Goal: Task Accomplishment & Management: Complete application form

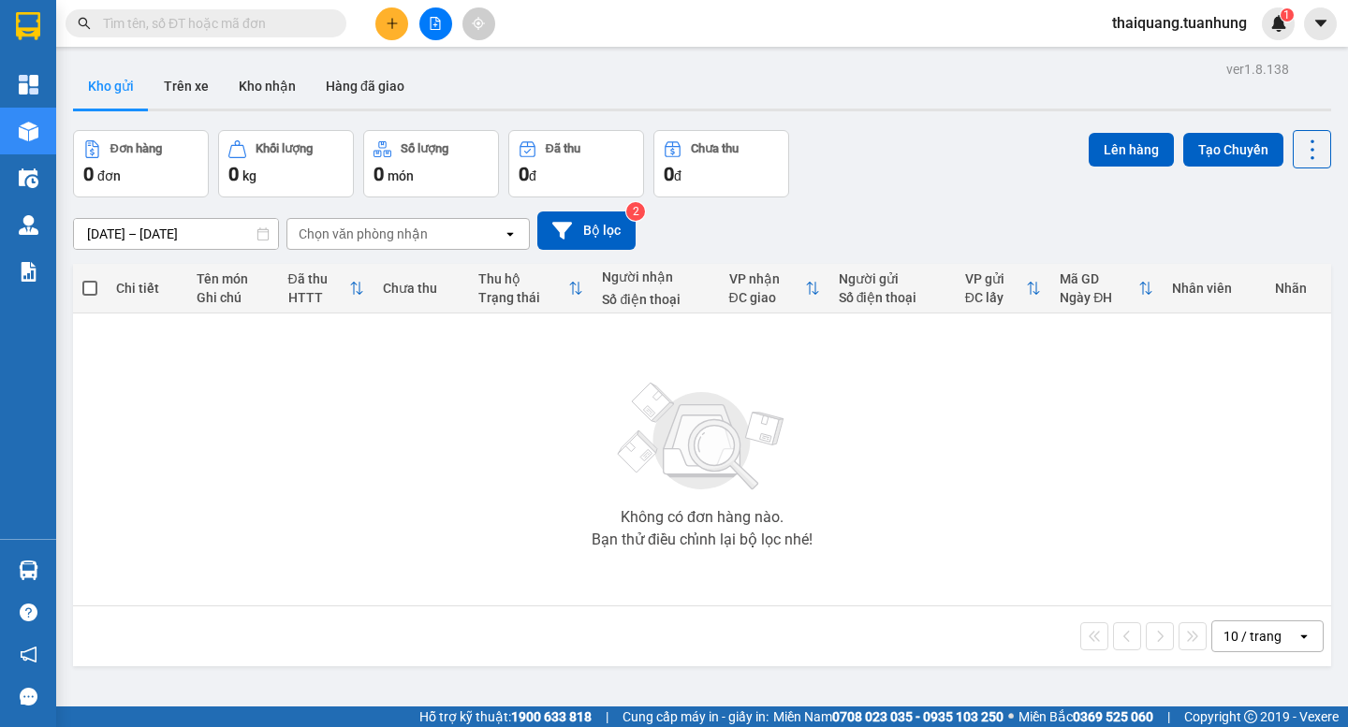
click at [94, 566] on div "Không có đơn hàng nào. Bạn thử điều chỉnh lại bộ lọc nhé!" at bounding box center [701, 459] width 1239 height 281
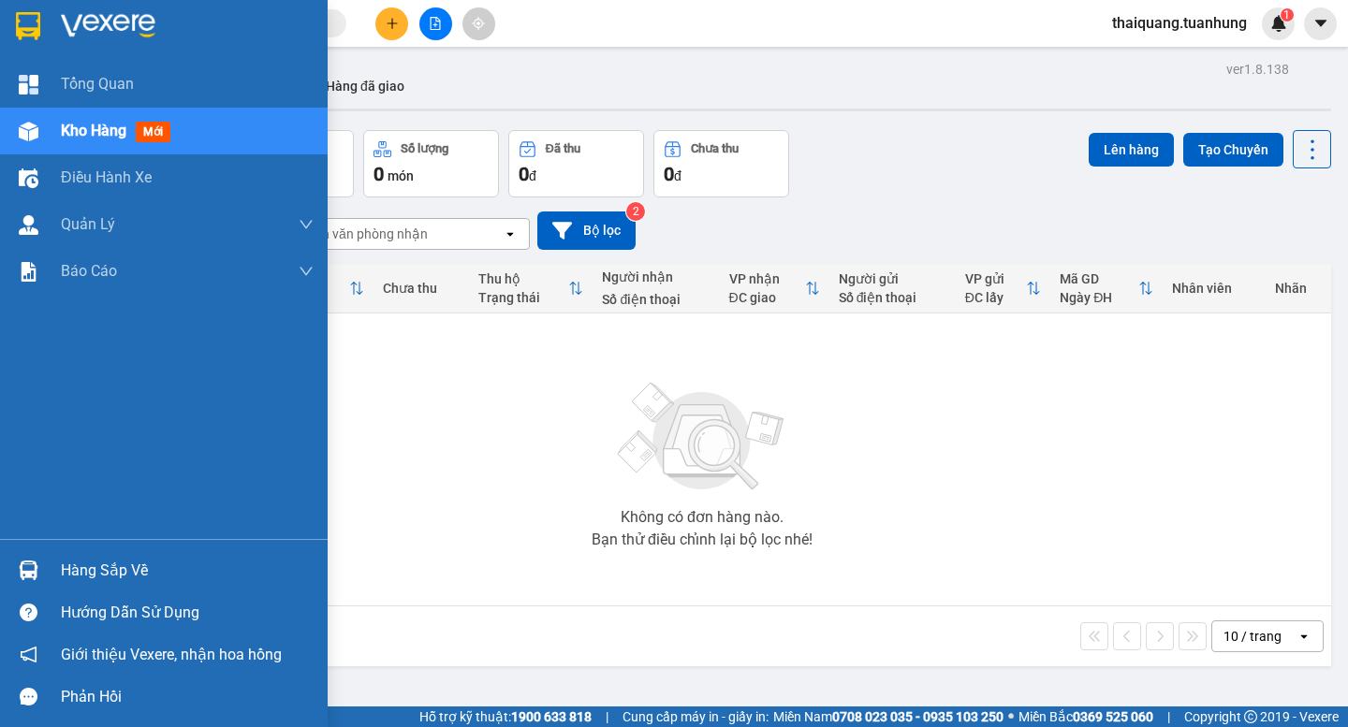
click at [95, 574] on div "Hàng sắp về" at bounding box center [187, 571] width 253 height 28
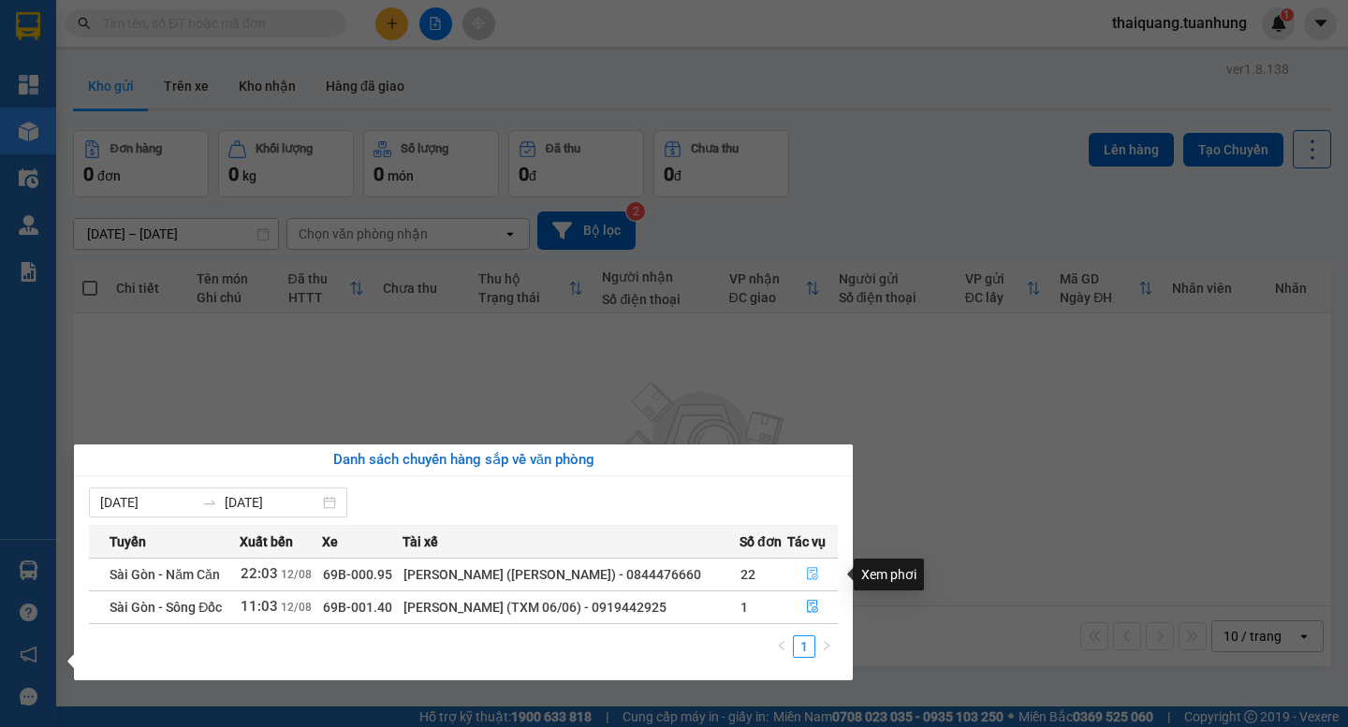
click at [803, 574] on button "button" at bounding box center [812, 575] width 49 height 30
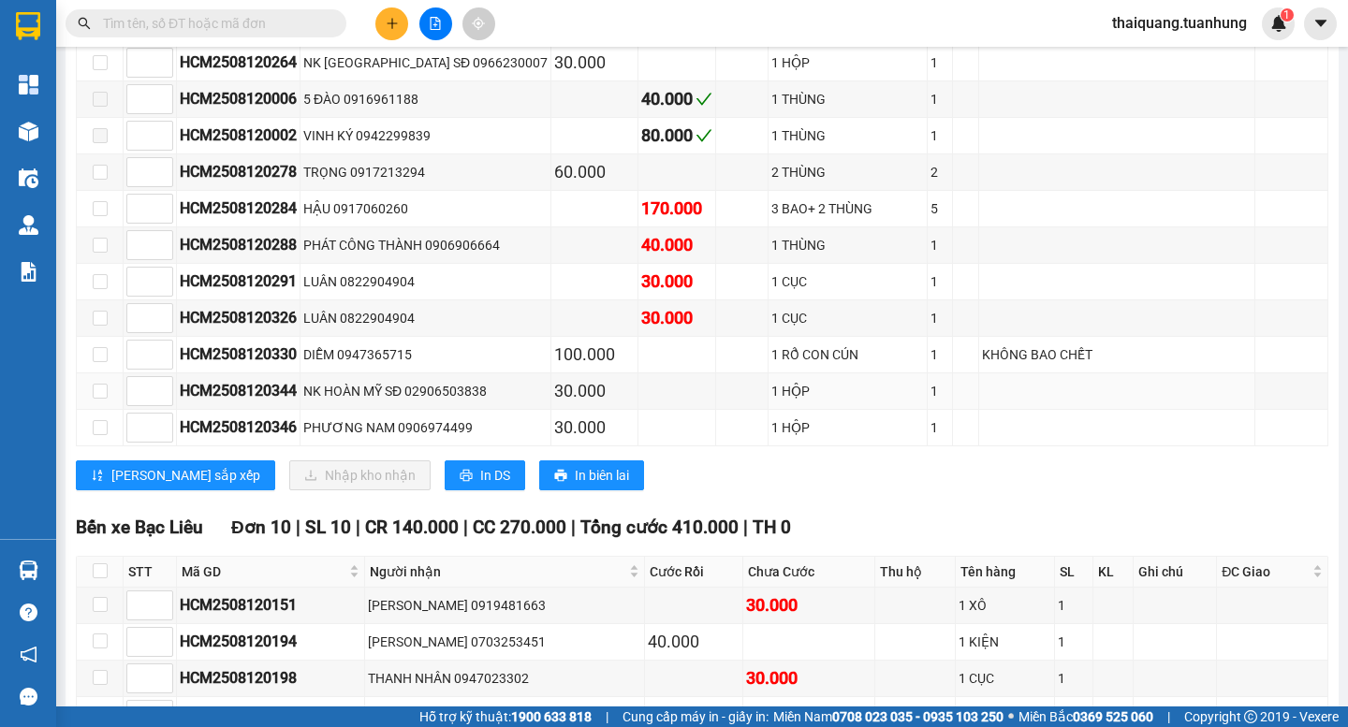
scroll to position [11420, 0]
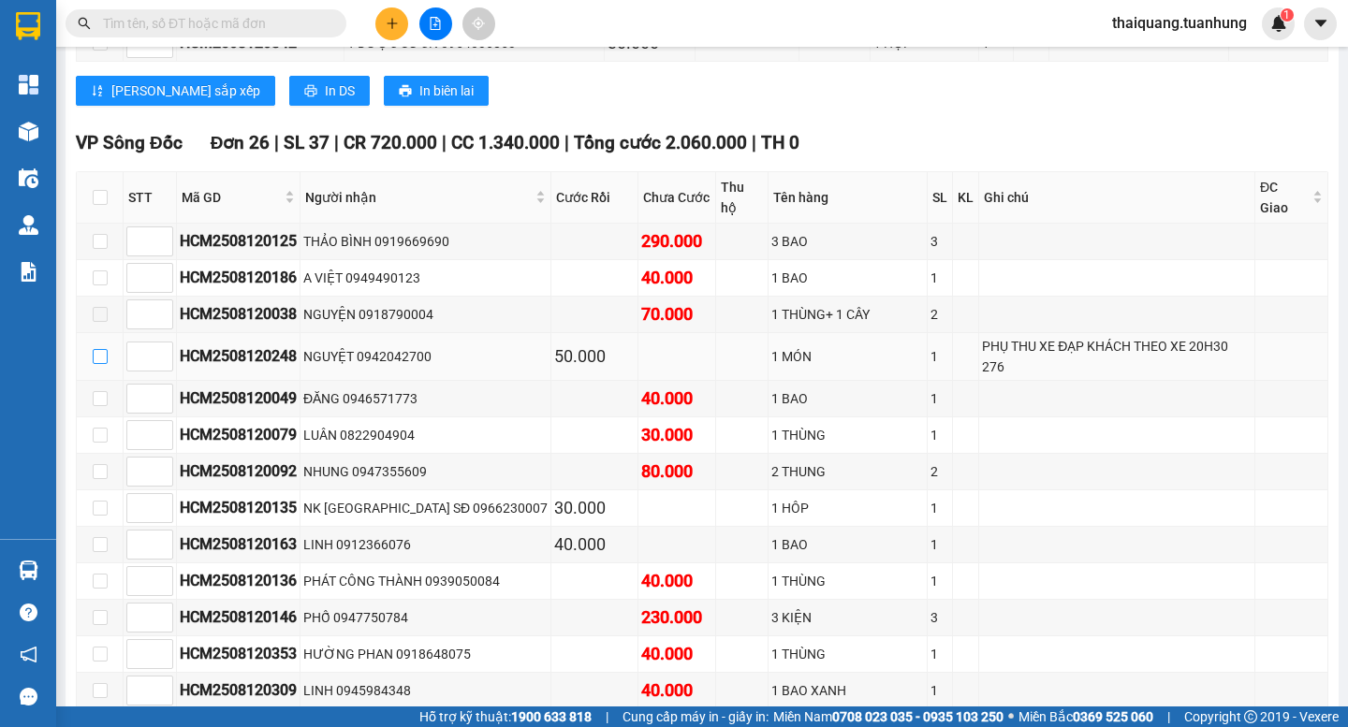
click at [102, 349] on input "checkbox" at bounding box center [100, 356] width 15 height 15
checkbox input "true"
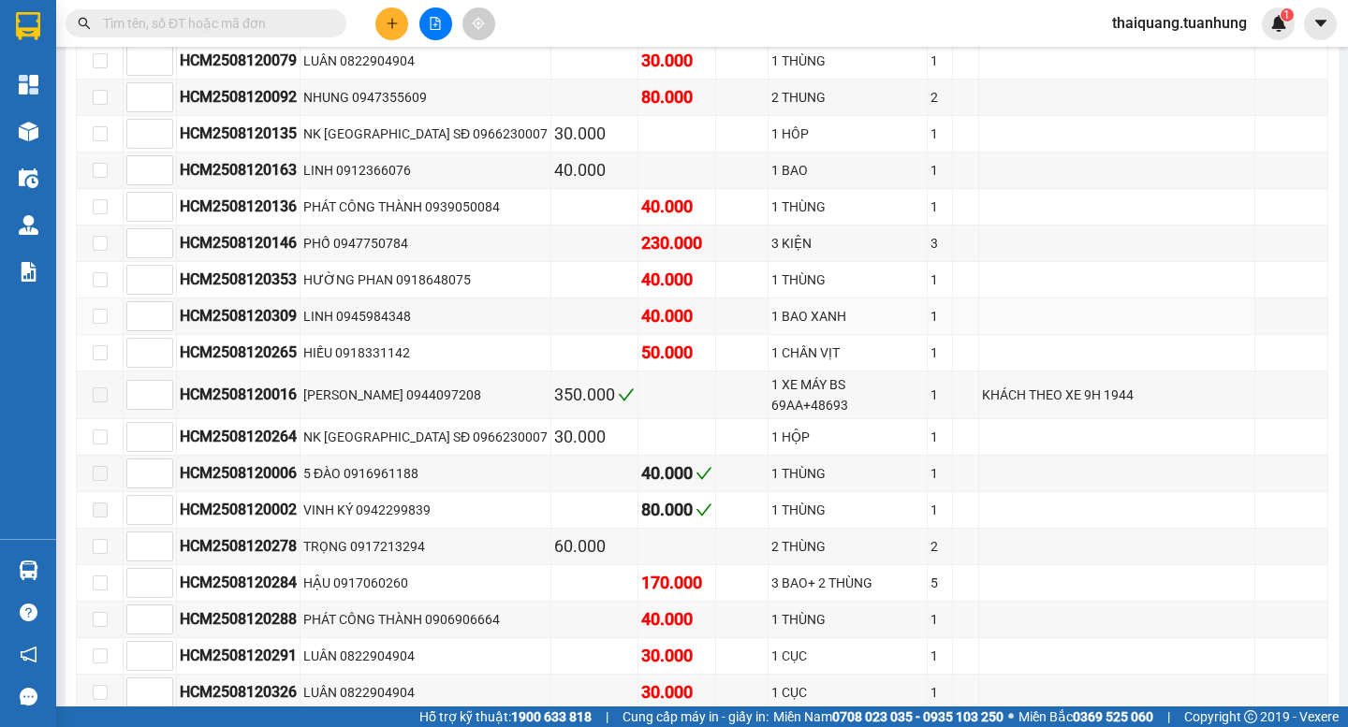
scroll to position [11982, 0]
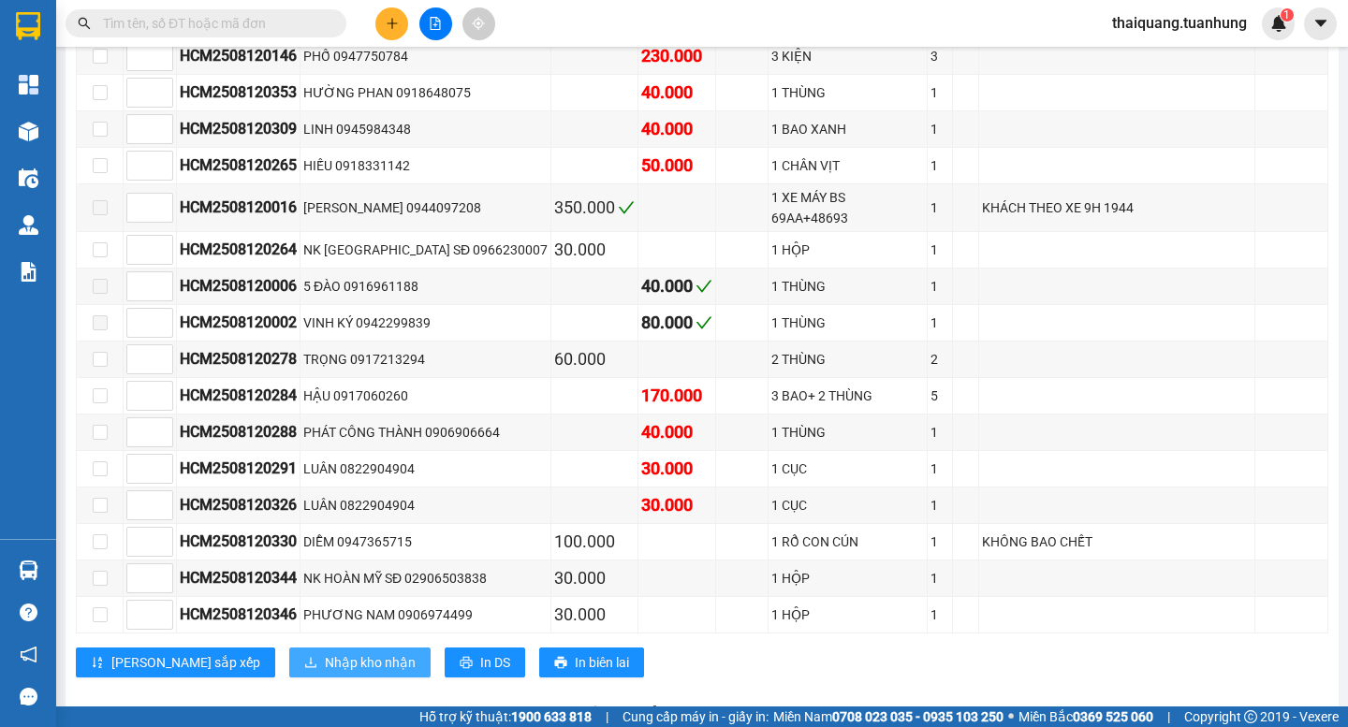
click at [325, 652] on span "Nhập kho nhận" at bounding box center [370, 662] width 91 height 21
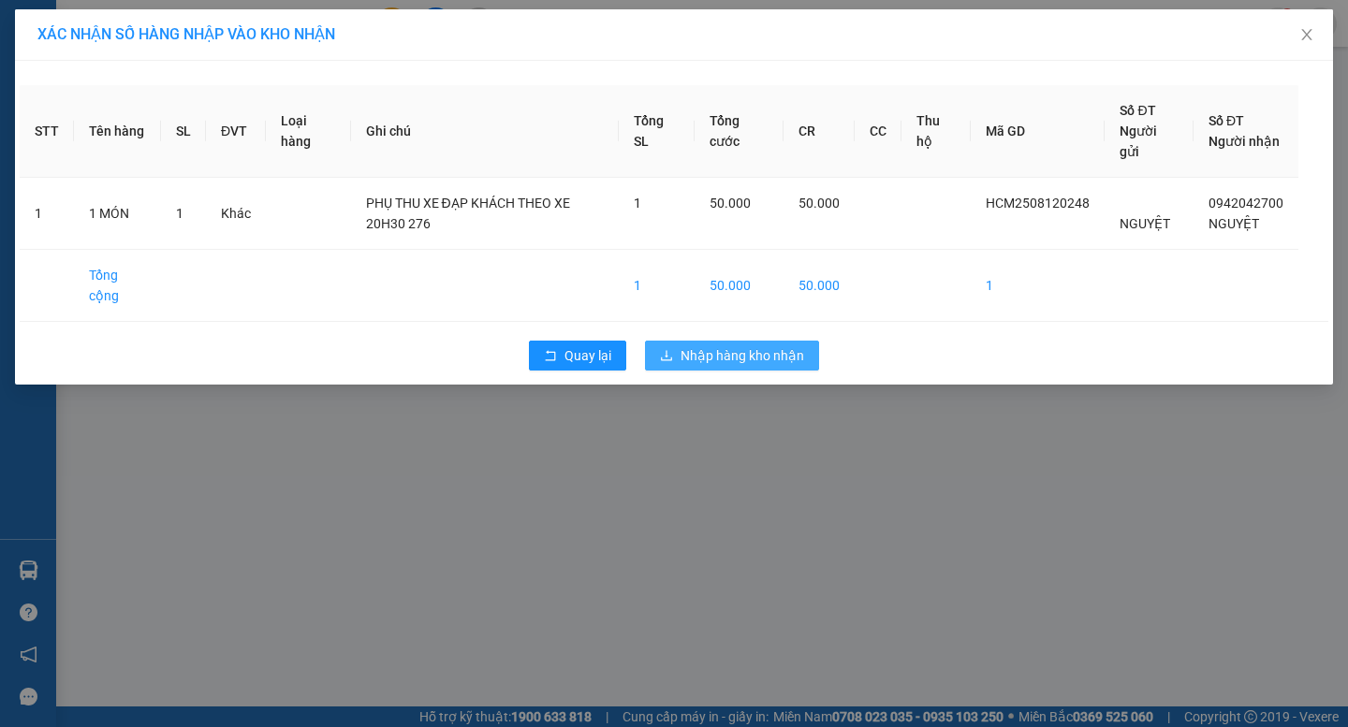
click at [727, 359] on span "Nhập hàng kho nhận" at bounding box center [743, 355] width 124 height 21
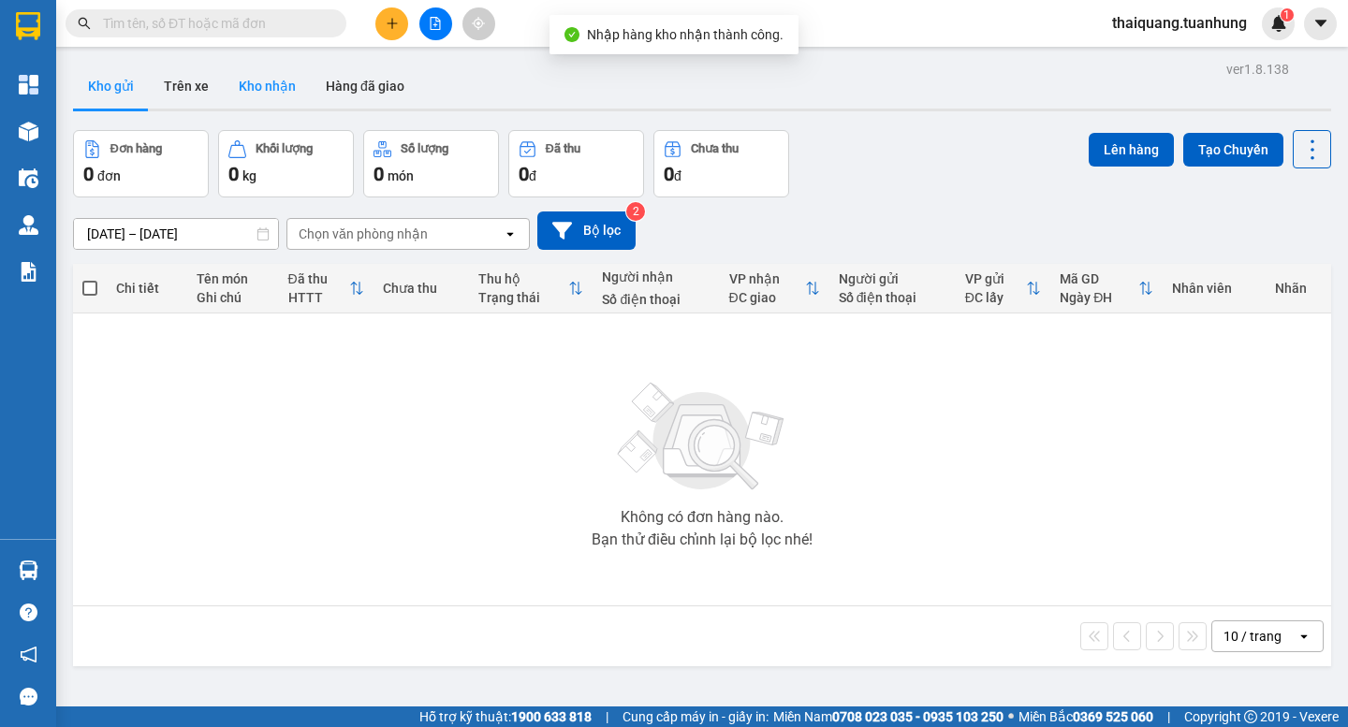
click at [276, 94] on button "Kho nhận" at bounding box center [267, 86] width 87 height 45
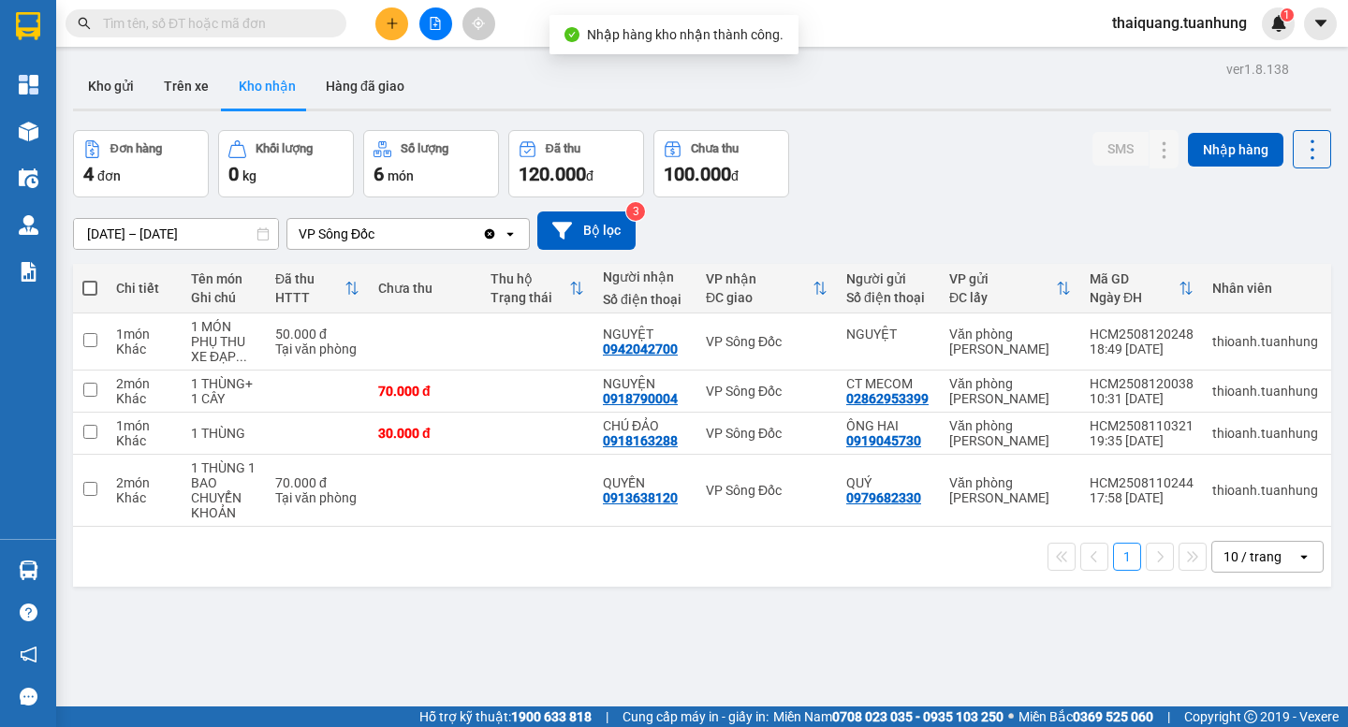
click at [941, 187] on div "Đơn hàng 4 đơn Khối lượng 0 kg Số lượng 6 món Đã thu 120.000 đ Chưa thu 100.000…" at bounding box center [702, 163] width 1258 height 67
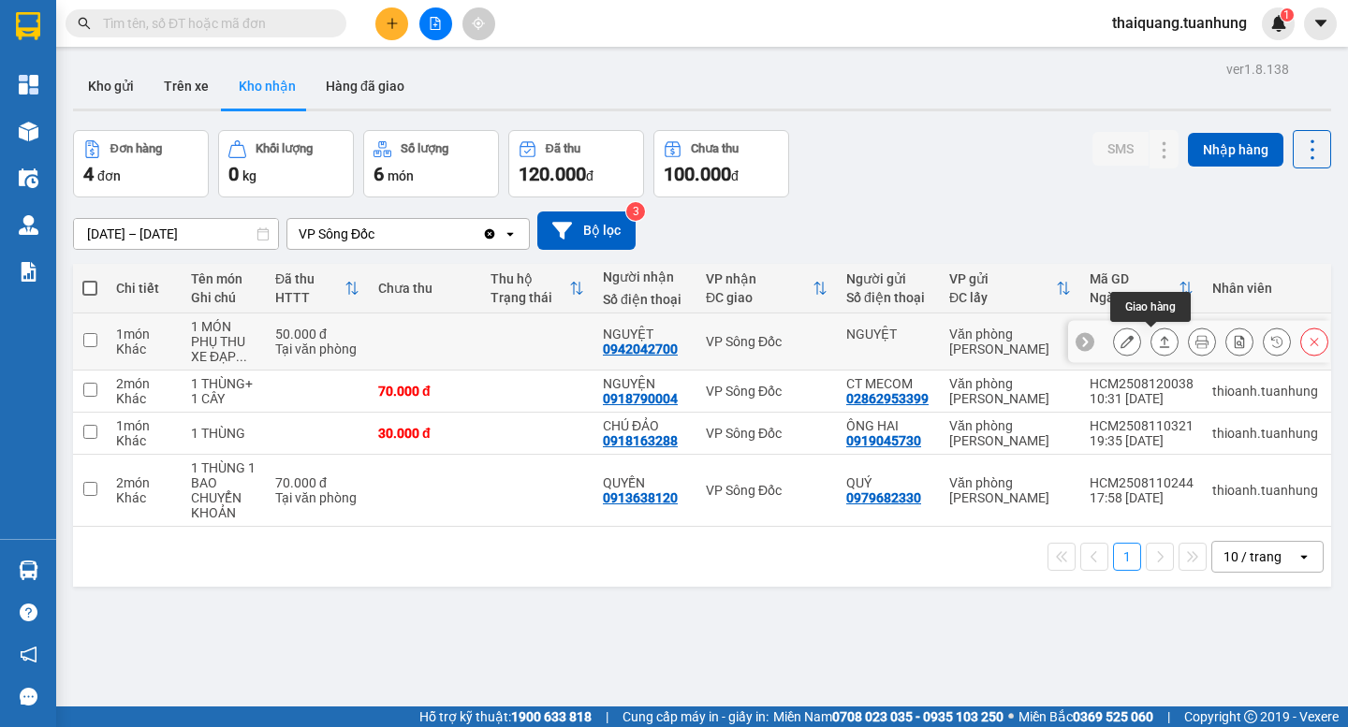
click at [1159, 344] on button at bounding box center [1164, 342] width 26 height 33
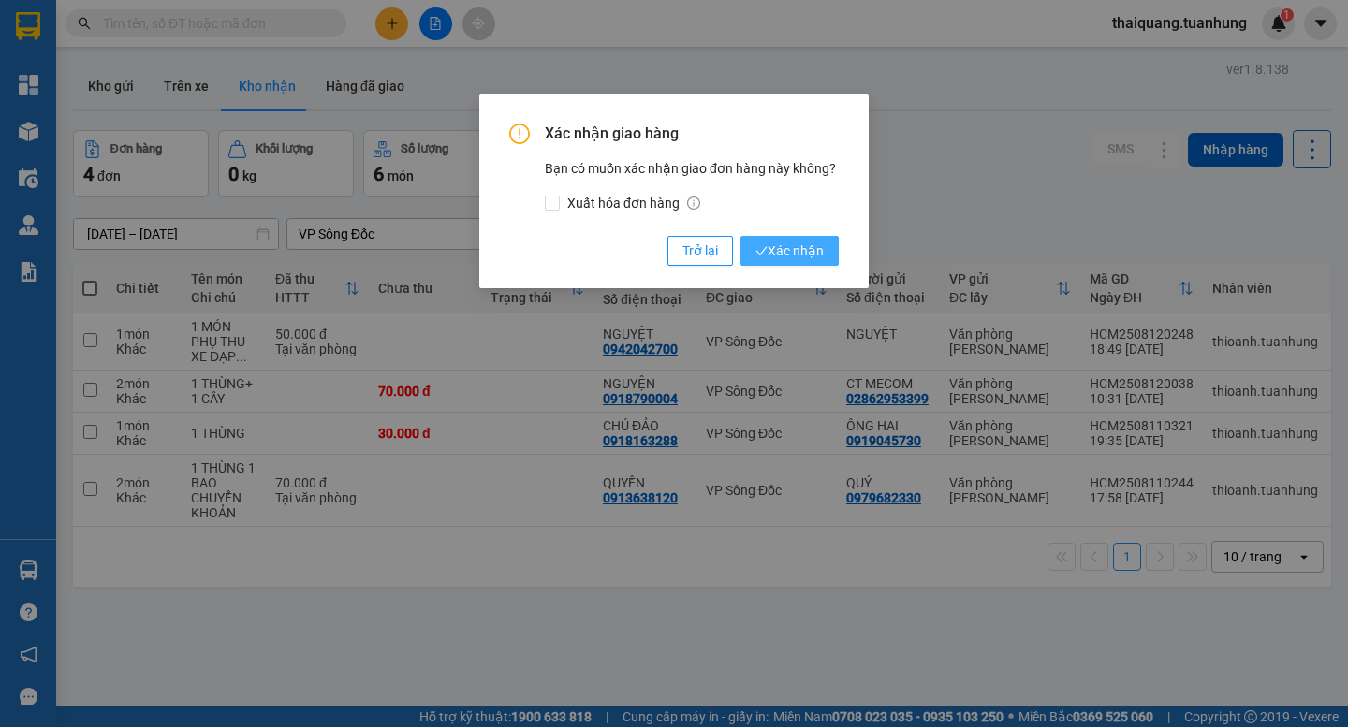
click at [802, 252] on span "Xác nhận" at bounding box center [789, 251] width 68 height 21
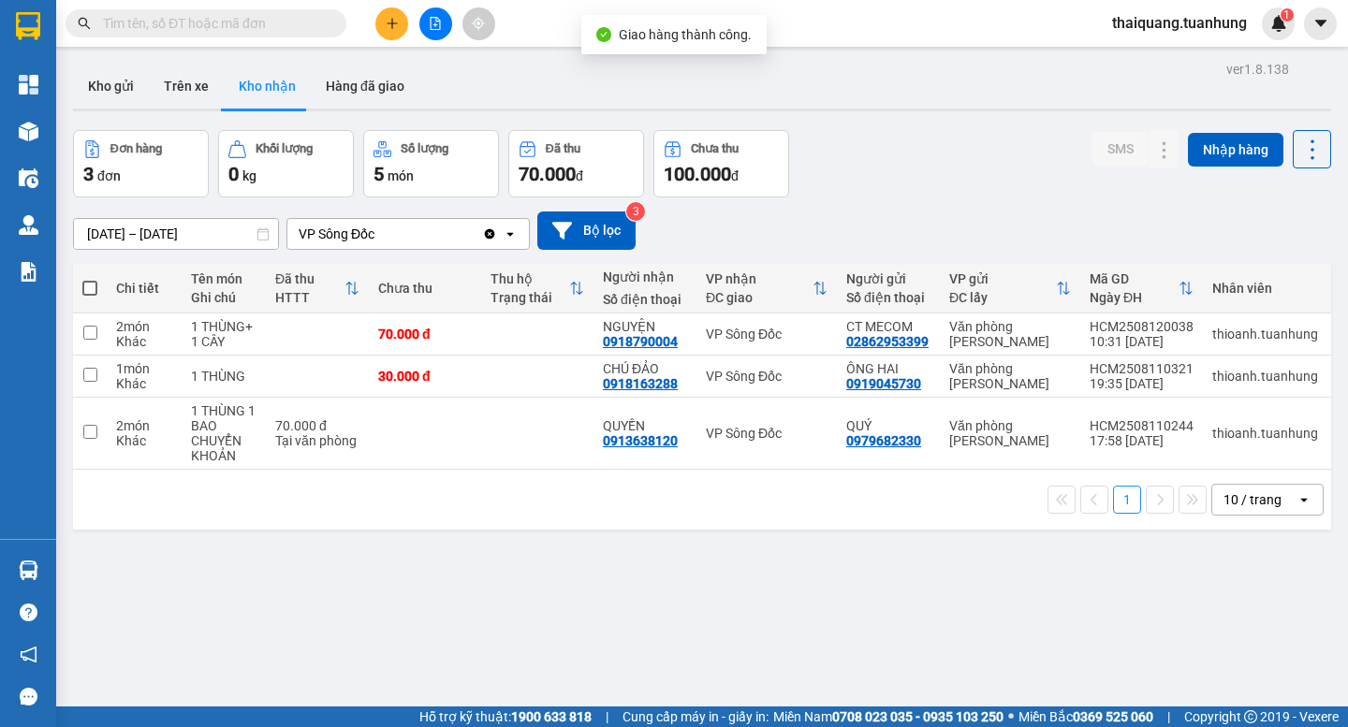
click at [921, 191] on div "Đơn hàng 3 đơn Khối lượng 0 kg Số lượng 5 món Đã thu 70.000 đ Chưa thu 100.000 …" at bounding box center [702, 163] width 1258 height 67
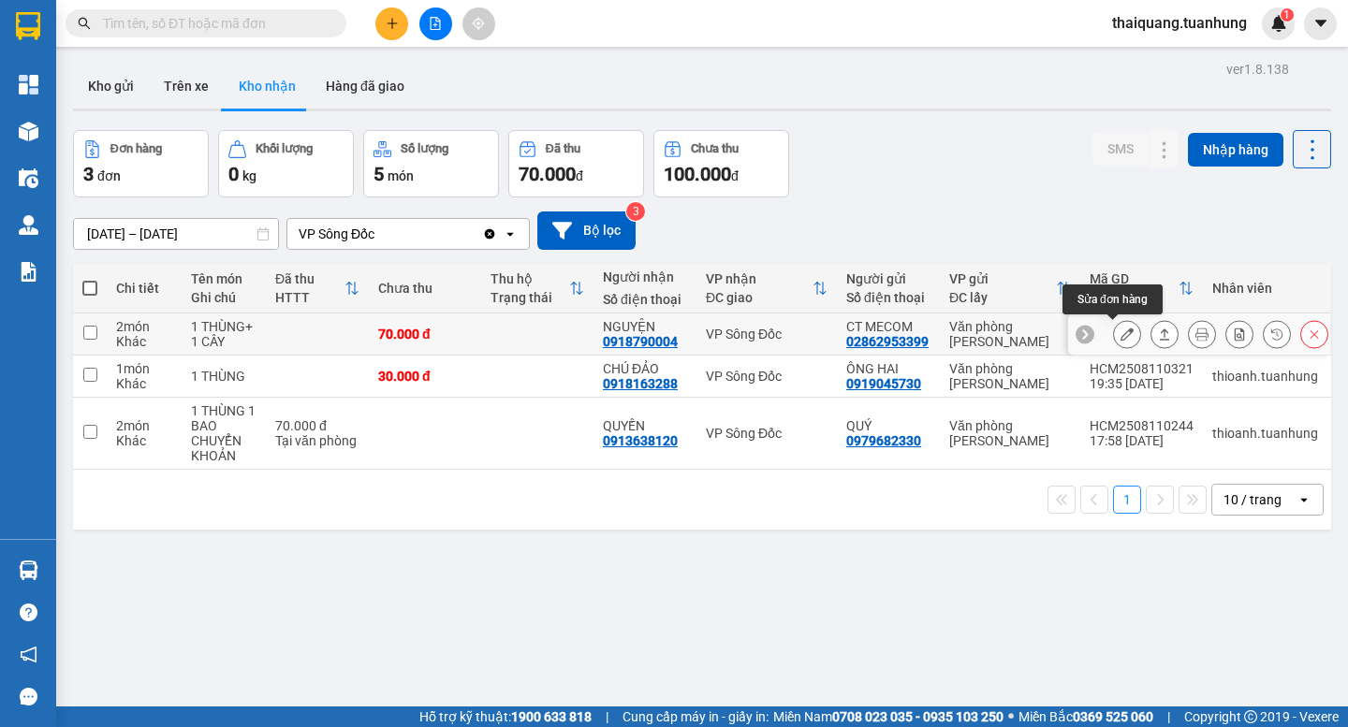
click at [1120, 335] on icon at bounding box center [1126, 334] width 13 height 13
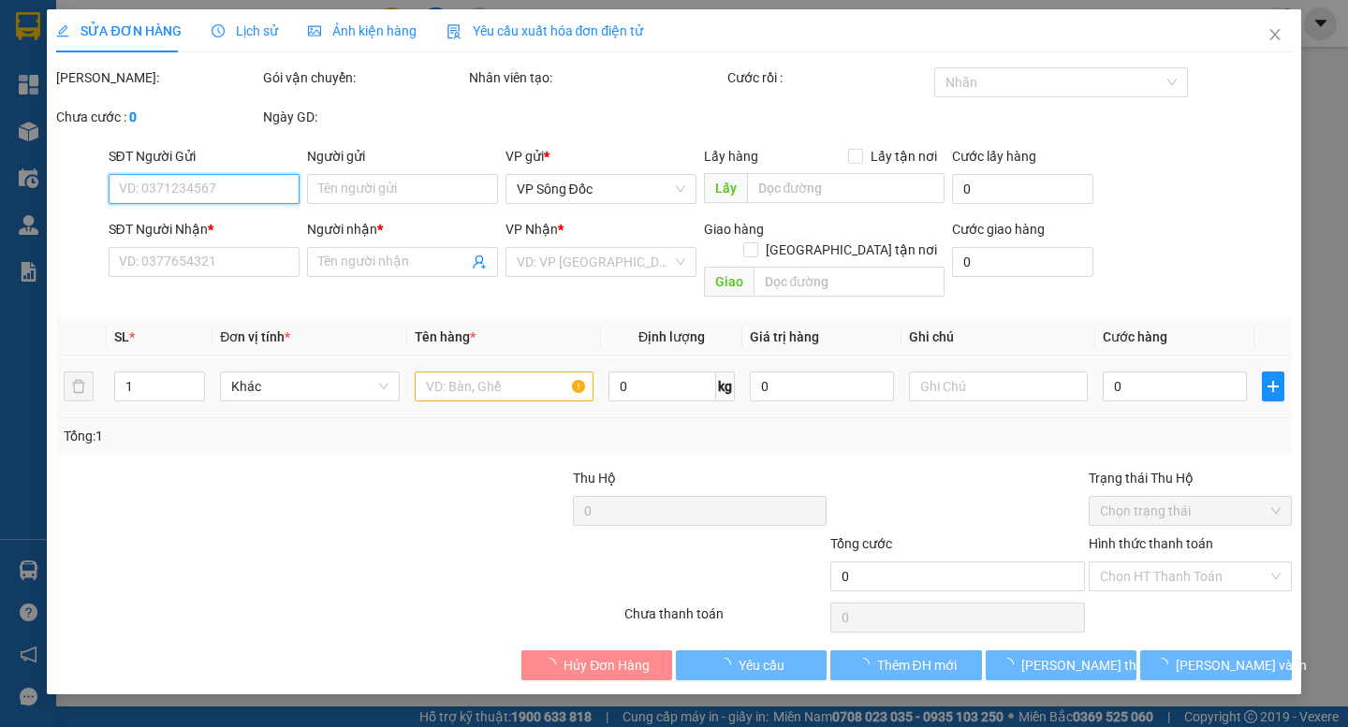
type input "02862953399"
type input "CT MECOM"
type input "0918790004"
type input "NGUYỆN"
type input "70.000"
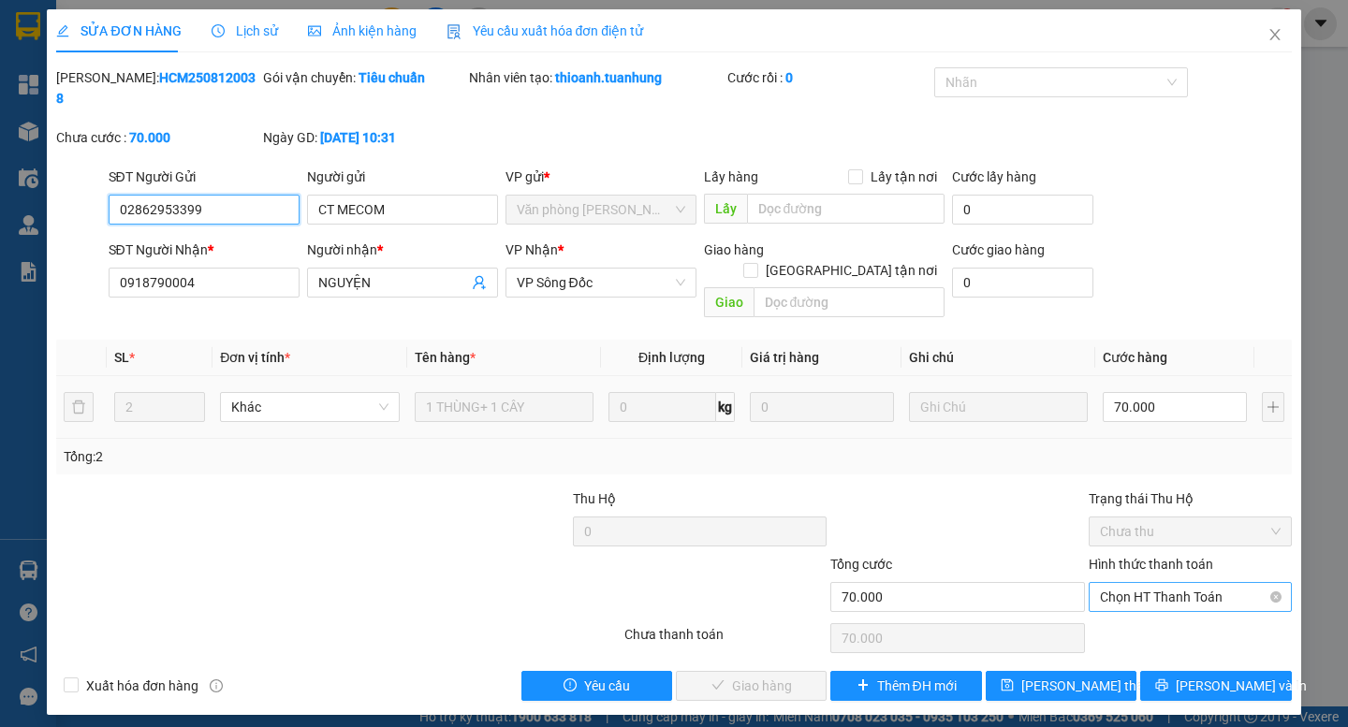
click at [1134, 583] on span "Chọn HT Thanh Toán" at bounding box center [1190, 597] width 181 height 28
click at [1133, 587] on div "Tại văn phòng" at bounding box center [1190, 593] width 181 height 21
type input "0"
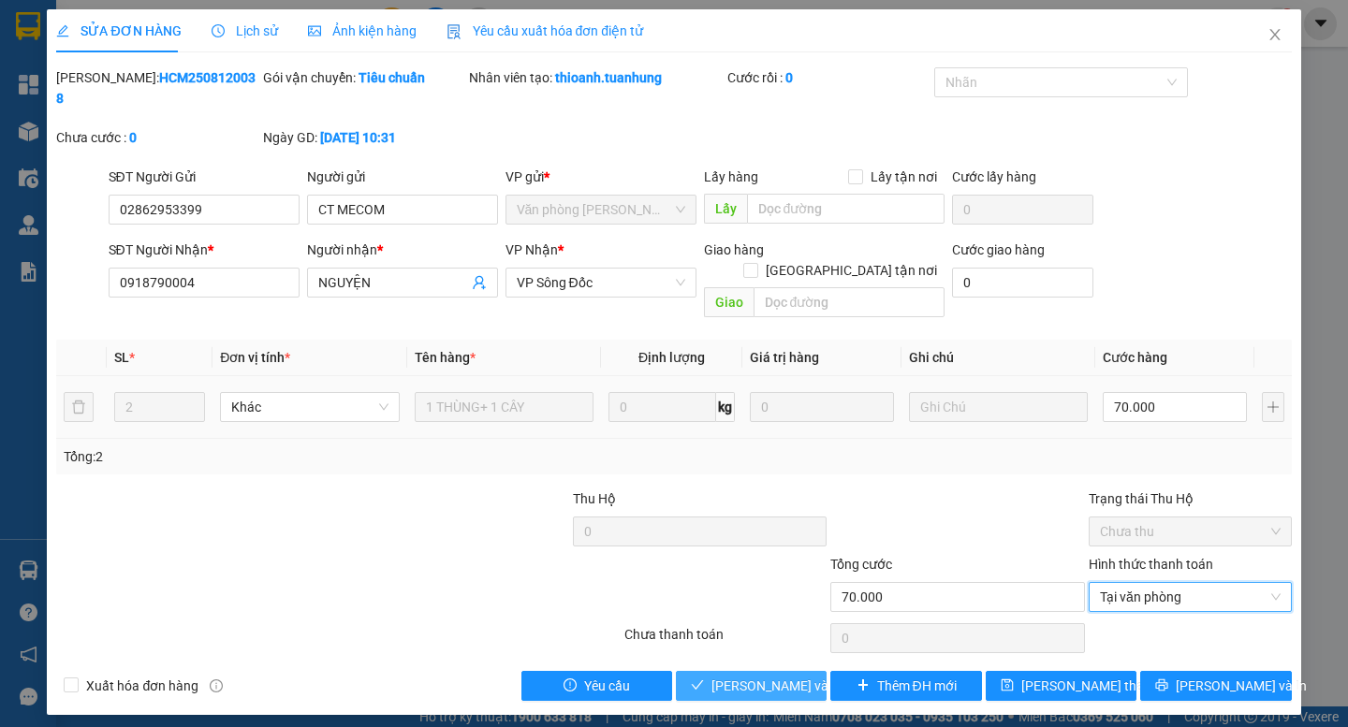
click at [781, 676] on span "[PERSON_NAME] và Giao hàng" at bounding box center [801, 686] width 180 height 21
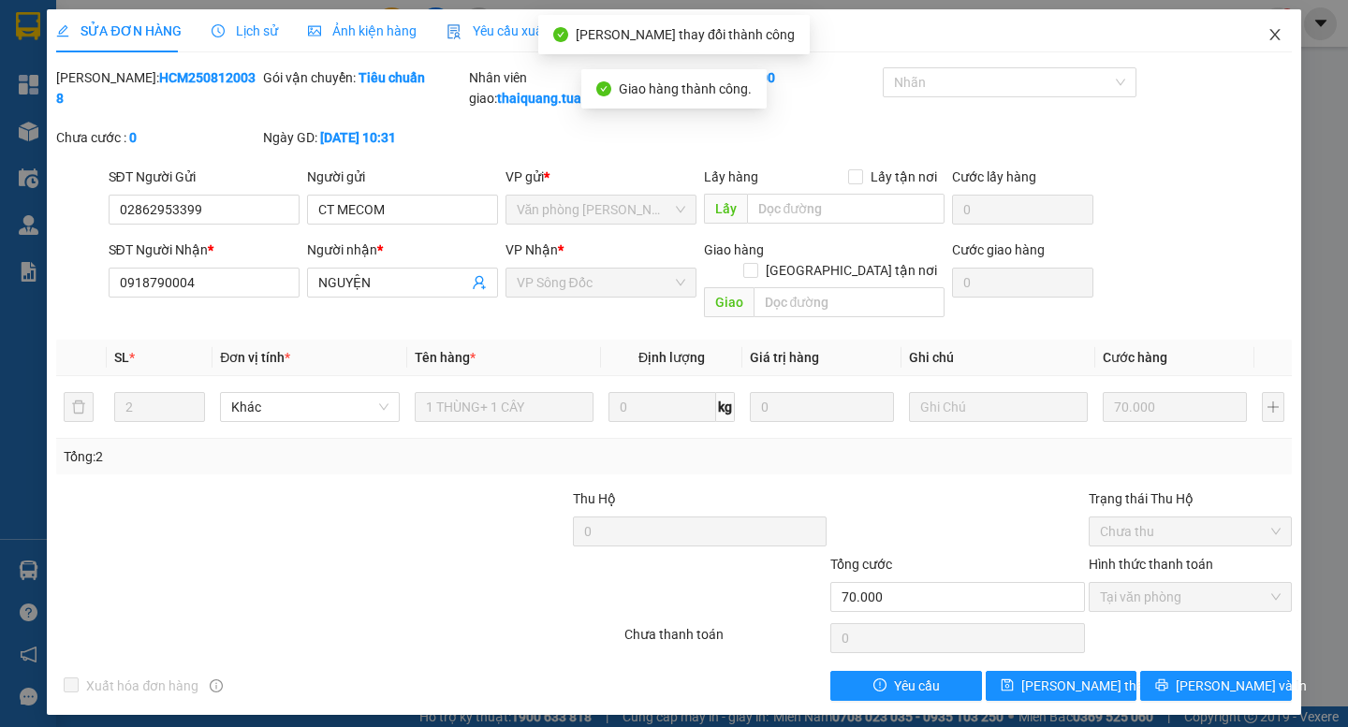
click at [1271, 28] on icon "close" at bounding box center [1274, 34] width 15 height 15
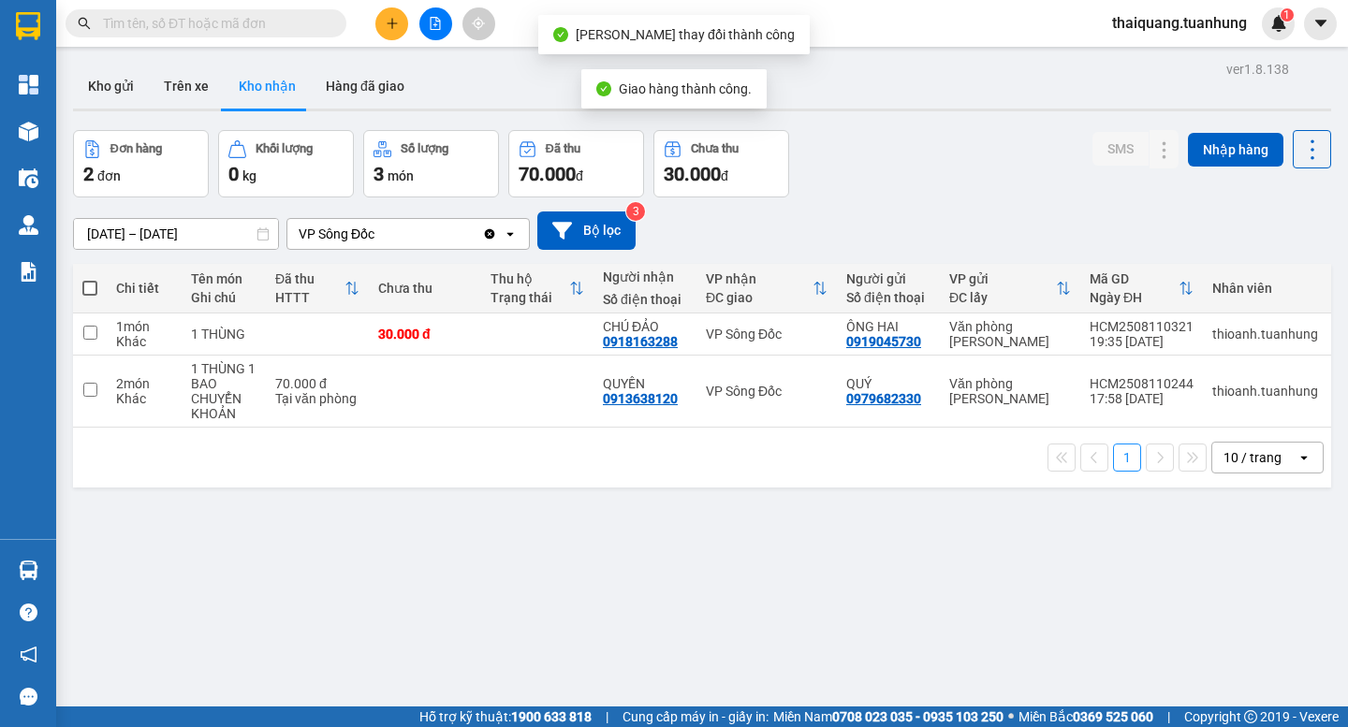
click at [929, 143] on div "Đơn hàng 2 đơn Khối lượng 0 kg Số lượng 3 món Đã thu 70.000 đ Chưa thu 30.000 đ…" at bounding box center [702, 163] width 1258 height 67
click at [932, 142] on div "Đơn hàng 2 đơn Khối lượng 0 kg Số lượng 3 món Đã thu 70.000 đ Chưa thu 30.000 đ…" at bounding box center [702, 163] width 1258 height 67
click at [915, 130] on div "Đơn hàng 2 đơn Khối lượng 0 kg Số lượng 3 món Đã thu 70.000 đ Chưa thu 30.000 đ…" at bounding box center [702, 163] width 1258 height 67
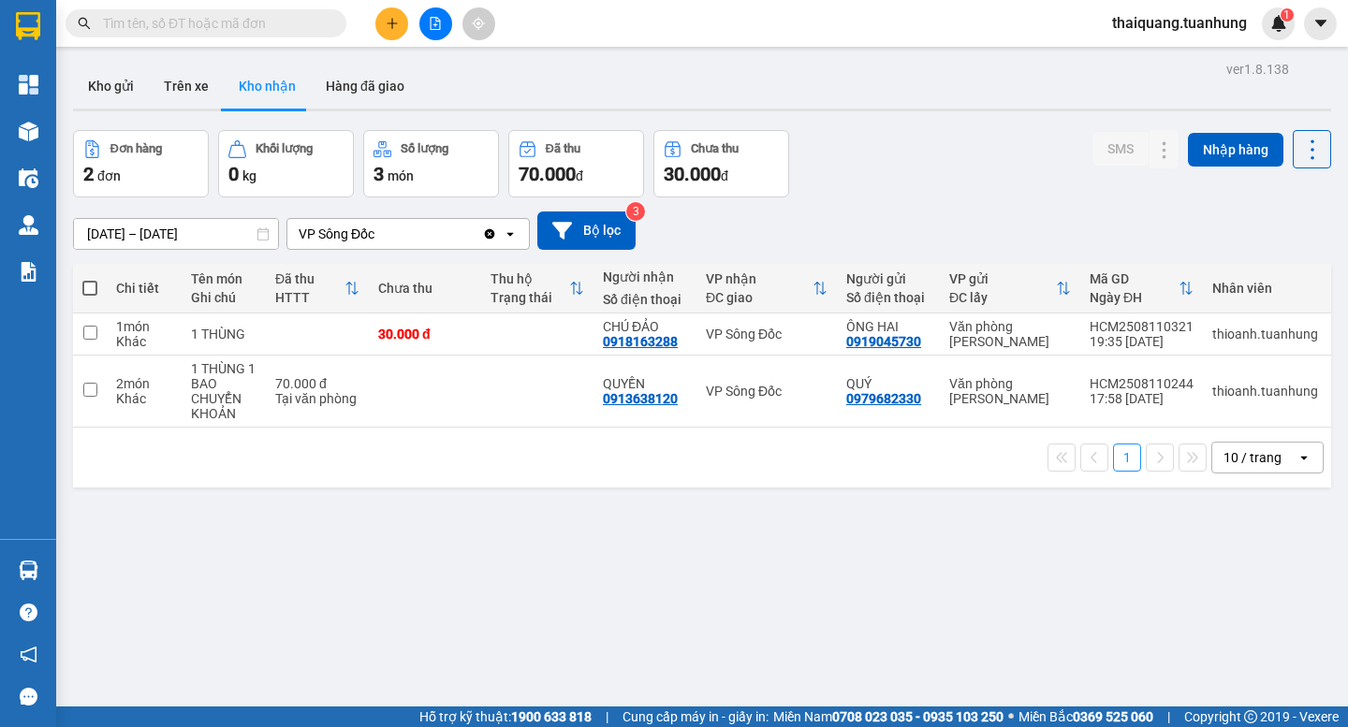
click at [887, 180] on div "Đơn hàng 2 đơn Khối lượng 0 kg Số lượng 3 món Đã thu 70.000 đ Chưa thu 30.000 đ…" at bounding box center [702, 163] width 1258 height 67
click at [231, 18] on input "text" at bounding box center [213, 23] width 221 height 21
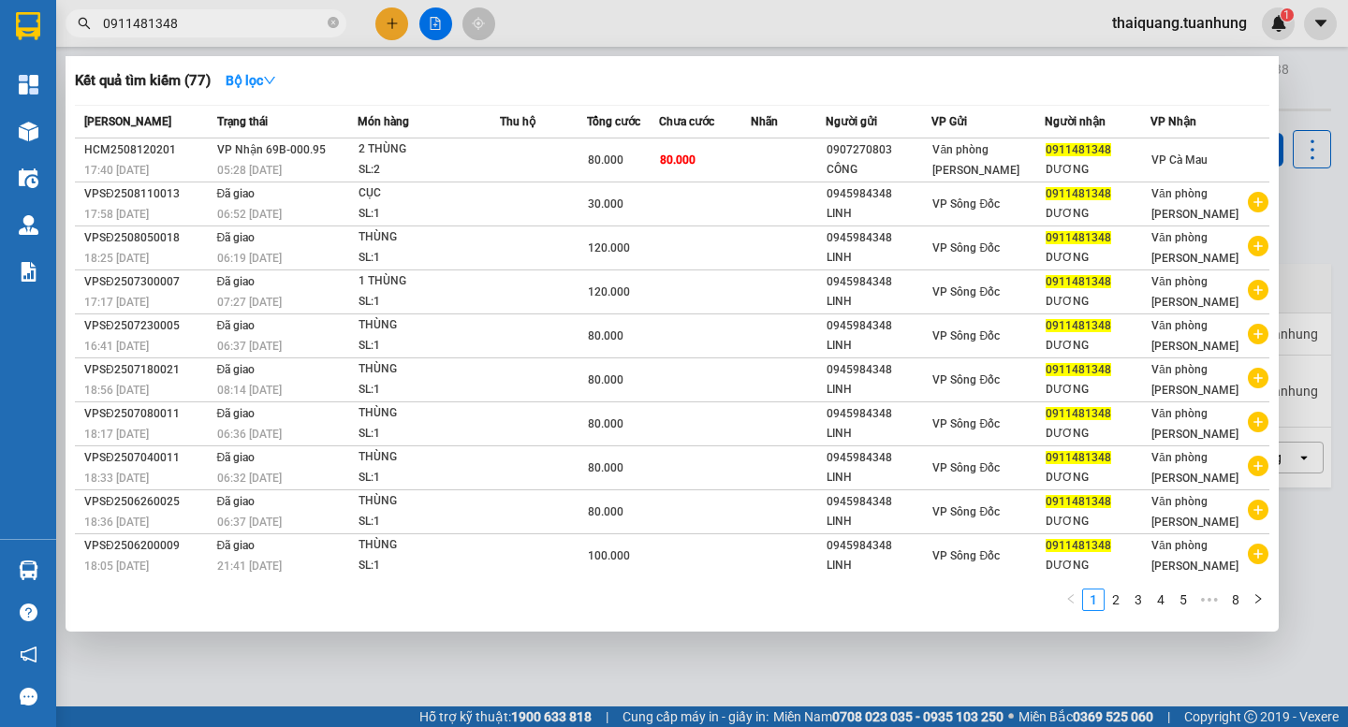
type input "0911481348"
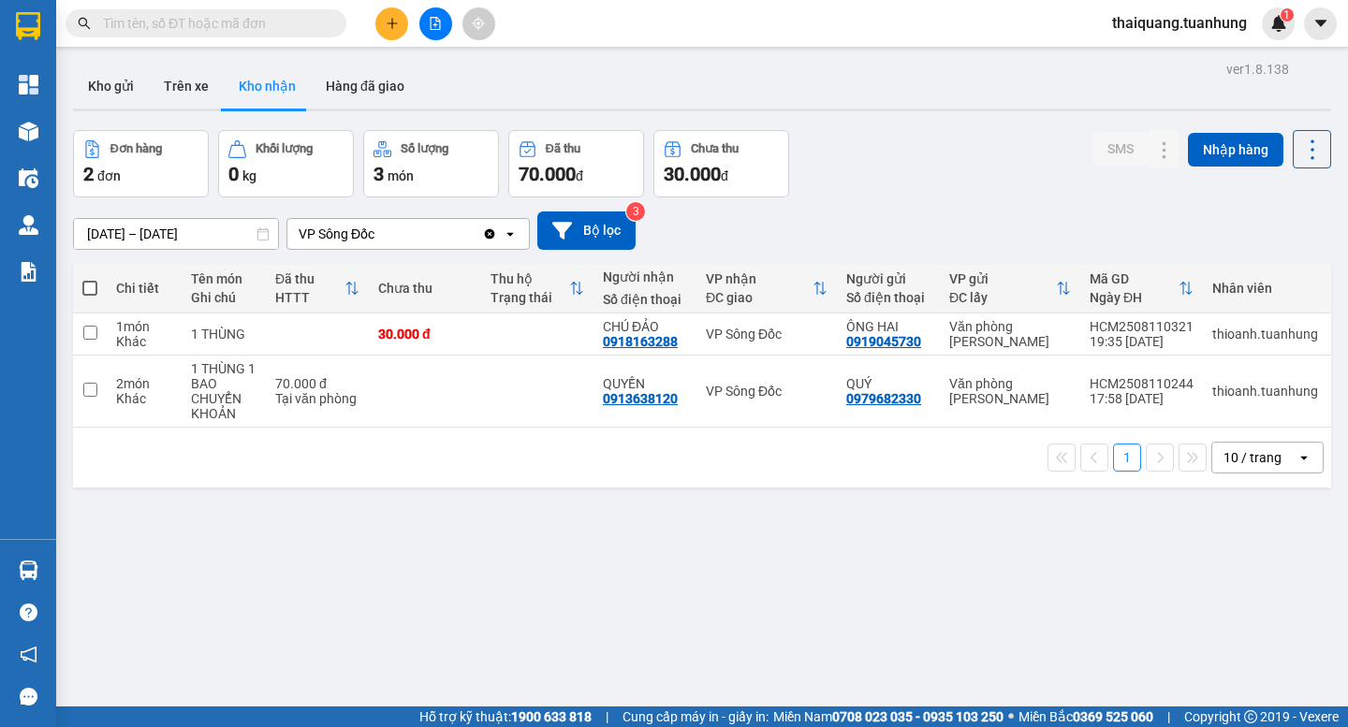
click at [986, 166] on div "Đơn hàng 2 đơn Khối lượng 0 kg Số lượng 3 món Đã thu 70.000 đ Chưa thu 30.000 đ…" at bounding box center [702, 163] width 1258 height 67
click at [135, 85] on button "Kho gửi" at bounding box center [111, 86] width 76 height 45
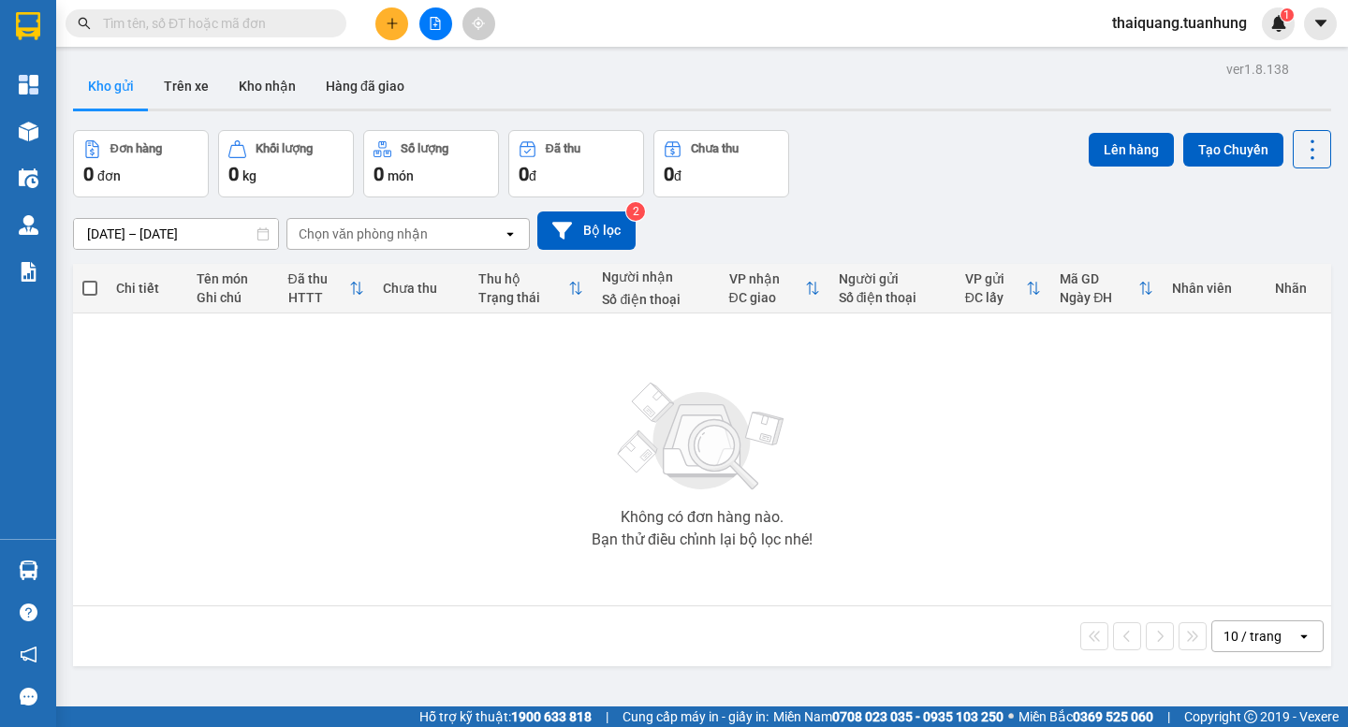
click at [974, 144] on div "Đơn hàng 0 đơn Khối lượng 0 kg Số lượng 0 món Đã thu 0 đ Chưa thu 0 đ Lên hàng …" at bounding box center [702, 163] width 1258 height 67
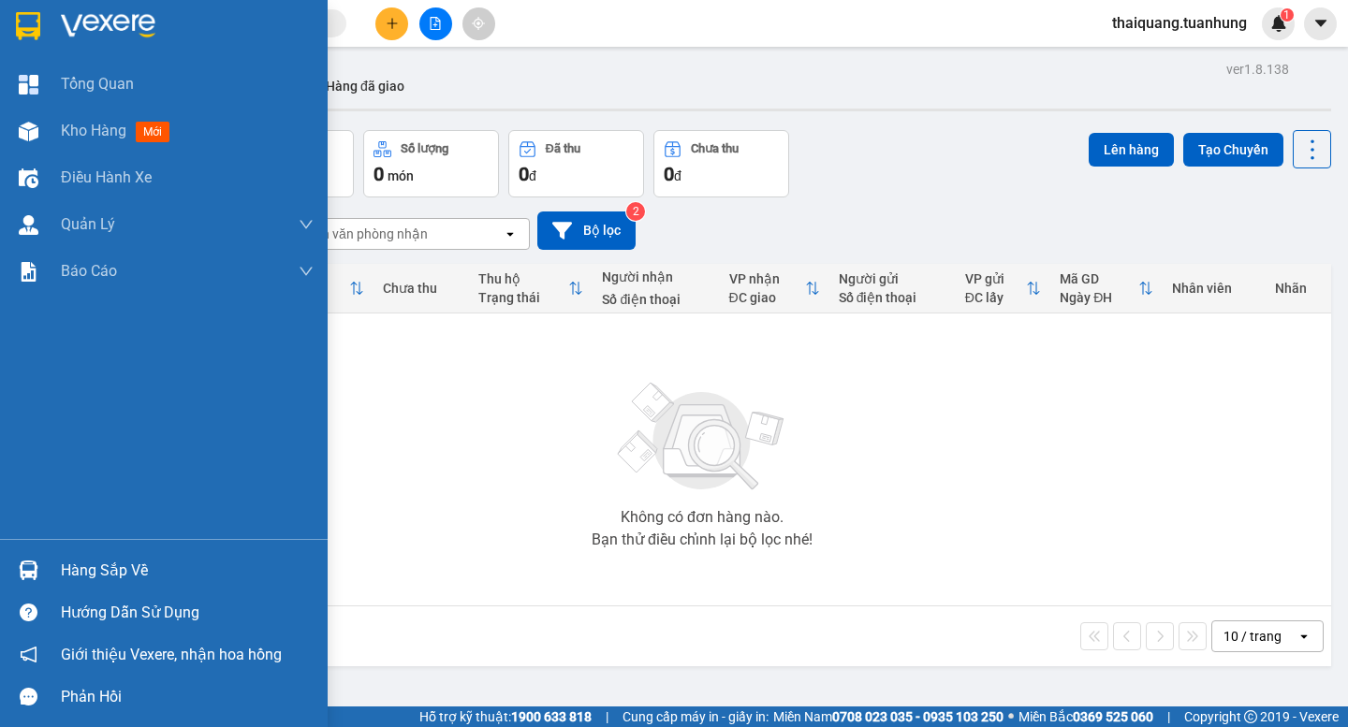
click at [163, 579] on div "Hàng sắp về" at bounding box center [187, 571] width 253 height 28
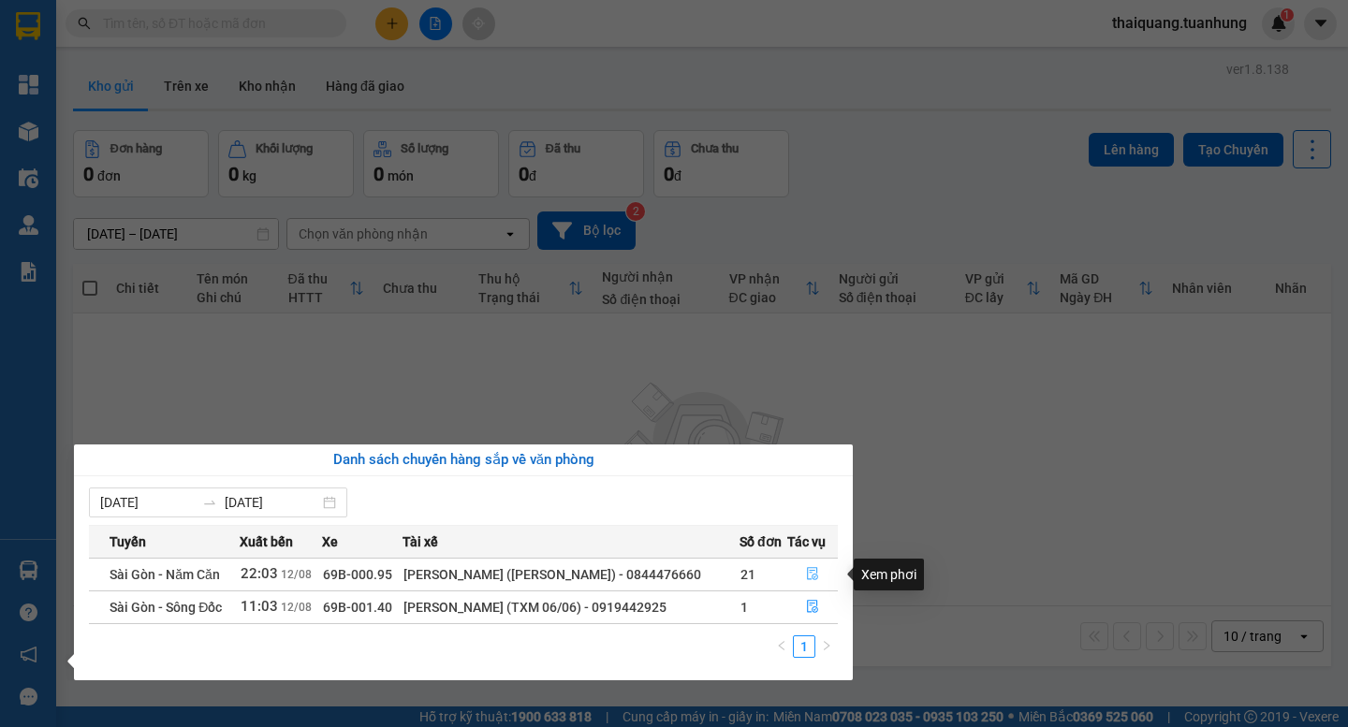
click at [812, 577] on icon "file-done" at bounding box center [812, 573] width 13 height 13
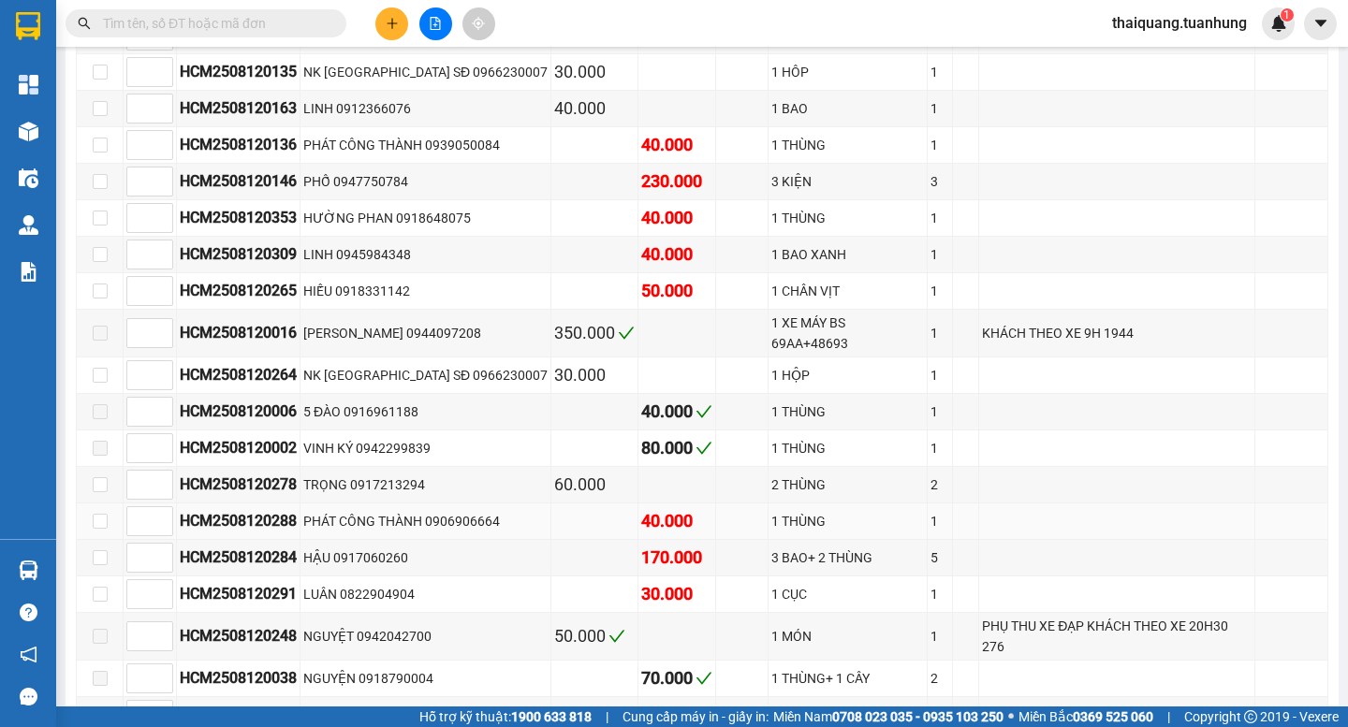
scroll to position [2247, 0]
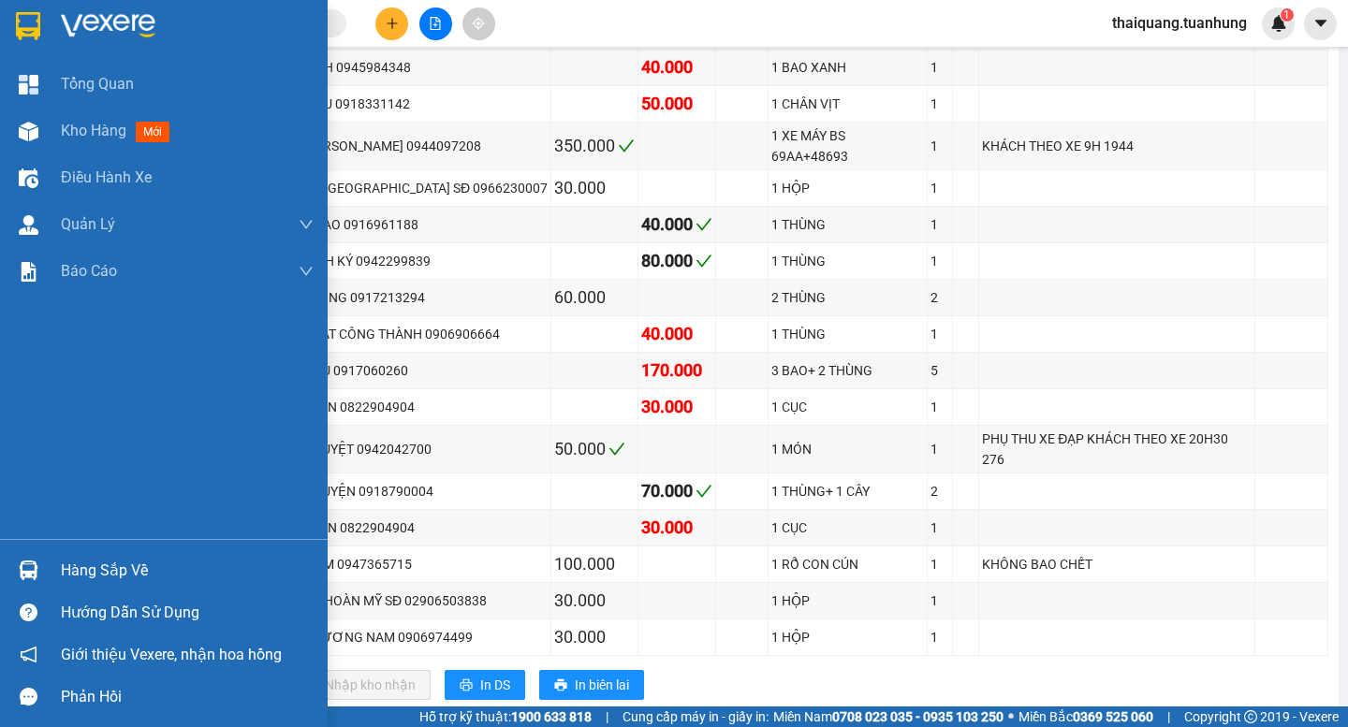
click at [113, 557] on div "Hàng sắp về" at bounding box center [187, 571] width 253 height 28
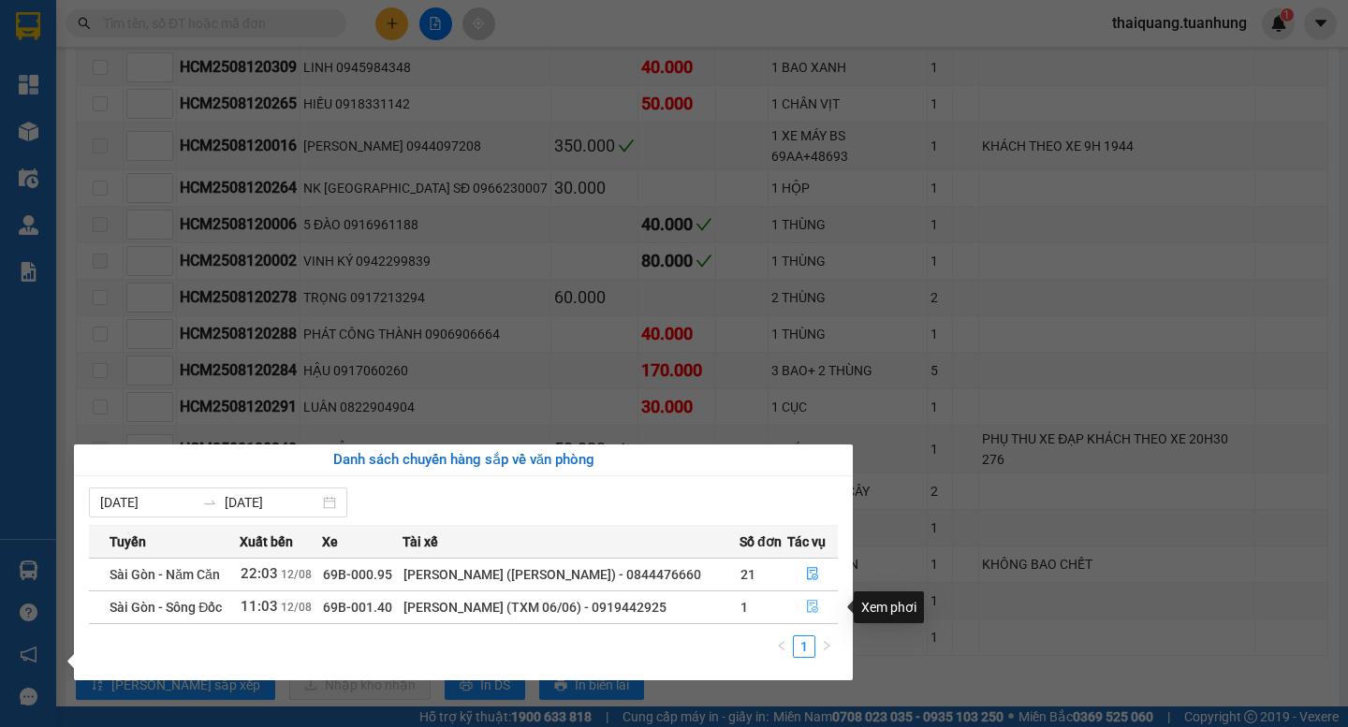
click at [808, 605] on icon "file-done" at bounding box center [812, 606] width 13 height 13
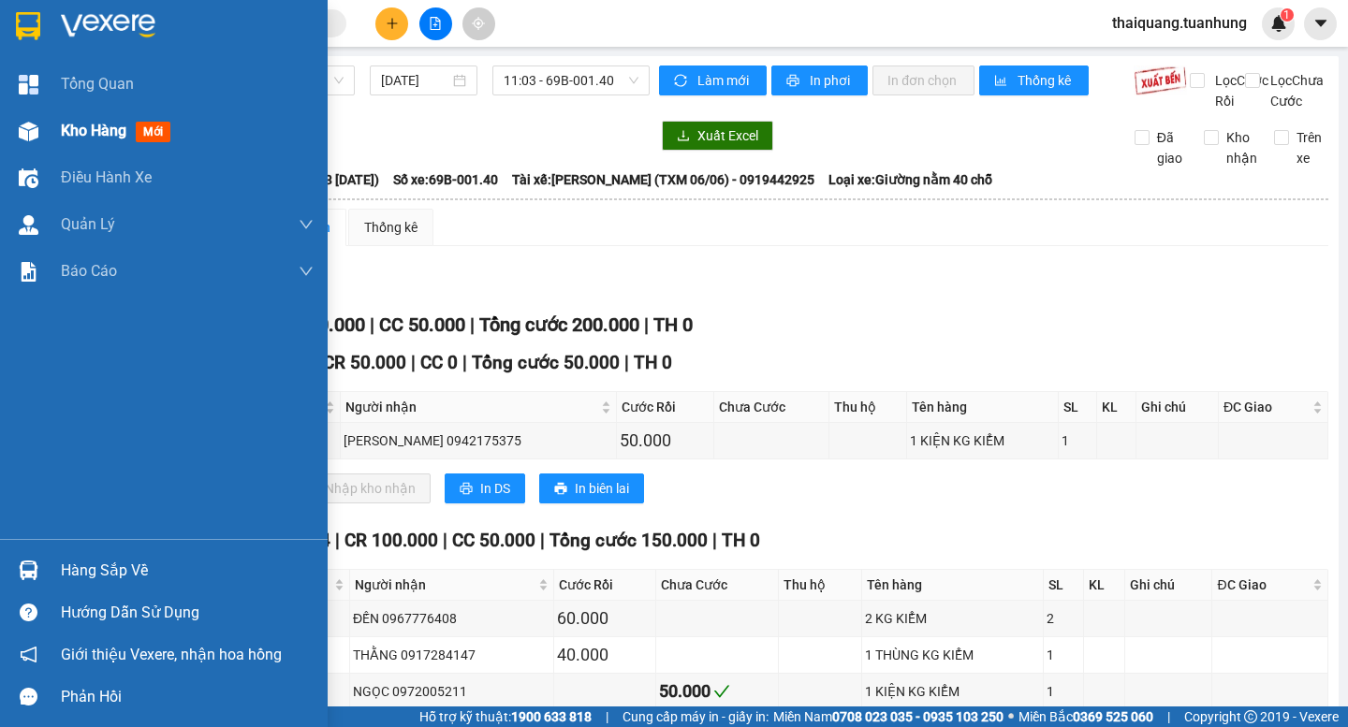
click at [87, 138] on span "Kho hàng" at bounding box center [94, 131] width 66 height 18
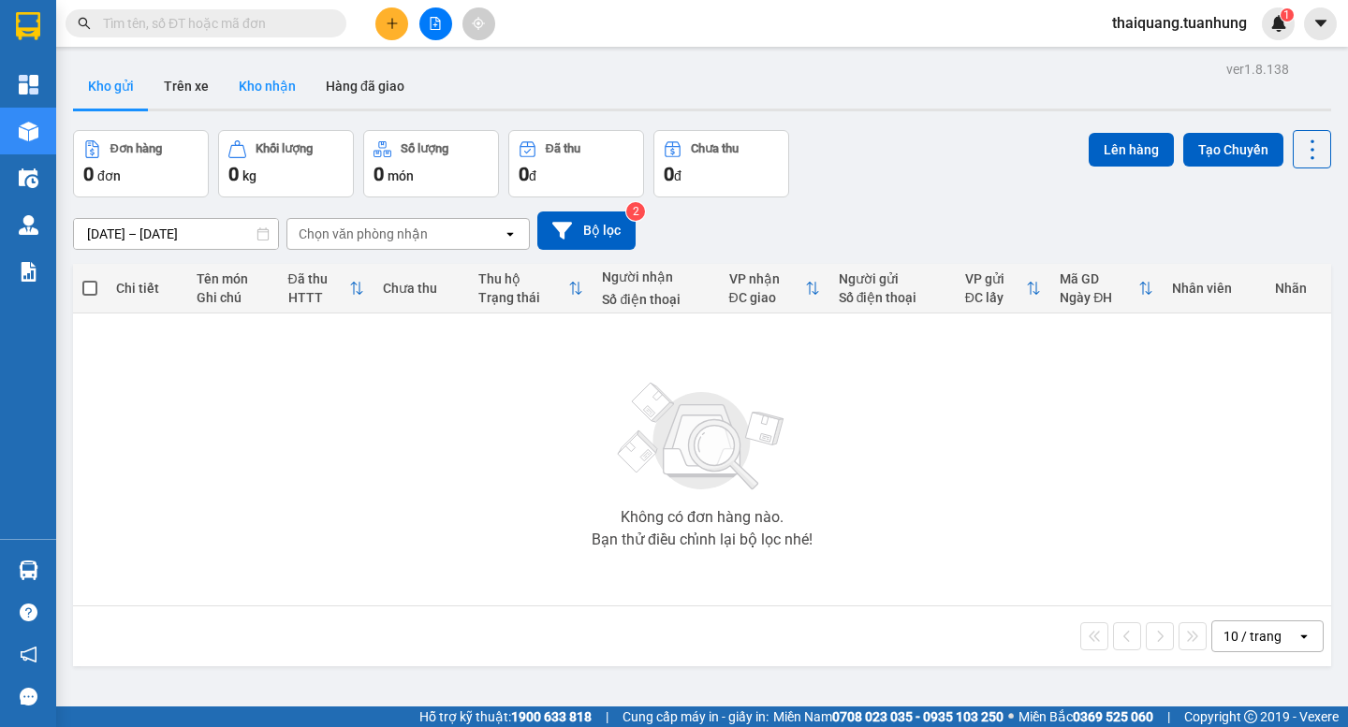
click at [271, 90] on button "Kho nhận" at bounding box center [267, 86] width 87 height 45
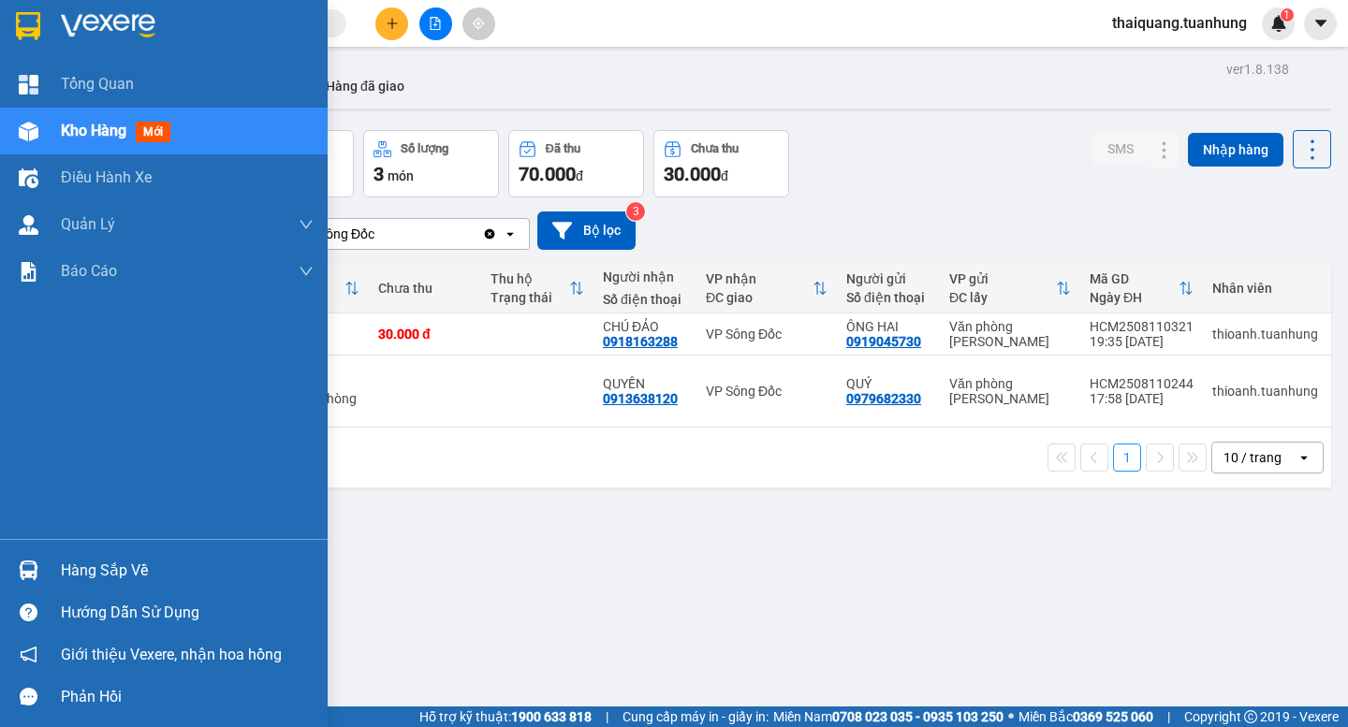
click at [122, 570] on div "Hàng sắp về" at bounding box center [187, 571] width 253 height 28
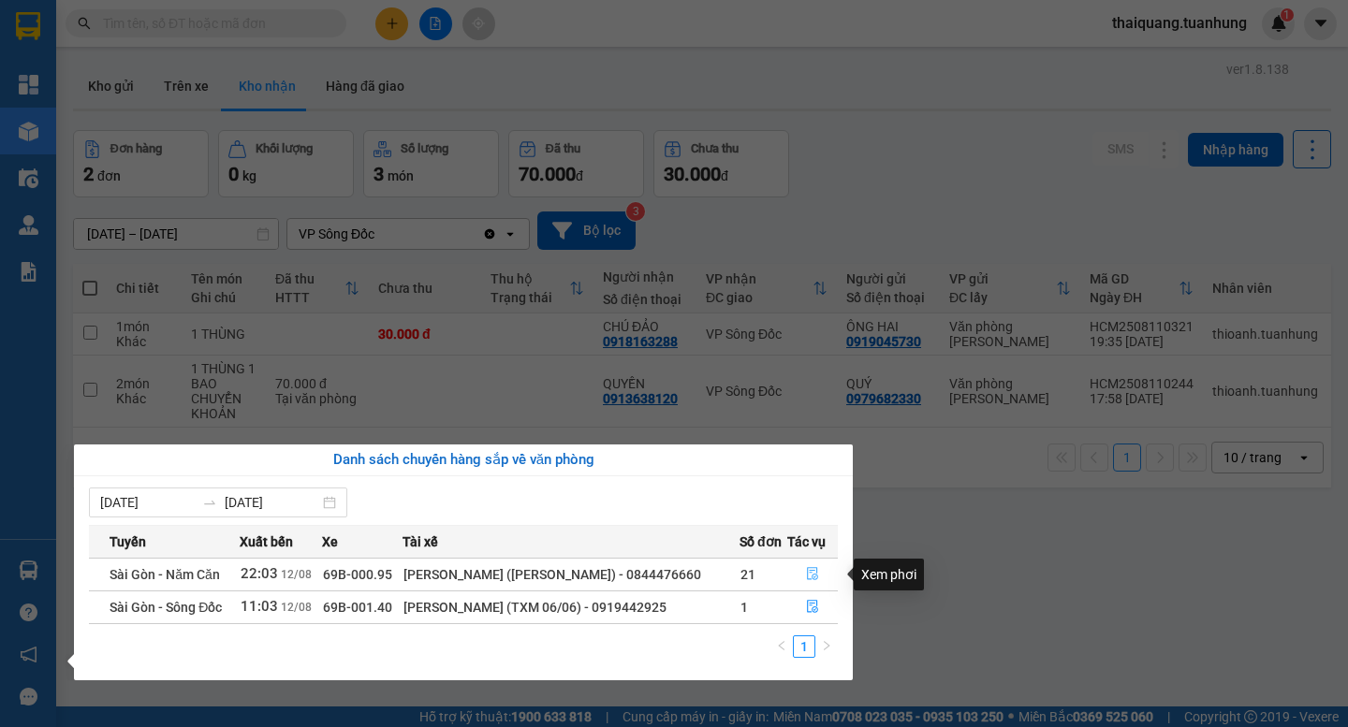
click at [811, 575] on icon "file-done" at bounding box center [812, 573] width 13 height 13
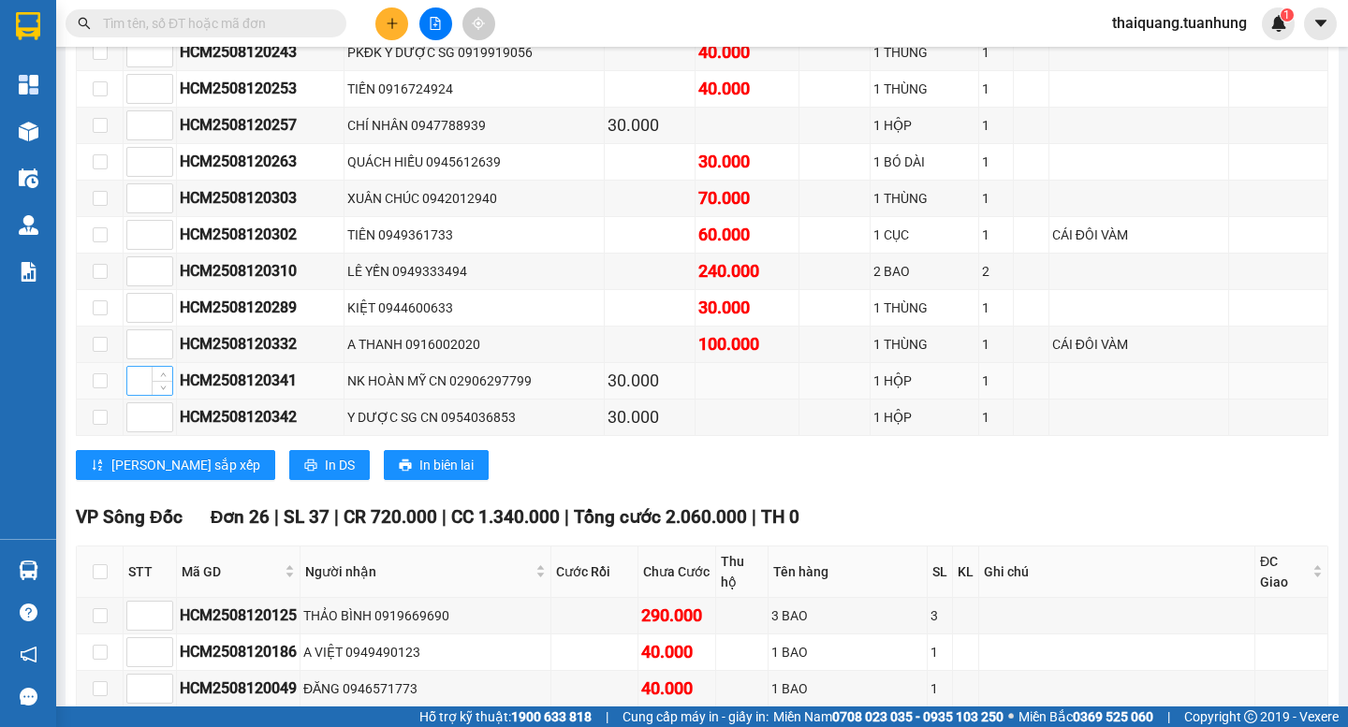
scroll to position [11233, 0]
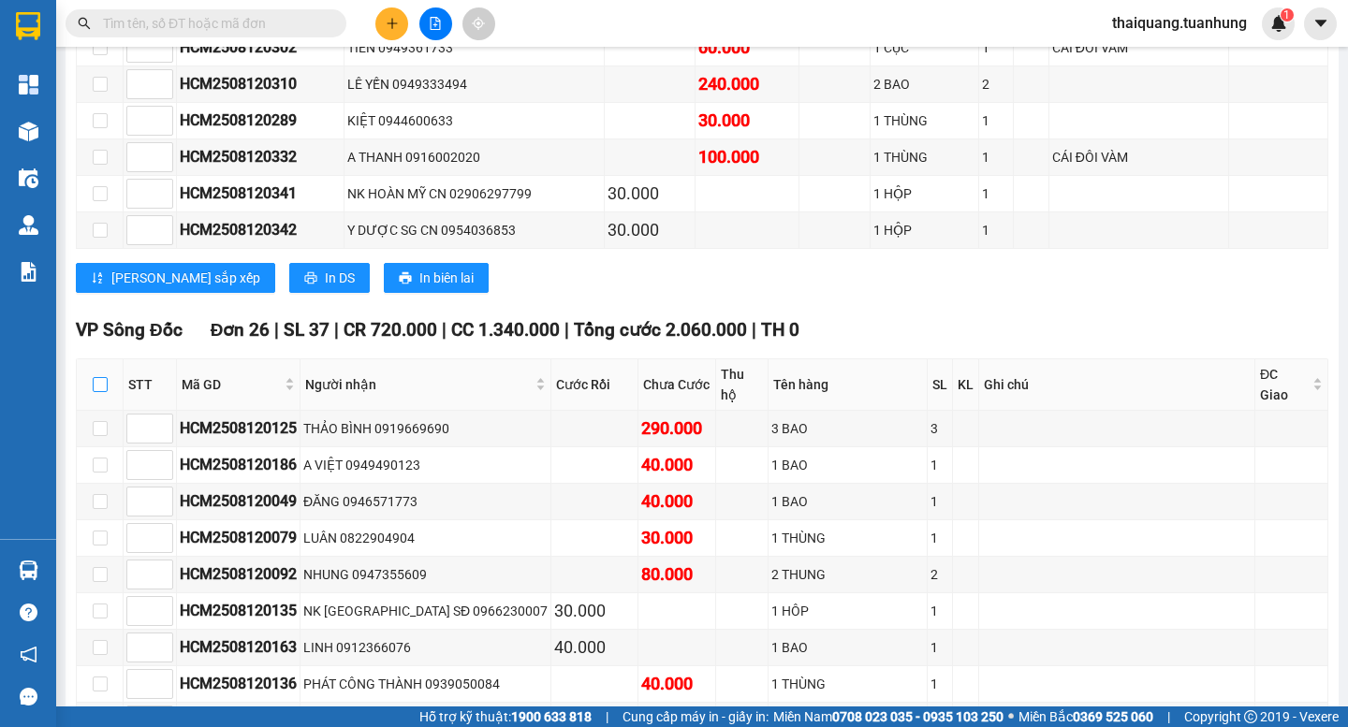
click at [103, 392] on input "checkbox" at bounding box center [100, 384] width 15 height 15
checkbox input "true"
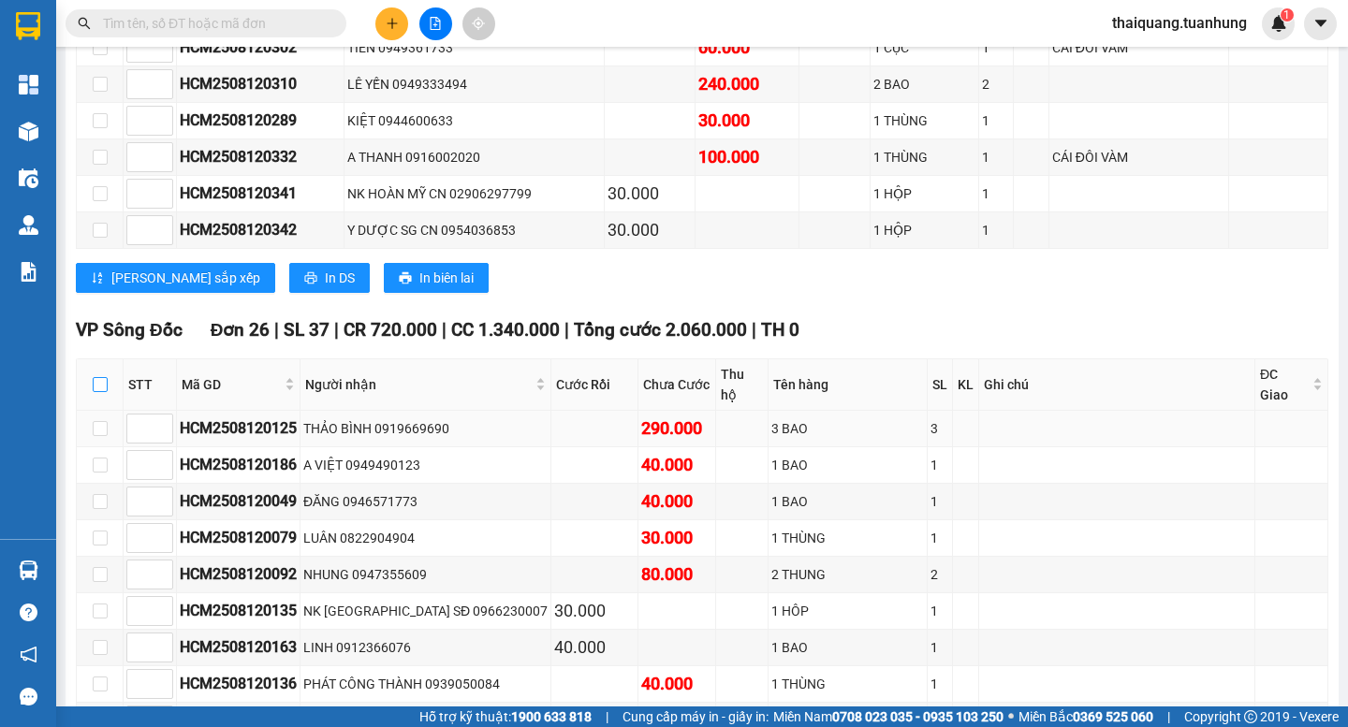
checkbox input "true"
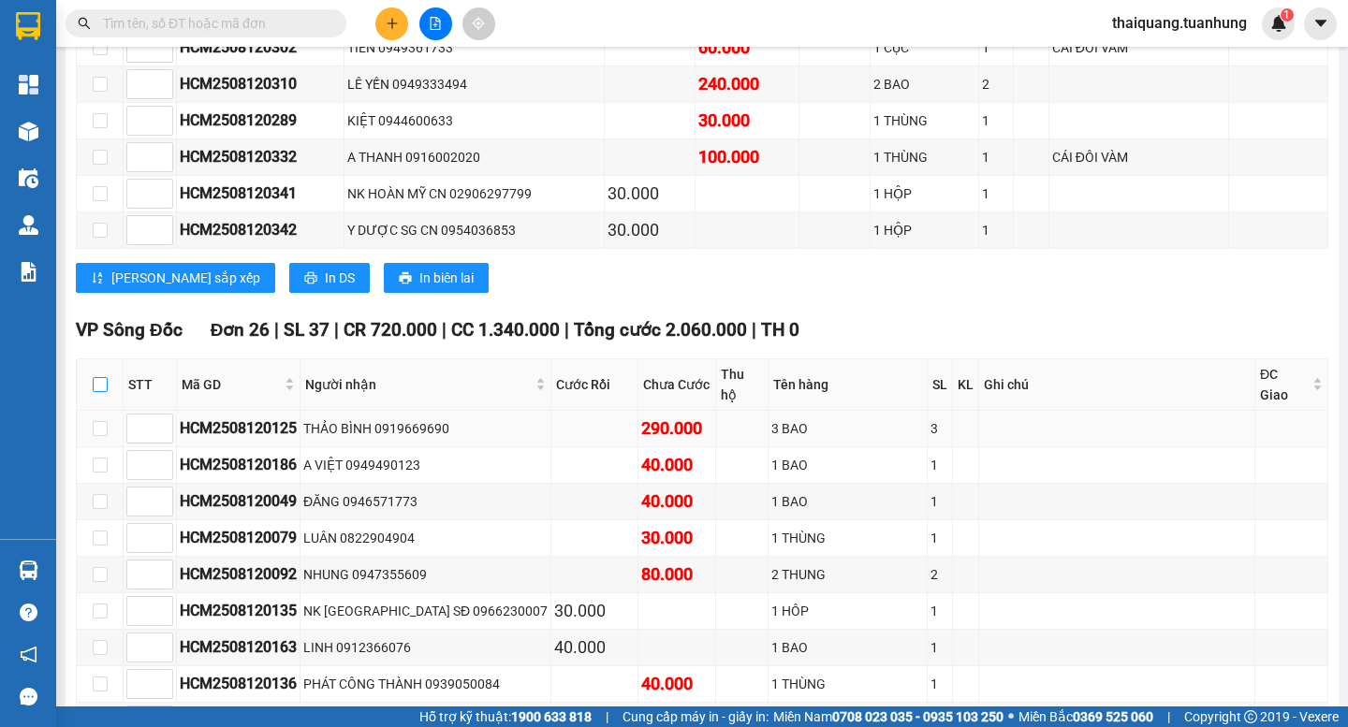
checkbox input "true"
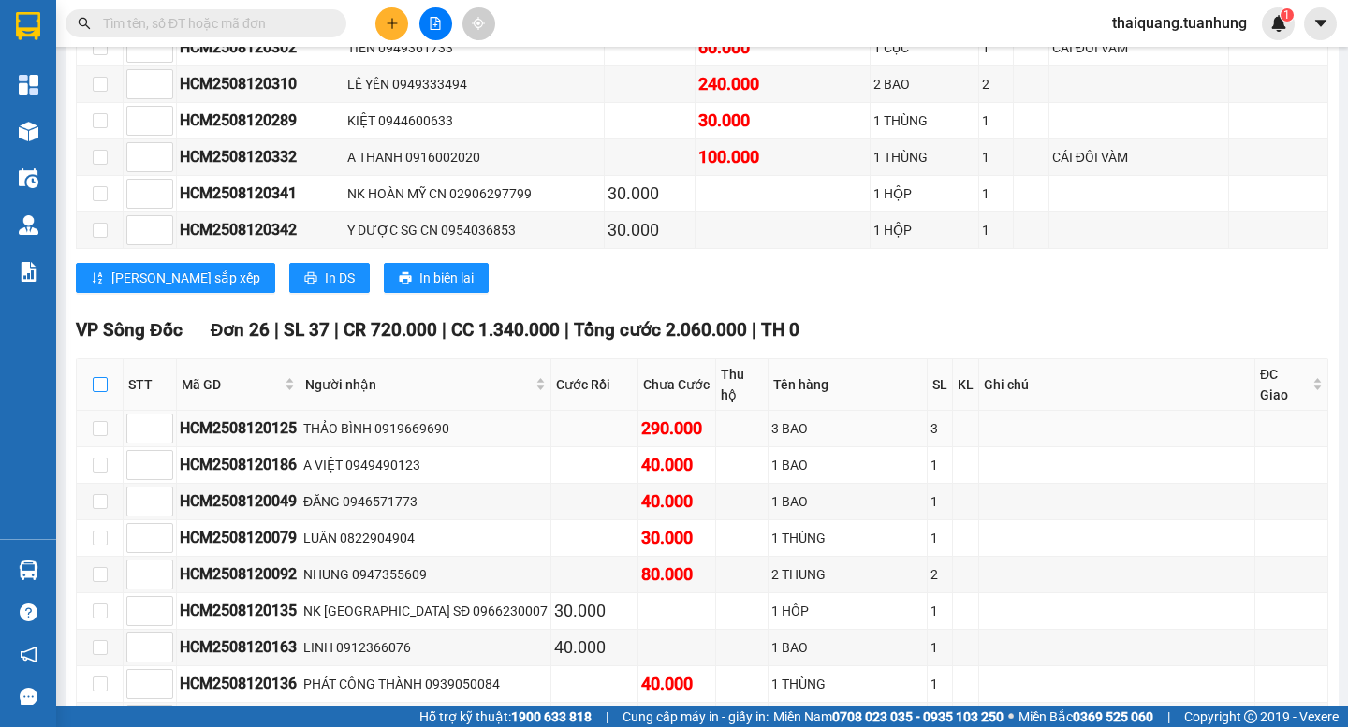
checkbox input "true"
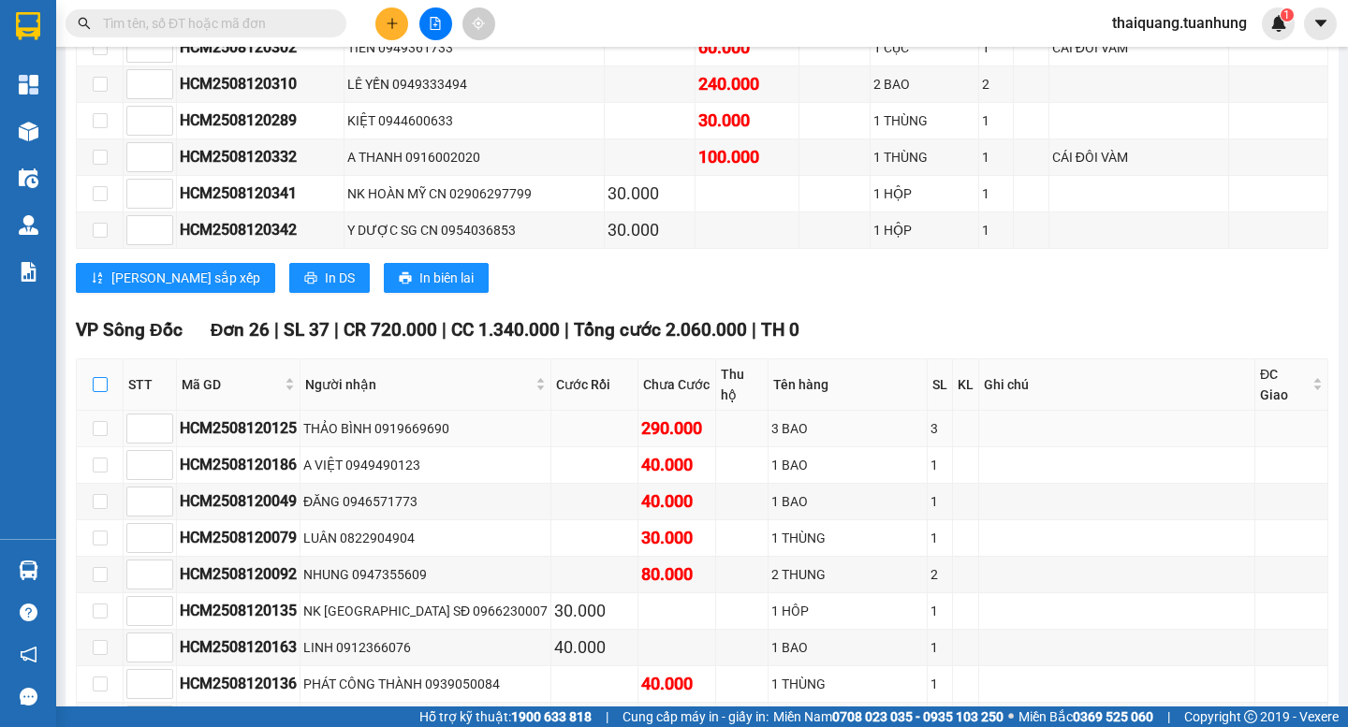
checkbox input "true"
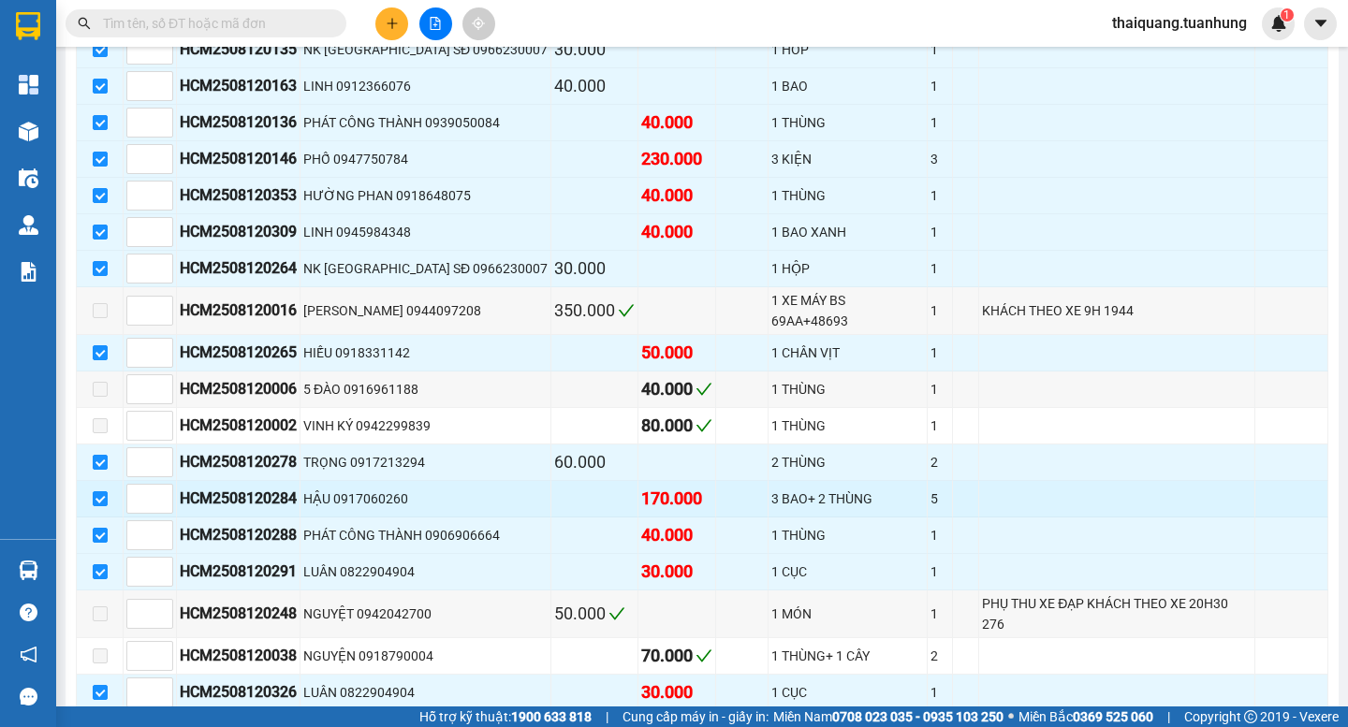
scroll to position [12169, 0]
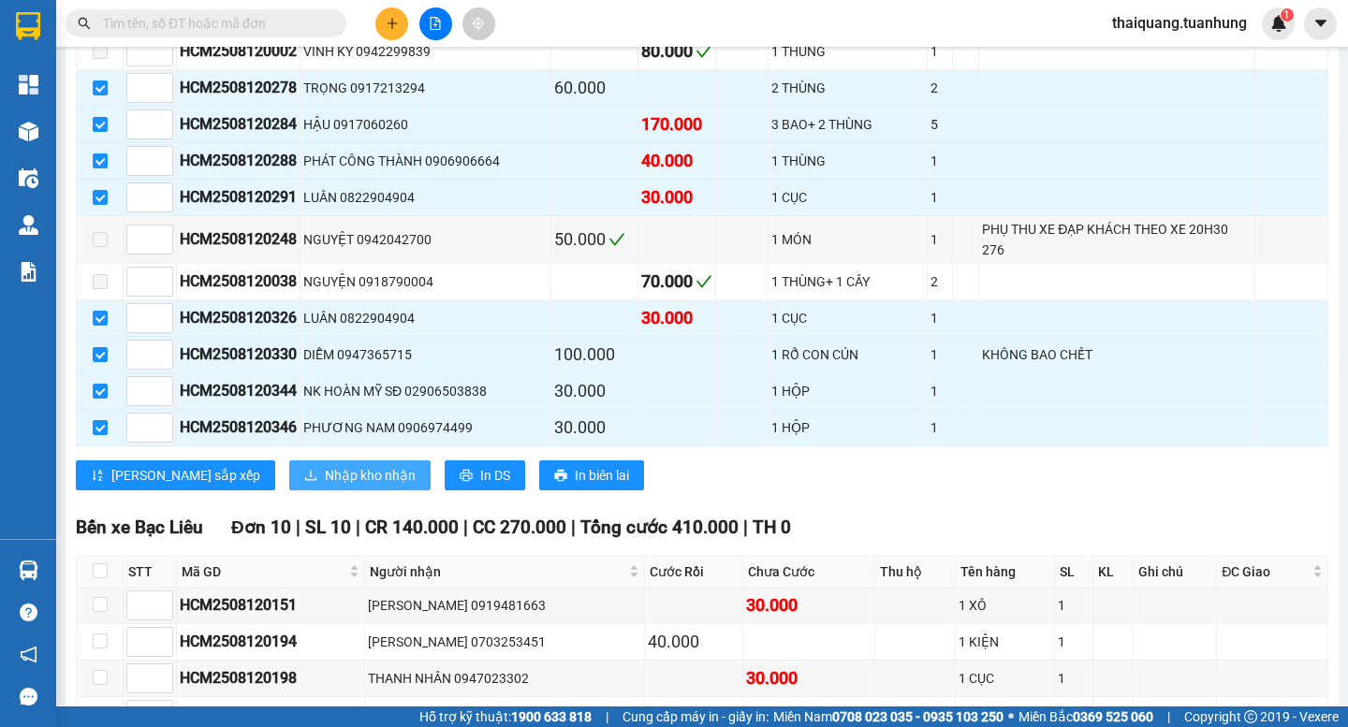
click at [289, 463] on button "Nhập kho nhận" at bounding box center [359, 476] width 141 height 30
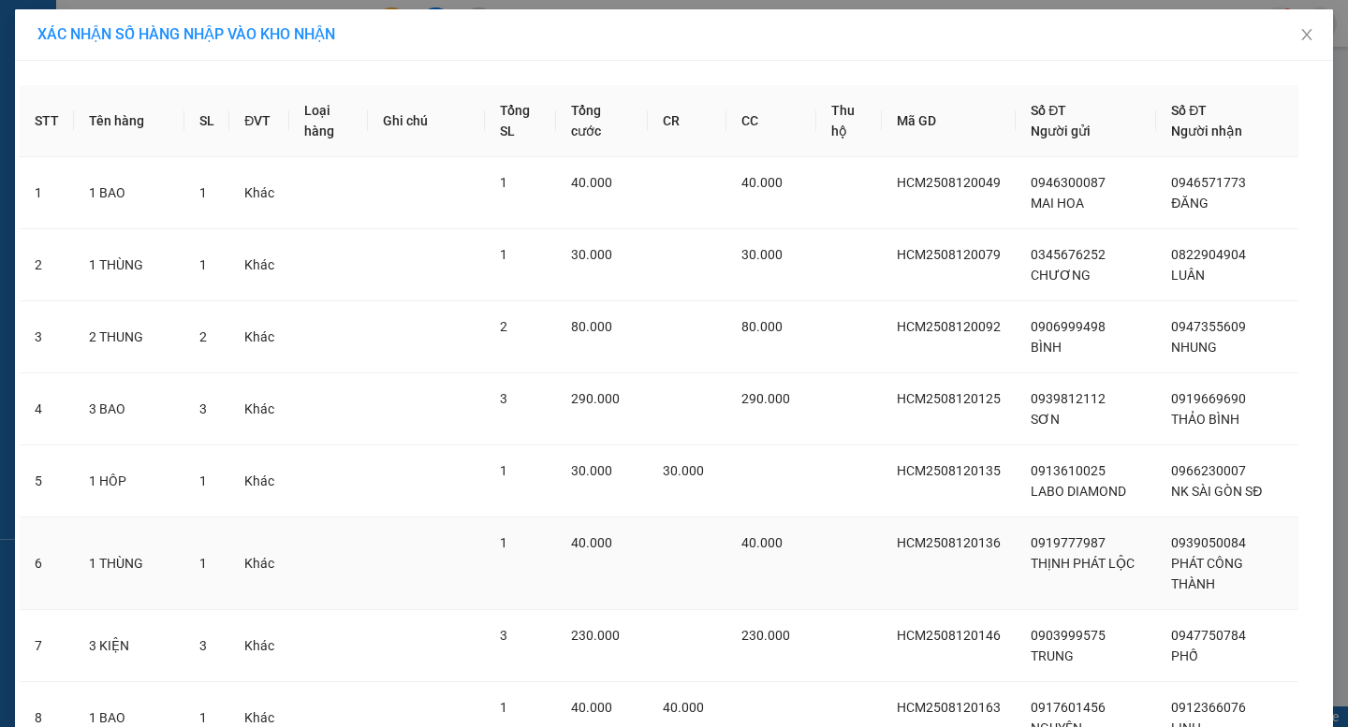
scroll to position [1123, 0]
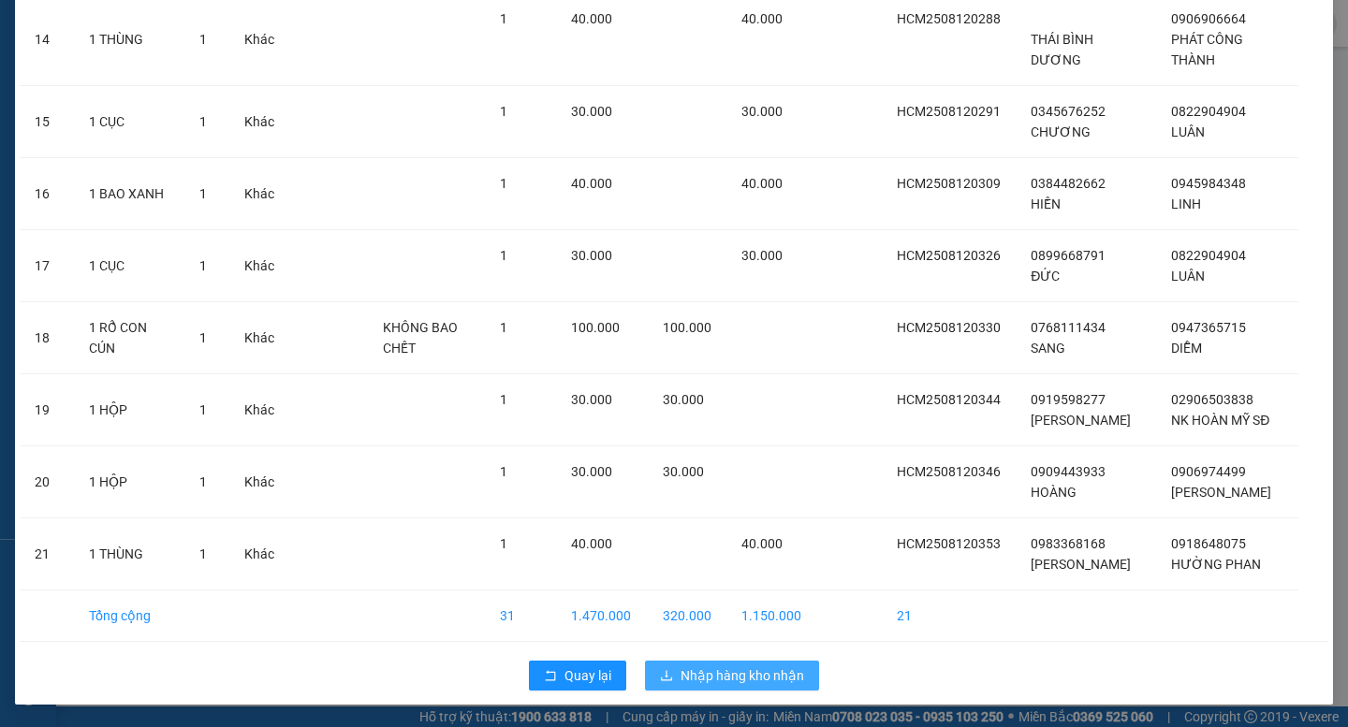
click at [695, 686] on span "Nhập hàng kho nhận" at bounding box center [743, 676] width 124 height 21
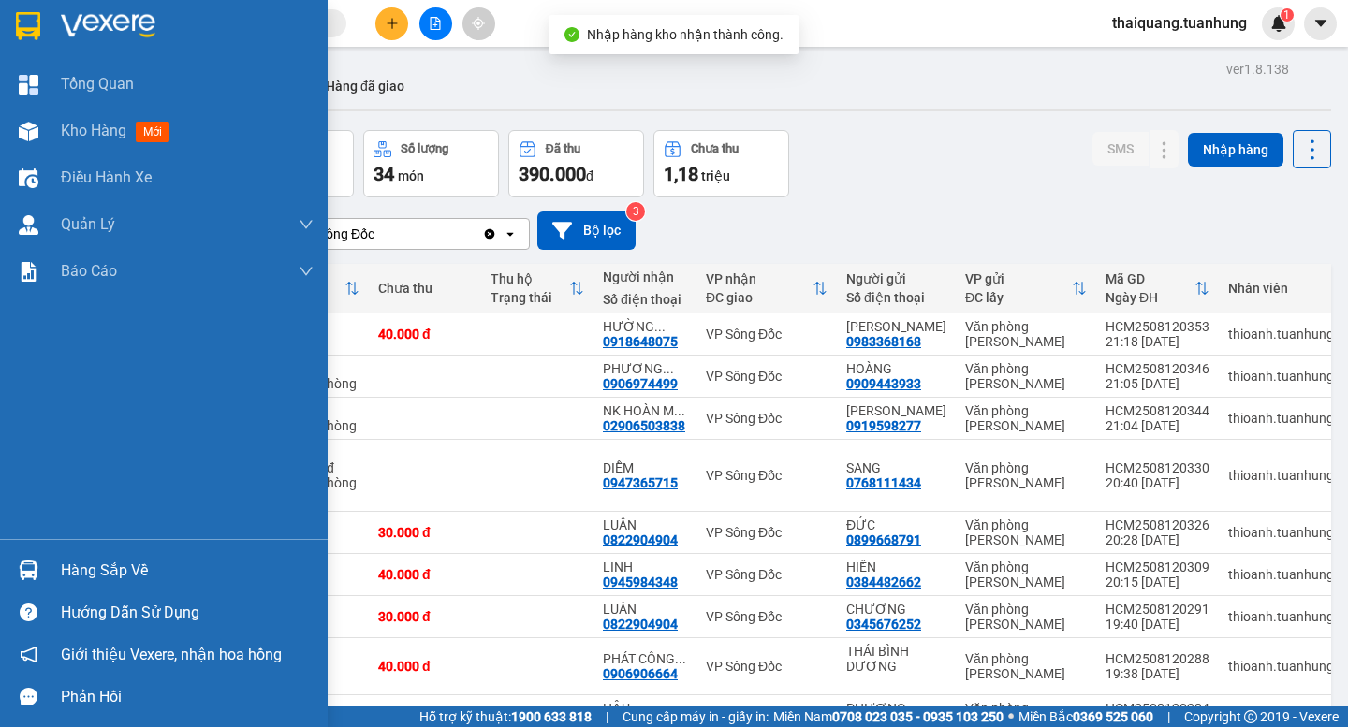
click at [65, 584] on div "Hàng sắp về" at bounding box center [187, 571] width 253 height 28
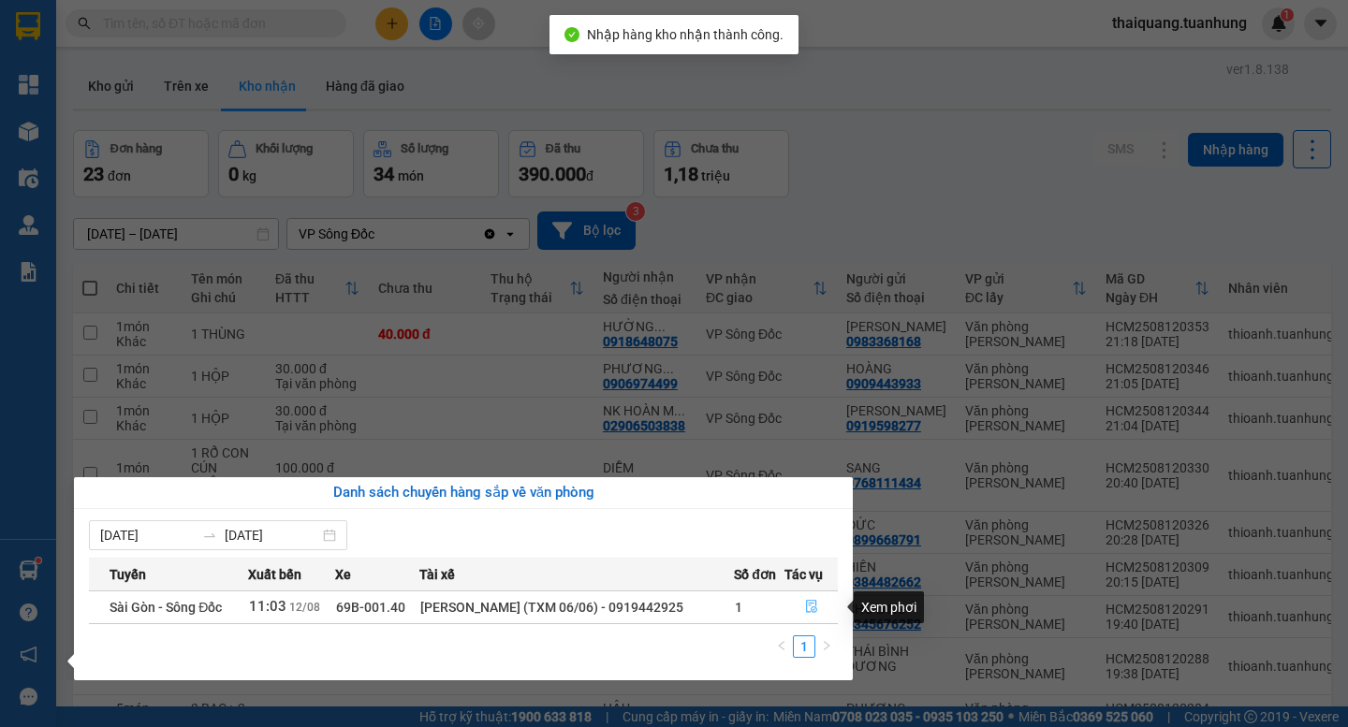
click at [800, 608] on button "button" at bounding box center [810, 608] width 51 height 30
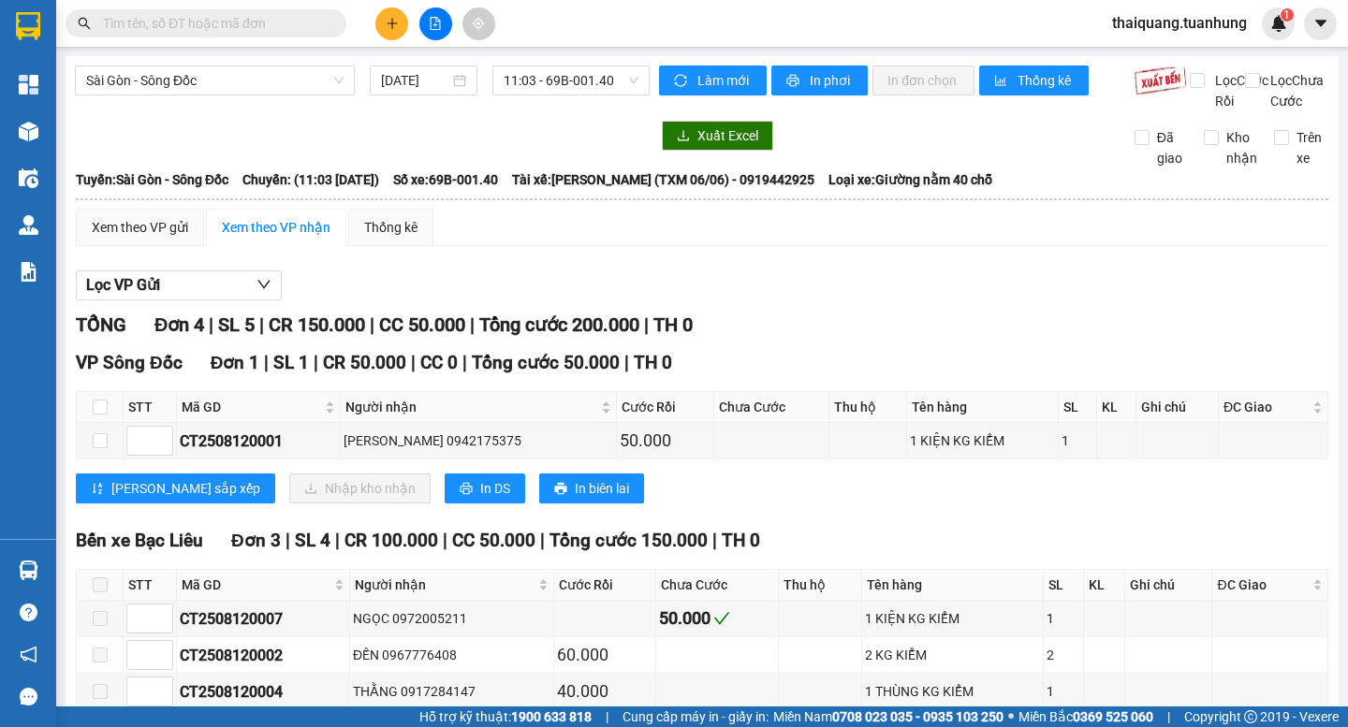
scroll to position [121, 0]
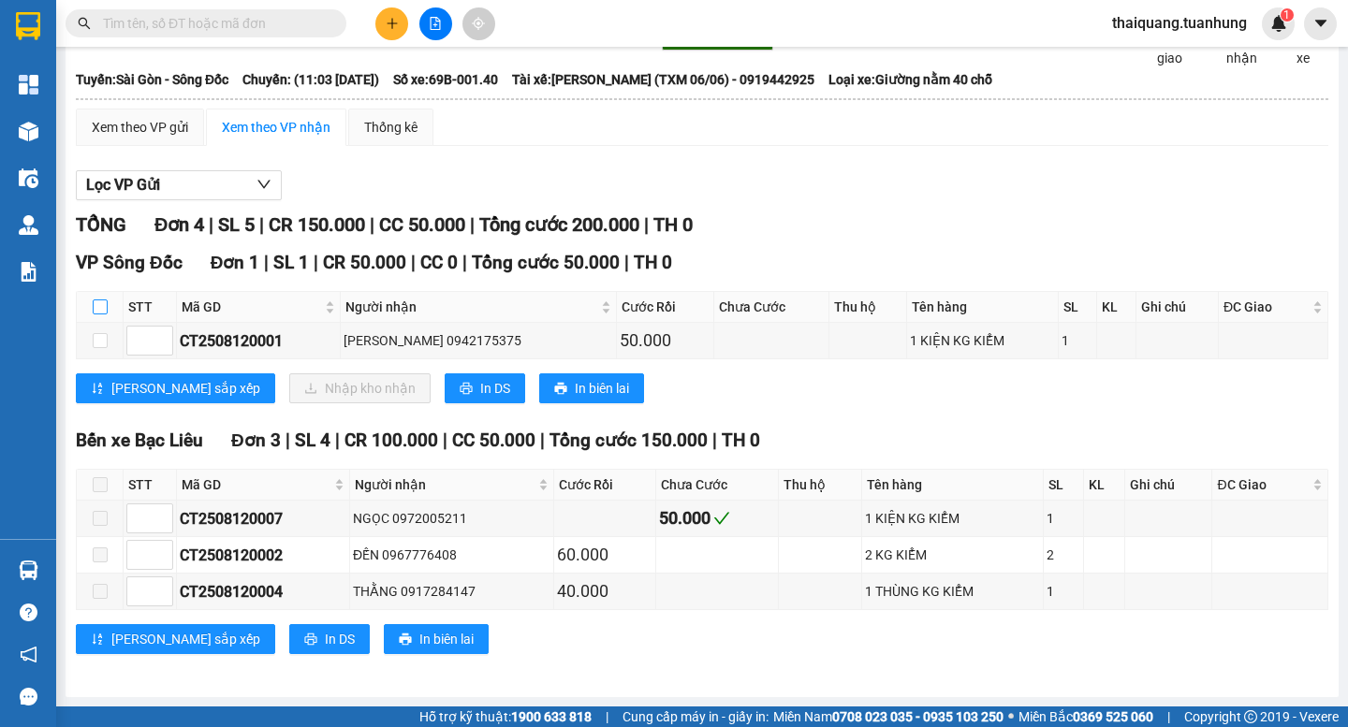
click at [102, 302] on input "checkbox" at bounding box center [100, 307] width 15 height 15
checkbox input "true"
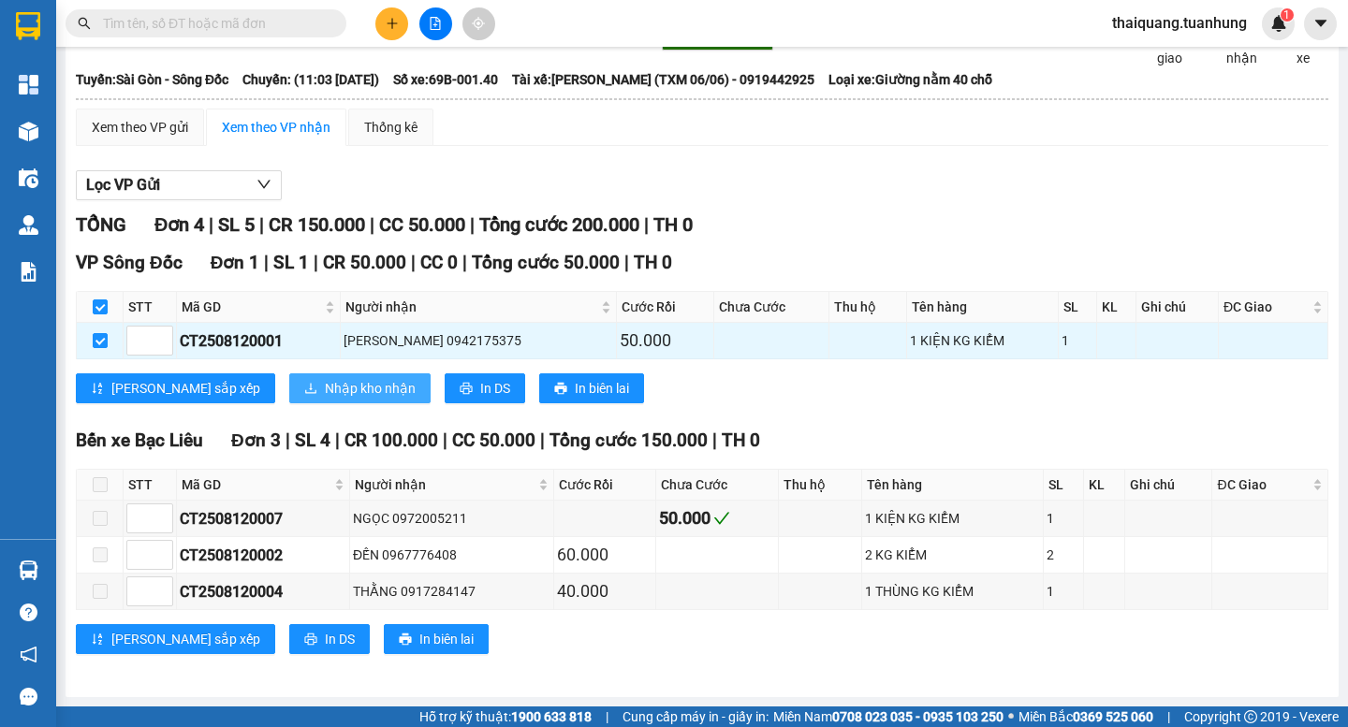
click at [325, 388] on span "Nhập kho nhận" at bounding box center [370, 388] width 91 height 21
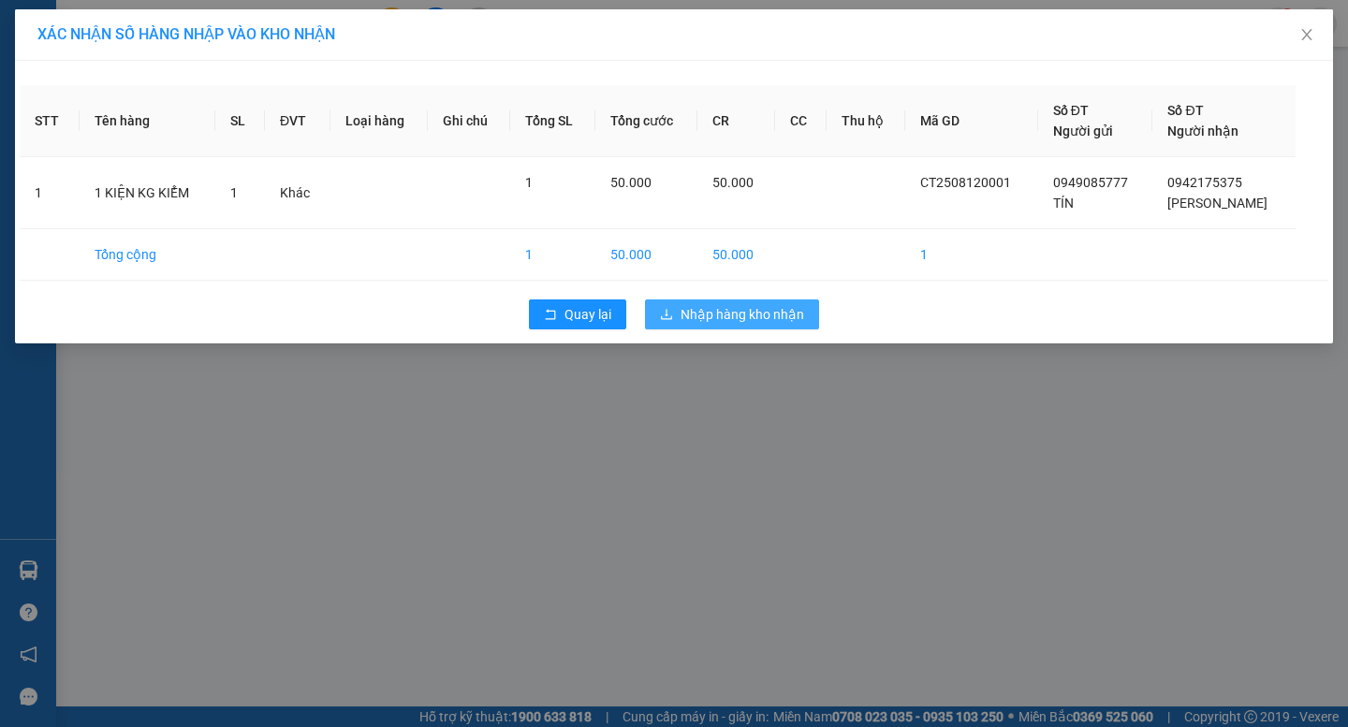
click at [684, 323] on span "Nhập hàng kho nhận" at bounding box center [743, 314] width 124 height 21
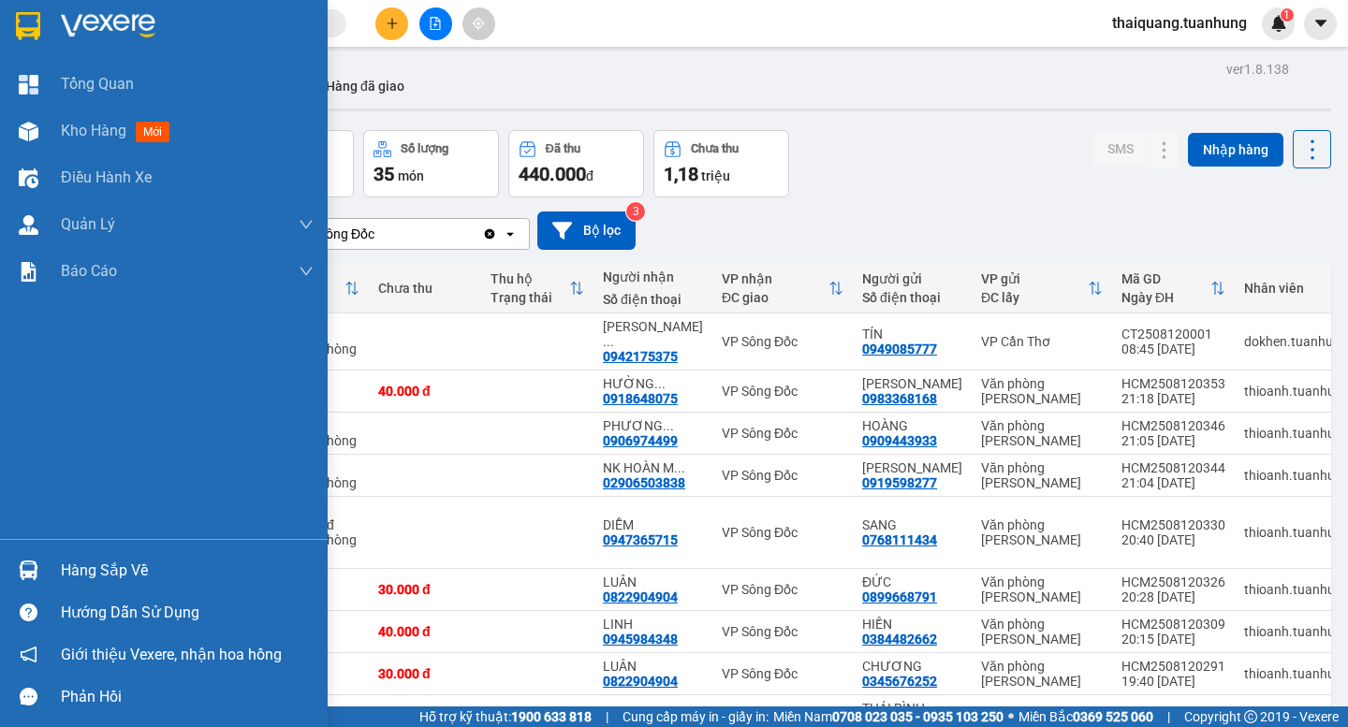
click at [102, 559] on div "Hàng sắp về" at bounding box center [187, 571] width 253 height 28
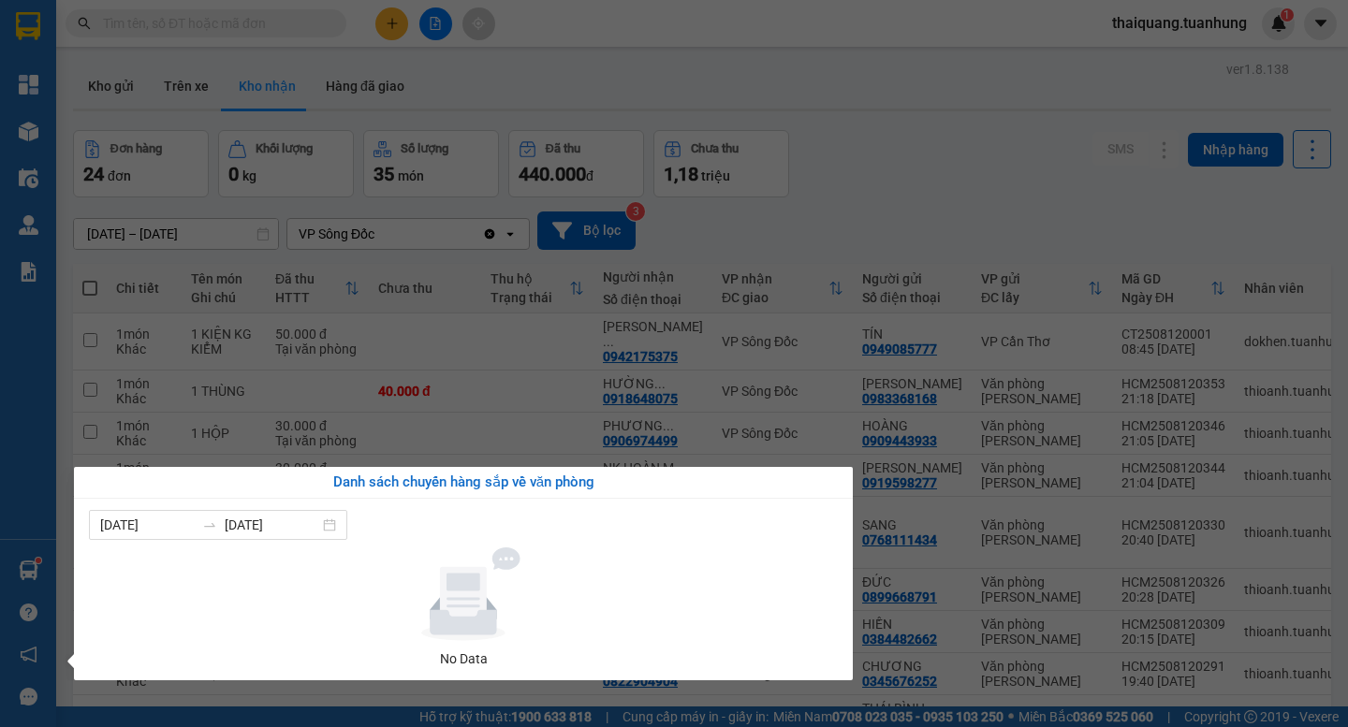
click at [943, 88] on section "Kết quả tìm kiếm ( 77 ) Bộ lọc Mã ĐH Trạng thái Món hàng Thu hộ Tổng cước Chưa …" at bounding box center [674, 363] width 1348 height 727
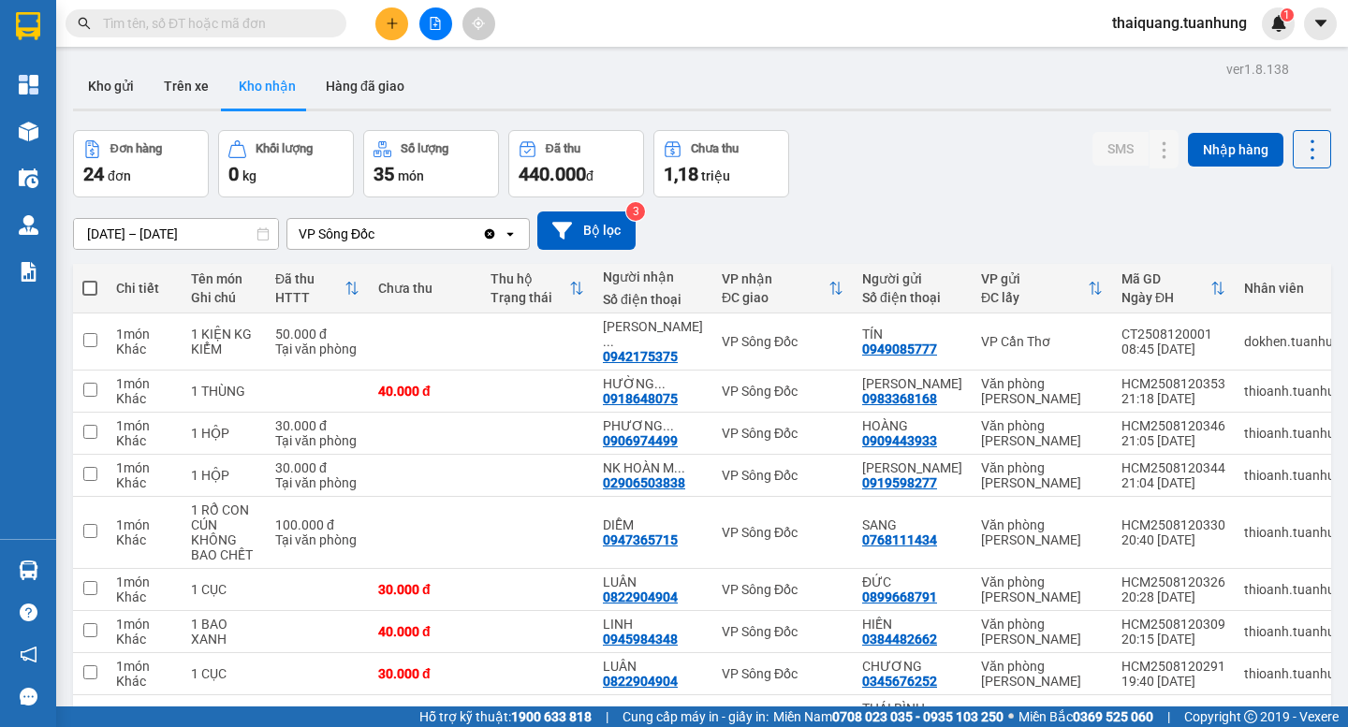
click at [938, 132] on div "Đơn hàng 24 đơn Khối lượng 0 kg Số lượng 35 món Đã thu 440.000 đ Chưa thu 1,18 …" at bounding box center [702, 163] width 1258 height 67
click at [122, 84] on button "Kho gửi" at bounding box center [111, 86] width 76 height 45
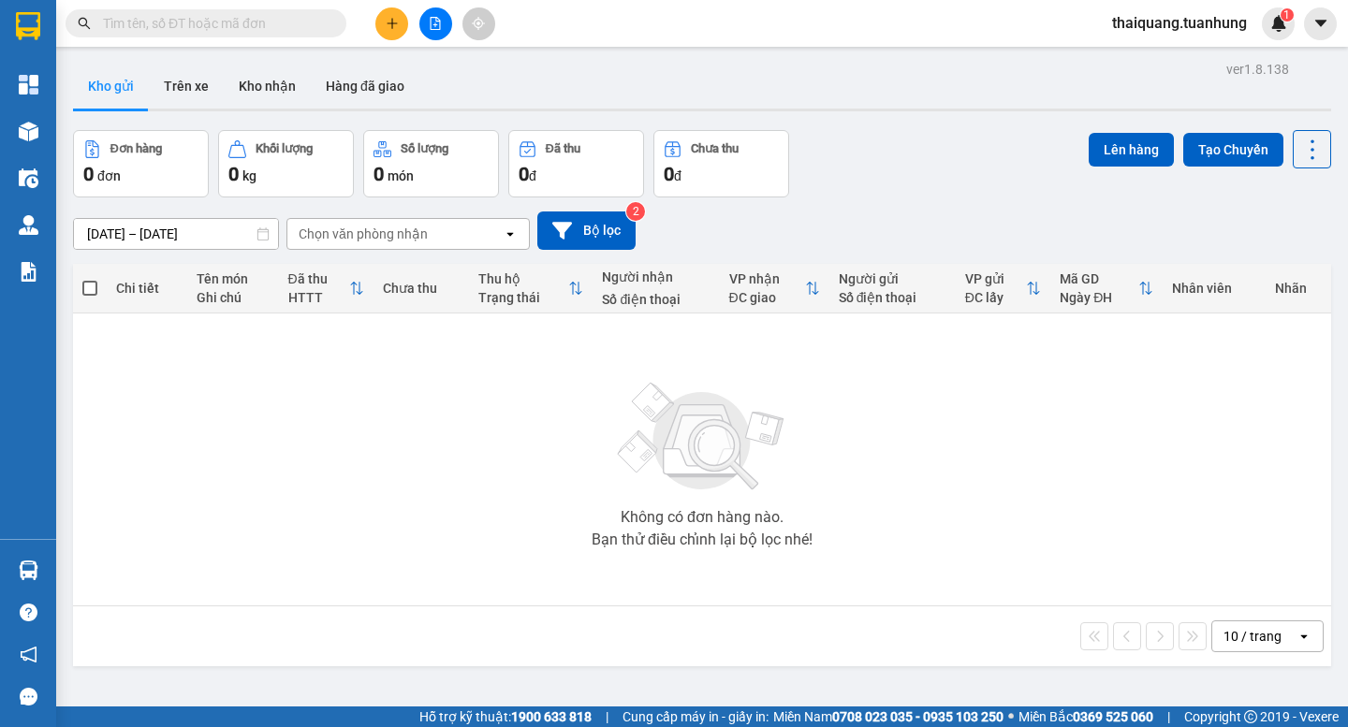
click at [903, 185] on div "Đơn hàng 0 đơn Khối lượng 0 kg Số lượng 0 món Đã thu 0 đ Chưa thu 0 đ Lên hàng …" at bounding box center [702, 163] width 1258 height 67
click at [245, 91] on button "Kho nhận" at bounding box center [267, 86] width 87 height 45
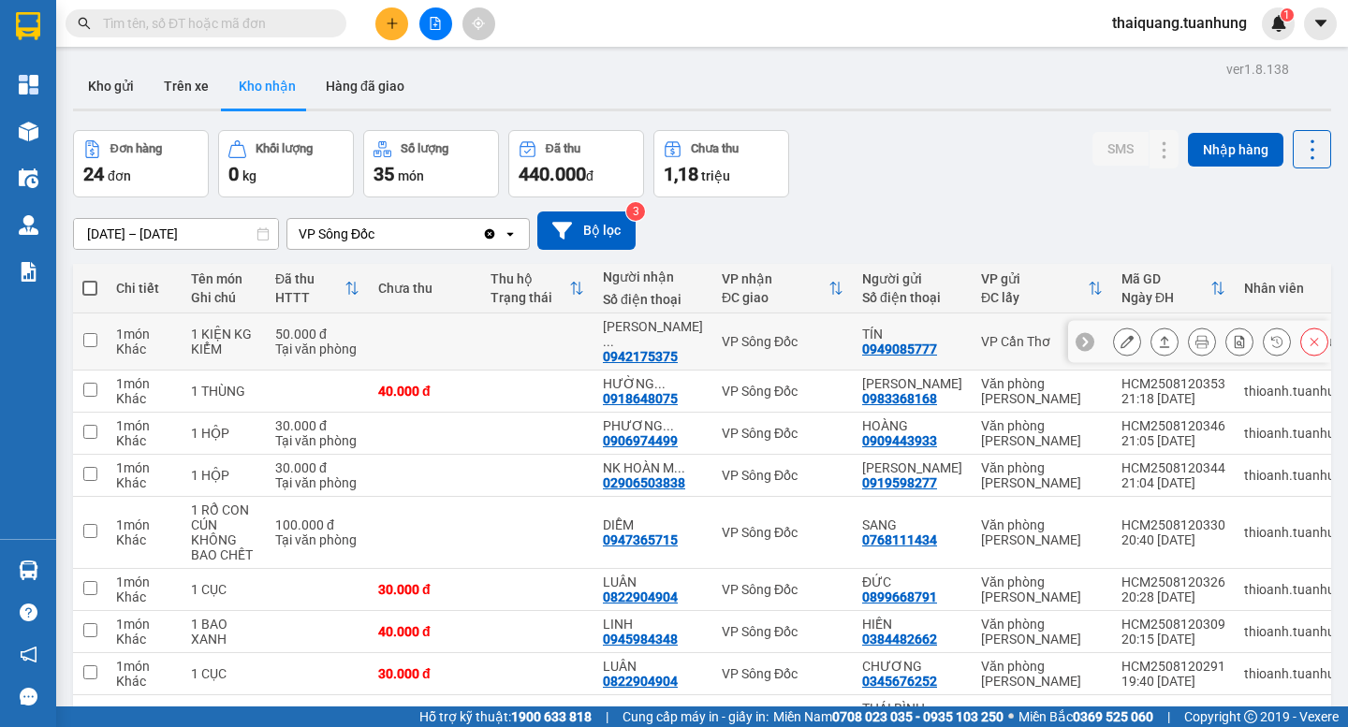
scroll to position [172, 0]
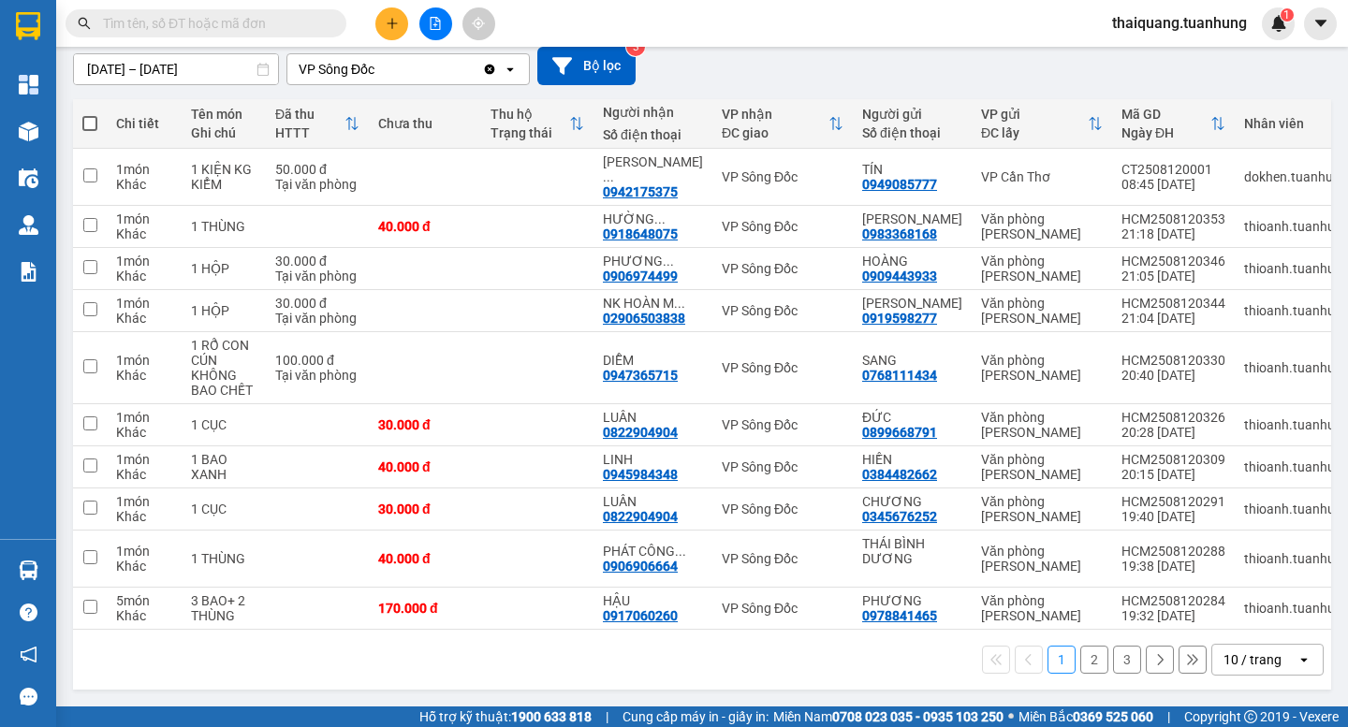
click at [1270, 655] on div "10 / trang" at bounding box center [1254, 660] width 84 height 30
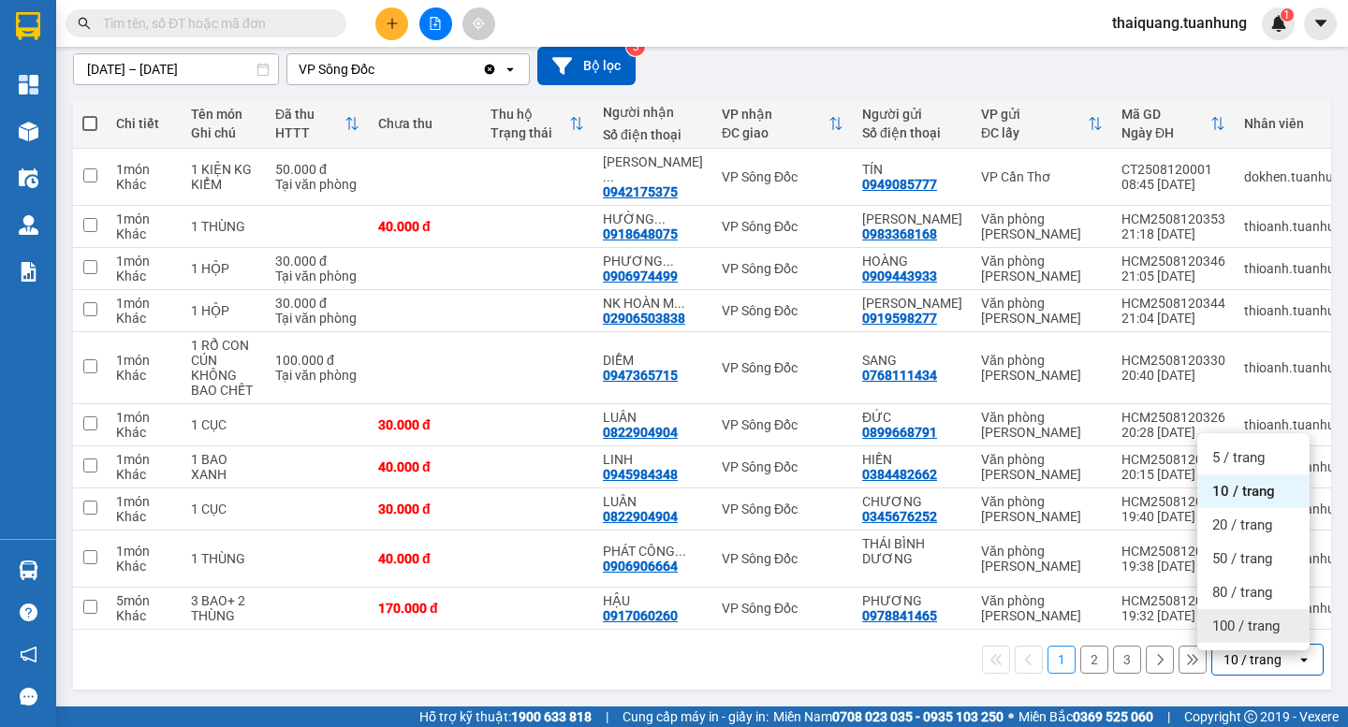
click at [1269, 622] on span "100 / trang" at bounding box center [1245, 626] width 67 height 19
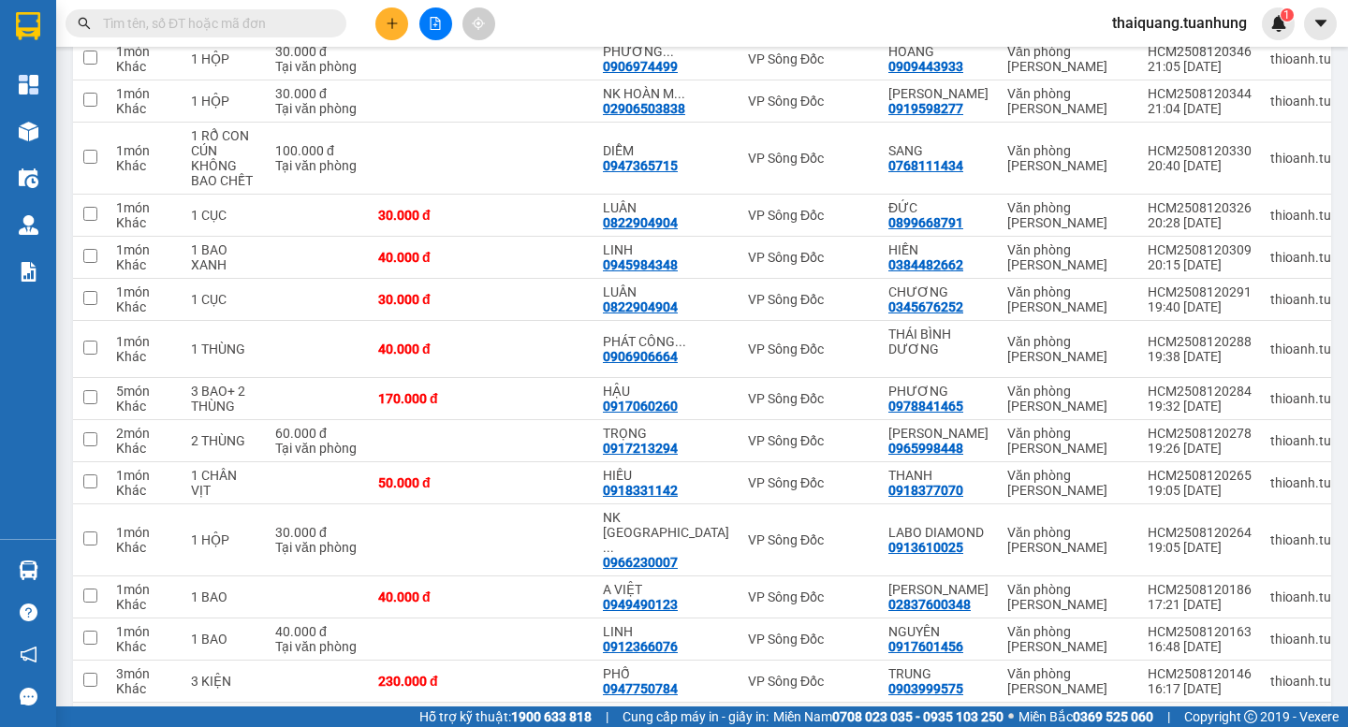
scroll to position [547, 0]
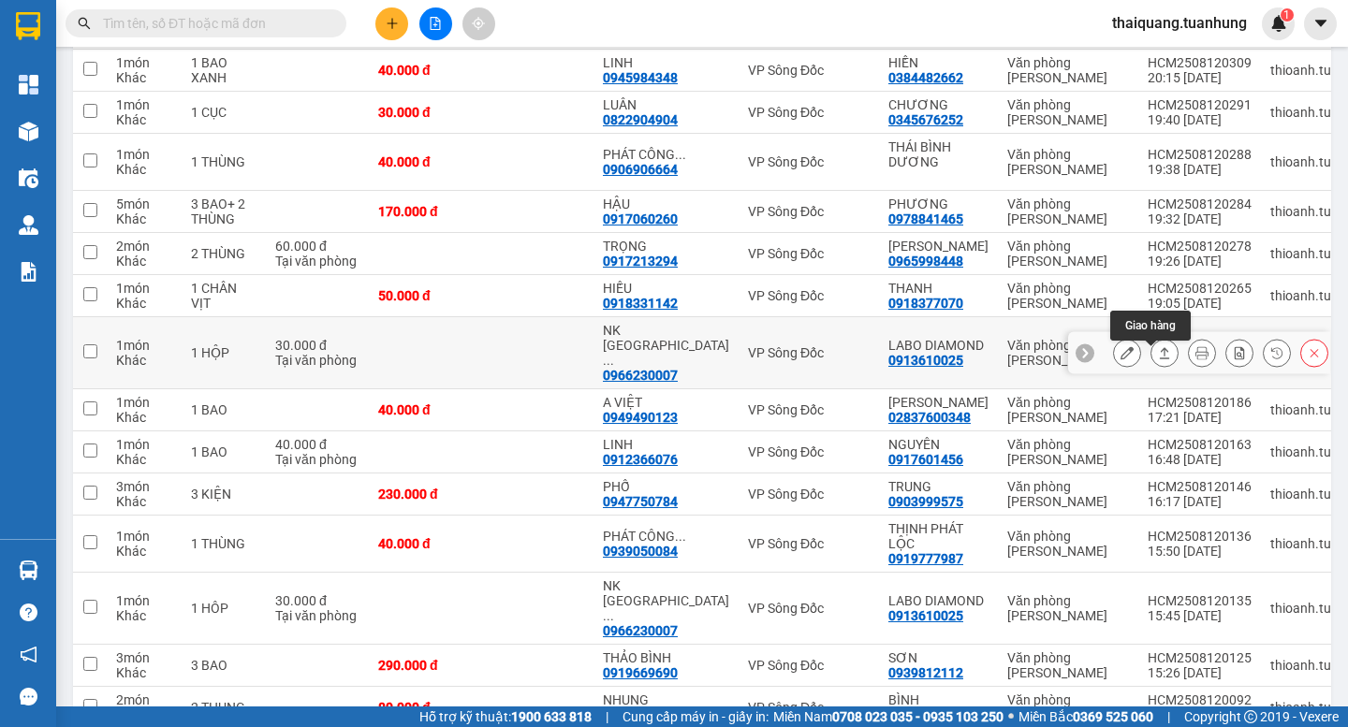
click at [1158, 359] on icon at bounding box center [1164, 352] width 13 height 13
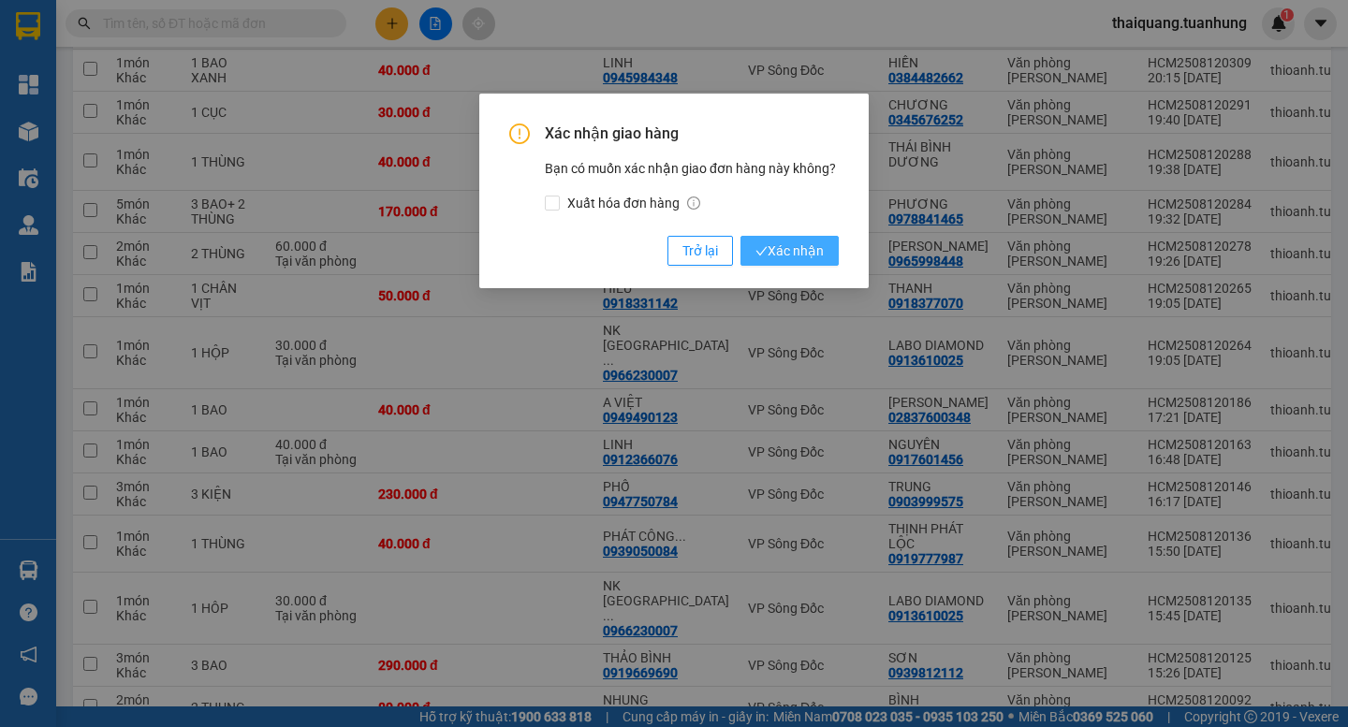
click at [780, 258] on span "Xác nhận" at bounding box center [789, 251] width 68 height 21
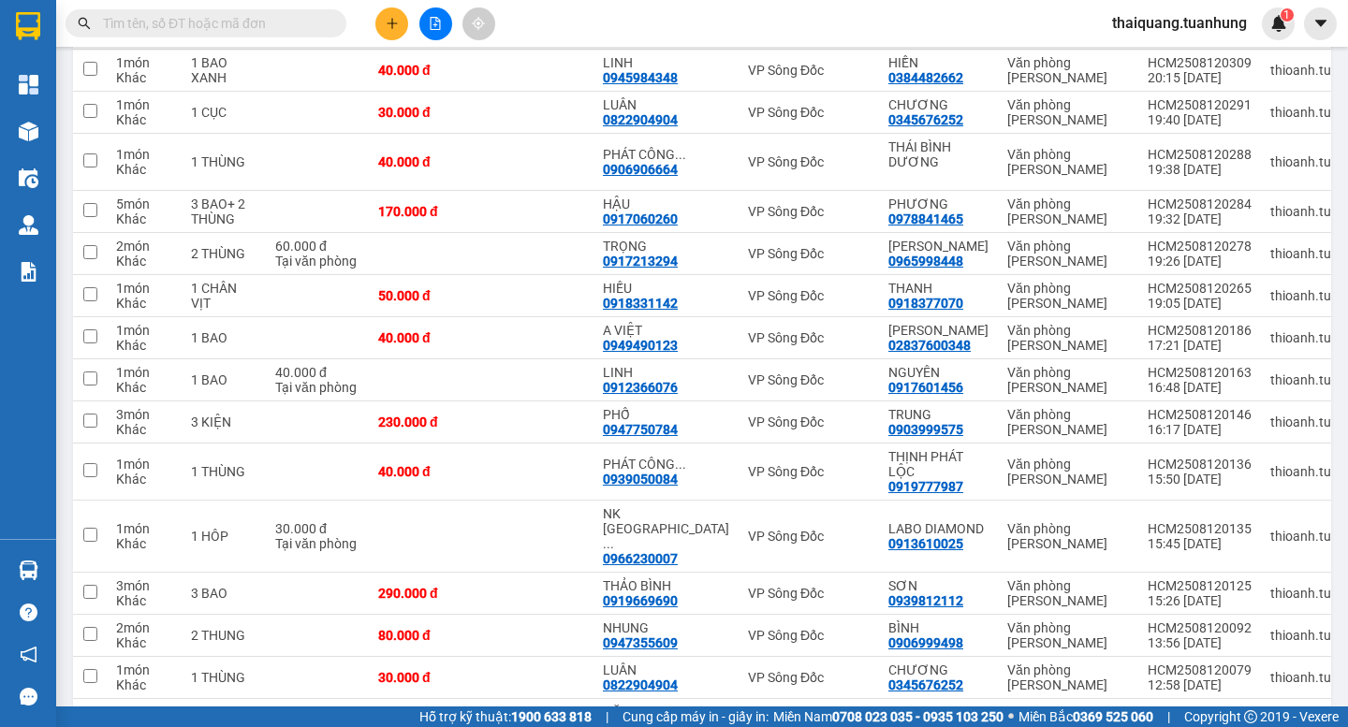
scroll to position [734, 0]
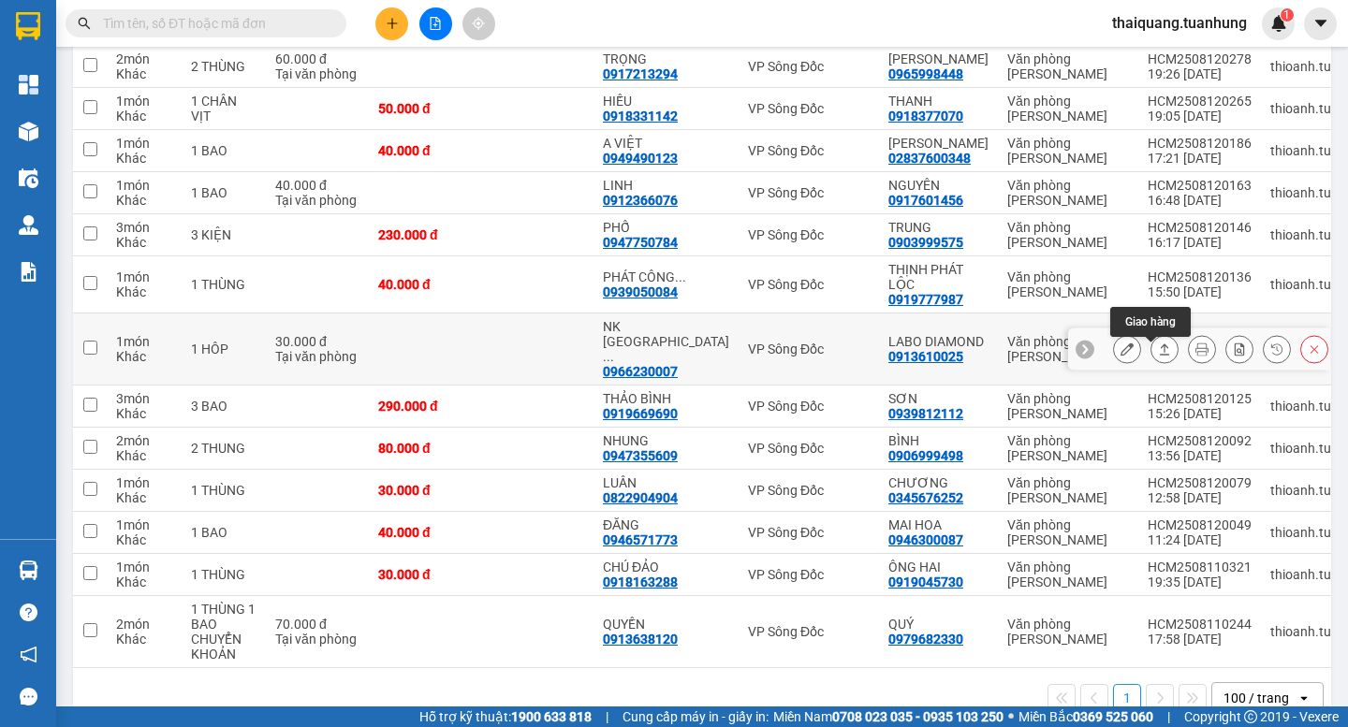
click at [1158, 354] on icon at bounding box center [1164, 349] width 13 height 13
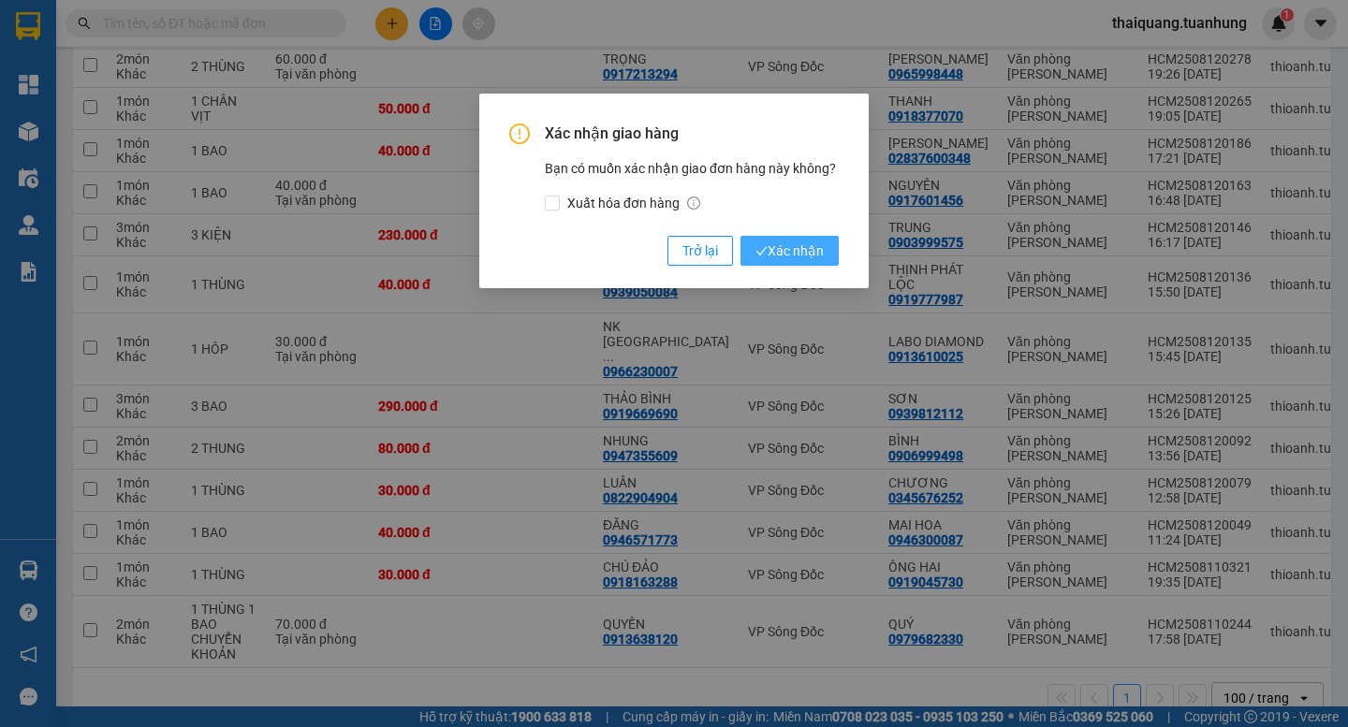
drag, startPoint x: 803, startPoint y: 254, endPoint x: 828, endPoint y: 225, distance: 37.9
click at [804, 255] on span "Xác nhận" at bounding box center [789, 251] width 68 height 21
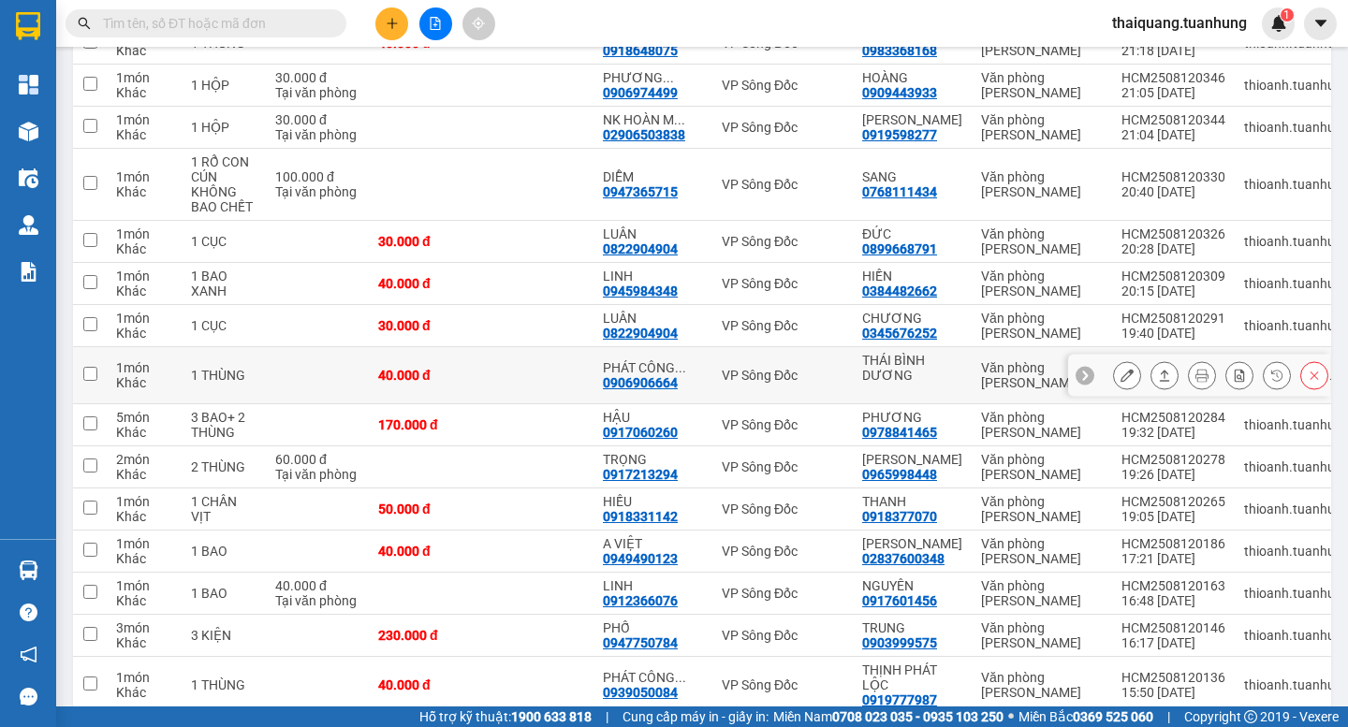
scroll to position [161, 0]
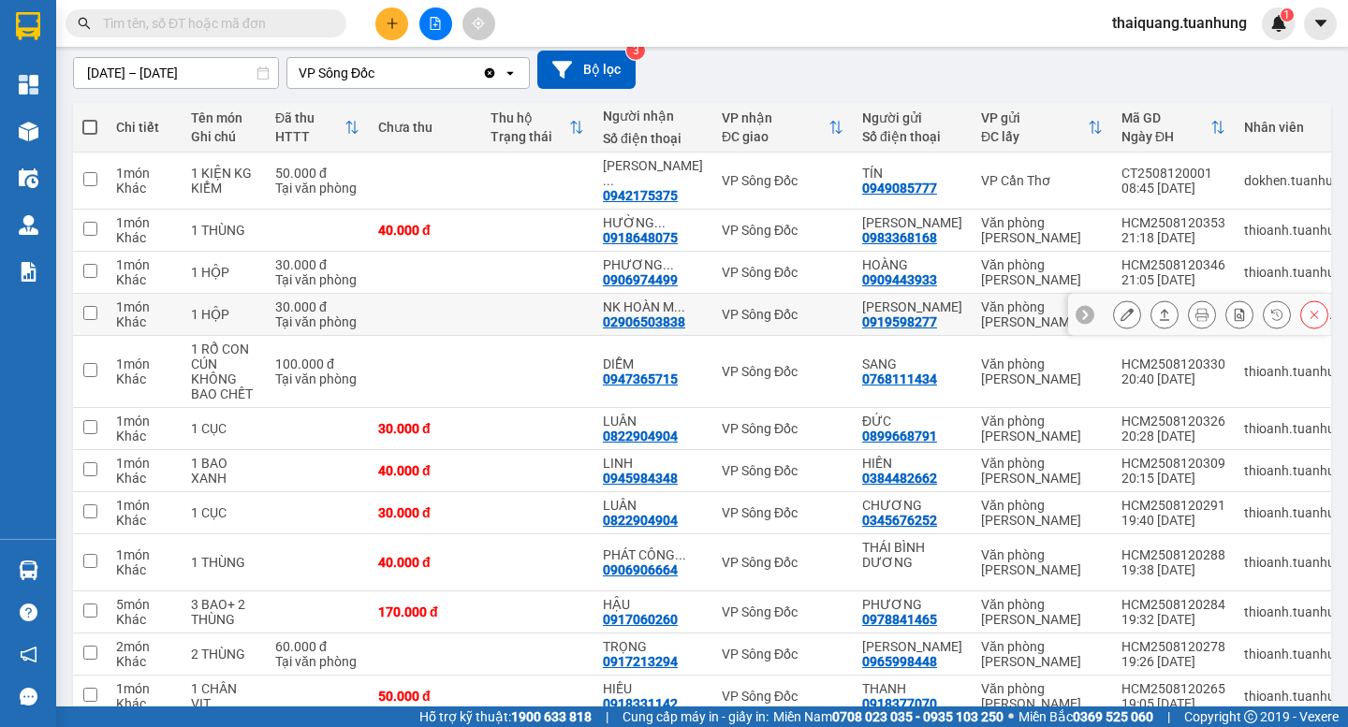
click at [1157, 308] on button at bounding box center [1164, 315] width 26 height 33
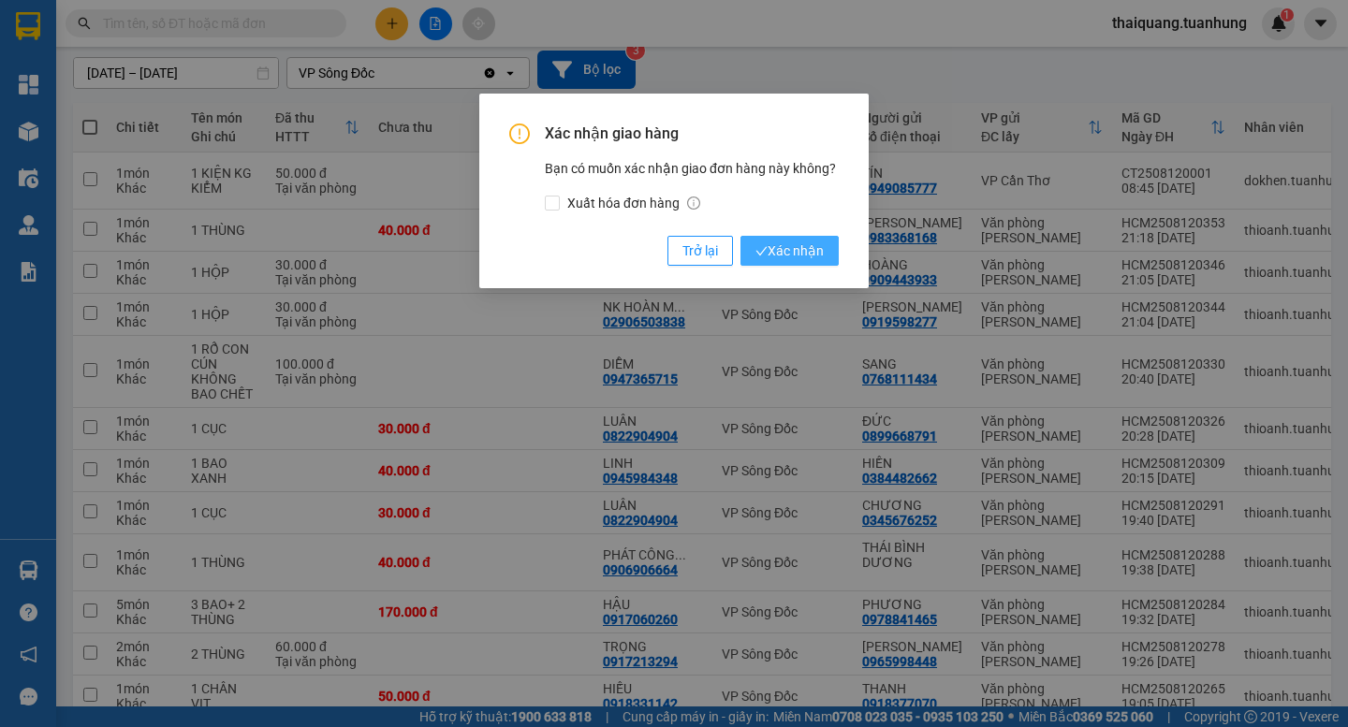
click at [808, 249] on span "Xác nhận" at bounding box center [789, 251] width 68 height 21
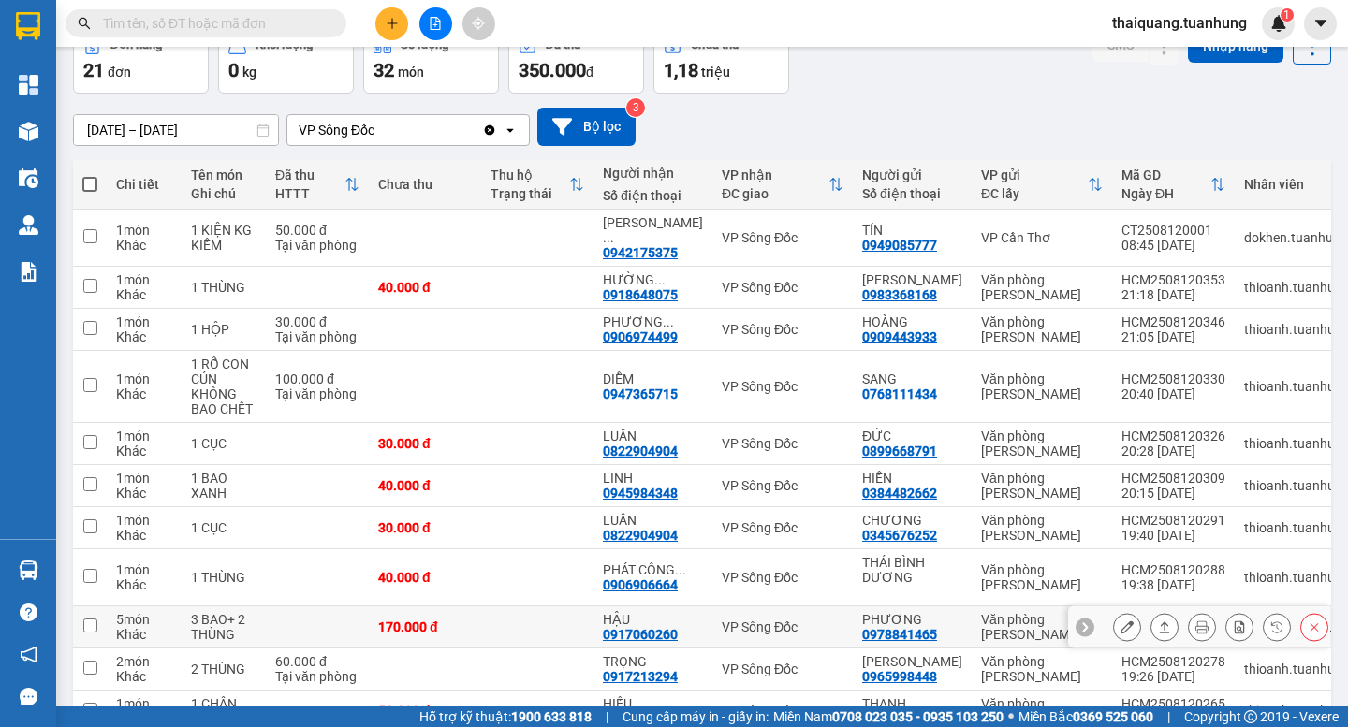
scroll to position [291, 0]
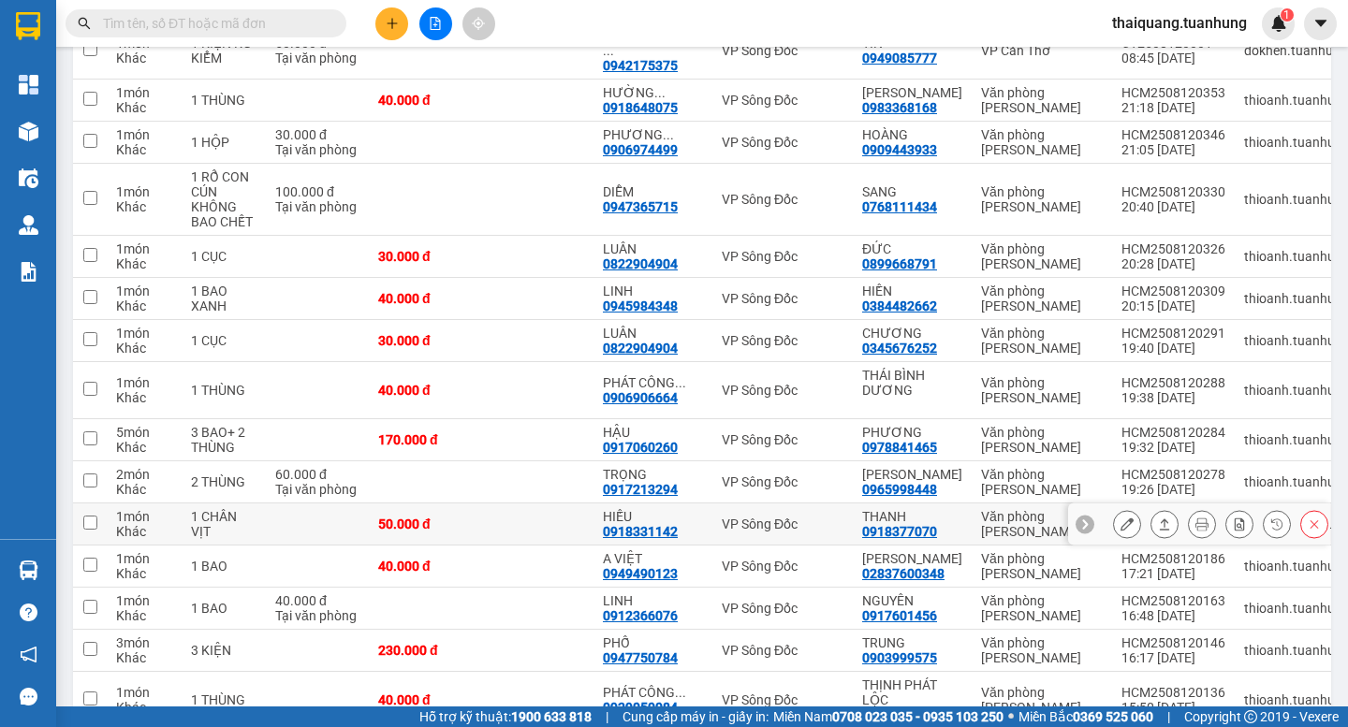
click at [1121, 511] on button at bounding box center [1127, 524] width 26 height 33
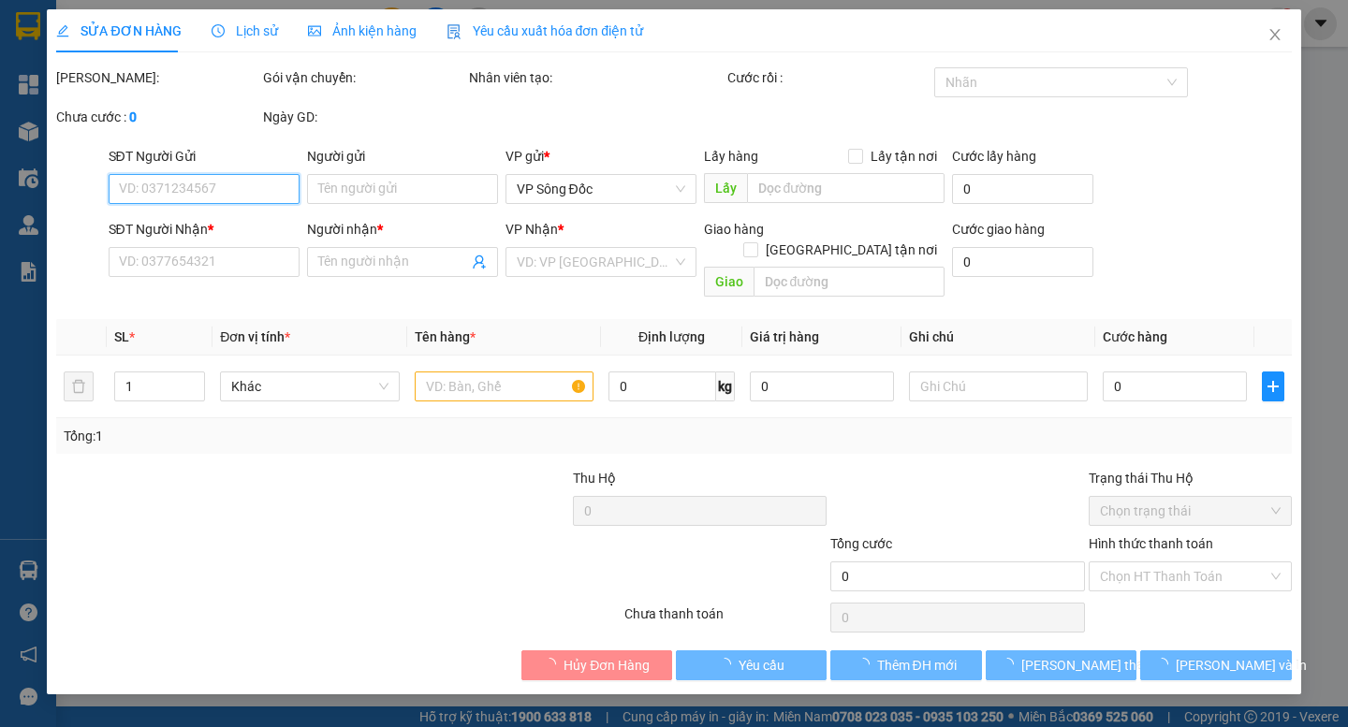
type input "0918377070"
type input "THANH"
type input "0918331142"
type input "HIẾU"
type input "50.000"
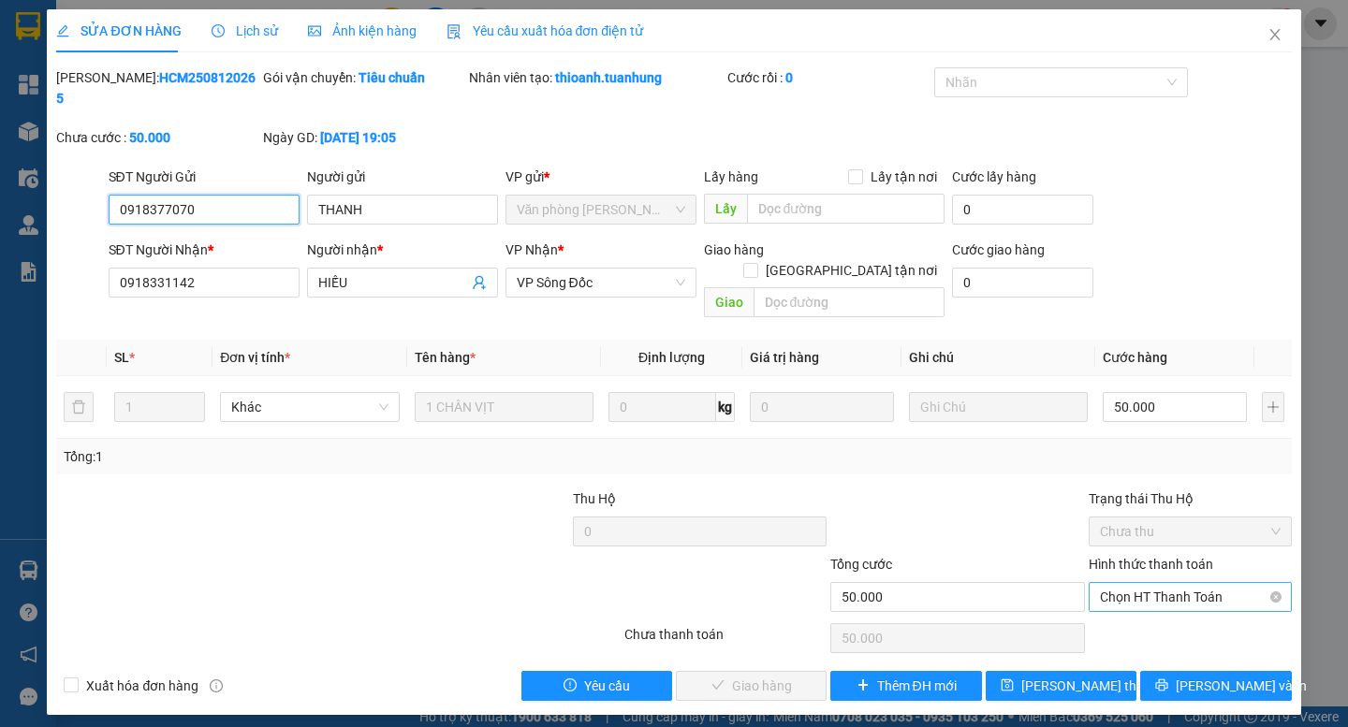
click at [1141, 583] on span "Chọn HT Thanh Toán" at bounding box center [1190, 597] width 181 height 28
click at [1129, 583] on div "Tại văn phòng" at bounding box center [1190, 593] width 181 height 21
type input "0"
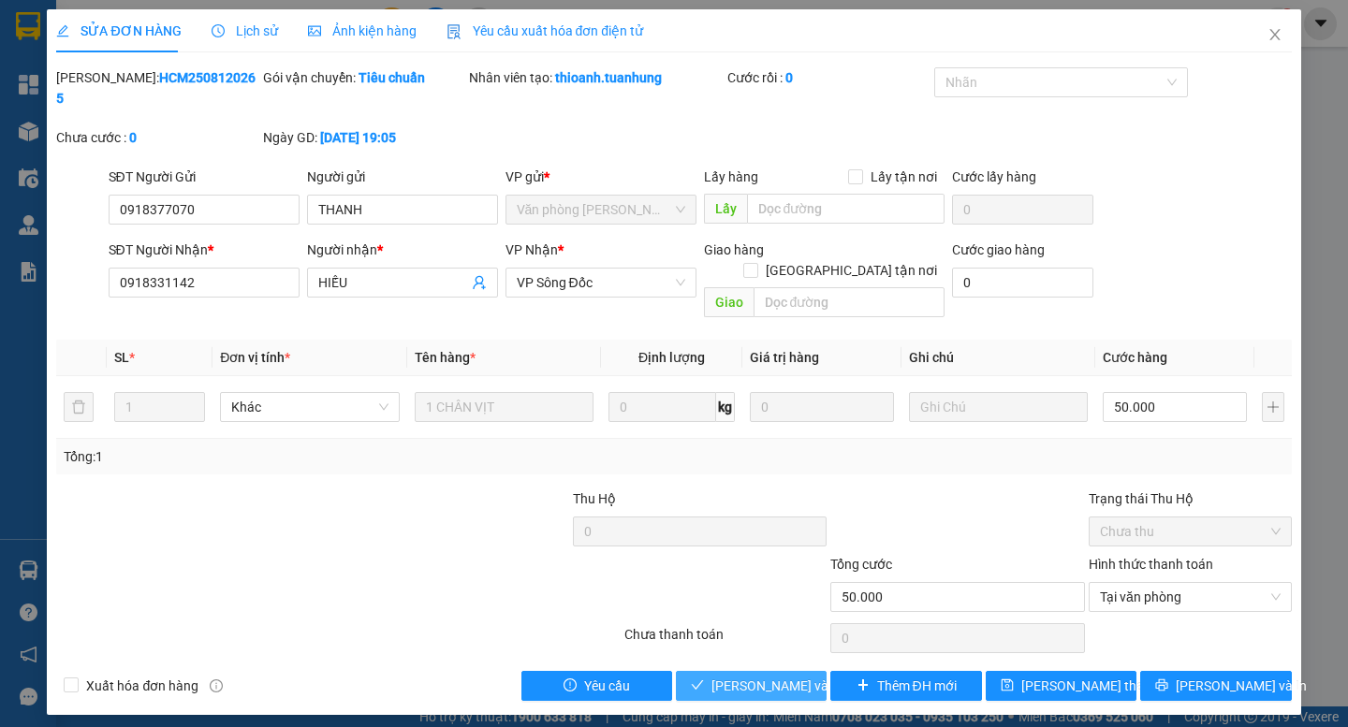
click at [774, 676] on span "[PERSON_NAME] và Giao hàng" at bounding box center [801, 686] width 180 height 21
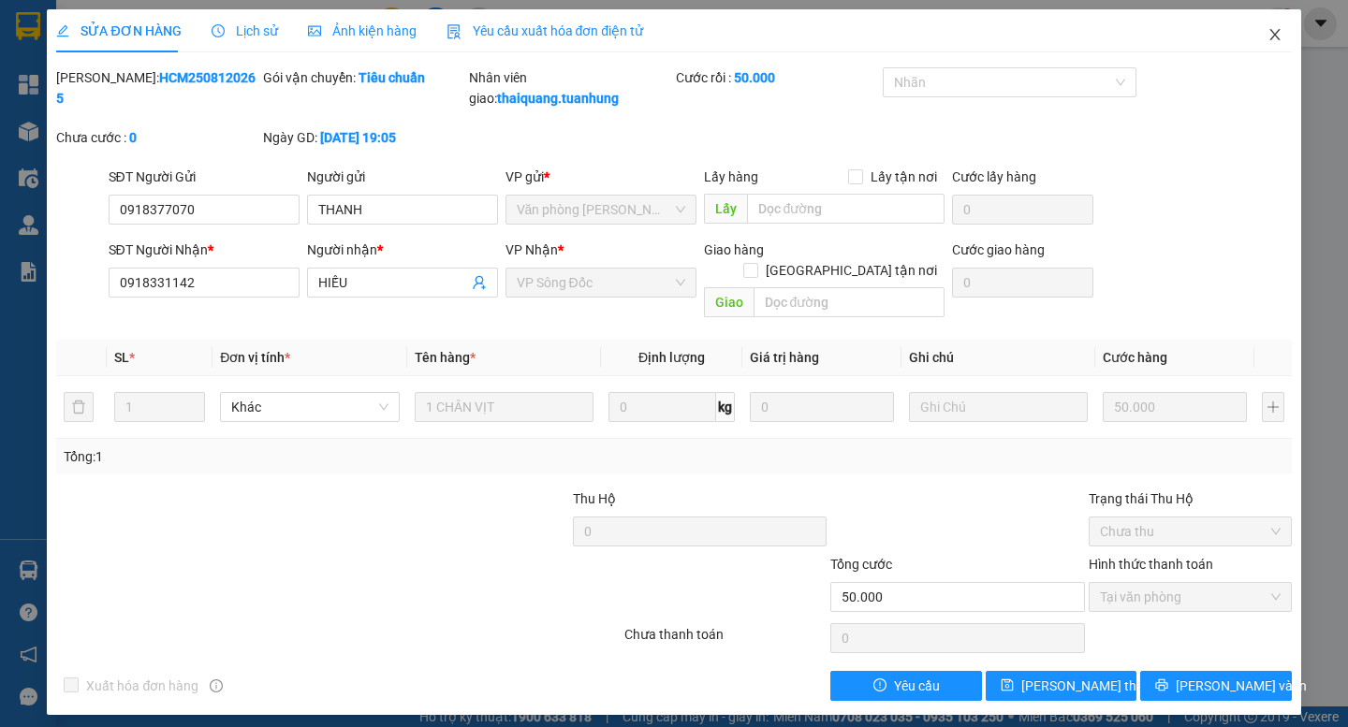
click at [1271, 36] on icon "close" at bounding box center [1274, 34] width 15 height 15
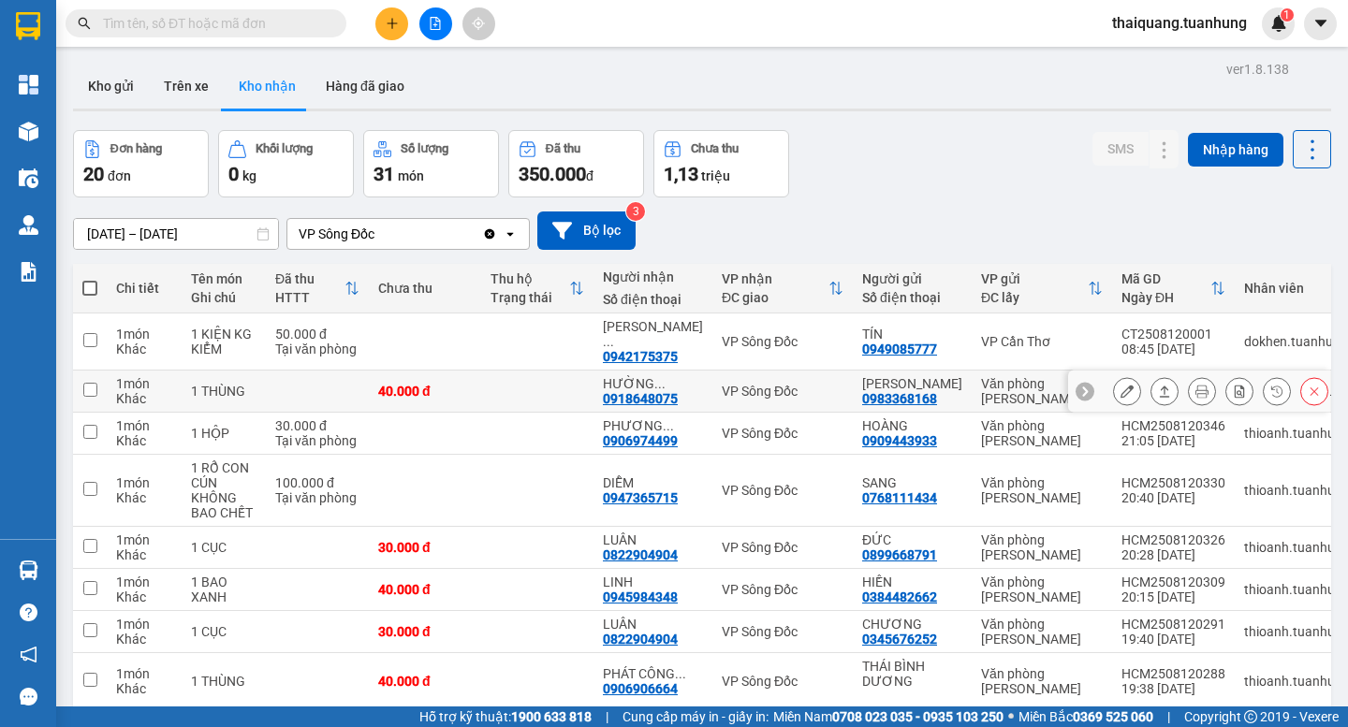
scroll to position [187, 0]
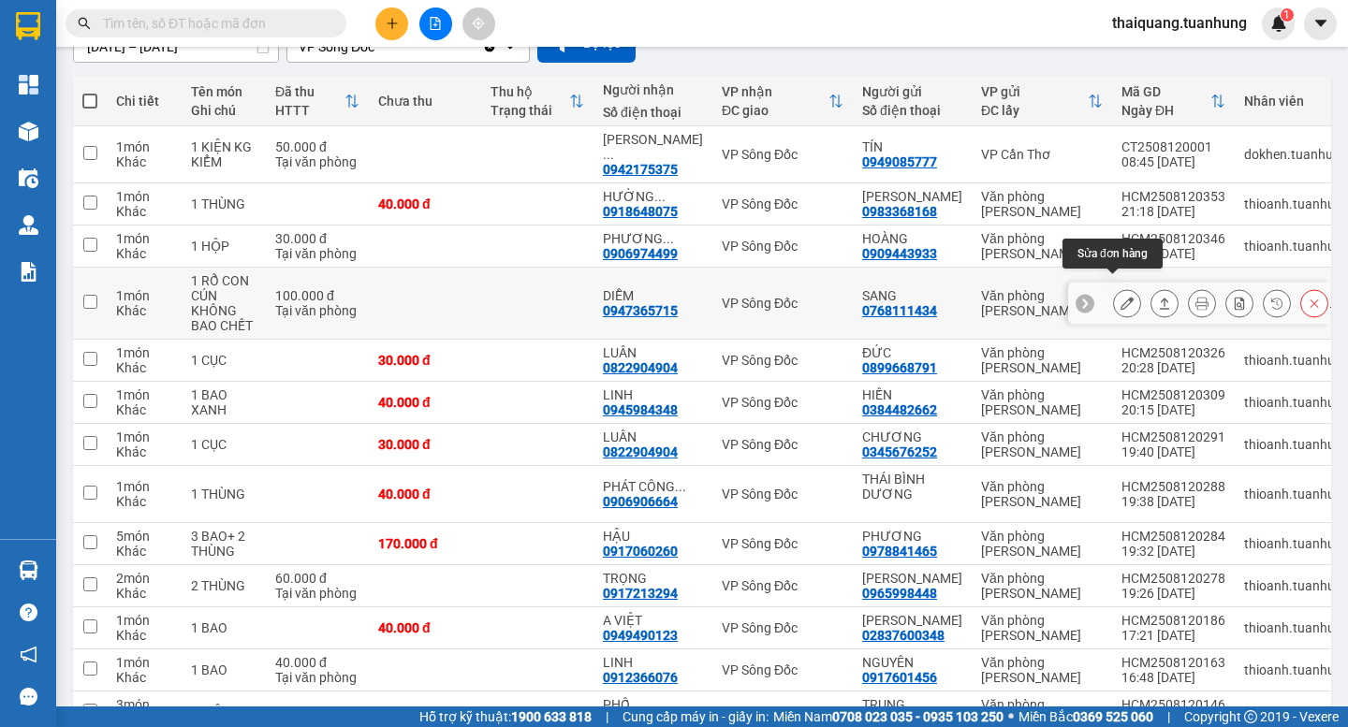
click at [1120, 297] on icon at bounding box center [1126, 303] width 13 height 13
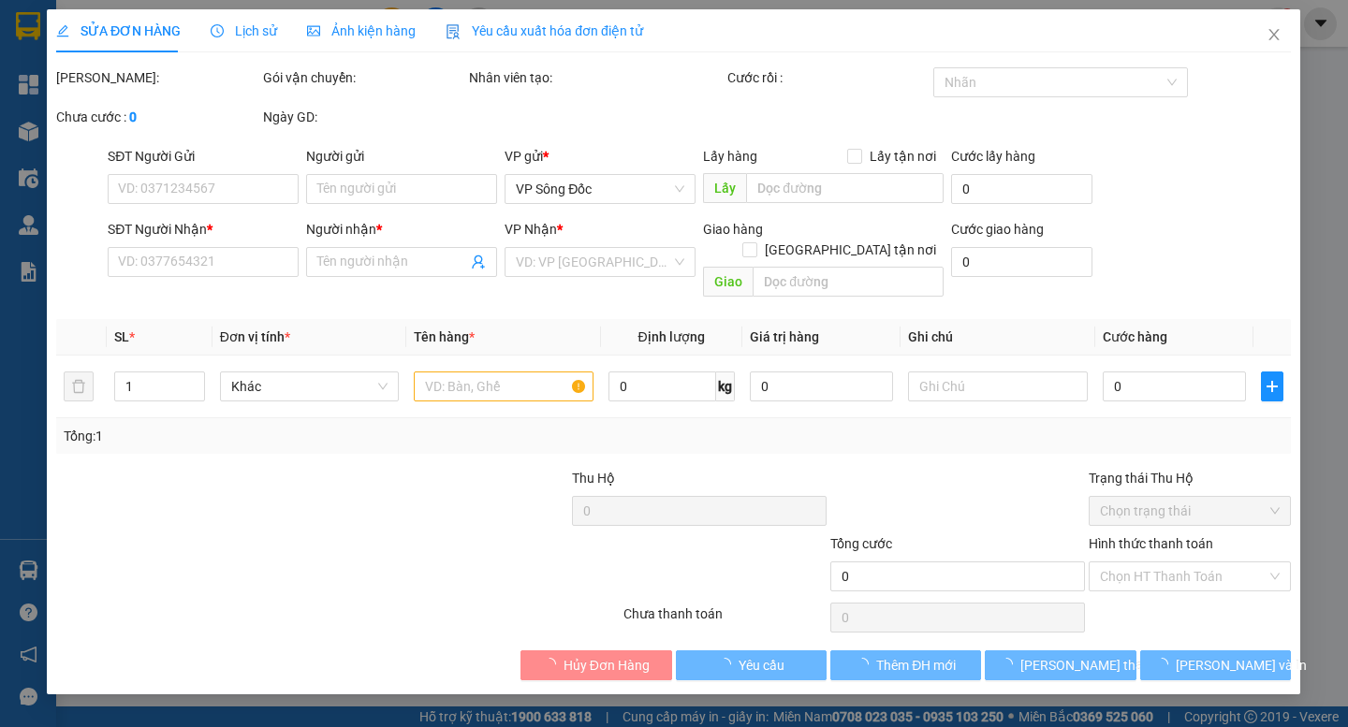
type input "0768111434"
type input "SANG"
type input "0947365715"
type input "DIỄM"
type input "100.000"
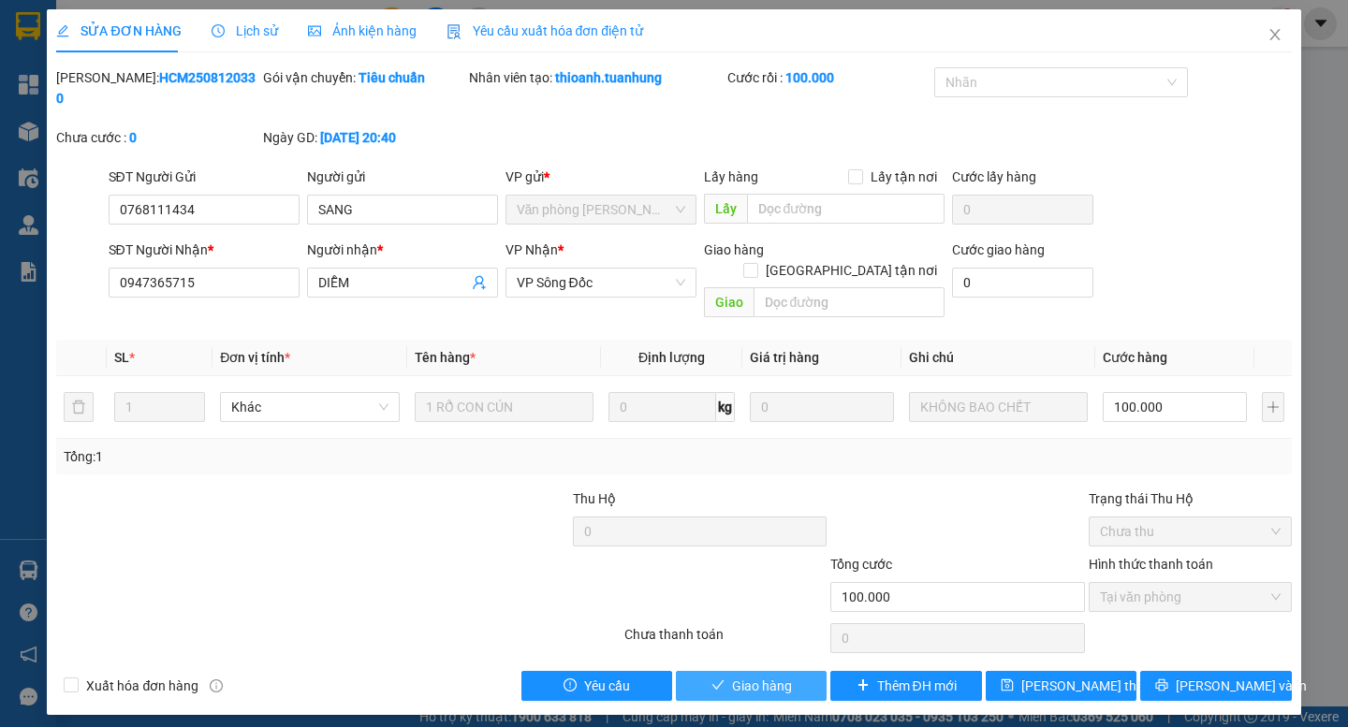
click at [769, 676] on span "Giao hàng" at bounding box center [762, 686] width 60 height 21
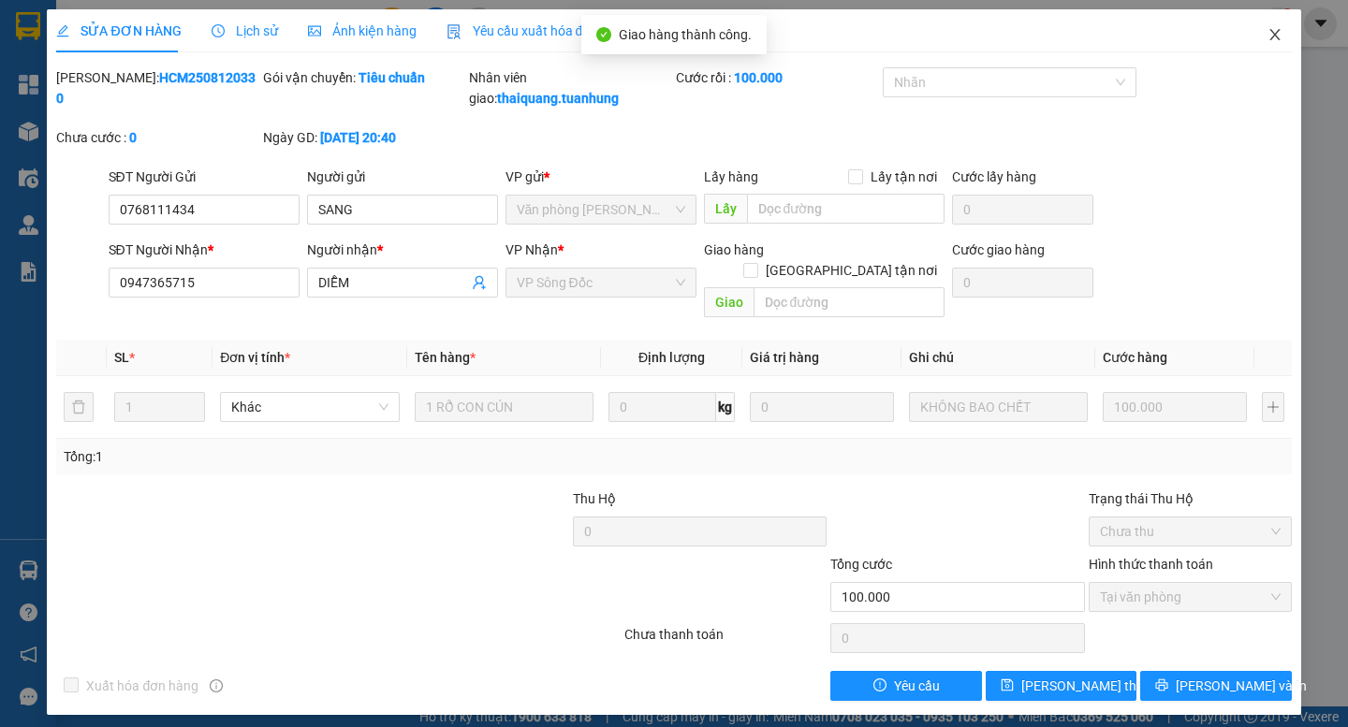
click at [1272, 35] on icon "close" at bounding box center [1274, 34] width 15 height 15
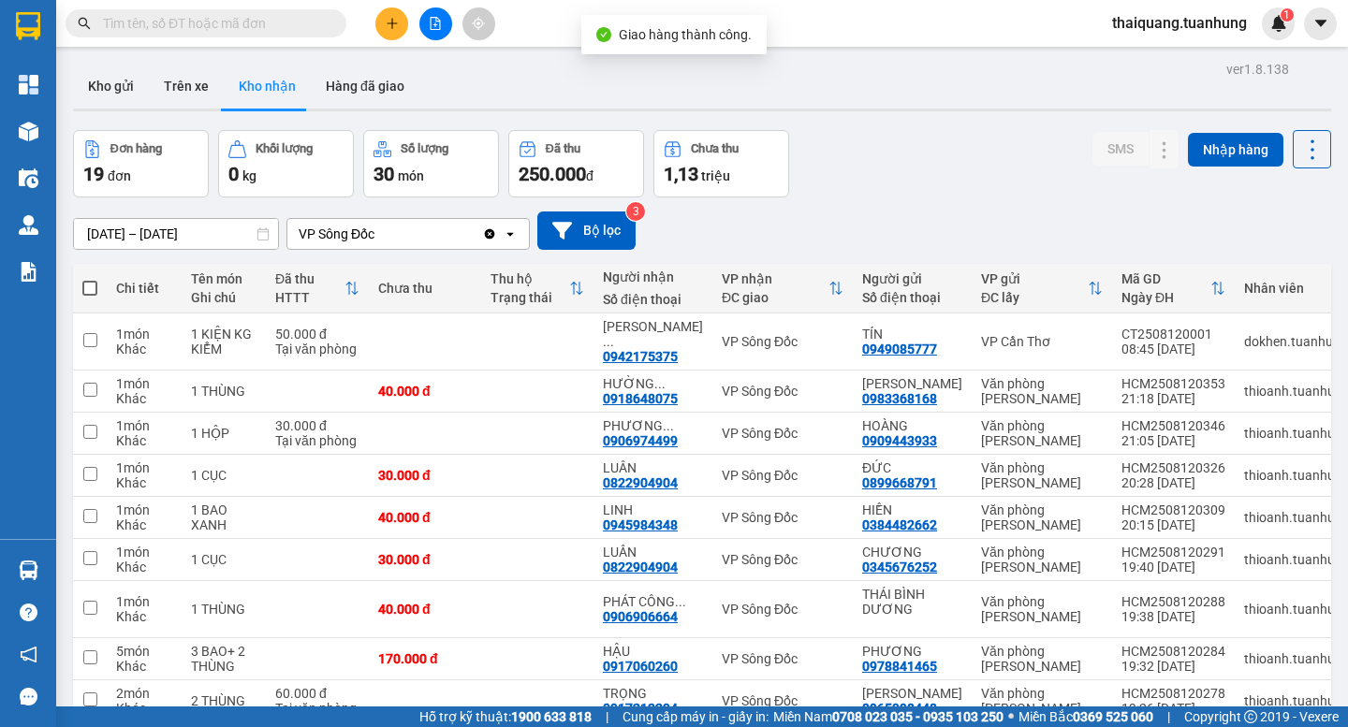
click at [911, 156] on div "Đơn hàng 19 đơn Khối lượng 0 kg Số lượng 30 món Đã thu 250.000 đ Chưa thu 1,13 …" at bounding box center [702, 163] width 1258 height 67
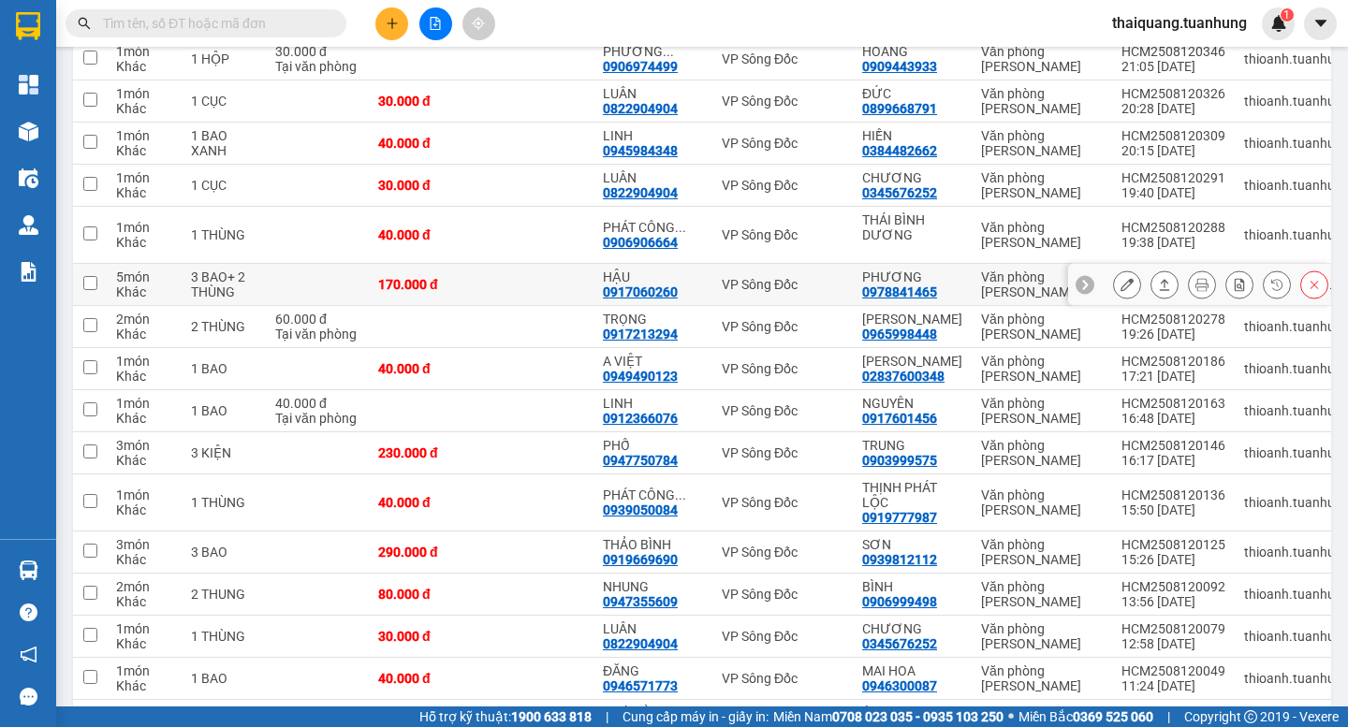
scroll to position [187, 0]
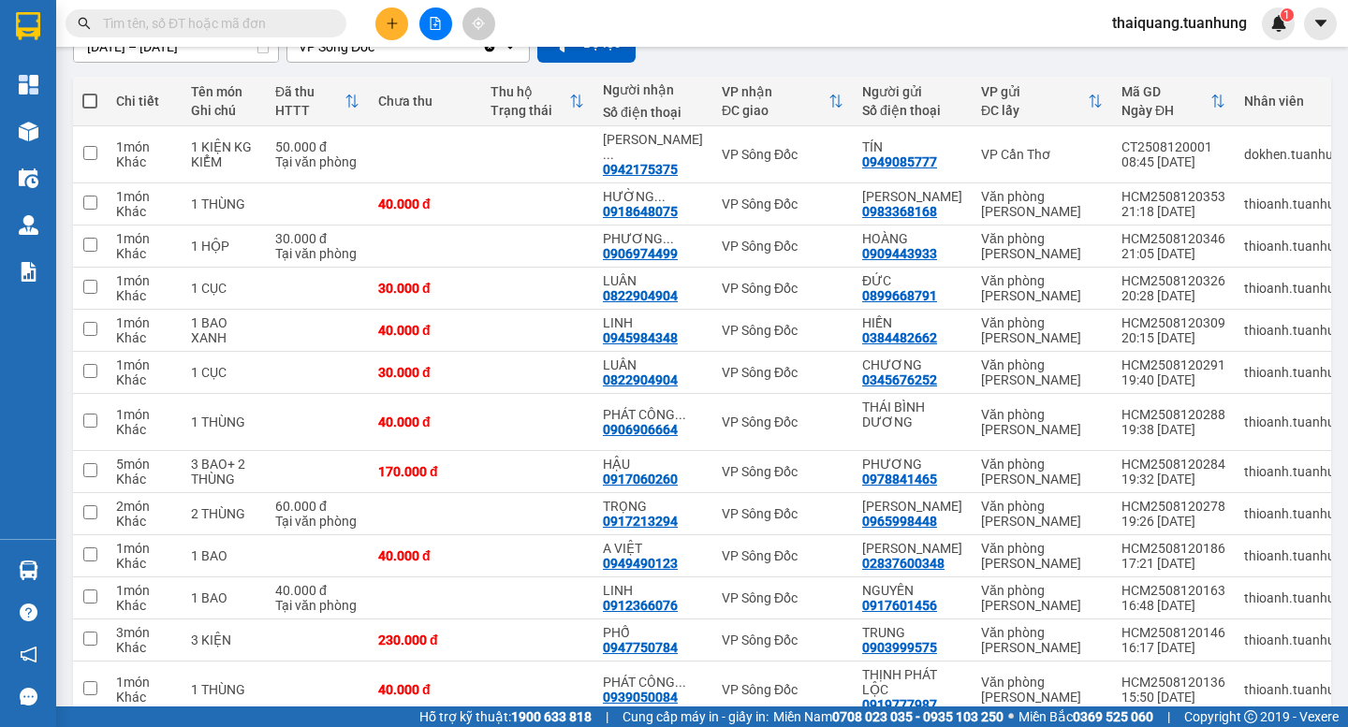
click at [877, 37] on div "Kết quả tìm kiếm ( 77 ) Bộ lọc Mã ĐH Trạng thái Món hàng Thu hộ Tổng cước Chưa …" at bounding box center [674, 23] width 1348 height 47
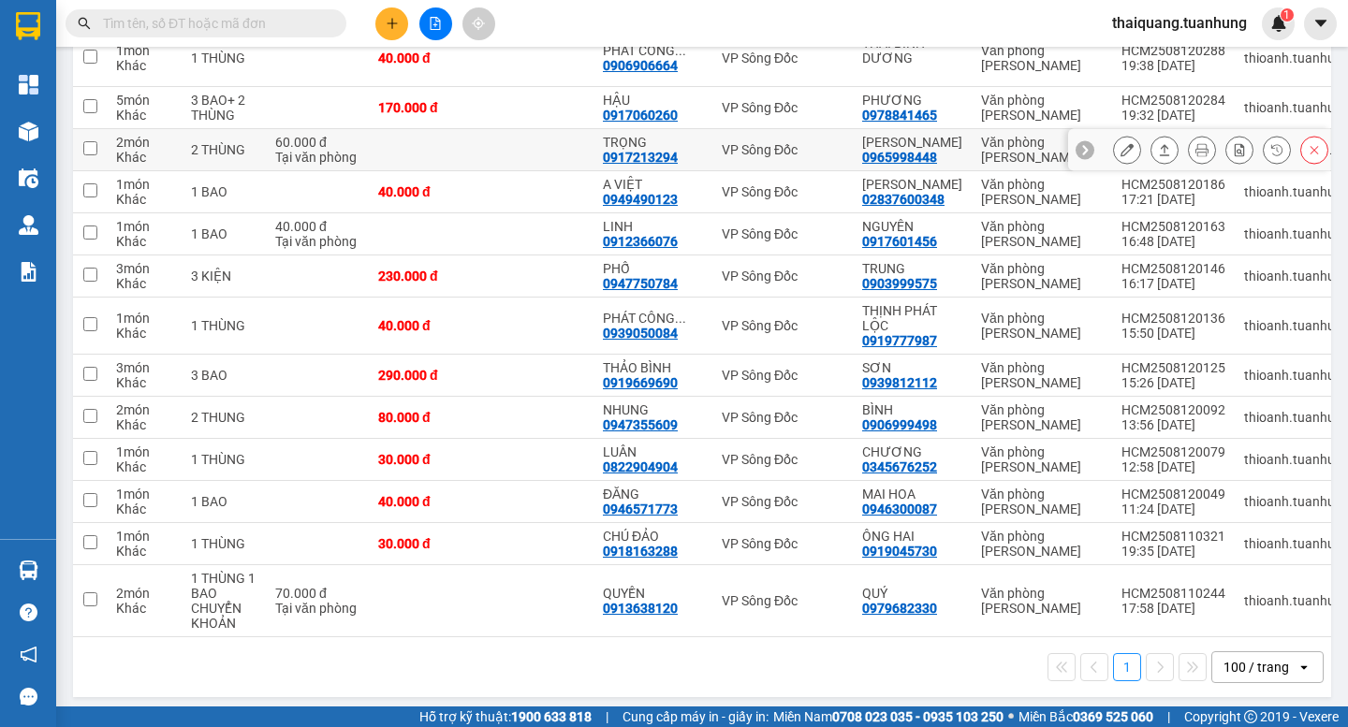
scroll to position [0, 0]
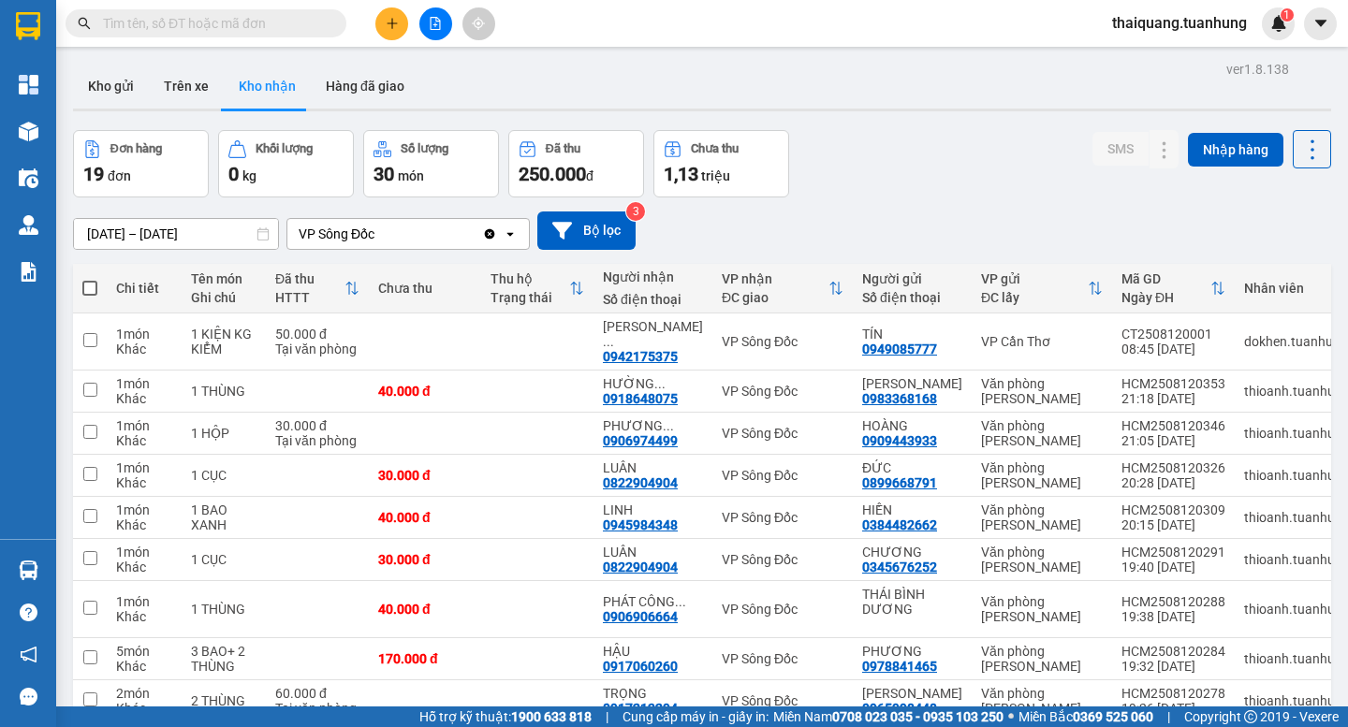
drag, startPoint x: 943, startPoint y: 183, endPoint x: 943, endPoint y: 168, distance: 15.0
click at [944, 183] on div "Đơn hàng 19 đơn Khối lượng 0 kg Số lượng 30 món Đã thu 250.000 đ Chưa thu 1,13 …" at bounding box center [702, 163] width 1258 height 67
click at [935, 180] on div "Đơn hàng 19 đơn Khối lượng 0 kg Số lượng 30 món Đã thu 250.000 đ Chưa thu 1,13 …" at bounding box center [702, 163] width 1258 height 67
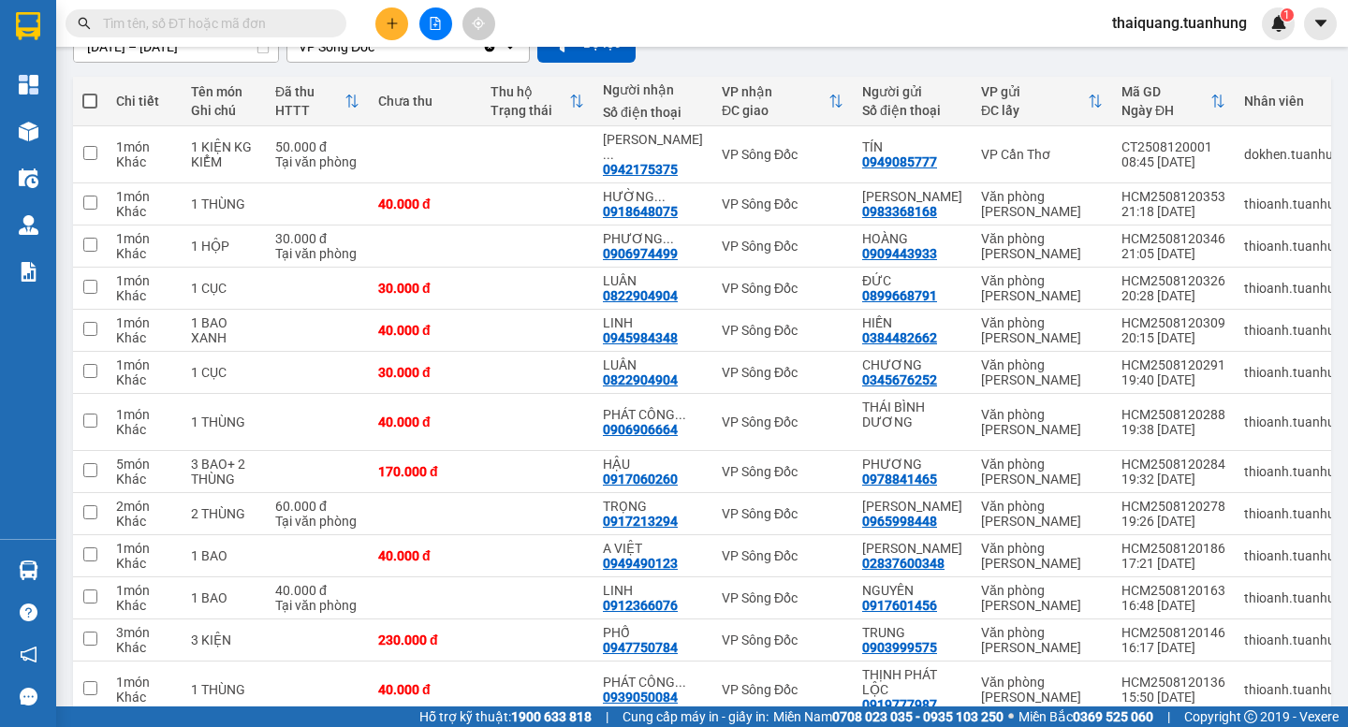
click at [814, 27] on div "Kết quả tìm kiếm ( 77 ) Bộ lọc Mã ĐH Trạng thái Món hàng Thu hộ Tổng cước Chưa …" at bounding box center [674, 23] width 1348 height 47
click at [816, 27] on div "Kết quả tìm kiếm ( 77 ) Bộ lọc Mã ĐH Trạng thái Món hàng Thu hộ Tổng cước Chưa …" at bounding box center [674, 23] width 1348 height 47
click at [822, 26] on div "Kết quả tìm kiếm ( 77 ) Bộ lọc Mã ĐH Trạng thái Món hàng Thu hộ Tổng cước Chưa …" at bounding box center [674, 23] width 1348 height 47
click at [1120, 324] on icon at bounding box center [1126, 330] width 13 height 13
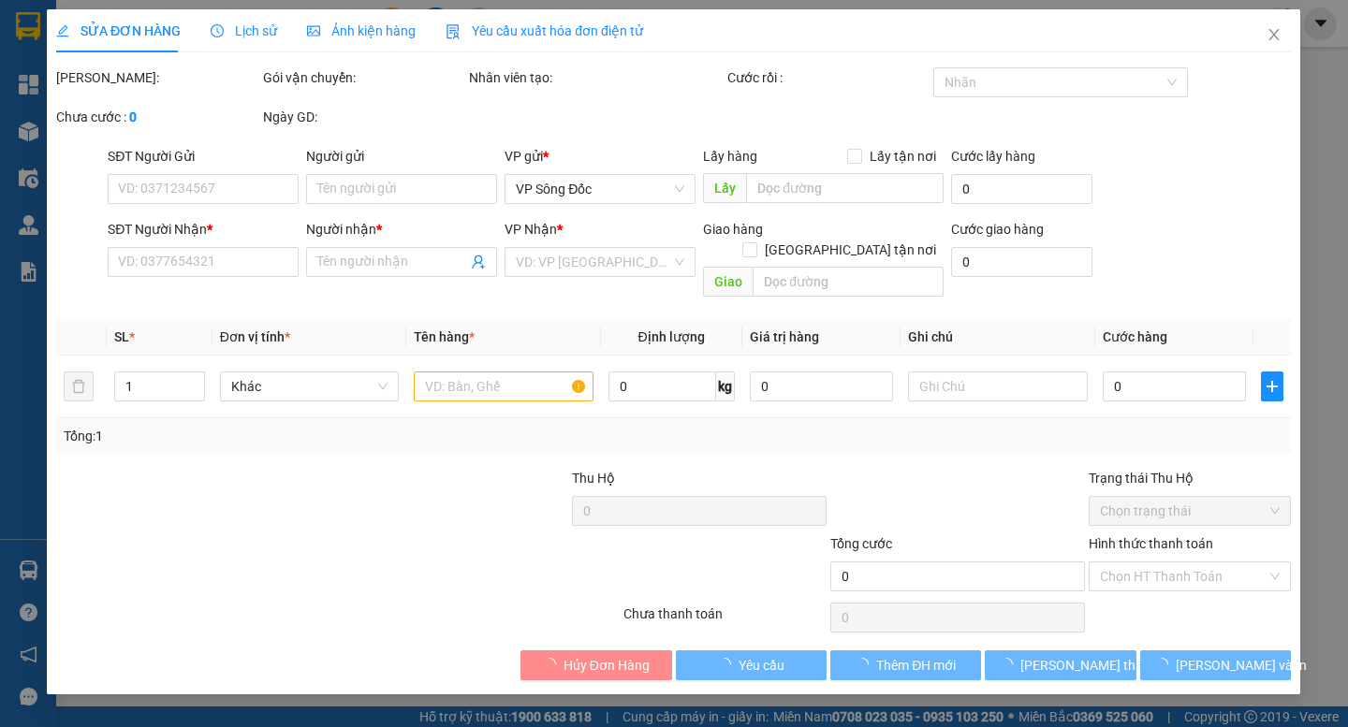
type input "0384482662"
type input "HIỀN"
type input "0945984348"
type input "LINH"
type input "40.000"
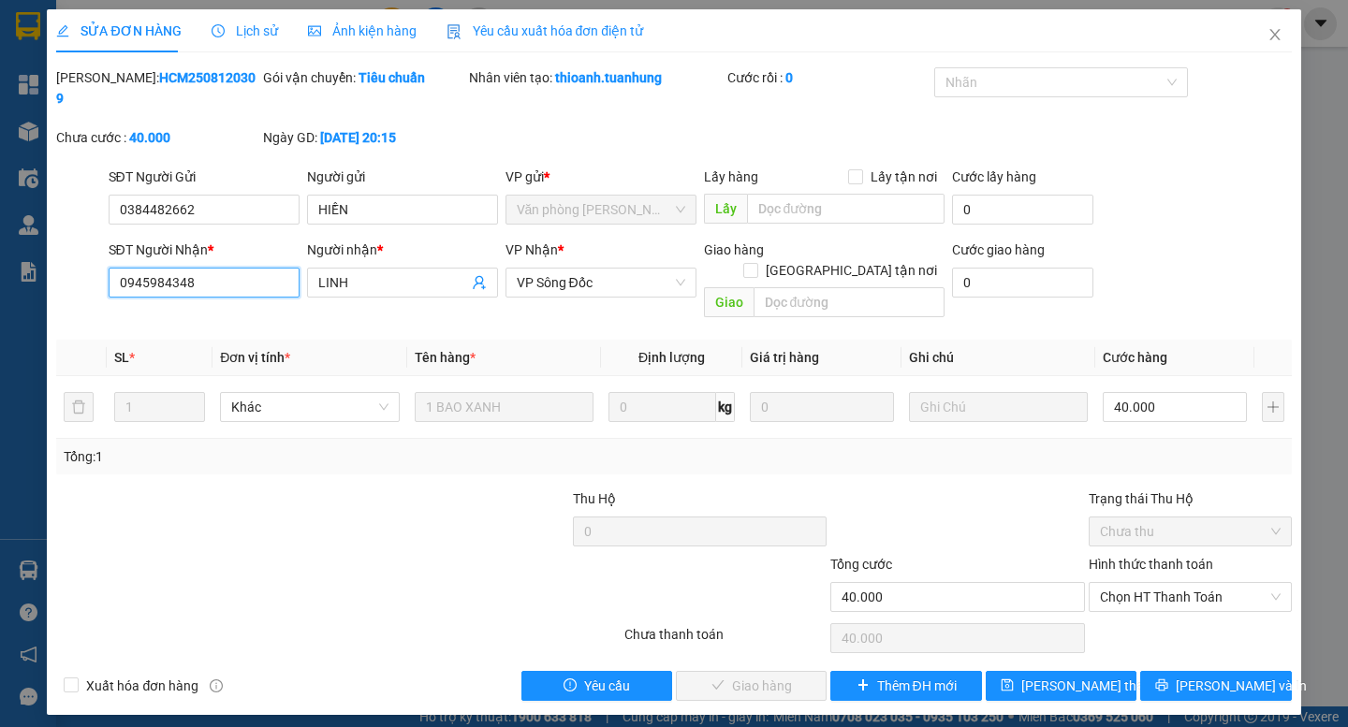
click at [182, 268] on input "0945984348" at bounding box center [204, 283] width 191 height 30
click at [1158, 583] on span "Chọn HT Thanh Toán" at bounding box center [1190, 597] width 181 height 28
drag, startPoint x: 1140, startPoint y: 594, endPoint x: 1009, endPoint y: 584, distance: 131.5
click at [1136, 594] on div "Tại văn phòng" at bounding box center [1190, 593] width 181 height 21
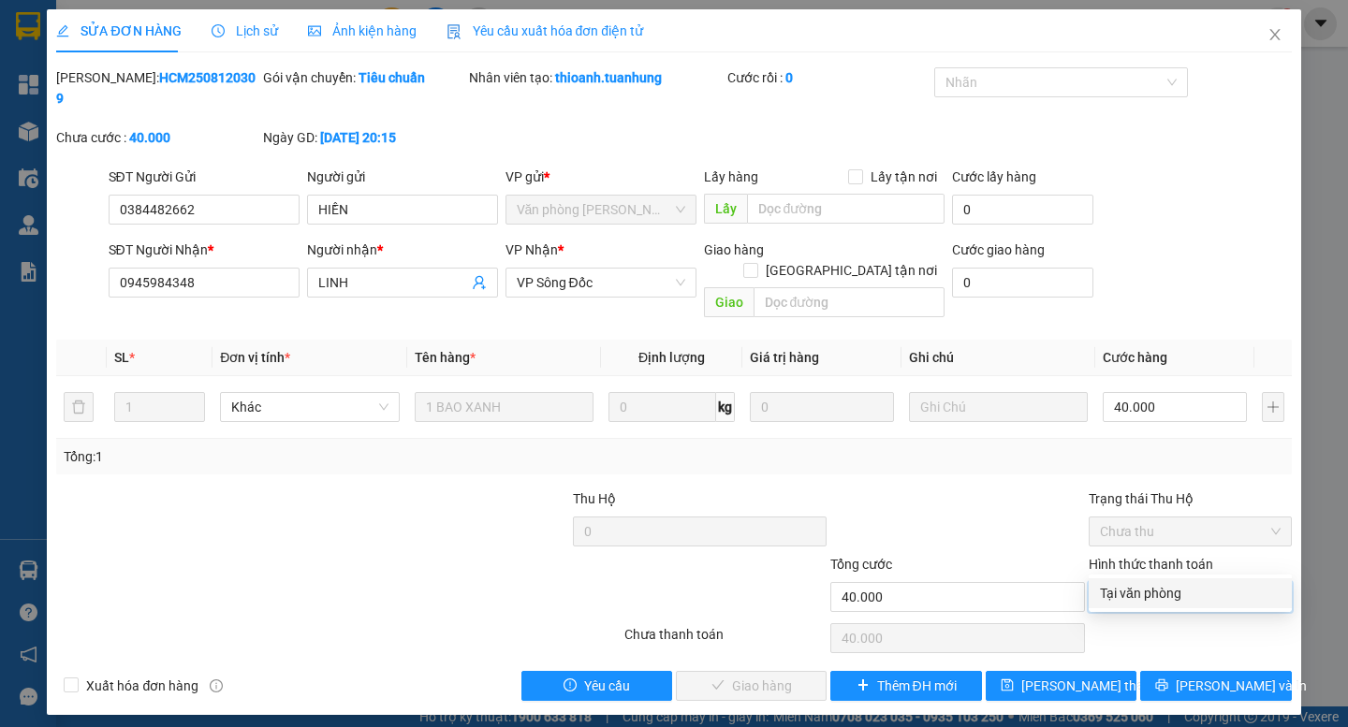
type input "0"
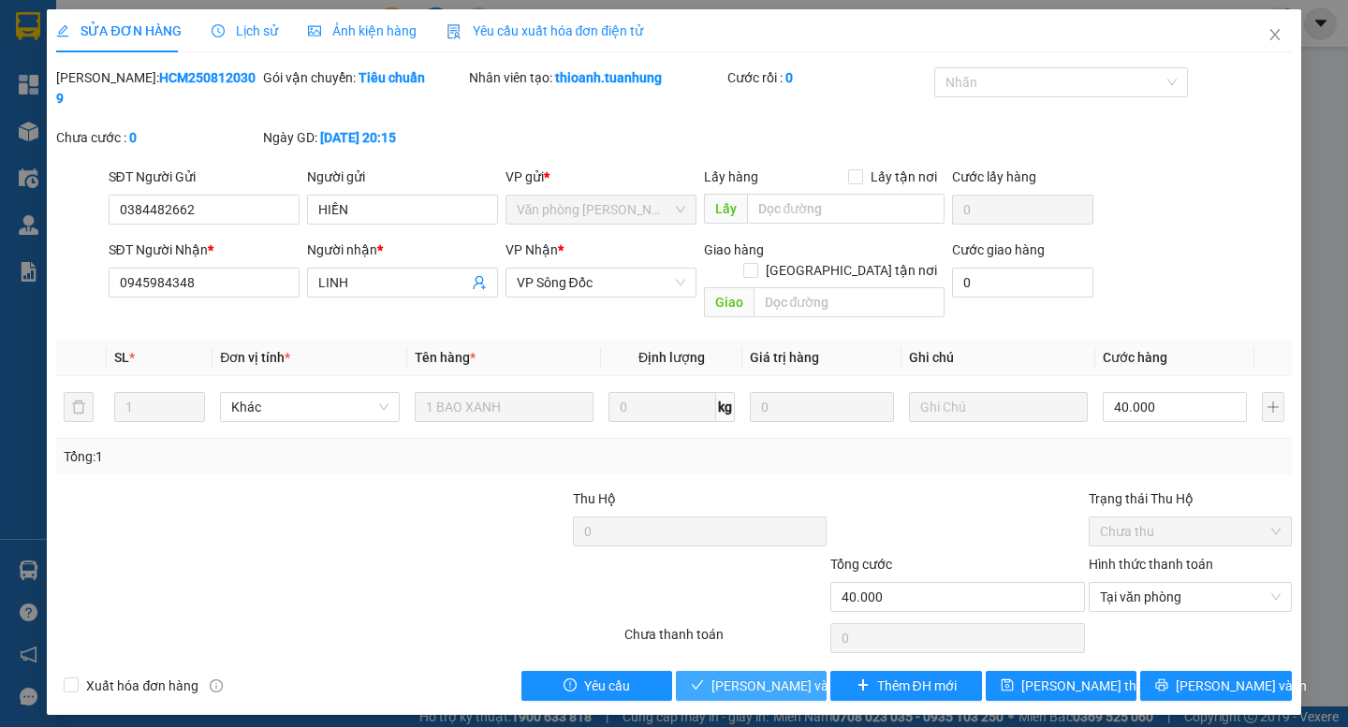
click at [782, 676] on span "[PERSON_NAME] và Giao hàng" at bounding box center [801, 686] width 180 height 21
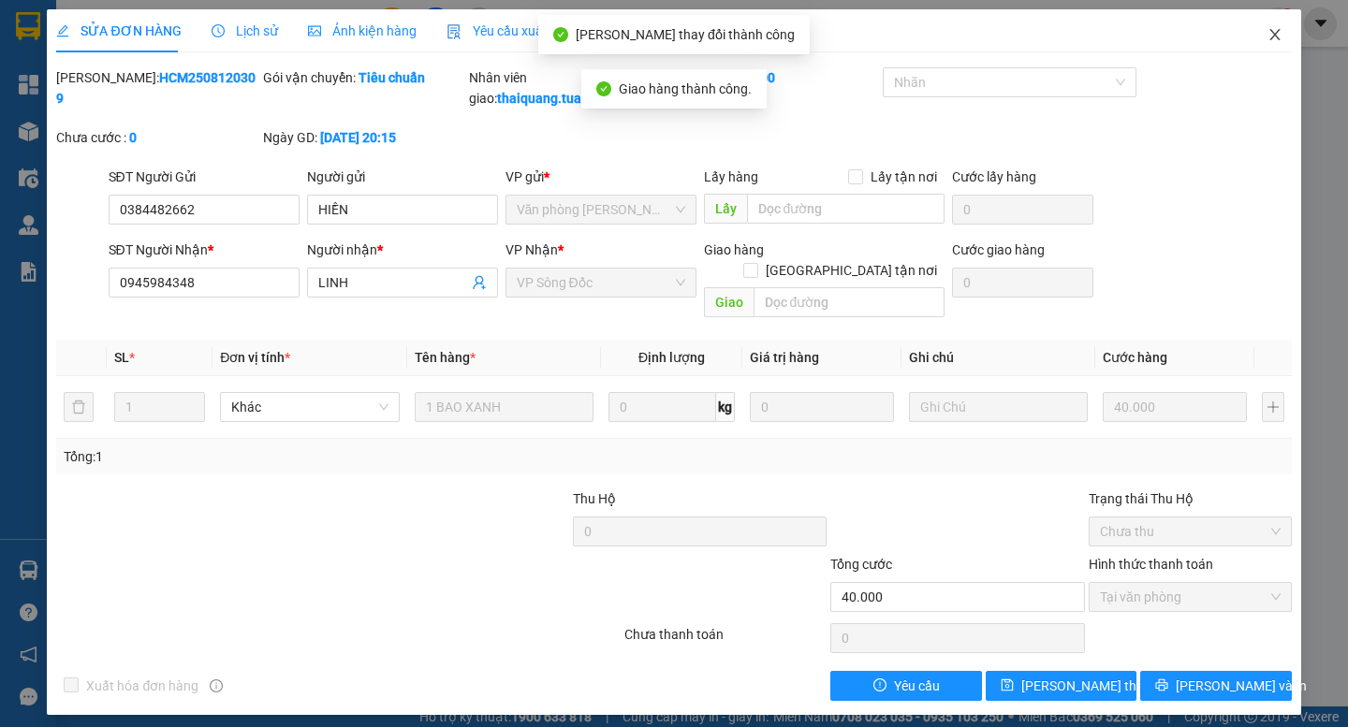
click at [1276, 38] on icon "close" at bounding box center [1274, 34] width 15 height 15
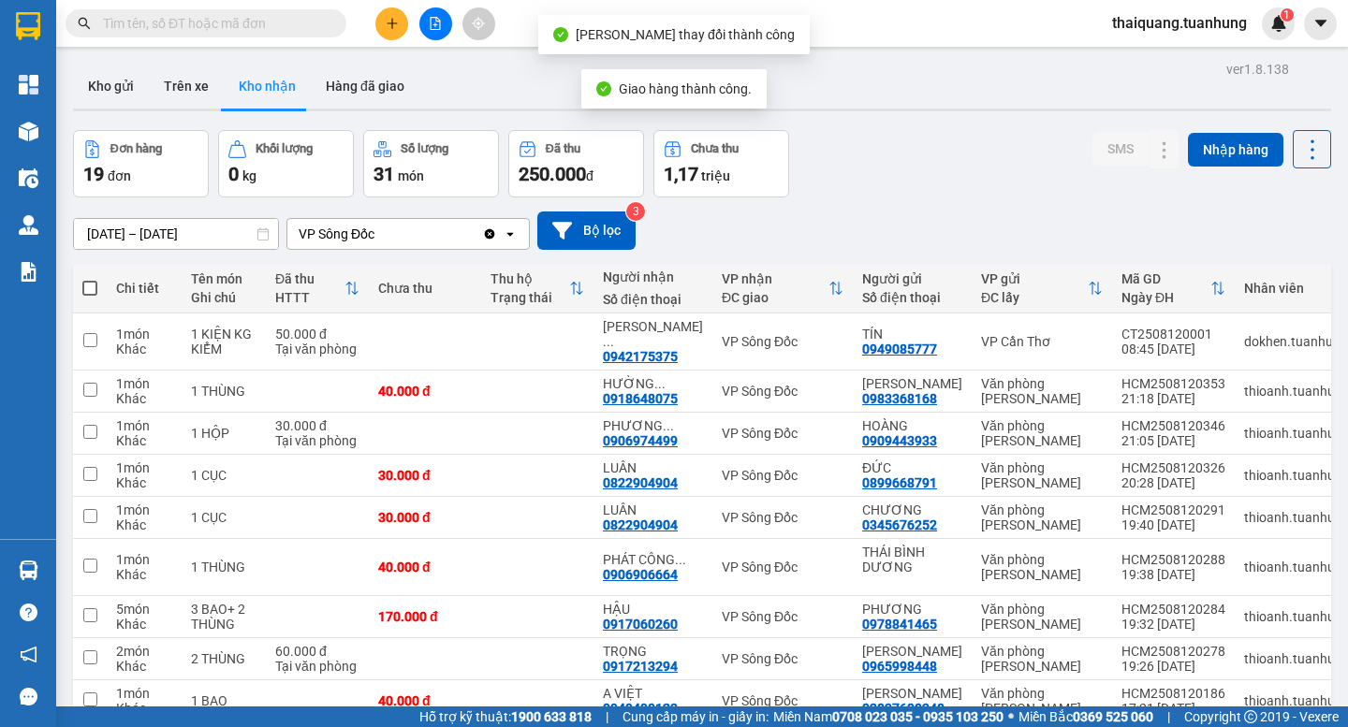
click at [237, 16] on input "text" at bounding box center [213, 23] width 221 height 21
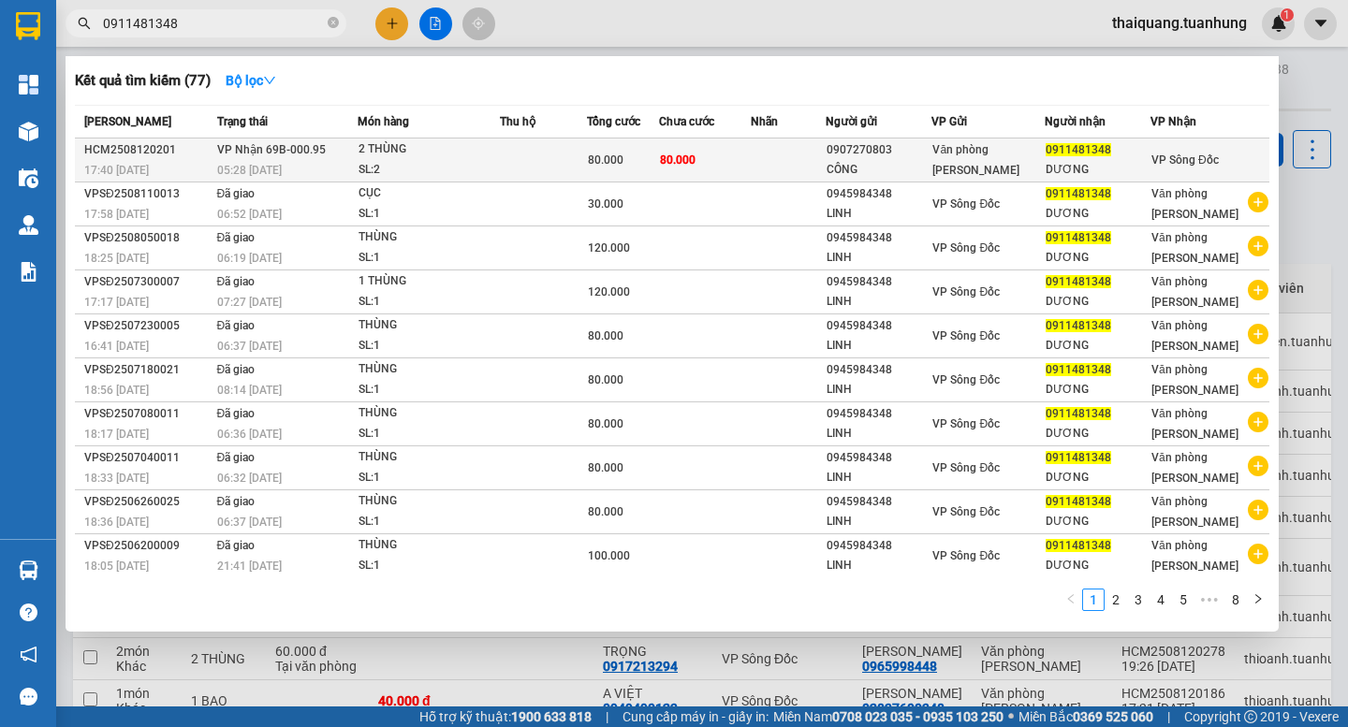
type input "0911481348"
click at [842, 168] on div "CÔNG" at bounding box center [879, 170] width 105 height 20
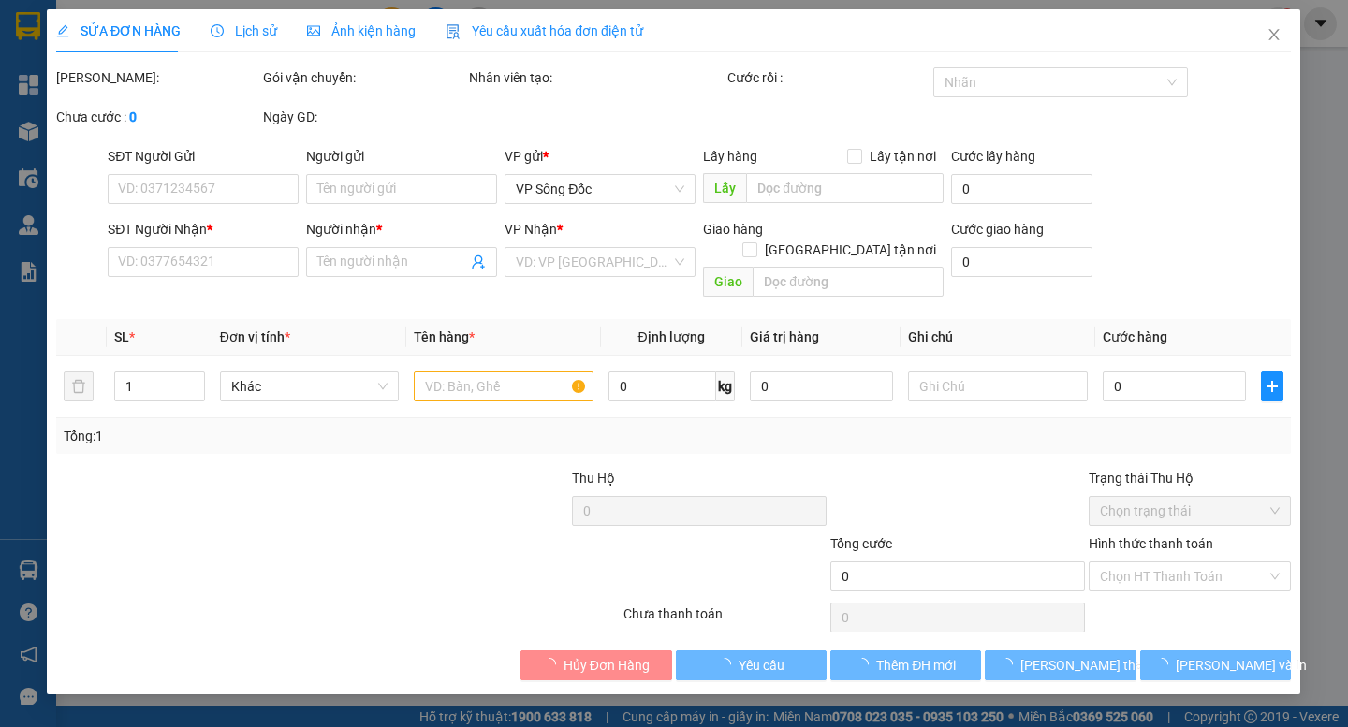
type input "0907270803"
type input "CÔNG"
type input "0911481348"
type input "DƯƠNG"
type input "80.000"
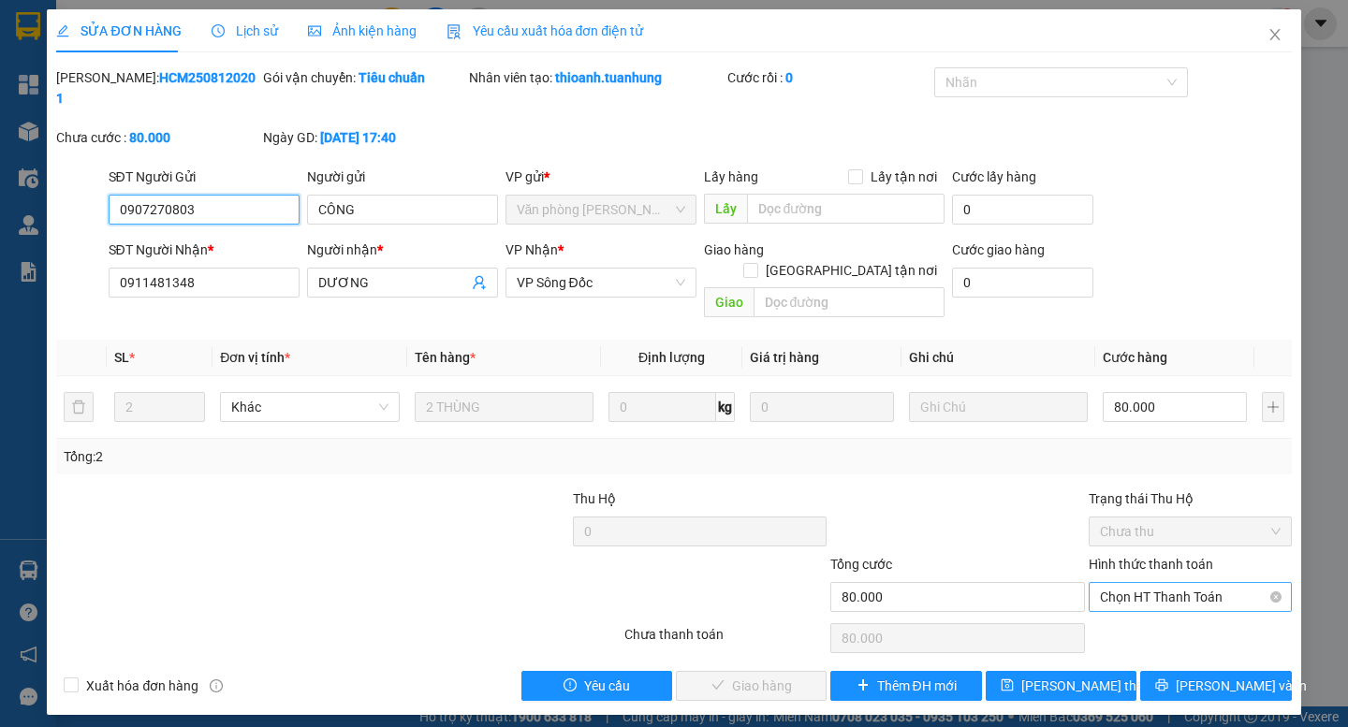
click at [1136, 583] on span "Chọn HT Thanh Toán" at bounding box center [1190, 597] width 181 height 28
click at [1141, 594] on div "Tại văn phòng" at bounding box center [1190, 593] width 181 height 21
type input "0"
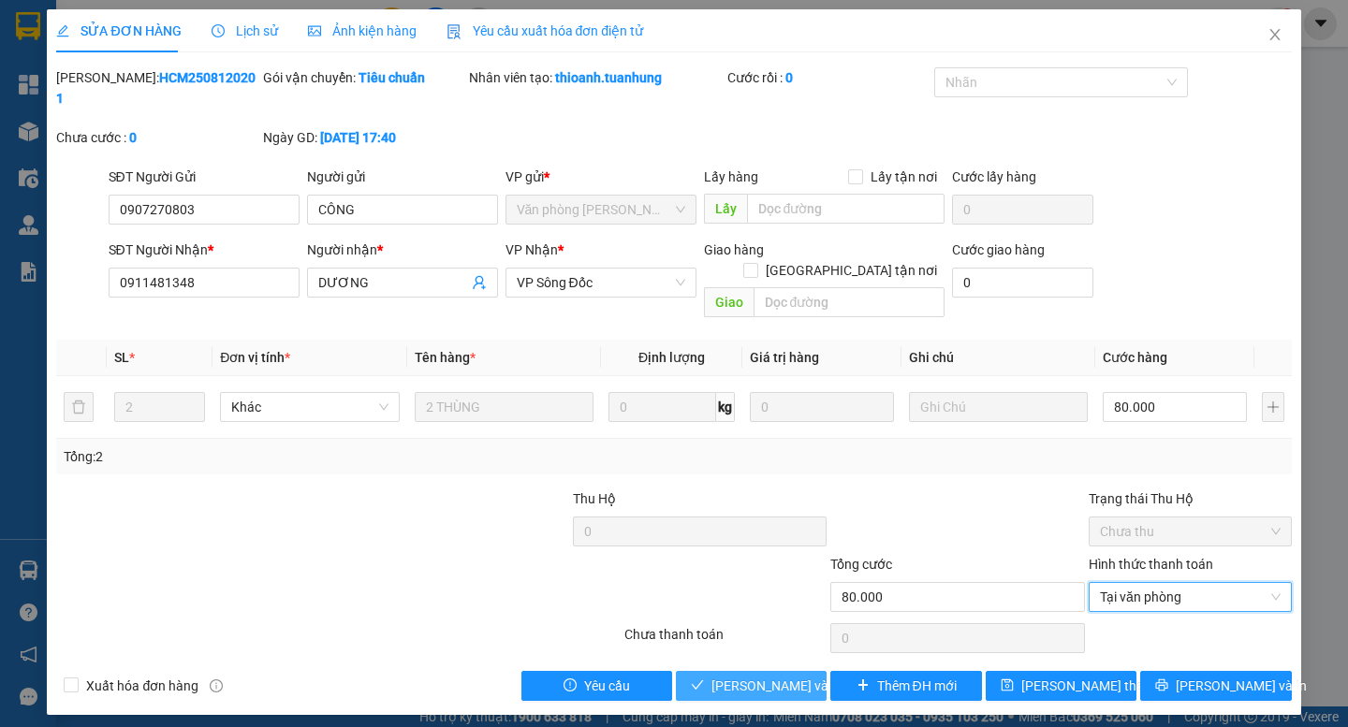
click at [714, 676] on span "[PERSON_NAME] và Giao hàng" at bounding box center [801, 686] width 180 height 21
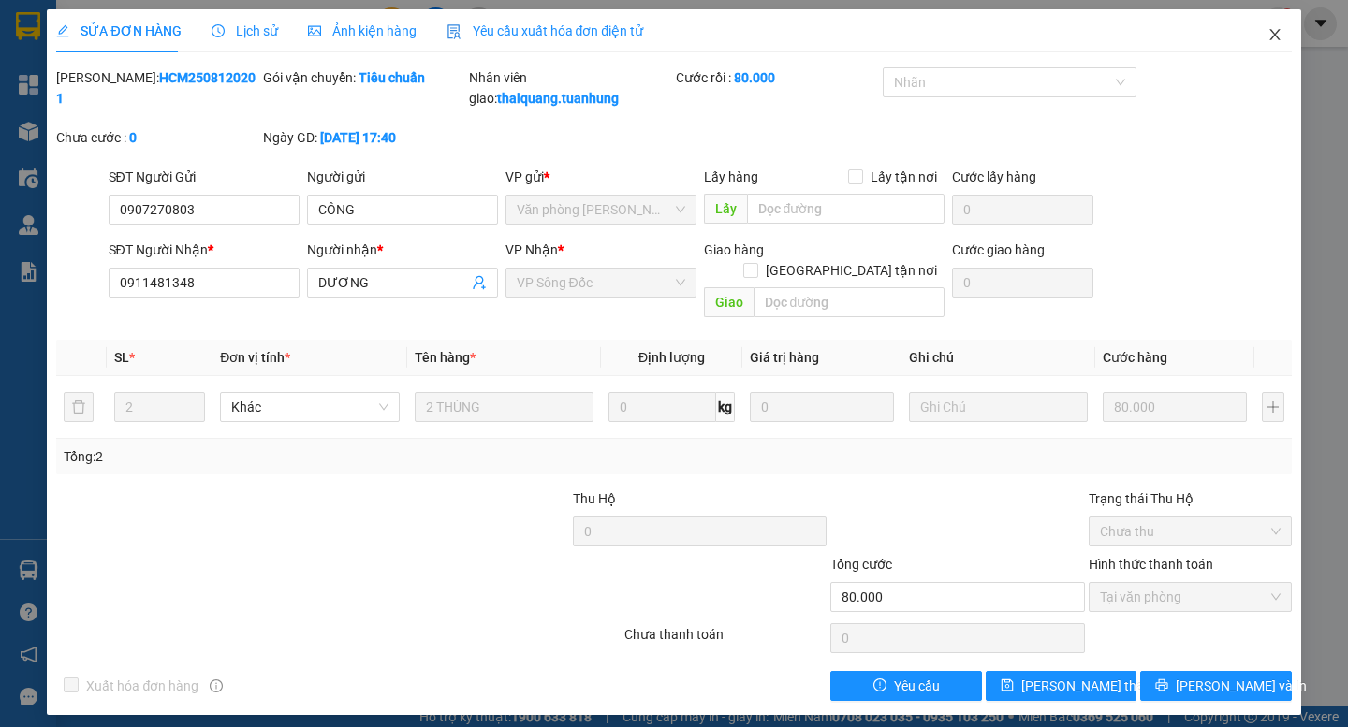
click at [1280, 32] on icon "close" at bounding box center [1274, 34] width 15 height 15
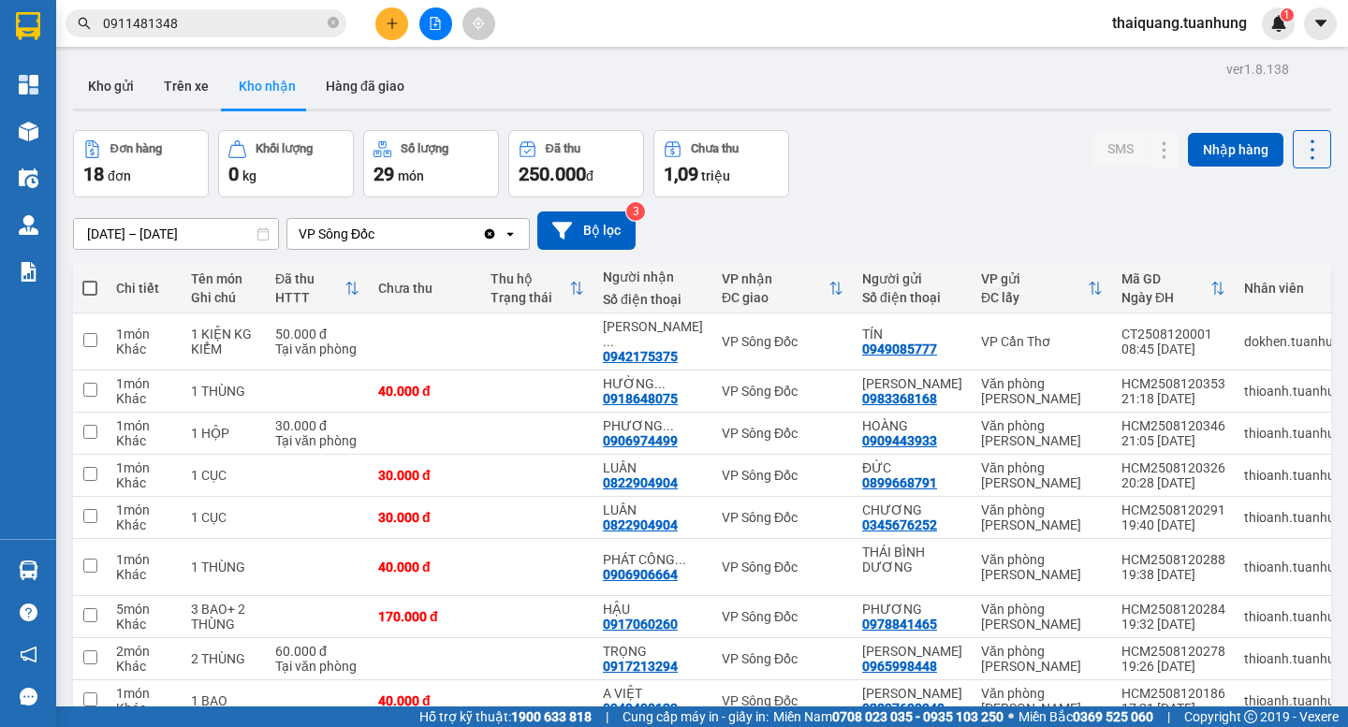
click at [915, 154] on div "Đơn hàng 18 đơn Khối lượng 0 kg Số lượng 29 món Đã thu 250.000 đ Chưa thu 1,09 …" at bounding box center [702, 163] width 1258 height 67
click at [853, 159] on div "Đơn hàng 18 đơn Khối lượng 0 kg Số lượng 29 món Đã thu 250.000 đ Chưa thu 1,09 …" at bounding box center [702, 163] width 1258 height 67
click at [386, 84] on button "Hàng đã giao" at bounding box center [365, 86] width 109 height 45
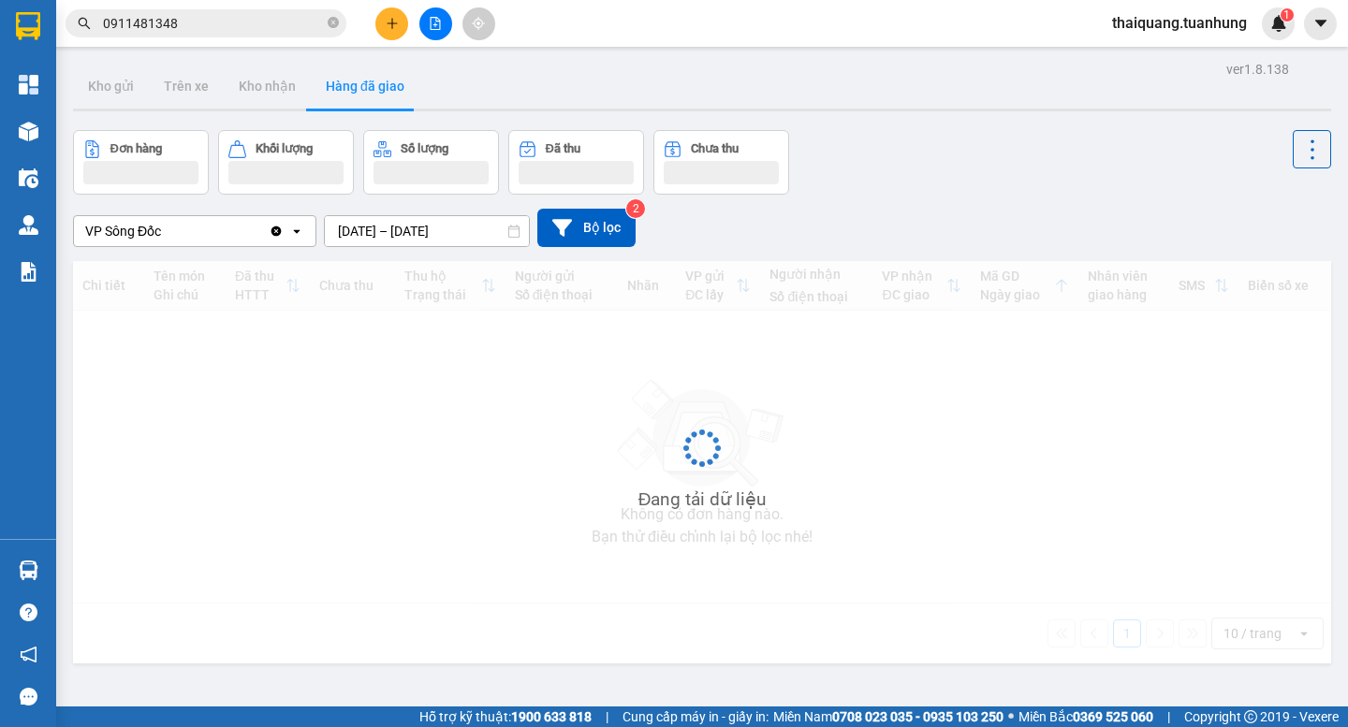
click at [417, 239] on div "ver 1.8.138 Kho gửi Trên xe Kho nhận Hàng đã giao Đơn hàng Khối lượng Số lượng …" at bounding box center [702, 419] width 1273 height 727
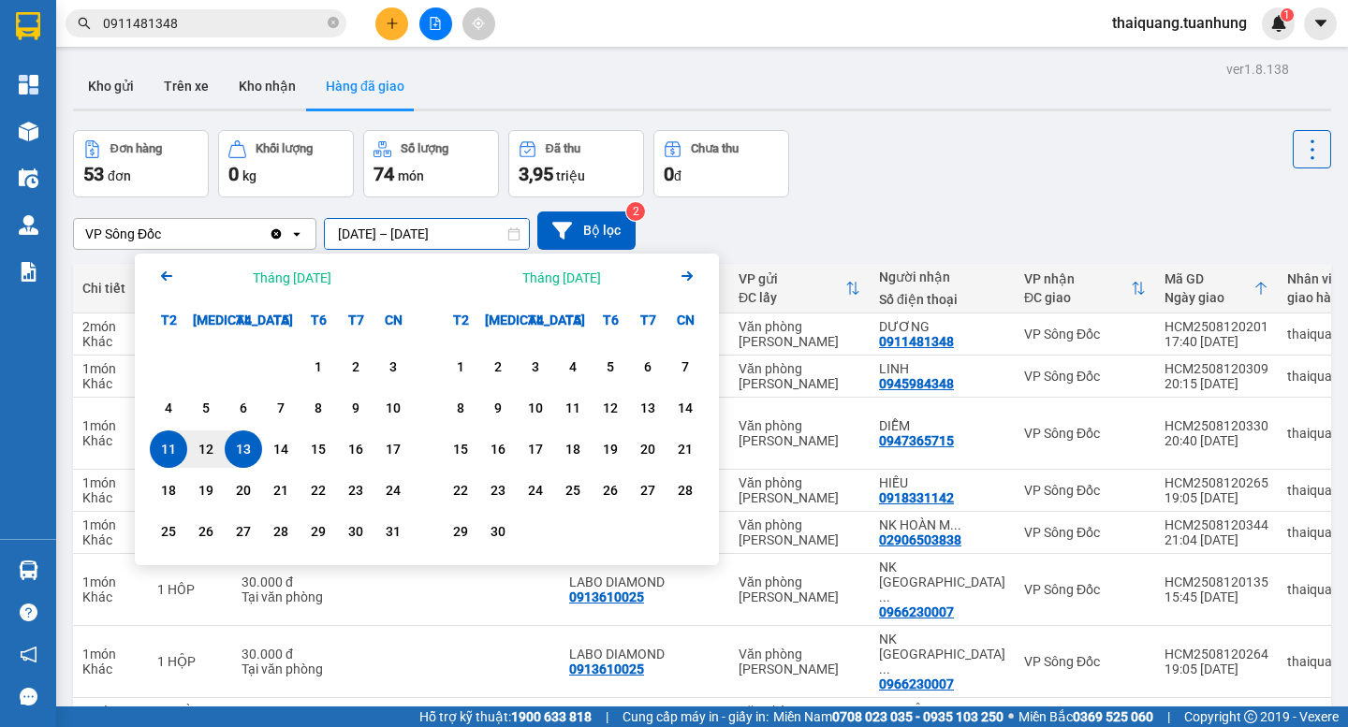
click at [250, 453] on div "13" at bounding box center [243, 449] width 26 height 22
type input "[DATE] – [DATE]"
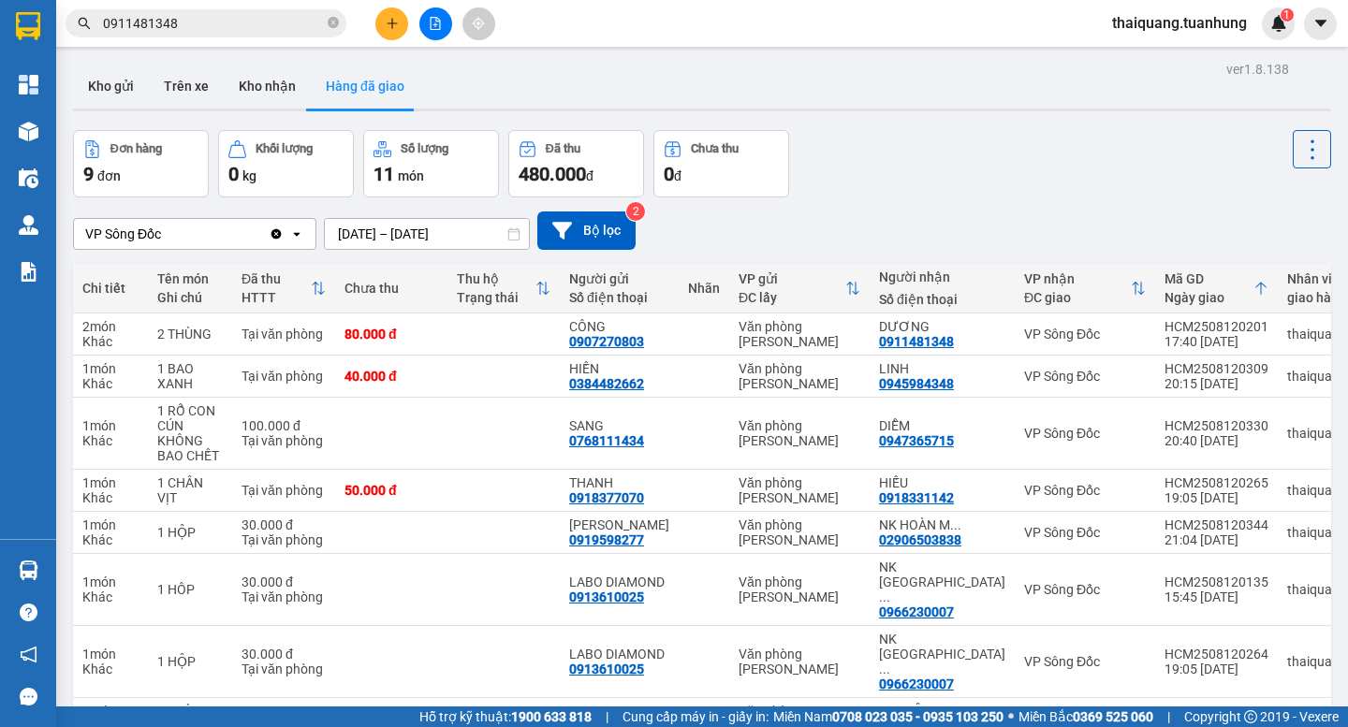
click at [905, 168] on div "Đơn hàng 9 đơn Khối lượng 0 kg Số lượng 11 món Đã thu 480.000 đ Chưa thu 0 đ" at bounding box center [702, 163] width 1258 height 67
click at [919, 180] on div "Đơn hàng 9 đơn Khối lượng 0 kg Số lượng 11 món Đã thu 480.000 đ Chưa thu 0 đ" at bounding box center [702, 163] width 1258 height 67
click at [923, 178] on div "Đơn hàng 9 đơn Khối lượng 0 kg Số lượng 11 món Đã thu 480.000 đ Chưa thu 0 đ" at bounding box center [702, 163] width 1258 height 67
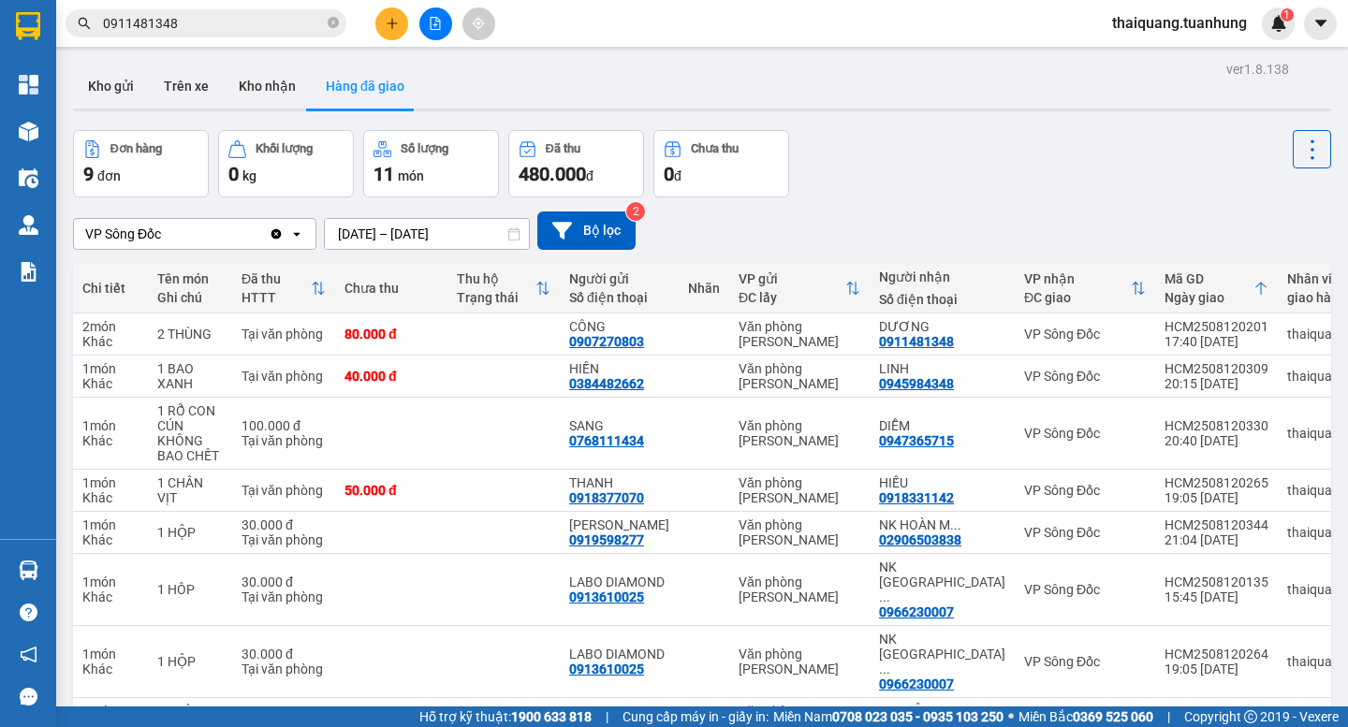
click at [926, 176] on div "Đơn hàng 9 đơn Khối lượng 0 kg Số lượng 11 món Đã thu 480.000 đ Chưa thu 0 đ" at bounding box center [702, 163] width 1258 height 67
click at [936, 167] on div "Đơn hàng 9 đơn Khối lượng 0 kg Số lượng 11 món Đã thu 480.000 đ Chưa thu 0 đ" at bounding box center [702, 163] width 1258 height 67
click at [909, 189] on div "Đơn hàng 9 đơn Khối lượng 0 kg Số lượng 11 món Đã thu 480.000 đ Chưa thu 0 đ" at bounding box center [702, 163] width 1258 height 67
click at [271, 100] on button "Kho nhận" at bounding box center [267, 86] width 87 height 45
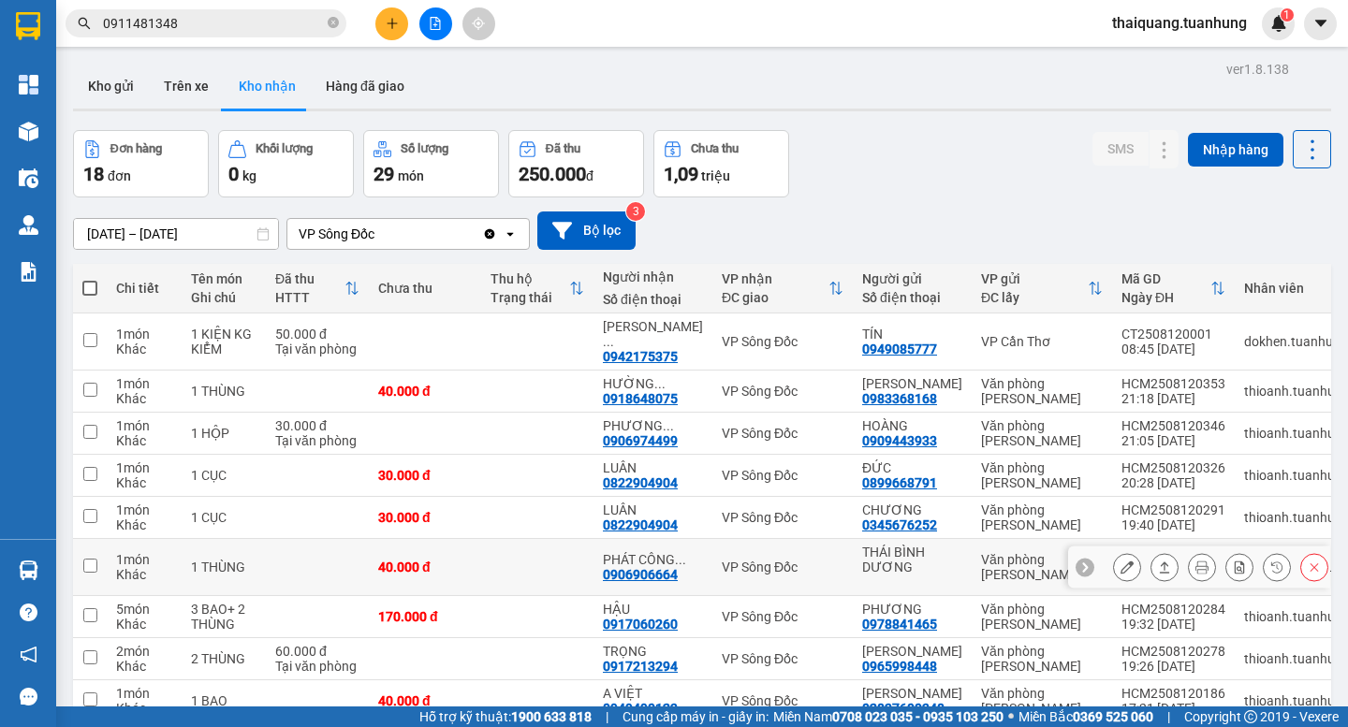
scroll to position [187, 0]
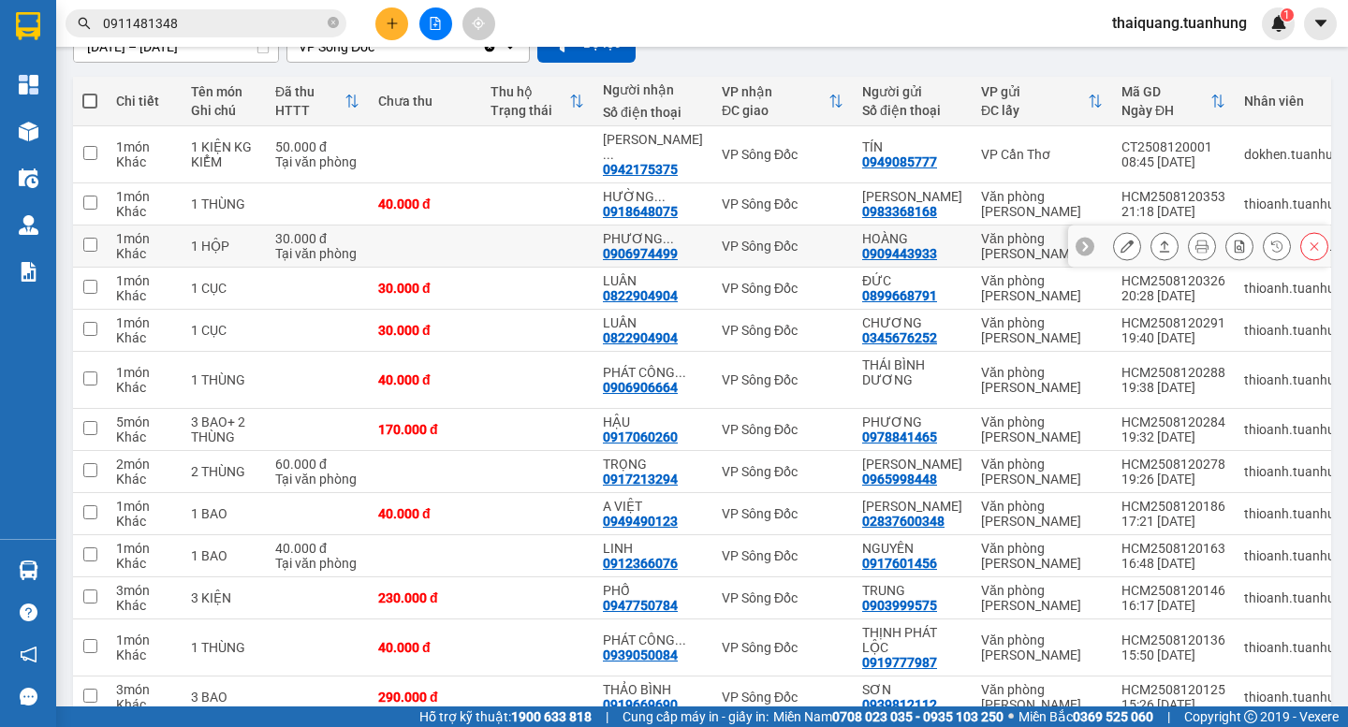
click at [1135, 239] on div at bounding box center [1220, 246] width 215 height 28
click at [1158, 240] on icon at bounding box center [1164, 246] width 13 height 13
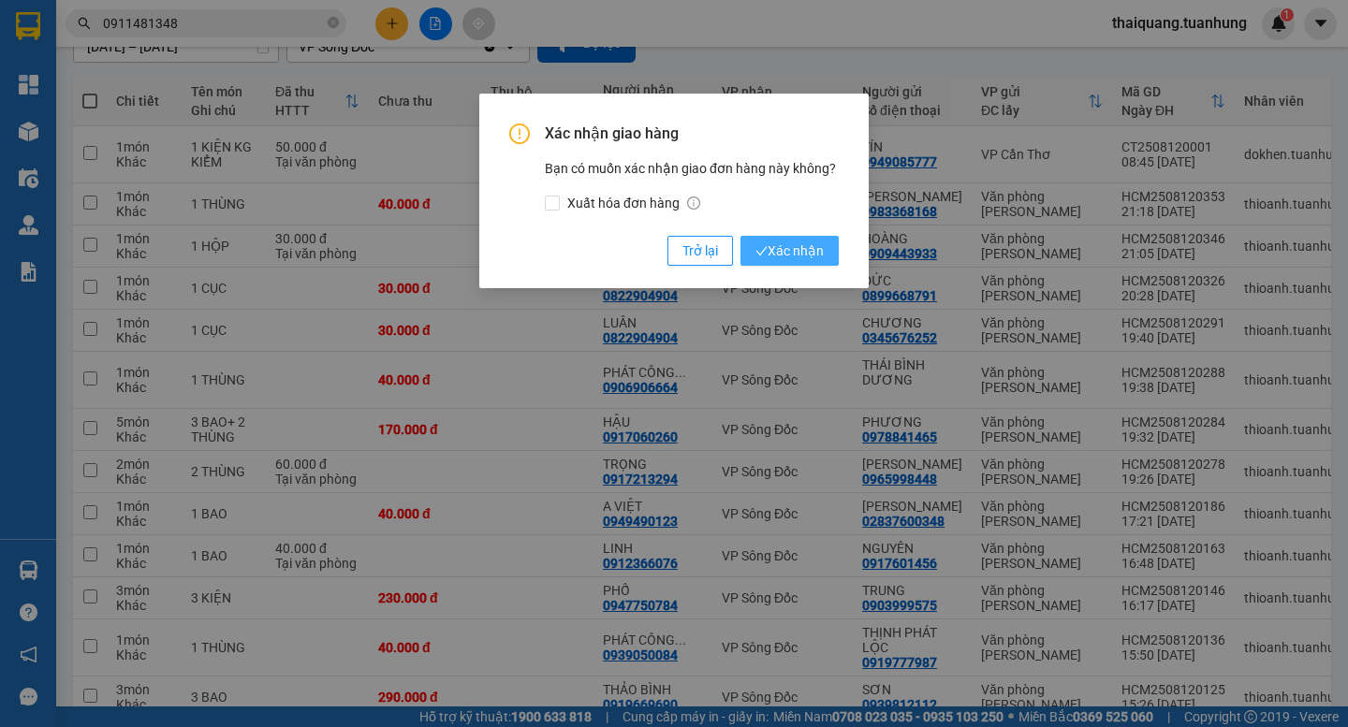
click at [795, 245] on span "Xác nhận" at bounding box center [789, 251] width 68 height 21
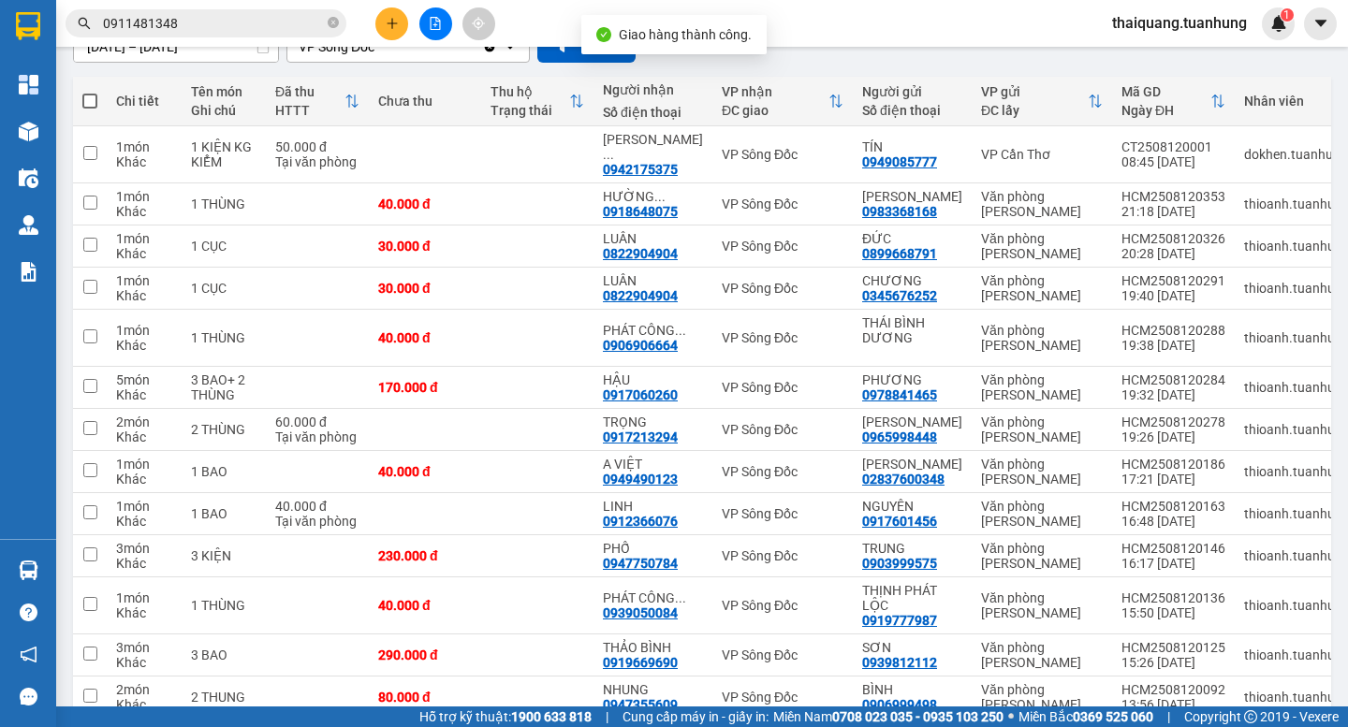
click at [883, 28] on div "Kết quả tìm kiếm ( 77 ) Bộ lọc Mã ĐH Trạng thái Món hàng Thu hộ Tổng cước Chưa …" at bounding box center [674, 23] width 1348 height 47
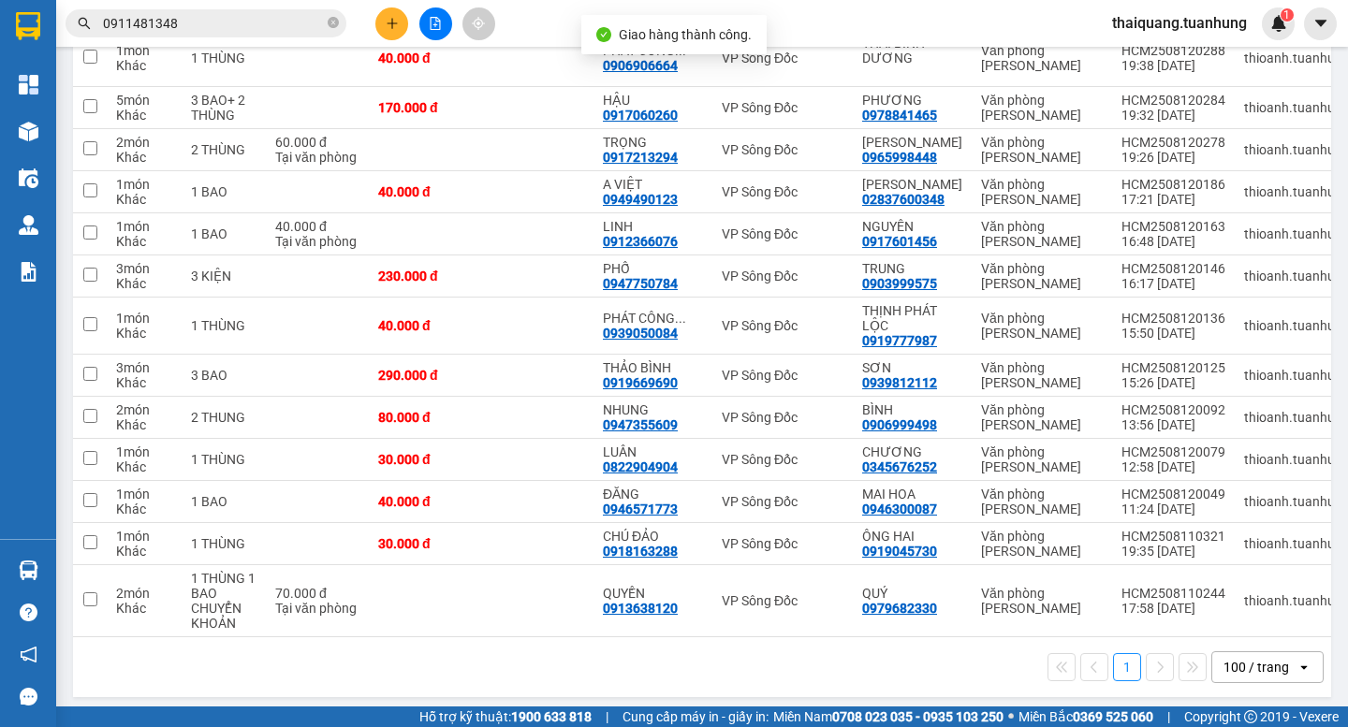
scroll to position [0, 0]
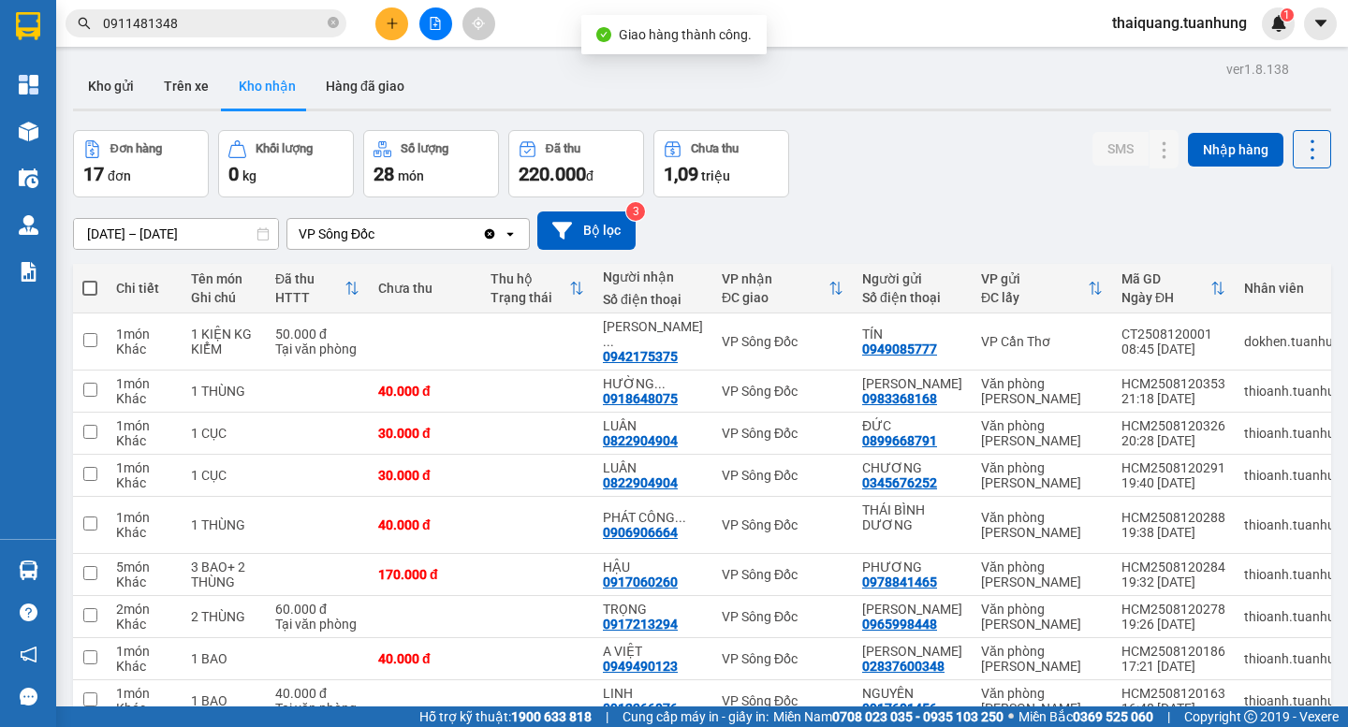
click at [913, 97] on div "Kho gửi Trên xe Kho nhận Hàng đã giao" at bounding box center [702, 89] width 1258 height 50
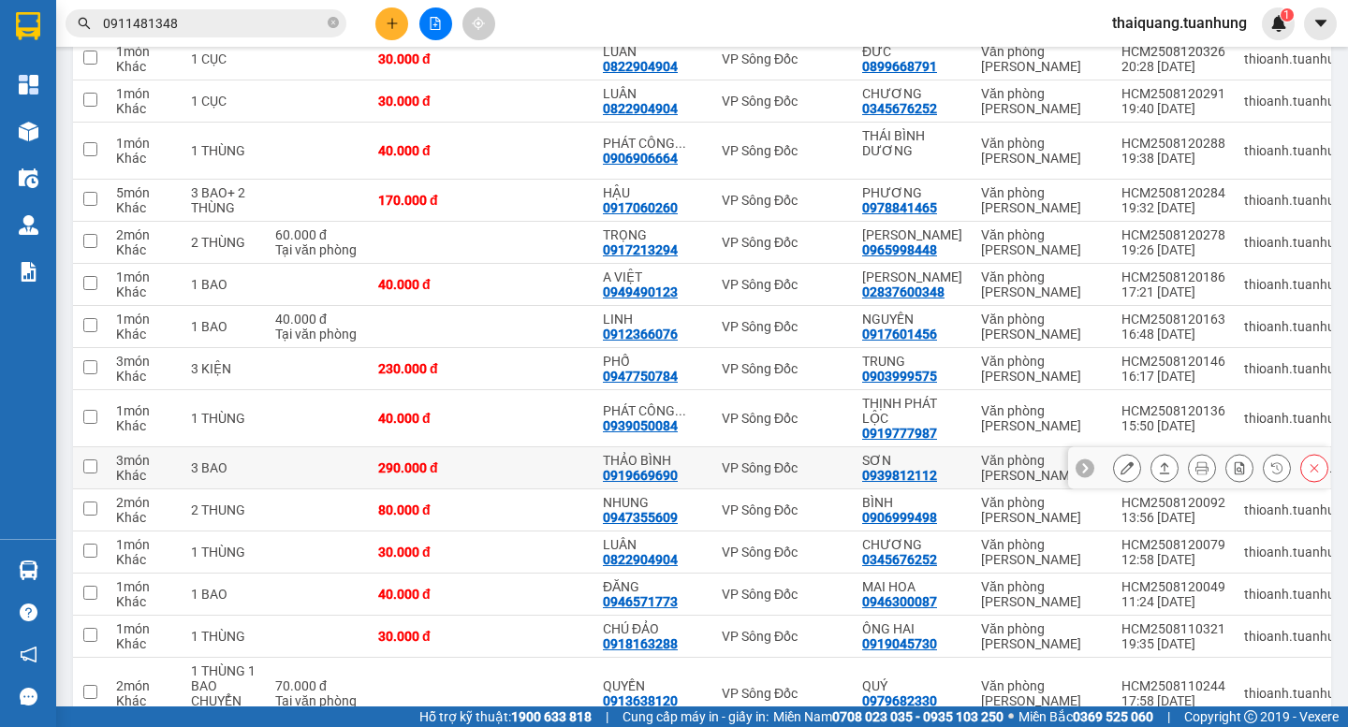
scroll to position [187, 0]
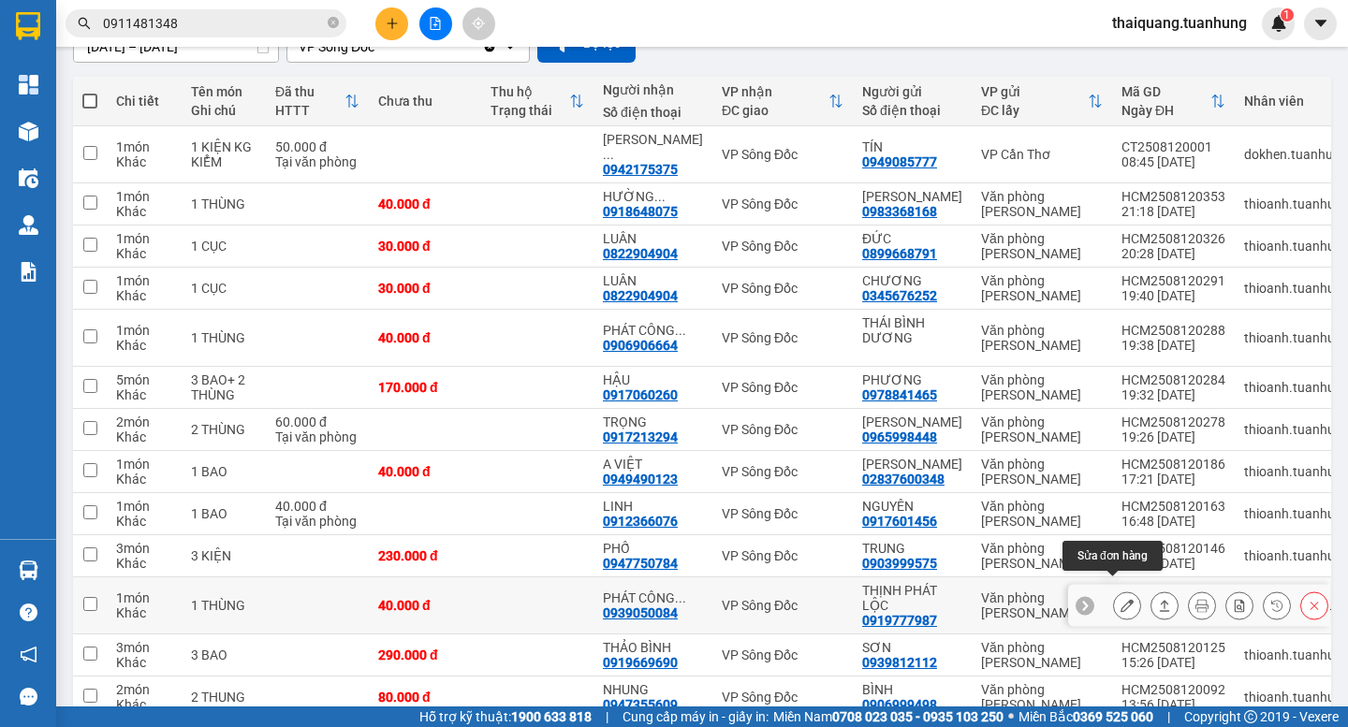
click at [1120, 599] on icon at bounding box center [1126, 605] width 13 height 13
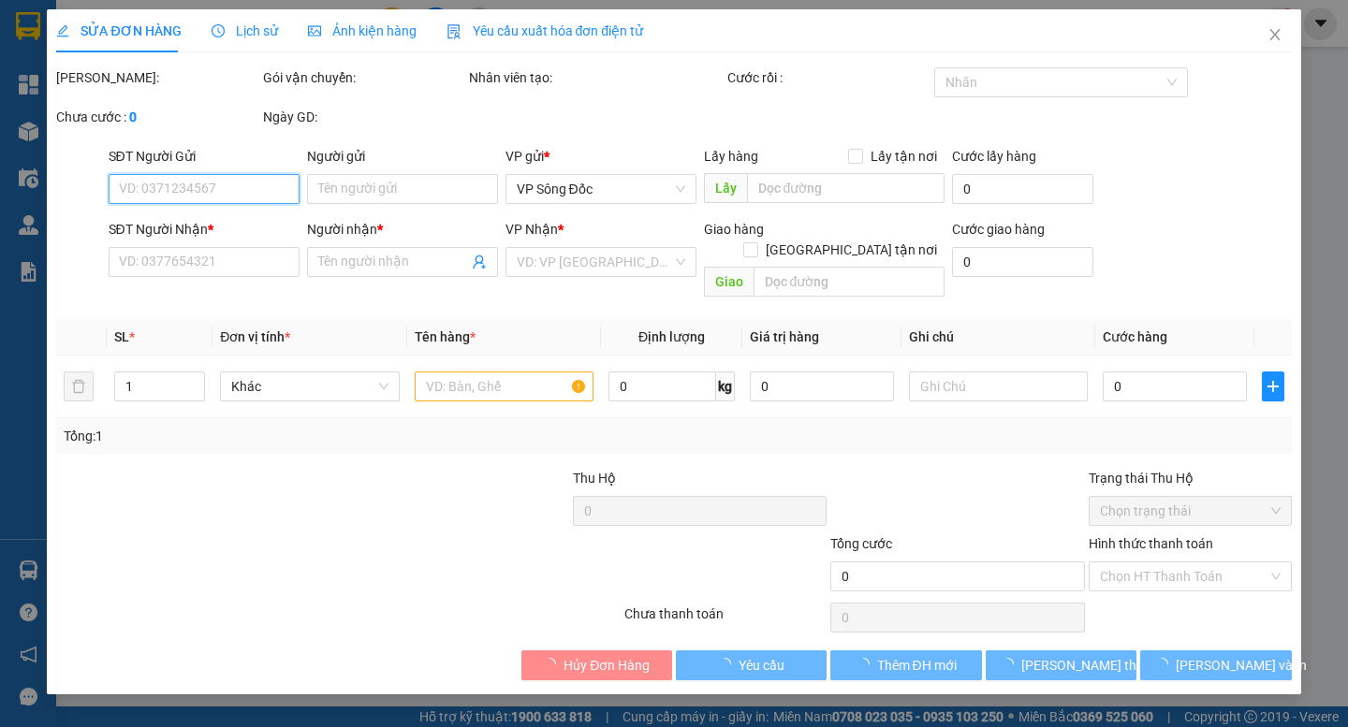
type input "0919777987"
type input "THỊNH PHÁT LỘC"
type input "0939050084"
type input "PHÁT CÔNG THÀNH"
type input "40.000"
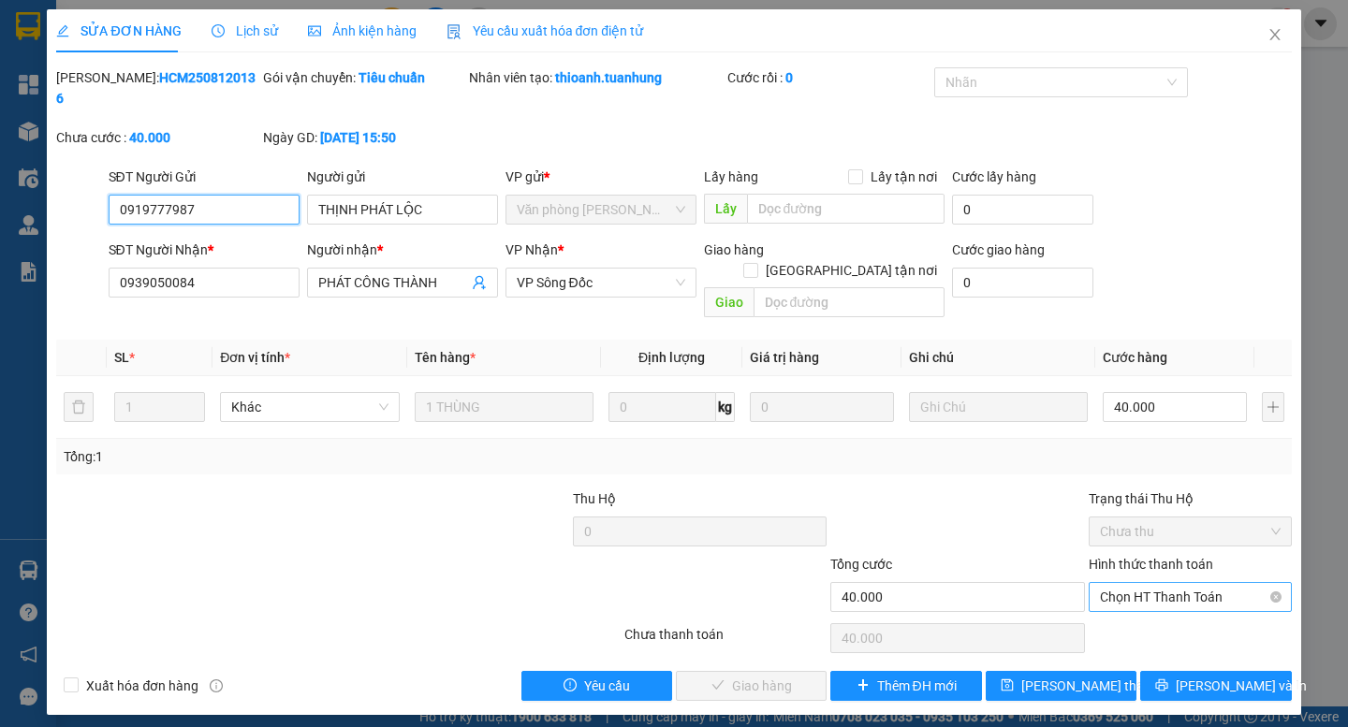
click at [1211, 583] on span "Chọn HT Thanh Toán" at bounding box center [1190, 597] width 181 height 28
click at [1178, 598] on div "Tại văn phòng" at bounding box center [1190, 593] width 181 height 21
type input "0"
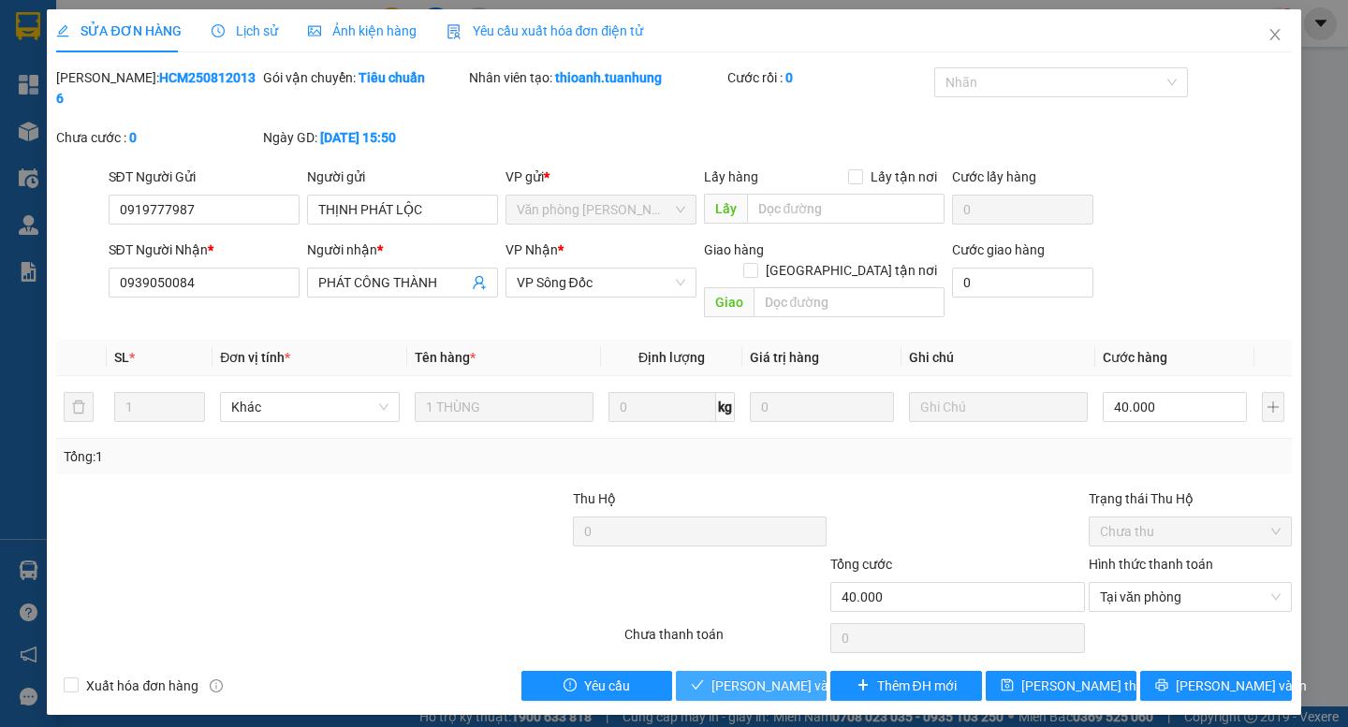
click at [771, 676] on span "[PERSON_NAME] và Giao hàng" at bounding box center [801, 686] width 180 height 21
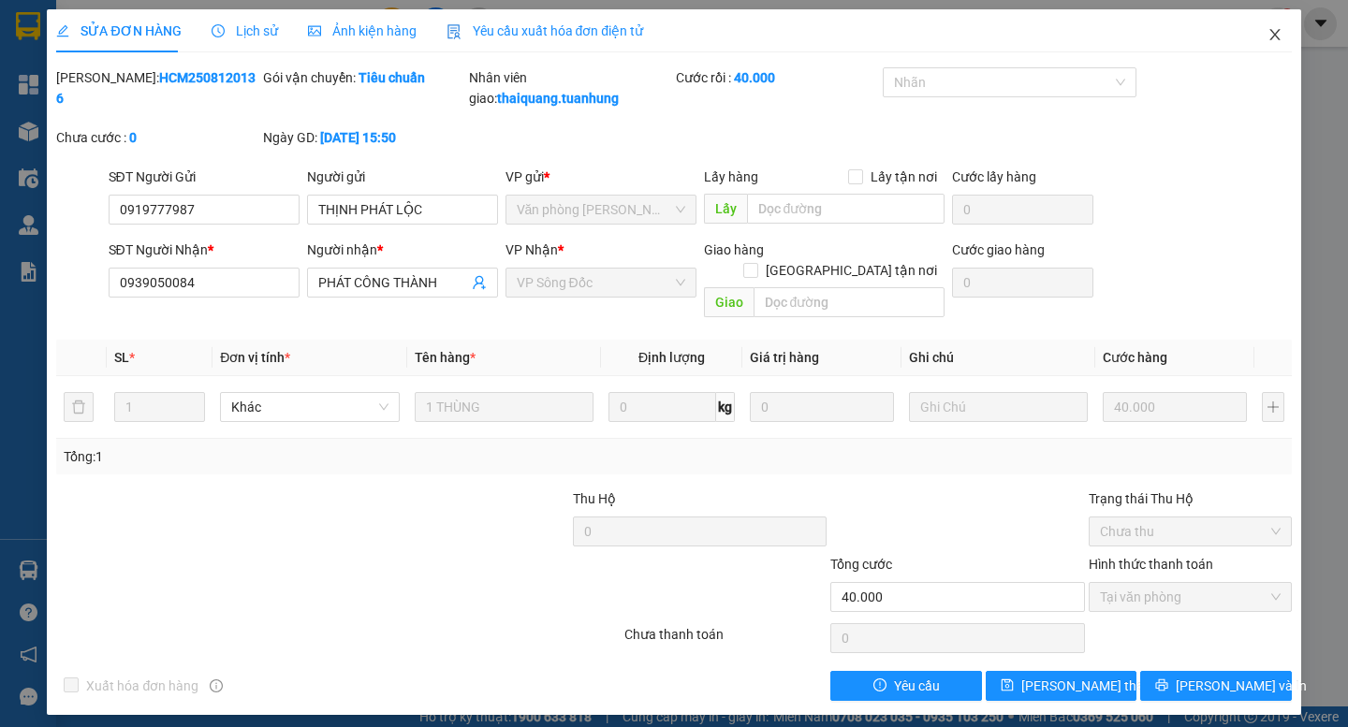
click at [1271, 36] on icon "close" at bounding box center [1274, 34] width 15 height 15
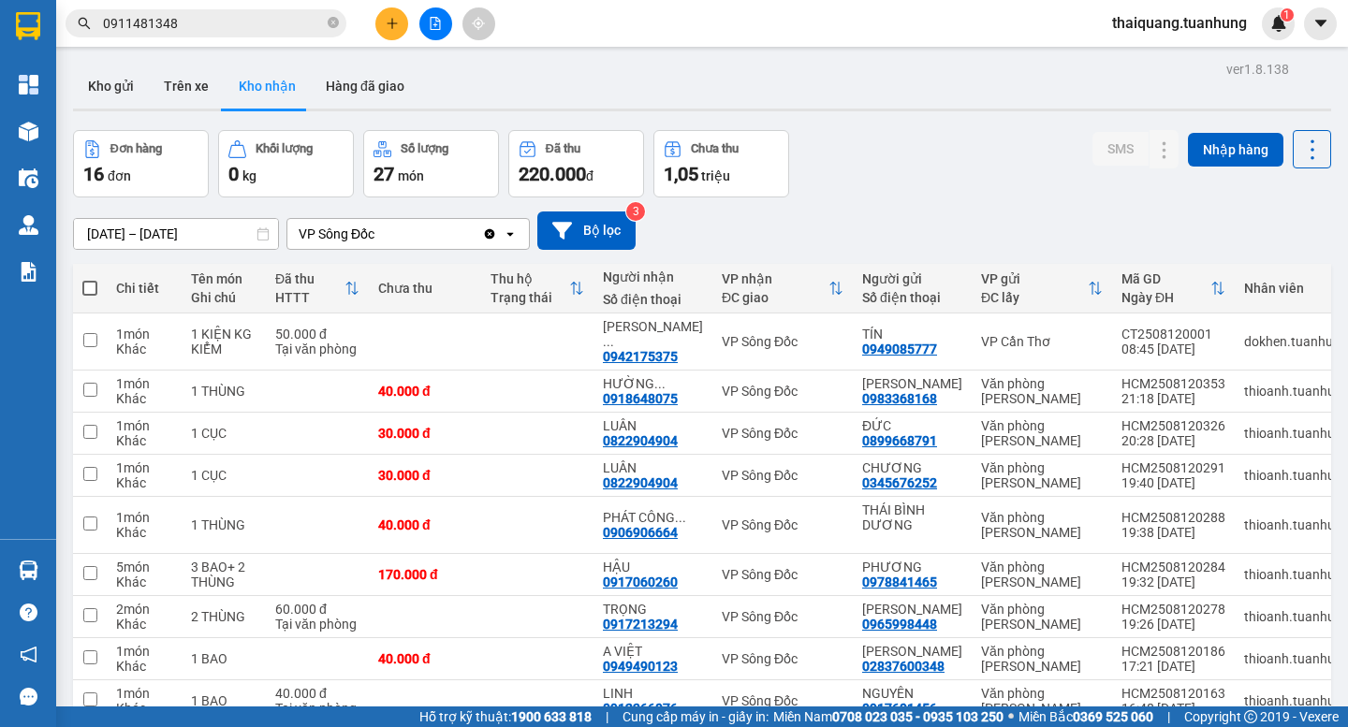
click at [922, 180] on div "Đơn hàng 16 đơn Khối lượng 0 kg Số lượng 27 món Đã thu 220.000 đ Chưa thu 1,05 …" at bounding box center [702, 163] width 1258 height 67
click at [868, 180] on div "Đơn hàng 16 đơn Khối lượng 0 kg Số lượng 27 món Đã thu 220.000 đ Chưa thu 1,05 …" at bounding box center [702, 163] width 1258 height 67
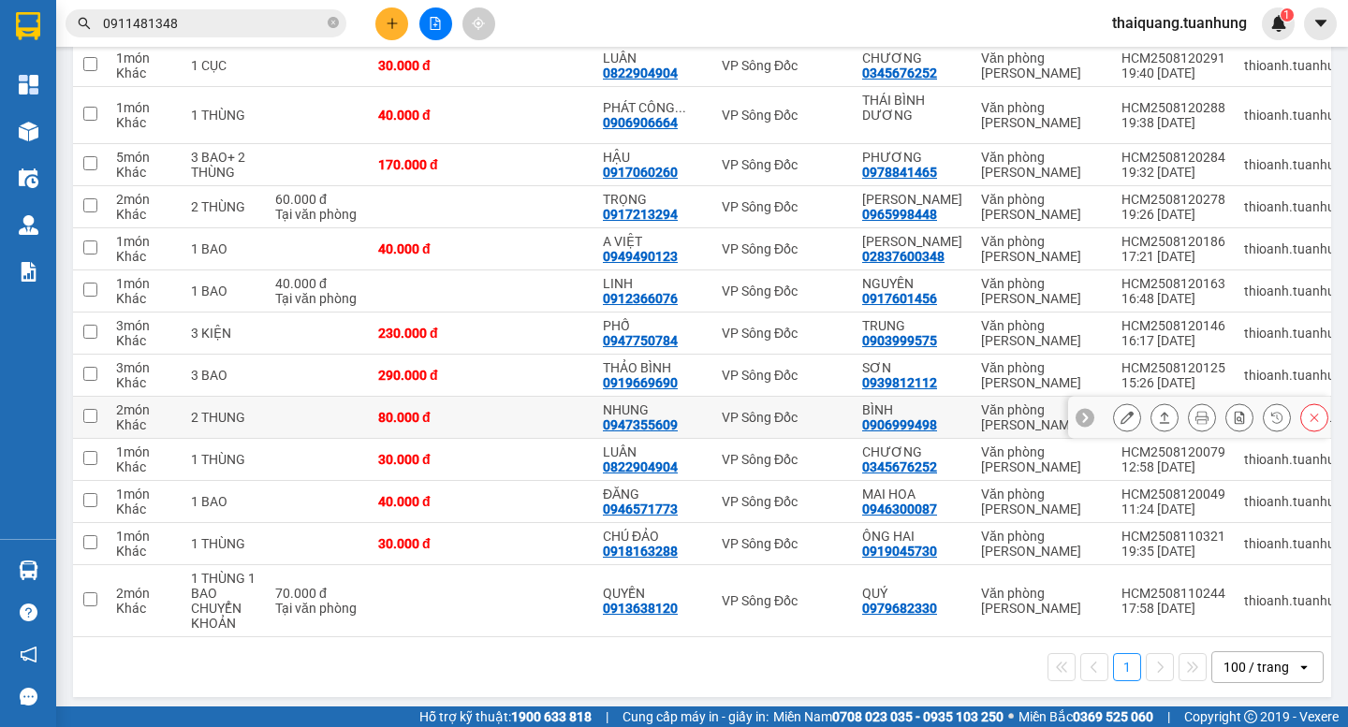
scroll to position [223, 0]
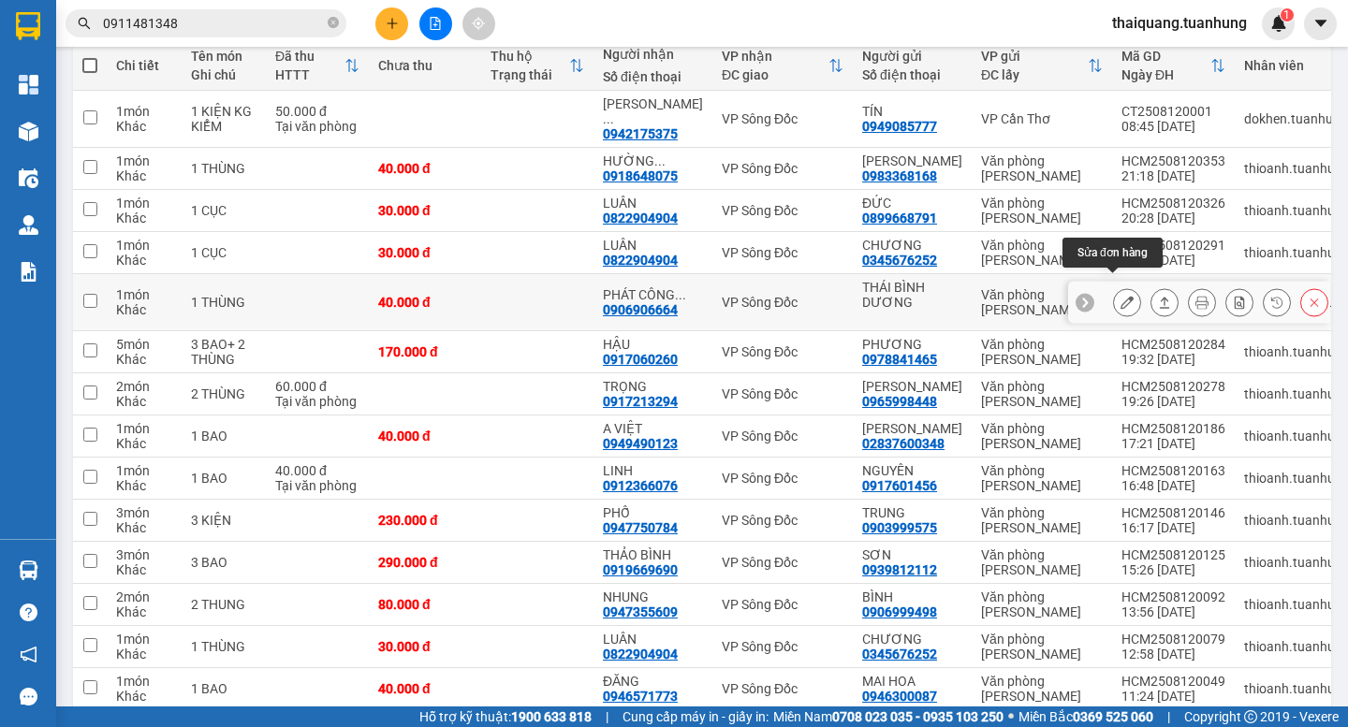
click at [1120, 296] on icon at bounding box center [1126, 302] width 13 height 13
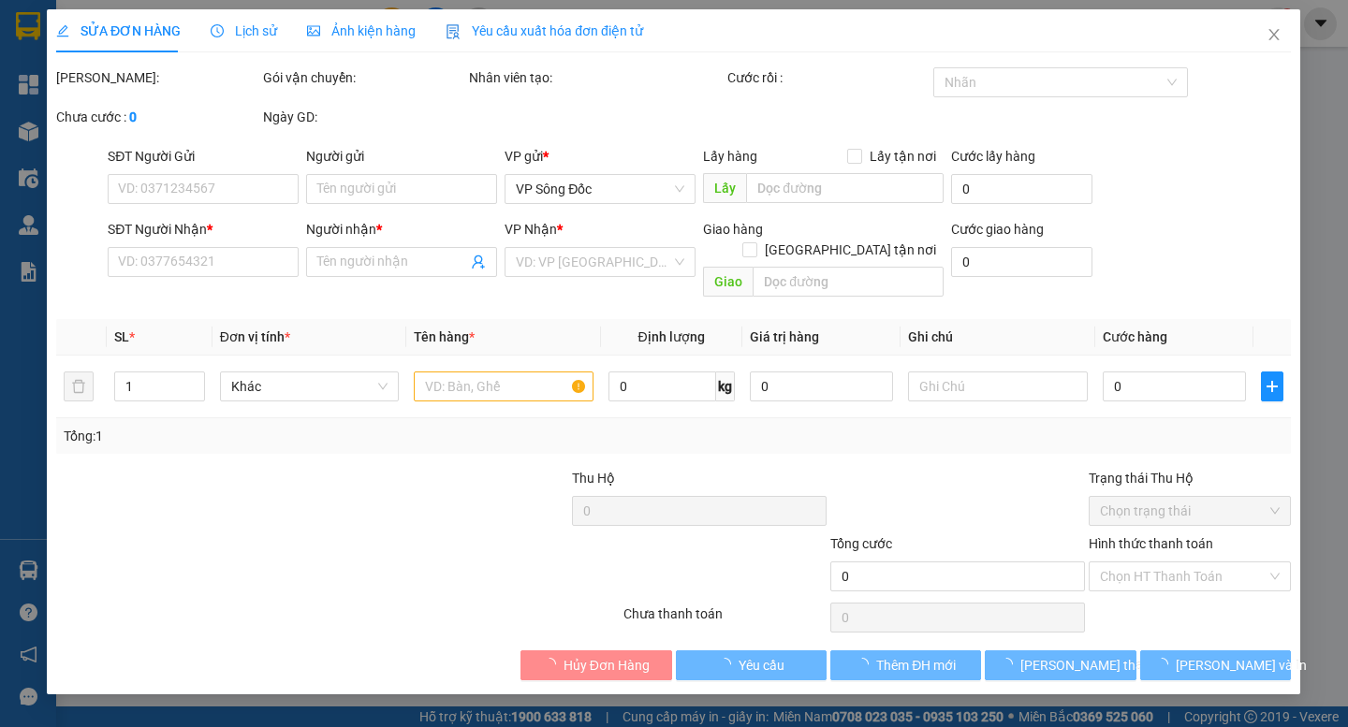
type input "THÁI BÌNH DƯƠNG"
type input "0906906664"
type input "PHÁT CÔNG THÀNH"
type input "40.000"
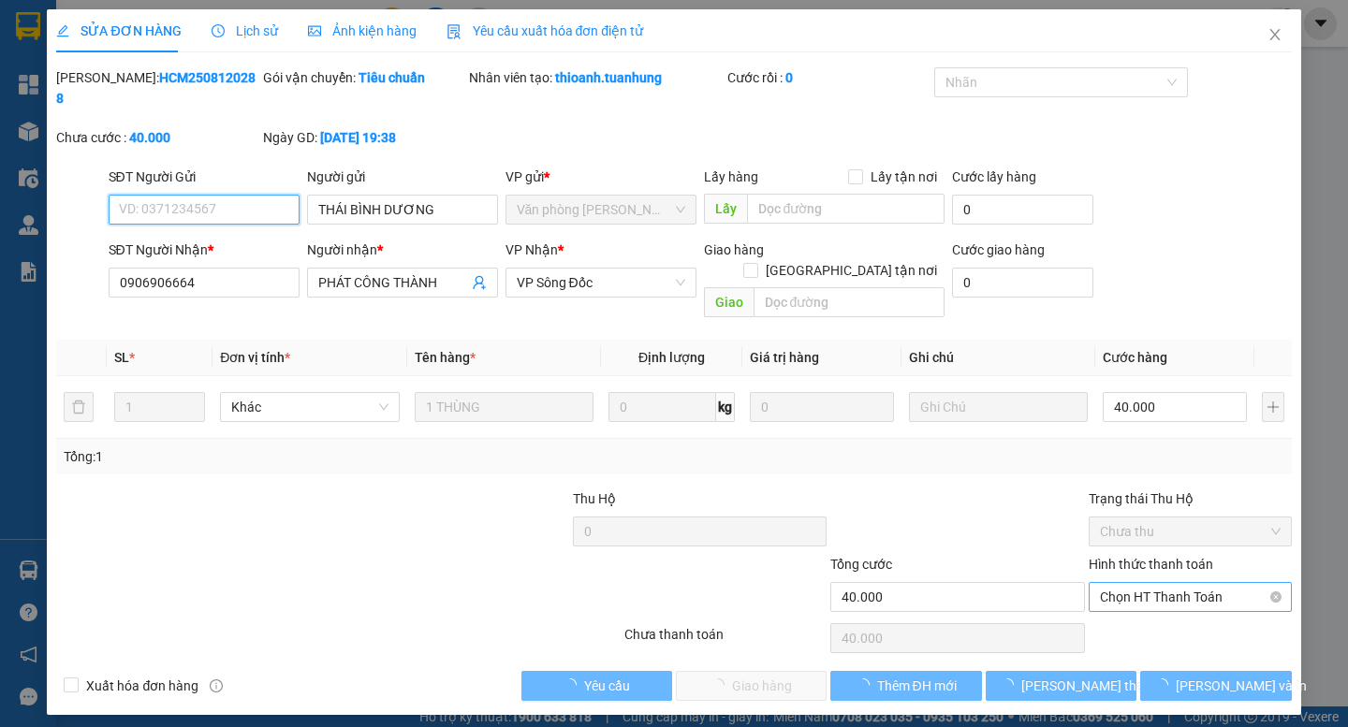
click at [1170, 583] on span "Chọn HT Thanh Toán" at bounding box center [1190, 597] width 181 height 28
click at [1162, 595] on div "Tại văn phòng" at bounding box center [1190, 593] width 181 height 21
type input "0"
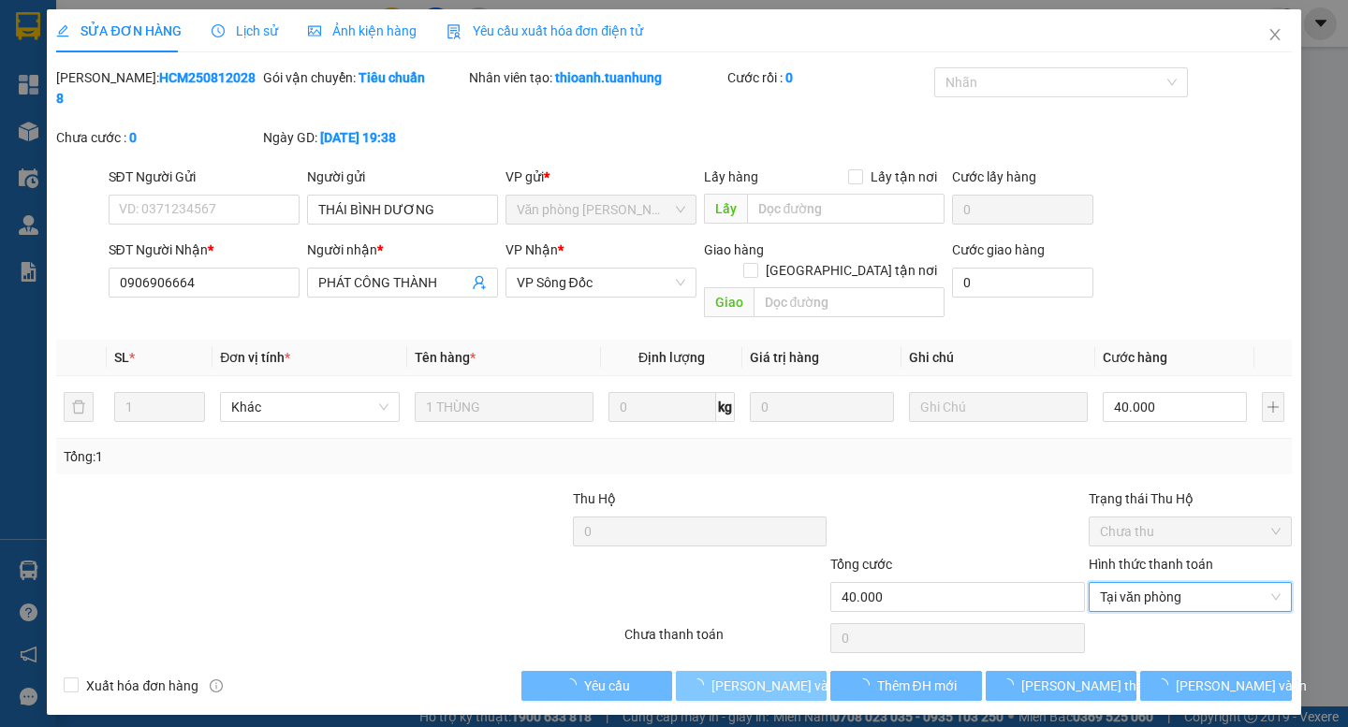
click at [705, 679] on span "loading" at bounding box center [701, 685] width 21 height 13
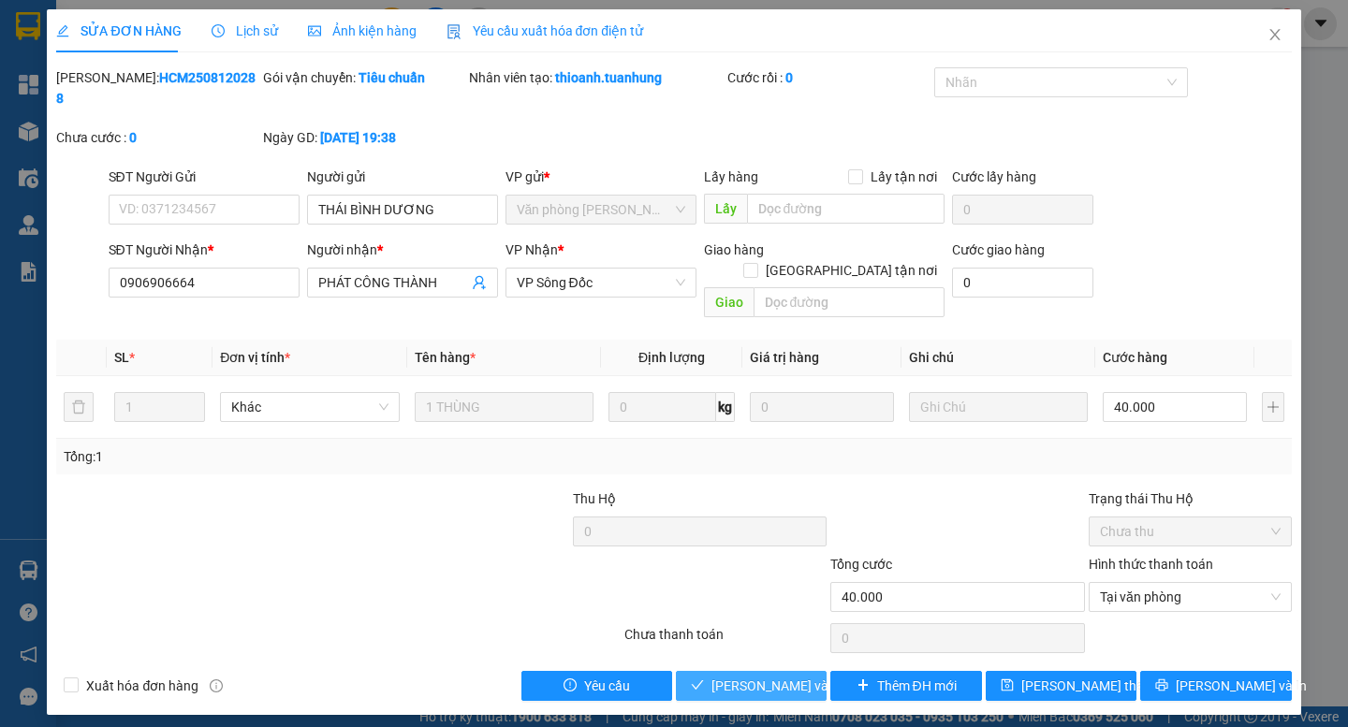
click at [717, 676] on span "[PERSON_NAME] và Giao hàng" at bounding box center [801, 686] width 180 height 21
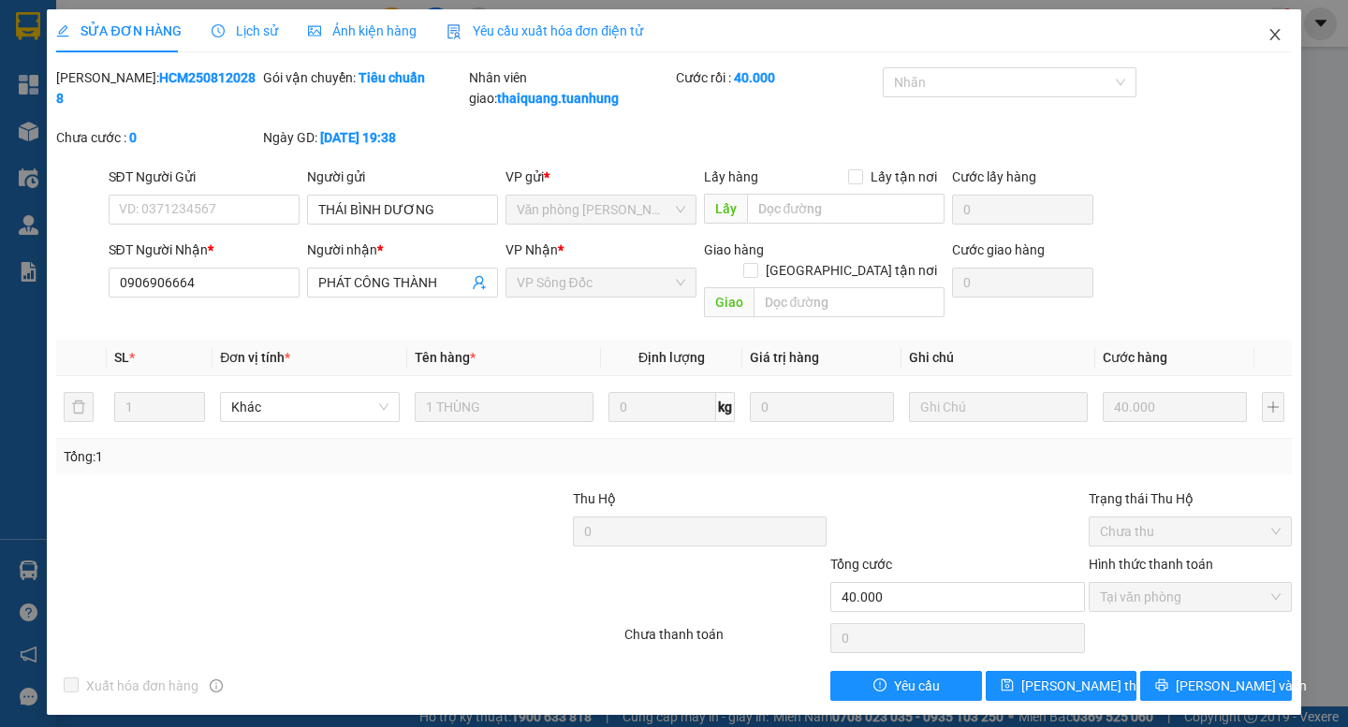
click at [1278, 35] on icon "close" at bounding box center [1274, 34] width 15 height 15
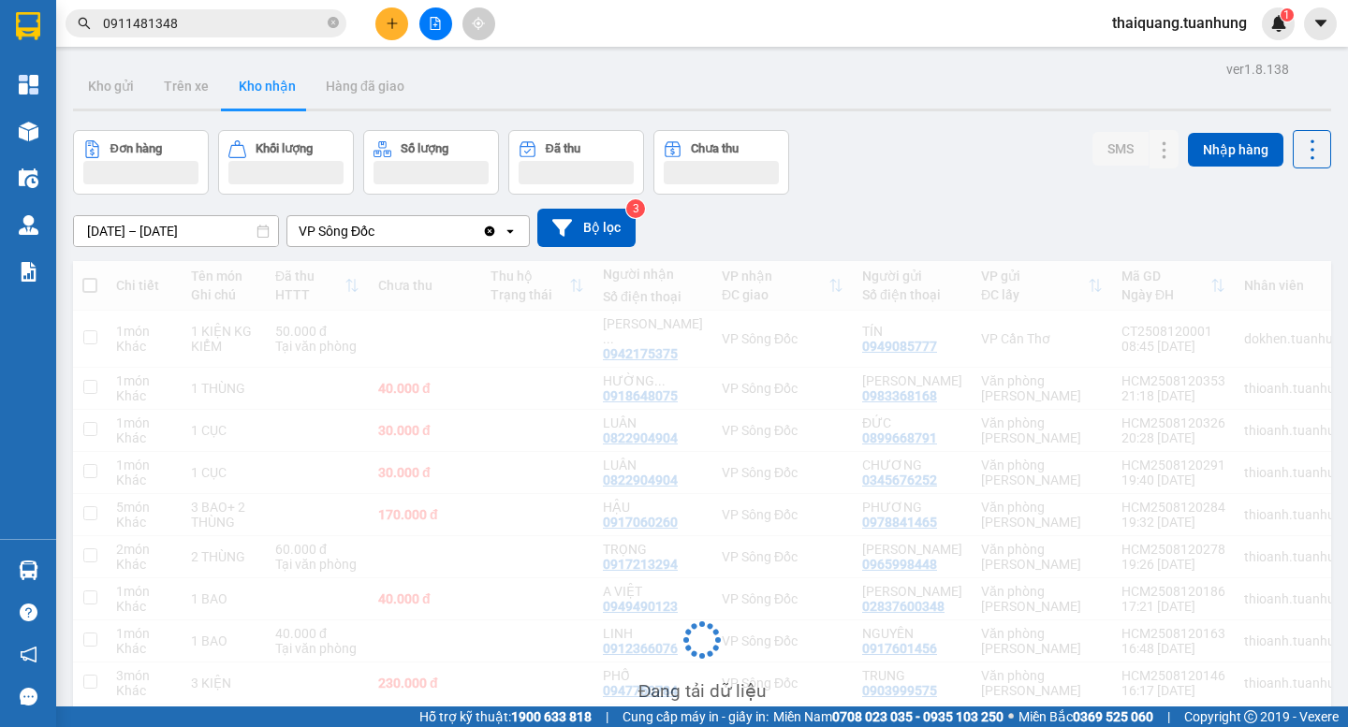
click at [878, 208] on div "[DATE] – [DATE] Press the down arrow key to interact with the calendar and sele…" at bounding box center [702, 228] width 1258 height 66
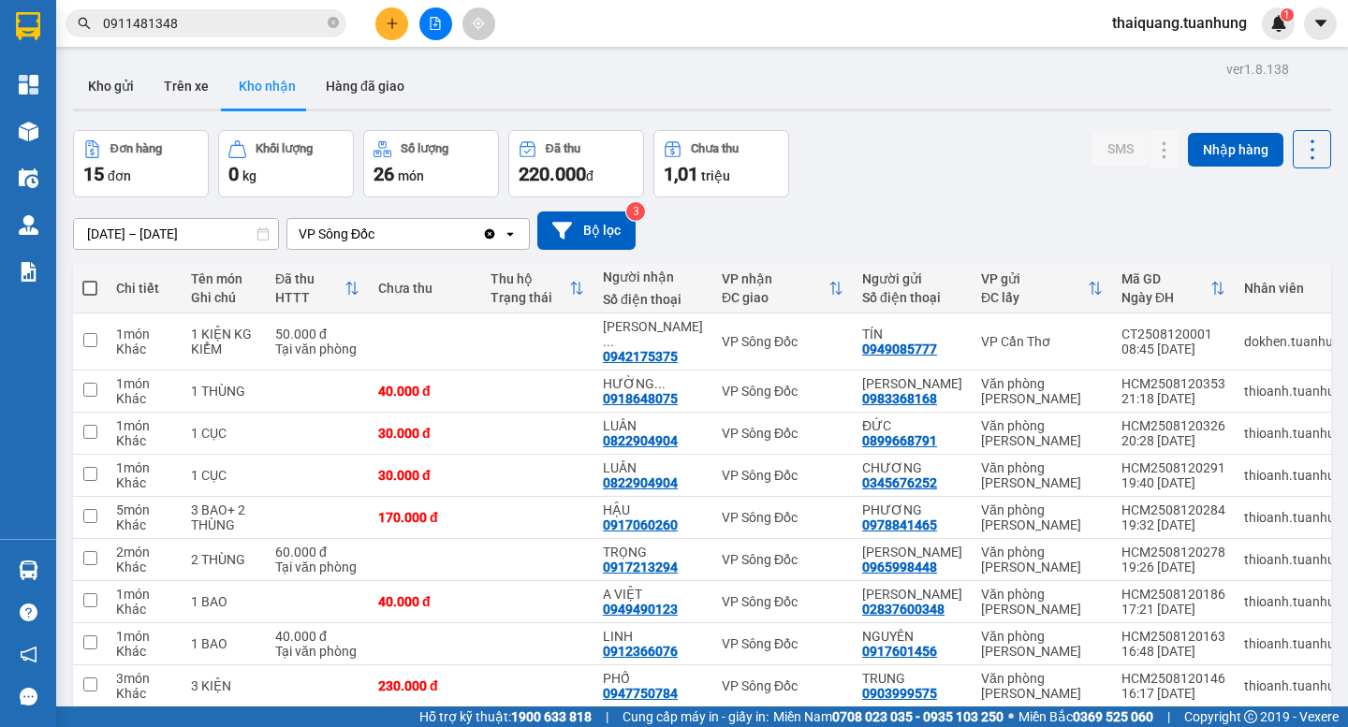
scroll to position [353, 0]
click at [881, 195] on div "Đơn hàng 15 đơn Khối lượng 0 kg Số lượng 26 món Đã thu 220.000 đ Chưa thu 1,01 …" at bounding box center [702, 163] width 1258 height 67
click at [351, 79] on button "Hàng đã giao" at bounding box center [365, 86] width 109 height 45
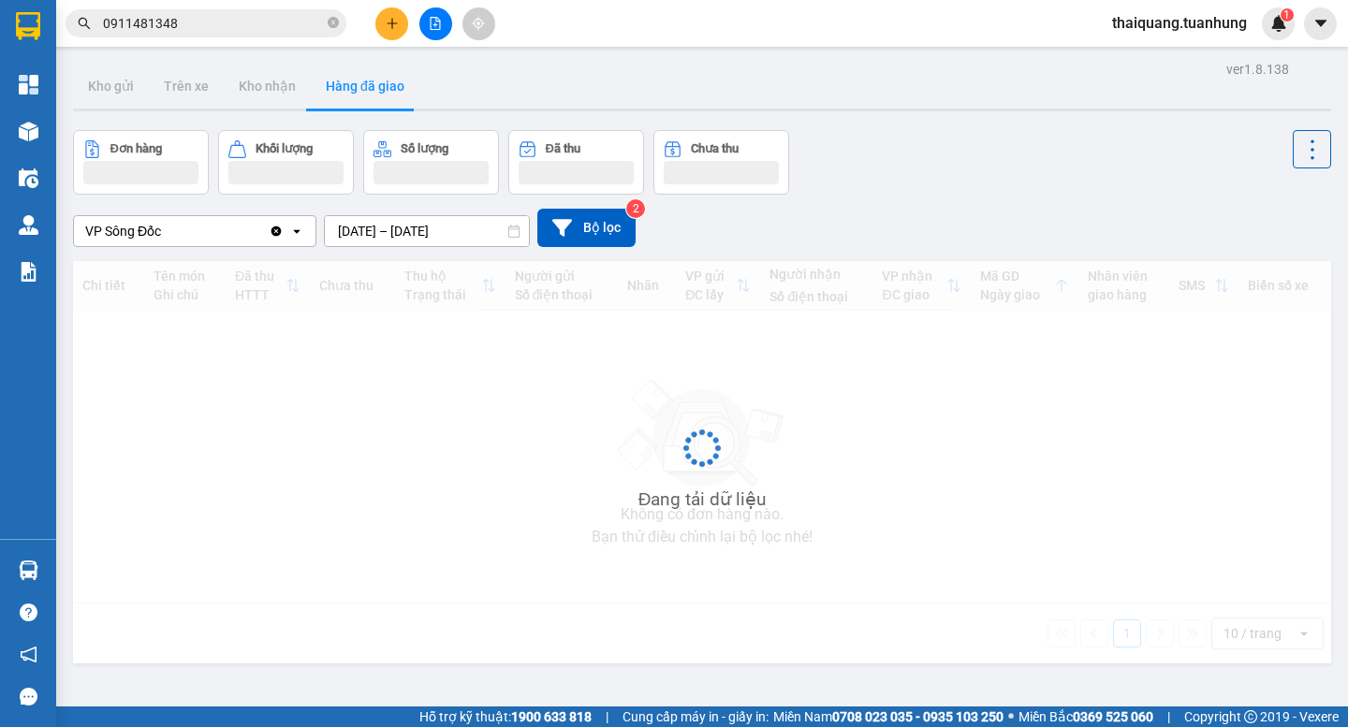
click at [941, 168] on div "Đơn hàng Khối lượng Số lượng Đã thu Chưa thu" at bounding box center [702, 162] width 1258 height 65
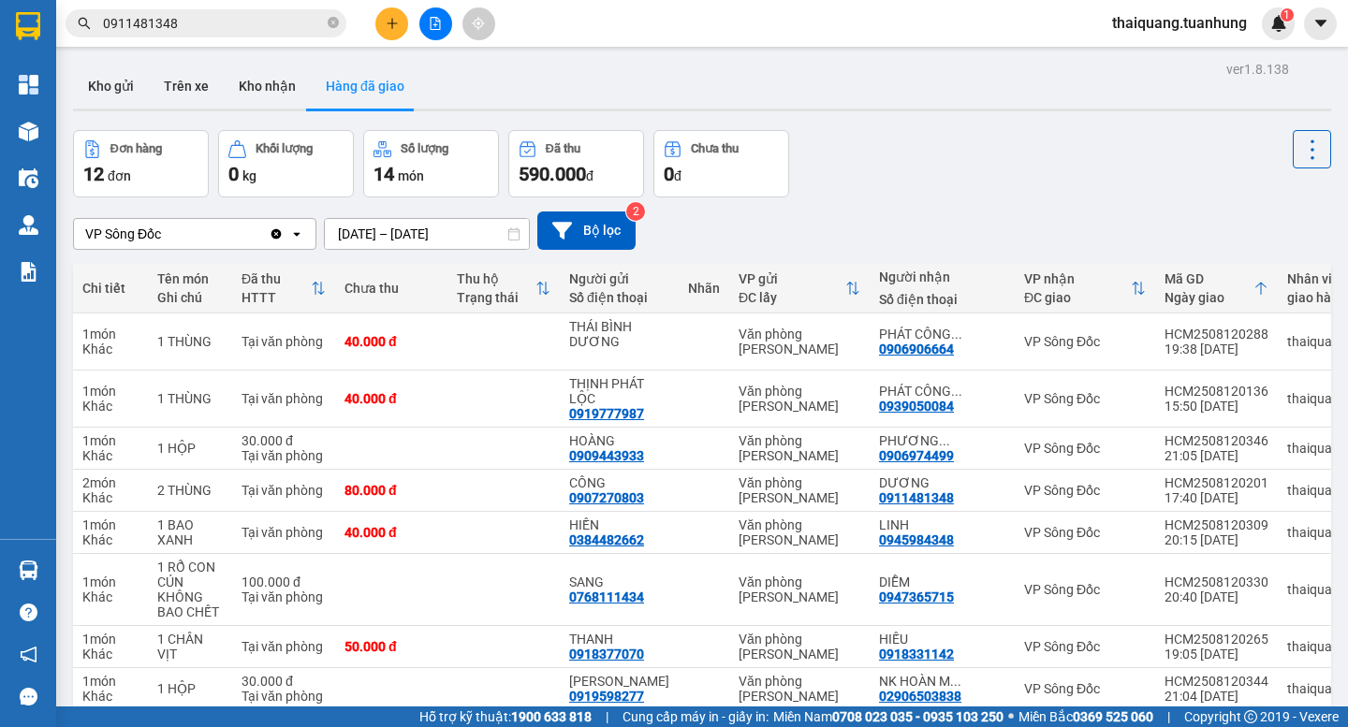
click at [920, 139] on div "Đơn hàng 12 đơn Khối lượng 0 kg Số lượng 14 món Đã thu 590.000 đ Chưa thu 0 đ" at bounding box center [702, 163] width 1258 height 67
click at [927, 119] on div "ver 1.8.138 Kho gửi Trên xe Kho nhận Hàng đã giao Đơn hàng 12 đơn Khối lượng 0 …" at bounding box center [702, 489] width 1273 height 866
click at [264, 93] on button "Kho nhận" at bounding box center [267, 86] width 87 height 45
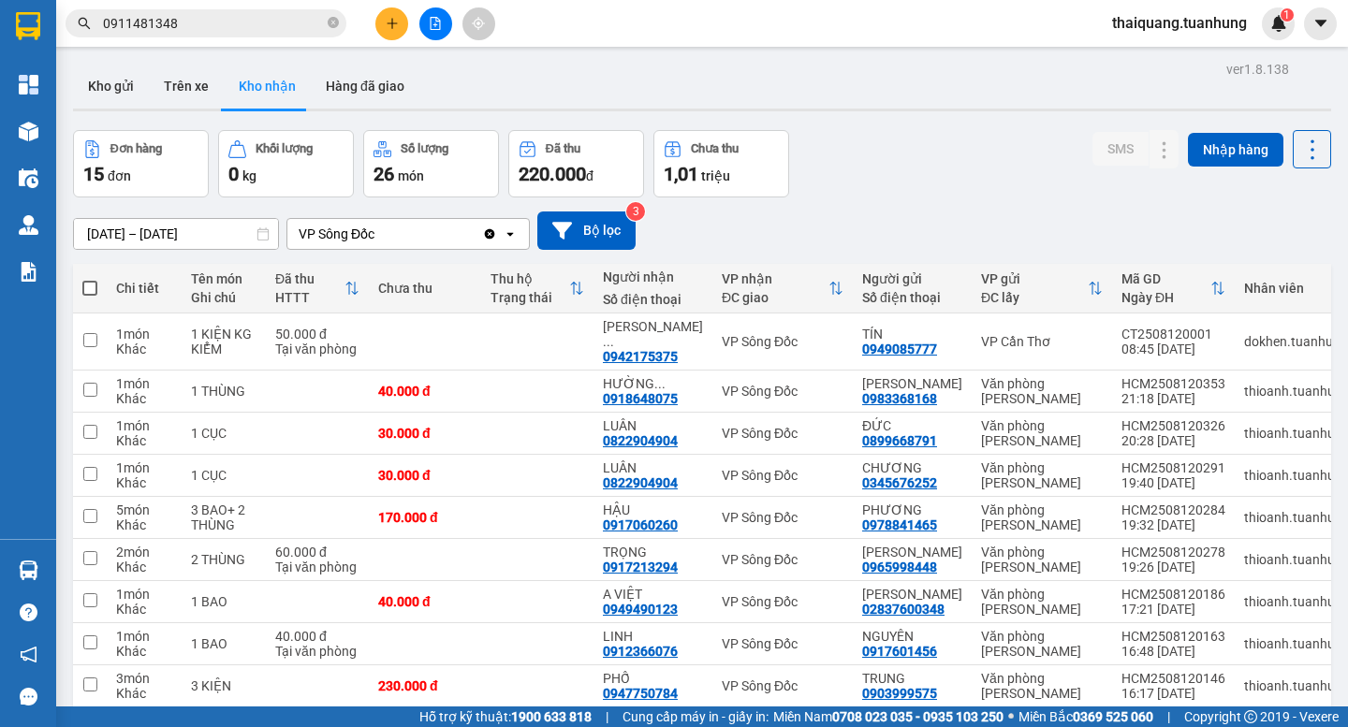
click at [890, 140] on div "Đơn hàng 15 đơn Khối lượng 0 kg Số lượng 26 món Đã thu 220.000 đ Chưa thu 1,01 …" at bounding box center [702, 163] width 1258 height 67
click at [886, 198] on div "[DATE] – [DATE] Press the down arrow key to interact with the calendar and sele…" at bounding box center [702, 231] width 1258 height 66
click at [886, 194] on div "Đơn hàng 15 đơn Khối lượng 0 kg Số lượng 26 món Đã thu 220.000 đ Chưa thu 1,01 …" at bounding box center [702, 163] width 1258 height 67
click at [871, 148] on div "Đơn hàng 15 đơn Khối lượng 0 kg Số lượng 26 món Đã thu 220.000 đ Chưa thu 1,01 …" at bounding box center [702, 163] width 1258 height 67
click at [901, 189] on div "Đơn hàng 15 đơn Khối lượng 0 kg Số lượng 26 món Đã thu 220.000 đ Chưa thu 1,01 …" at bounding box center [702, 163] width 1258 height 67
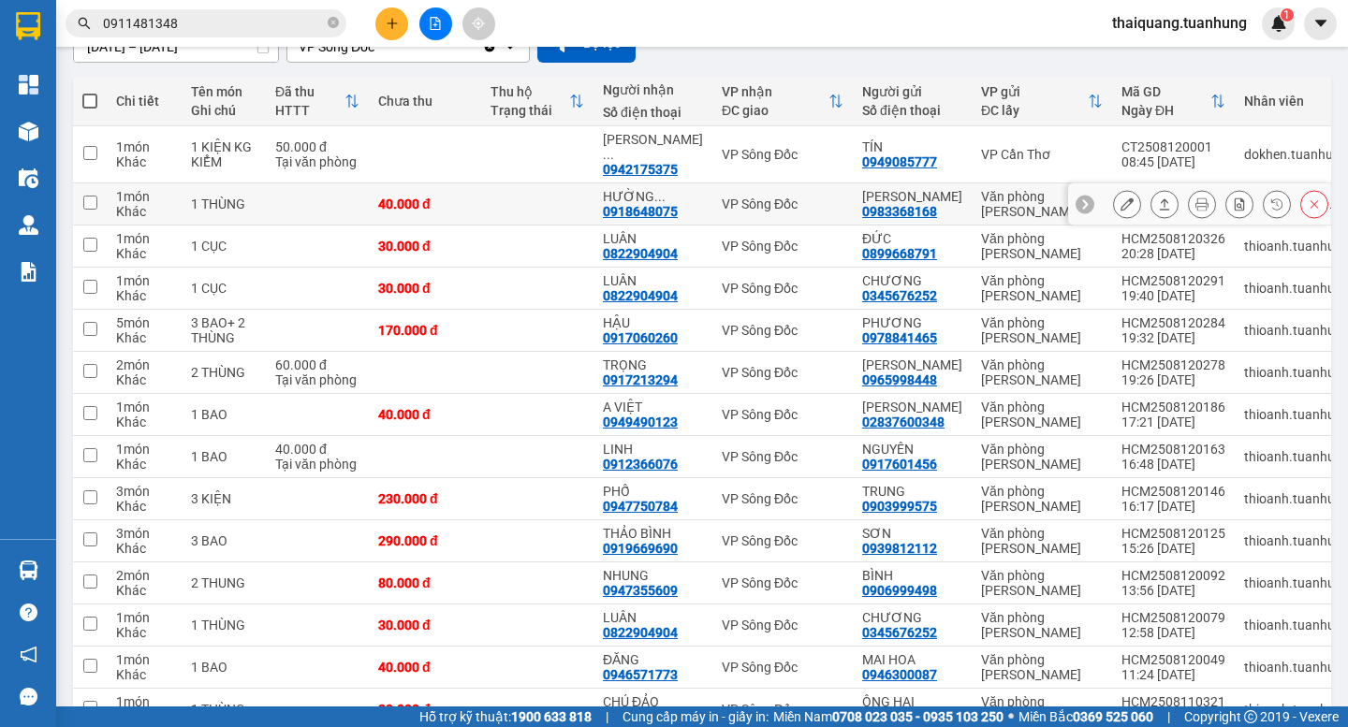
scroll to position [353, 0]
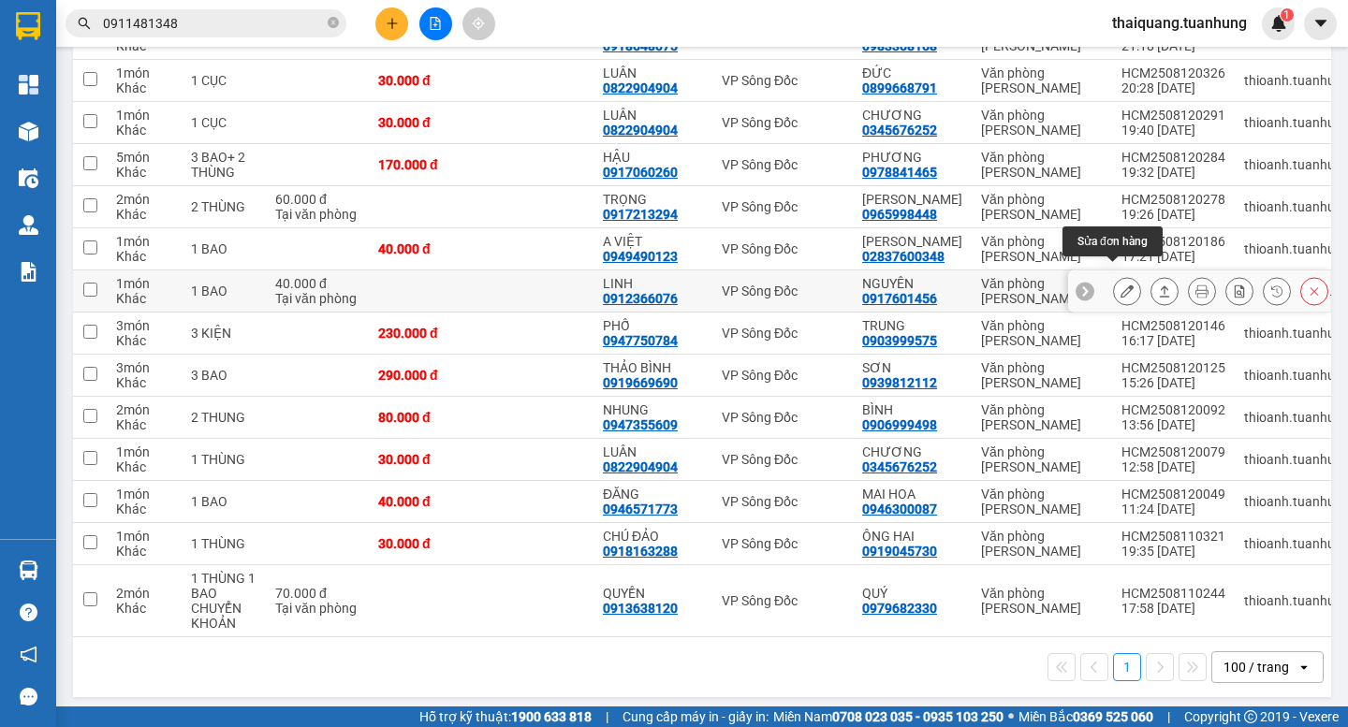
click at [1120, 285] on icon at bounding box center [1126, 291] width 13 height 13
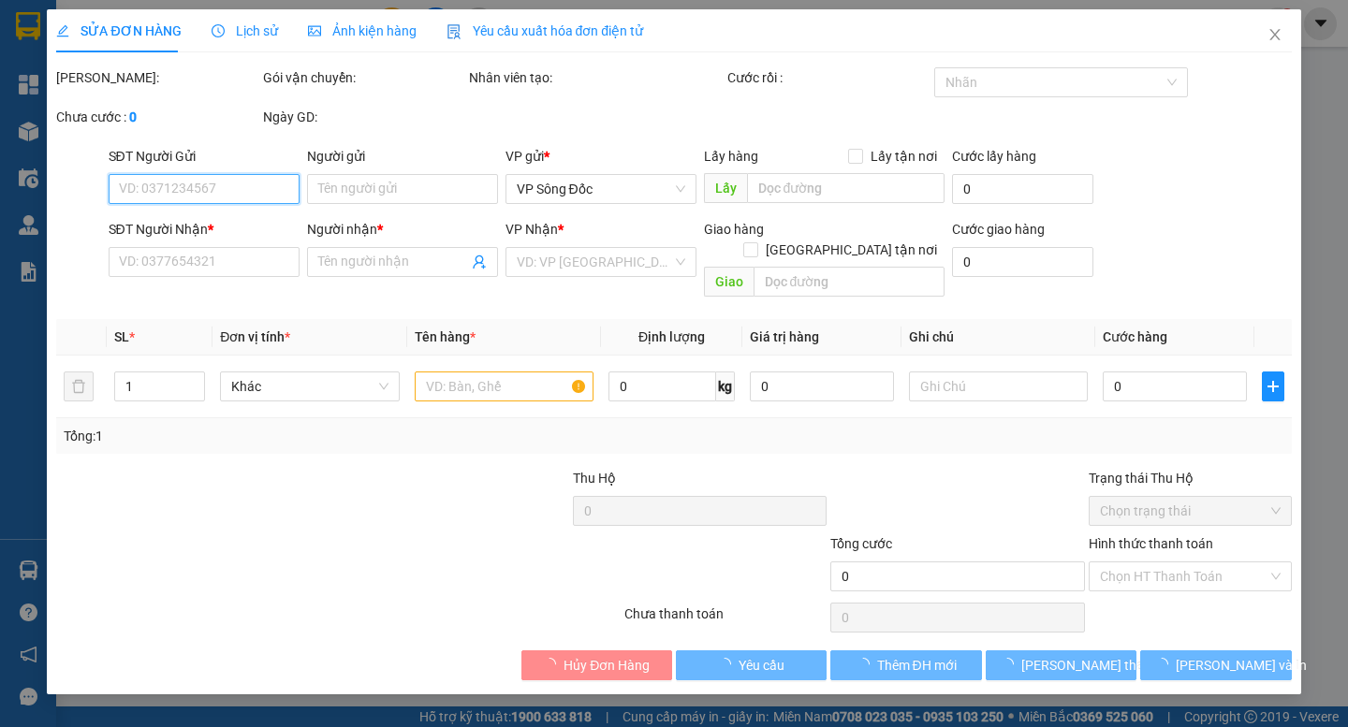
type input "0917601456"
type input "NGUYÊN"
type input "0912366076"
type input "LINH"
type input "40.000"
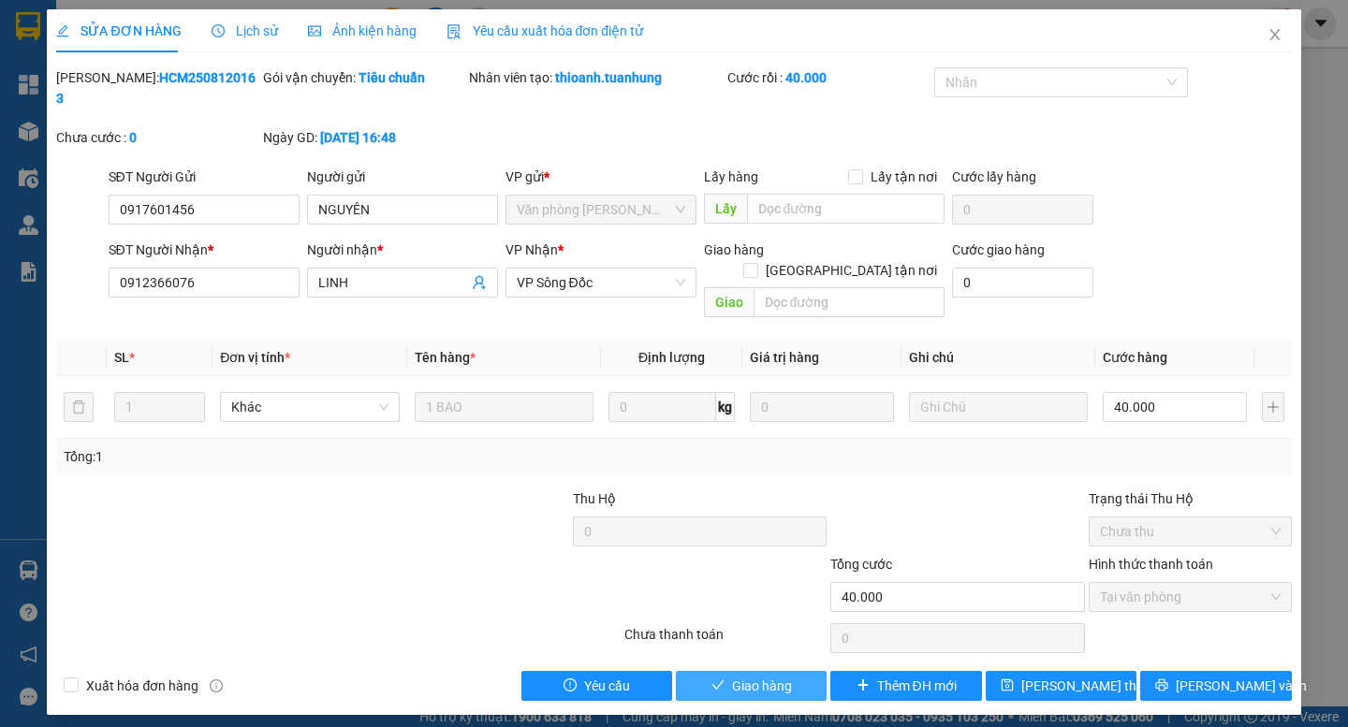
click at [778, 676] on span "Giao hàng" at bounding box center [762, 686] width 60 height 21
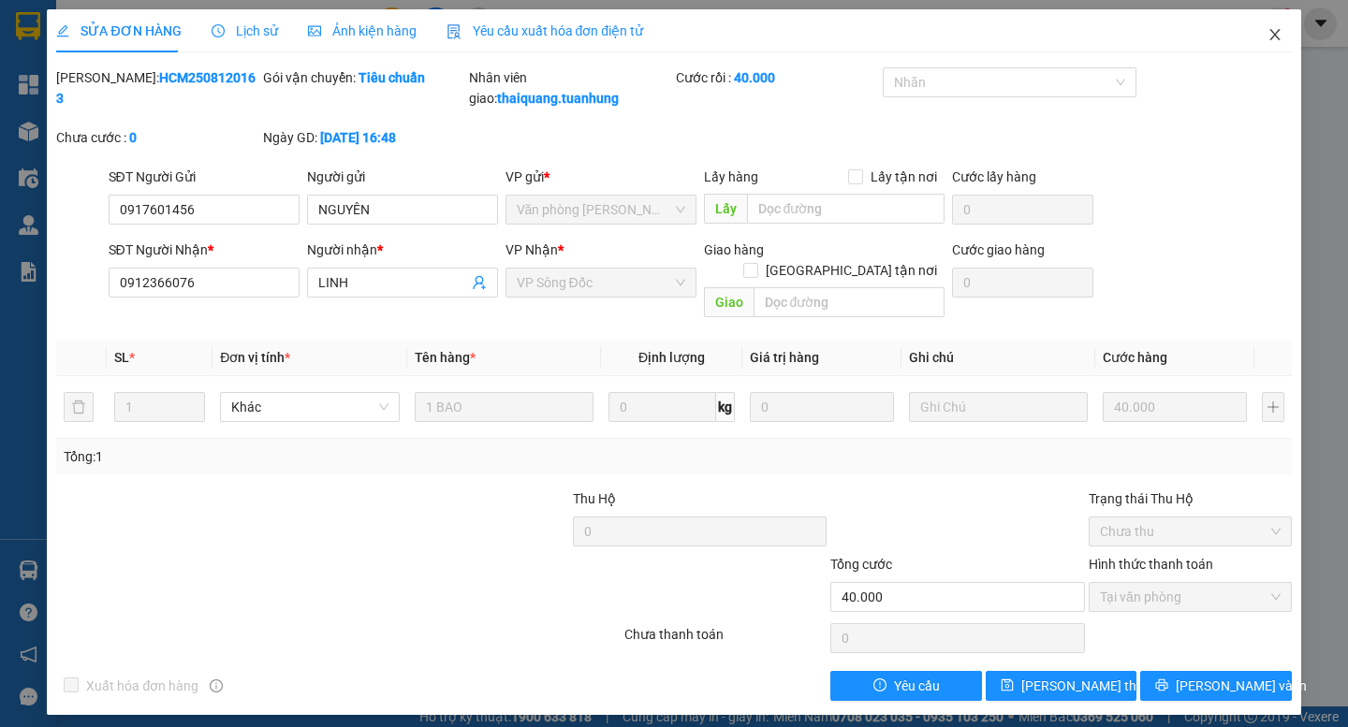
click at [1278, 33] on icon "close" at bounding box center [1274, 34] width 10 height 11
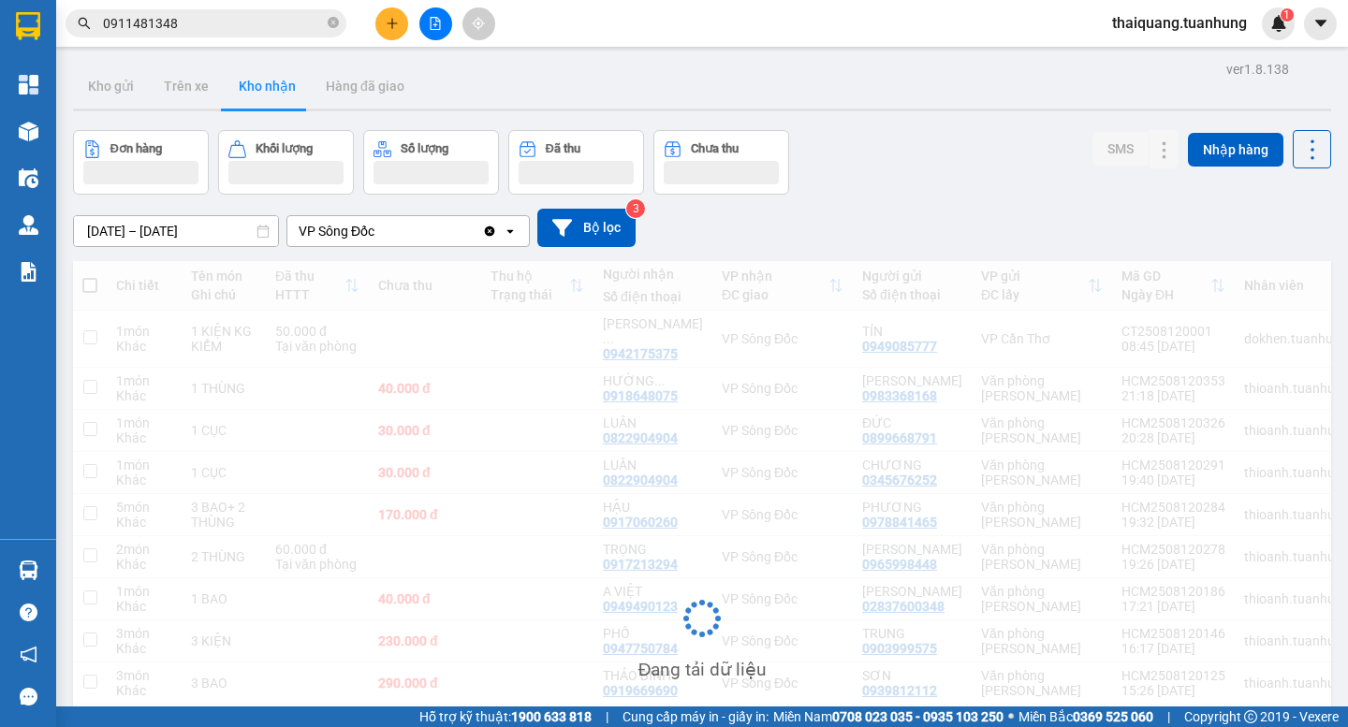
click at [879, 135] on div "Đơn hàng Khối lượng Số lượng Đã thu Chưa thu SMS Nhập hàng" at bounding box center [702, 162] width 1258 height 65
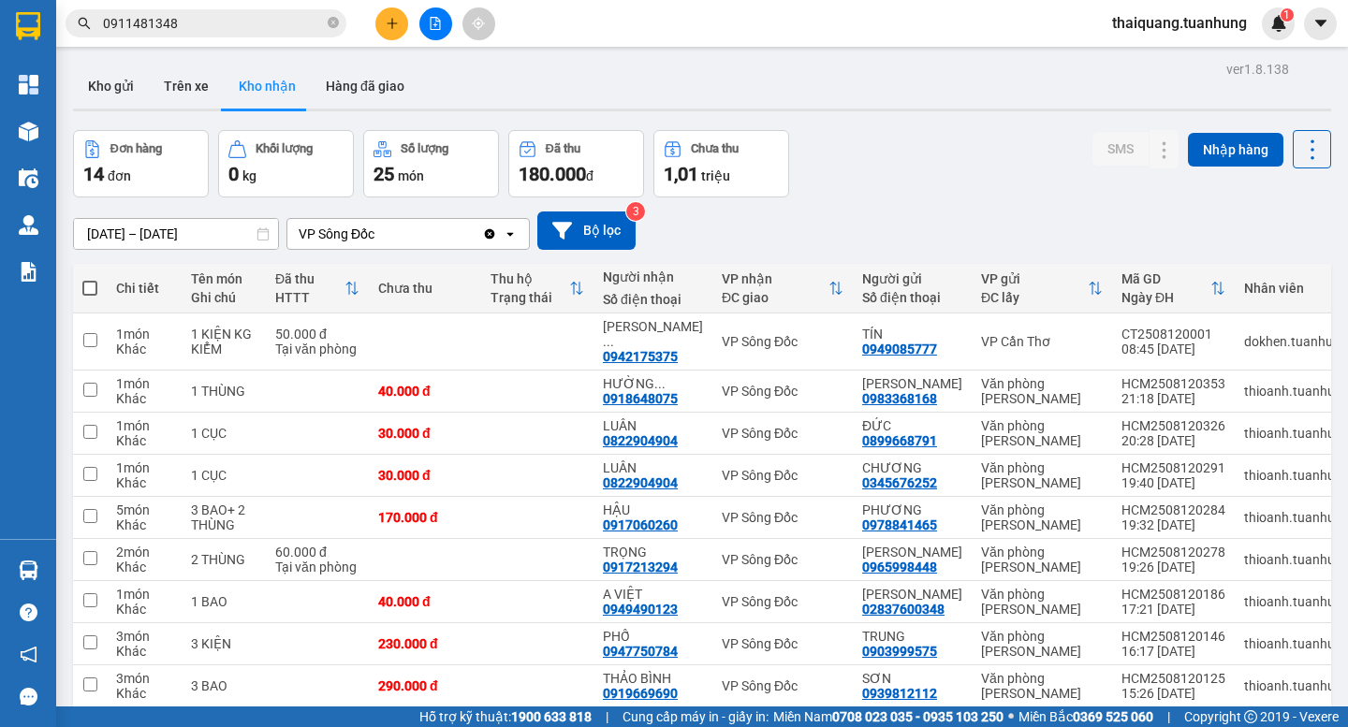
drag, startPoint x: 885, startPoint y: 211, endPoint x: 898, endPoint y: 173, distance: 39.7
click at [888, 212] on div "[DATE] – [DATE] Press the down arrow key to interact with the calendar and sele…" at bounding box center [702, 231] width 1258 height 38
click at [915, 156] on div "Đơn hàng 14 đơn Khối lượng 0 kg Số lượng 25 món Đã thu 180.000 đ Chưa thu 1,01 …" at bounding box center [702, 163] width 1258 height 67
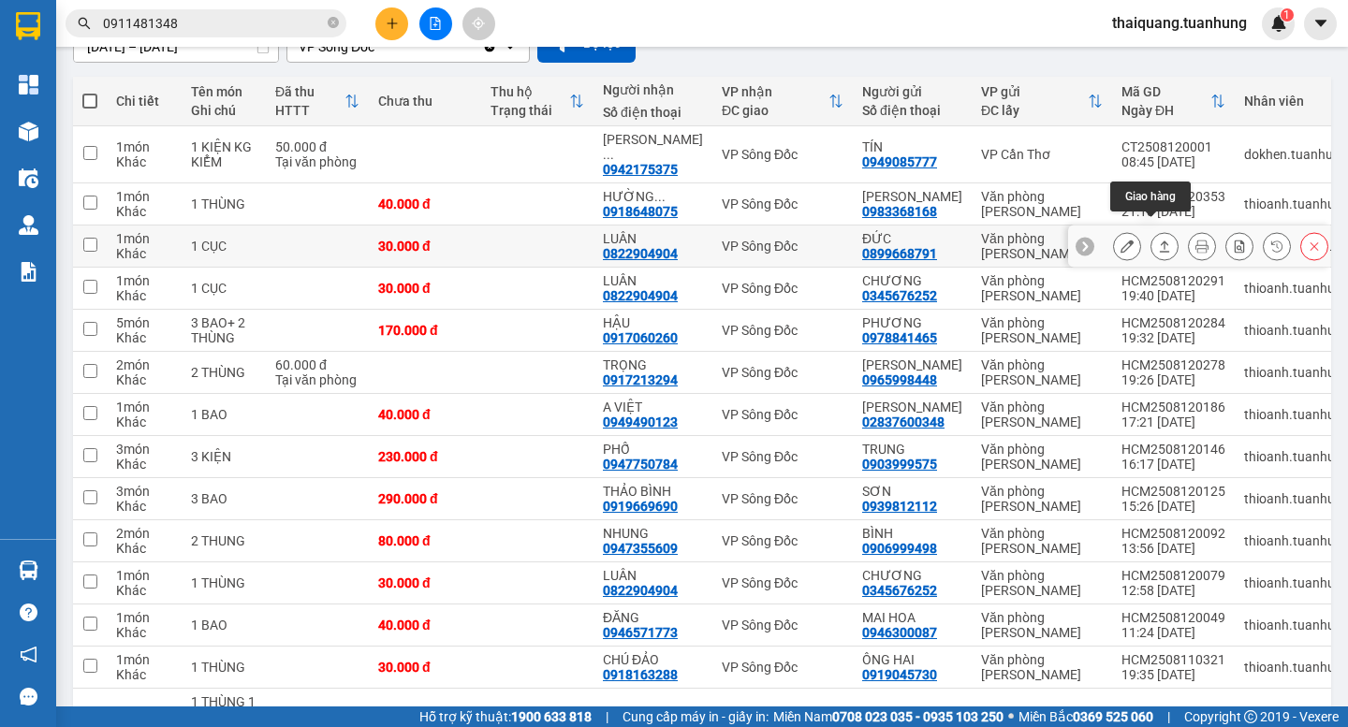
click at [1160, 241] on icon at bounding box center [1165, 246] width 10 height 11
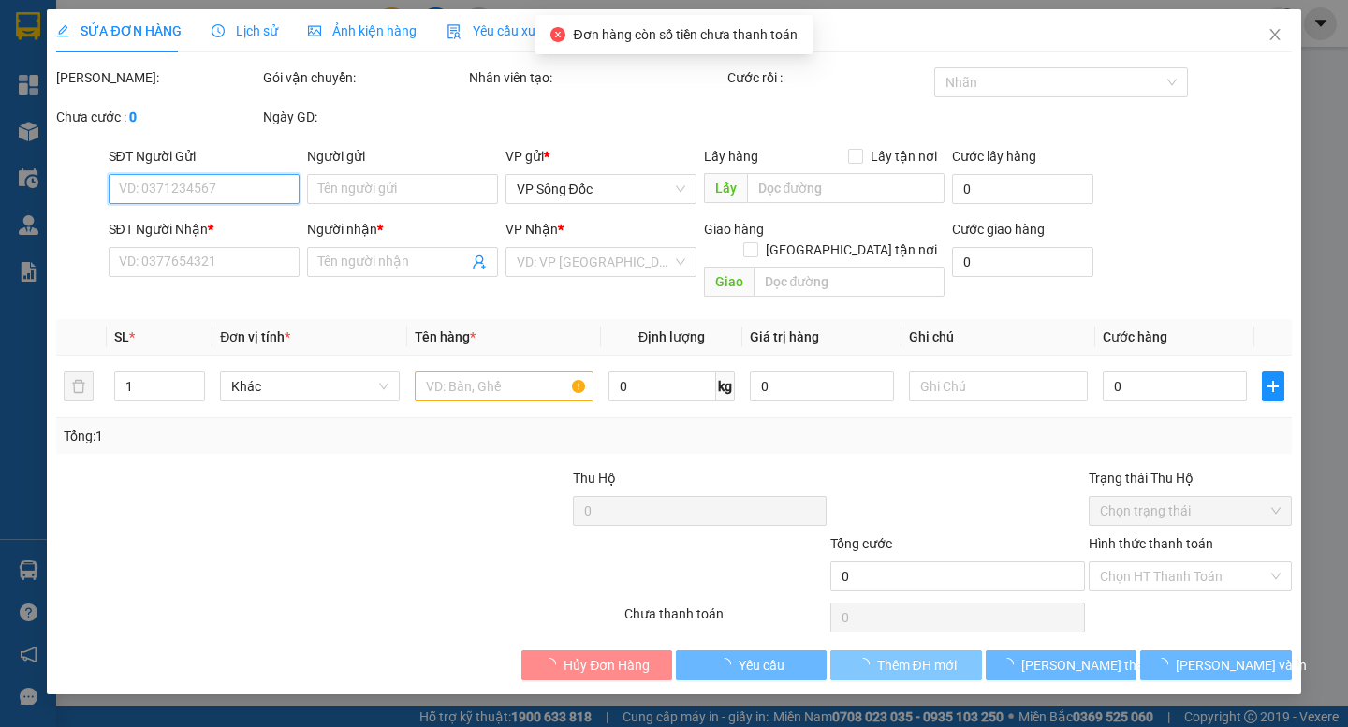
type input "0899668791"
type input "ĐỨC"
type input "0822904904"
type input "LUÂN"
type input "30.000"
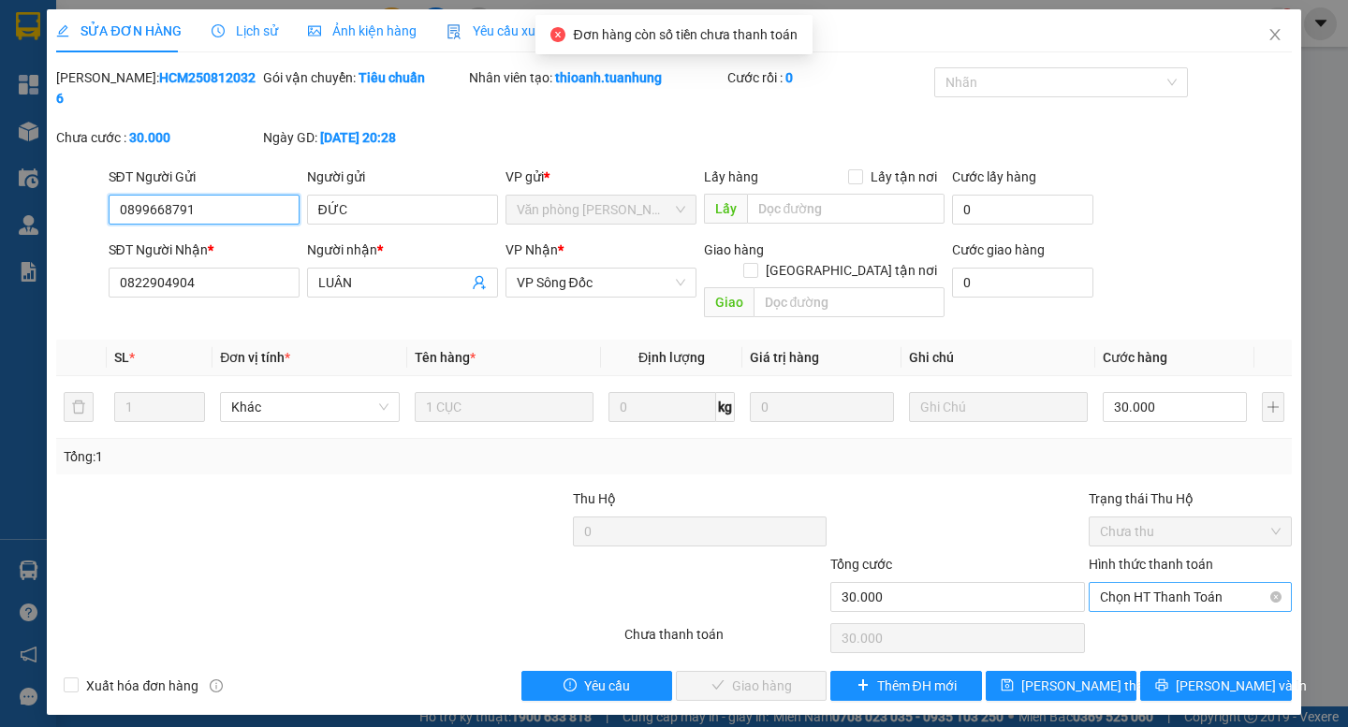
click at [1143, 583] on span "Chọn HT Thanh Toán" at bounding box center [1190, 597] width 181 height 28
drag, startPoint x: 1143, startPoint y: 590, endPoint x: 1035, endPoint y: 590, distance: 107.7
click at [1142, 590] on div "Tại văn phòng" at bounding box center [1190, 593] width 181 height 21
type input "0"
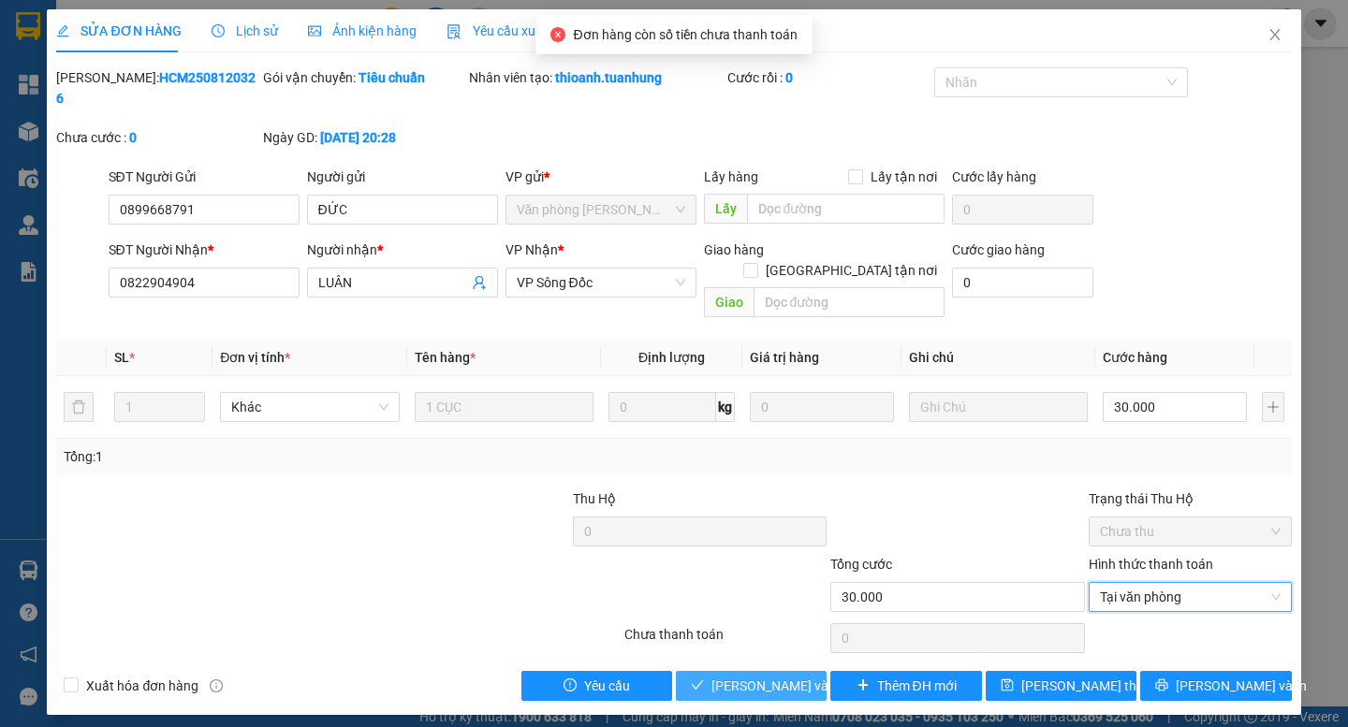
click at [720, 676] on span "[PERSON_NAME] và Giao hàng" at bounding box center [801, 686] width 180 height 21
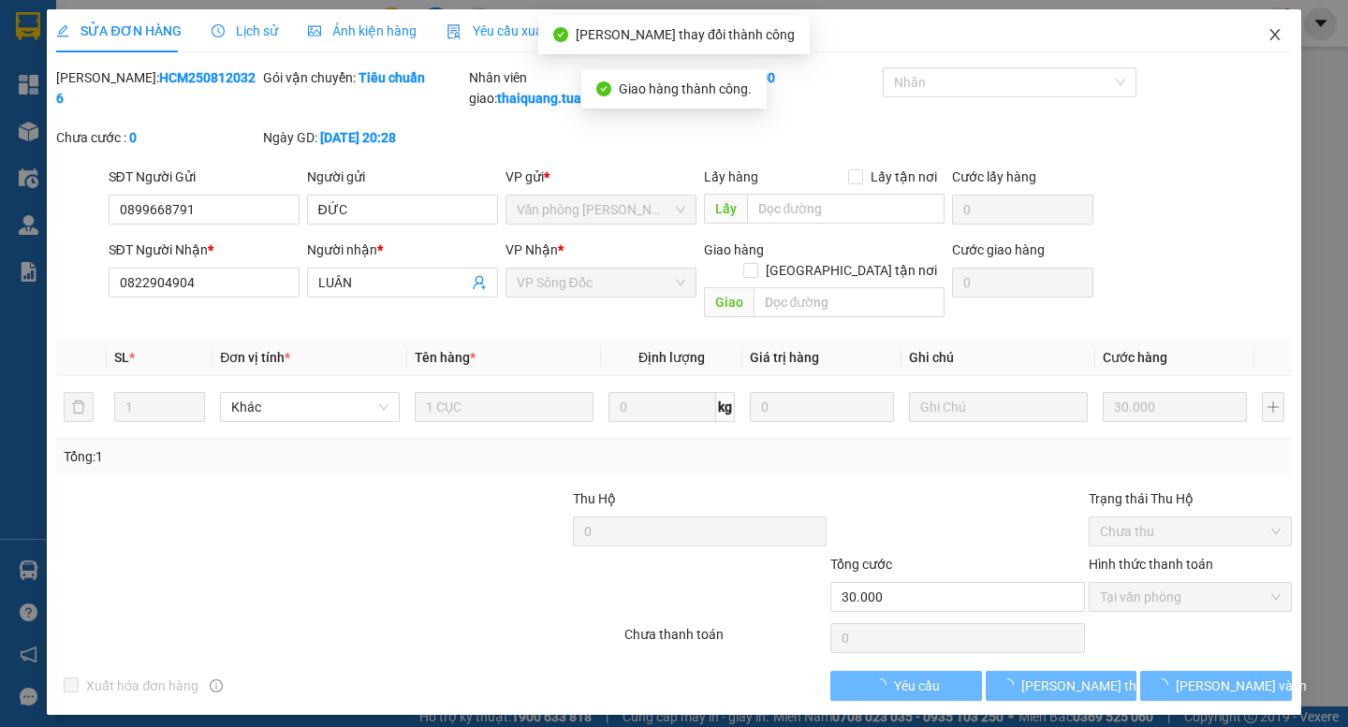
click at [1275, 31] on icon "close" at bounding box center [1274, 34] width 15 height 15
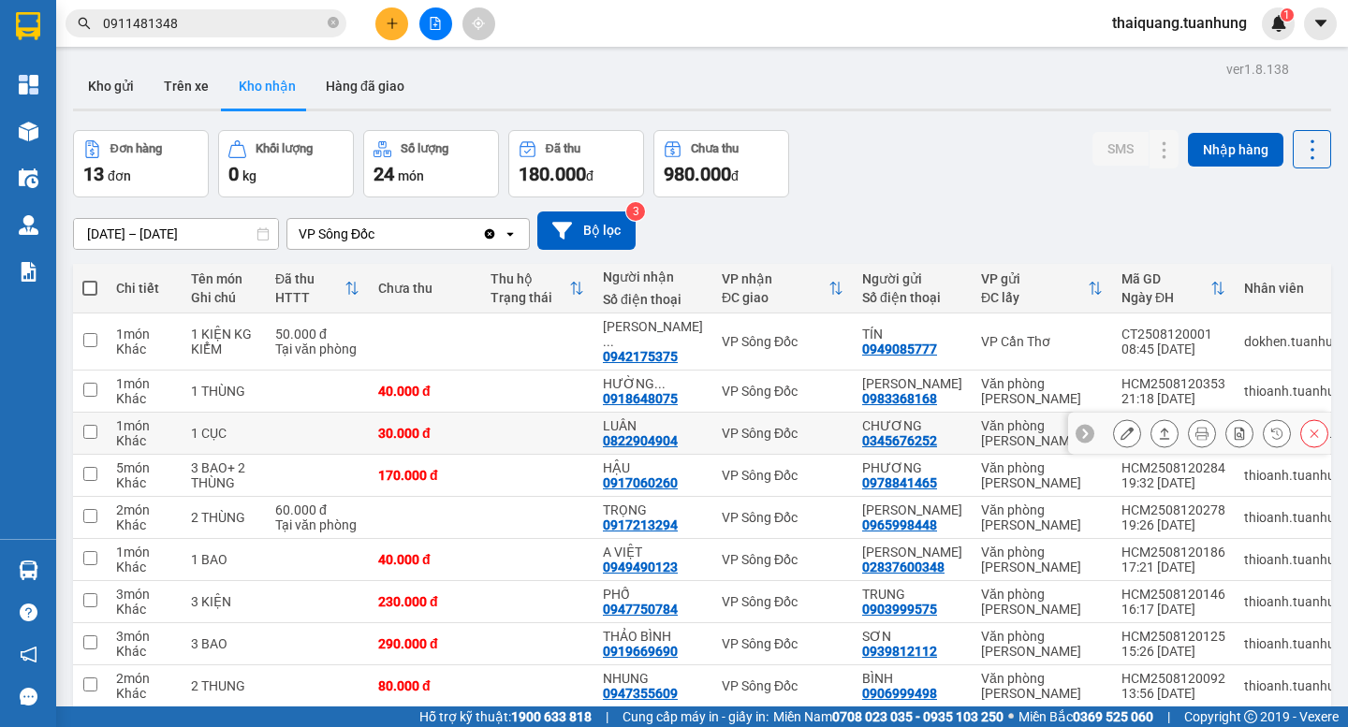
click at [1158, 427] on icon at bounding box center [1164, 433] width 13 height 13
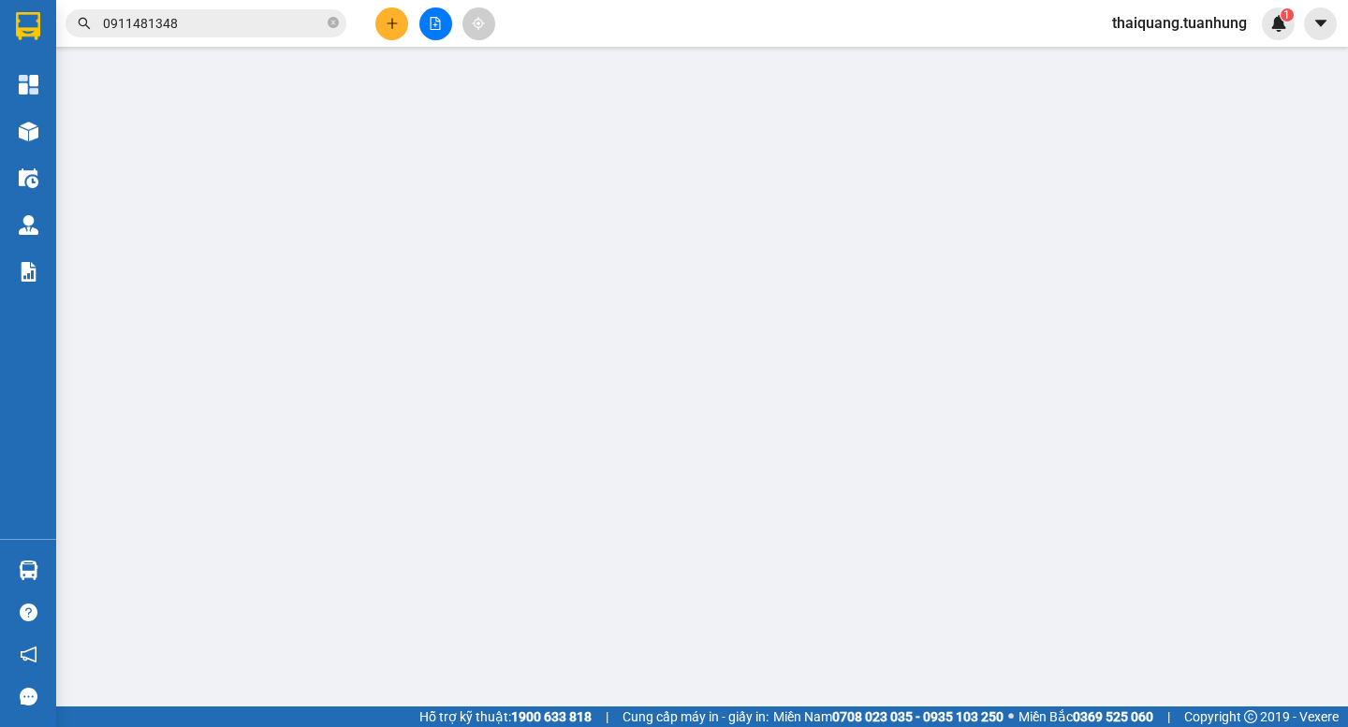
type input "0345676252"
type input "CHƯƠNG"
type input "0822904904"
type input "LUÂN"
type input "30.000"
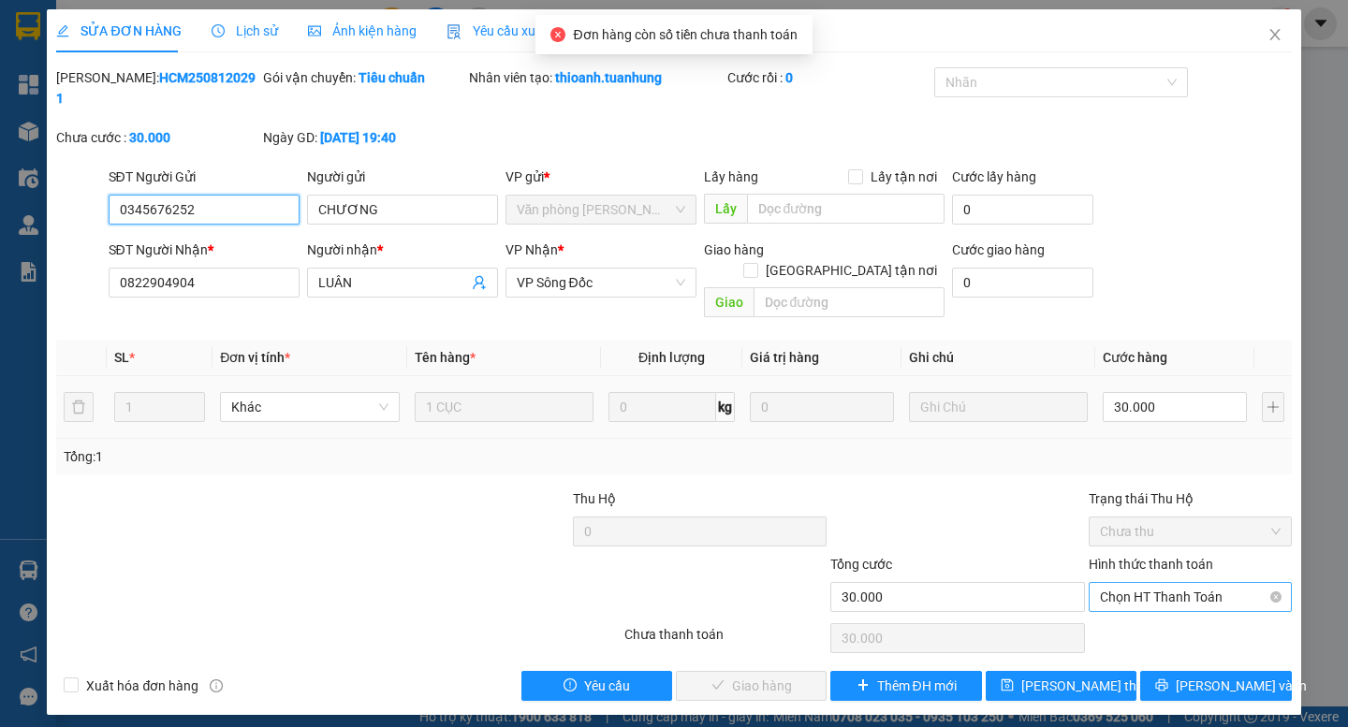
click at [1150, 583] on span "Chọn HT Thanh Toán" at bounding box center [1190, 597] width 181 height 28
click at [1147, 596] on div "Tại văn phòng" at bounding box center [1190, 593] width 181 height 21
type input "0"
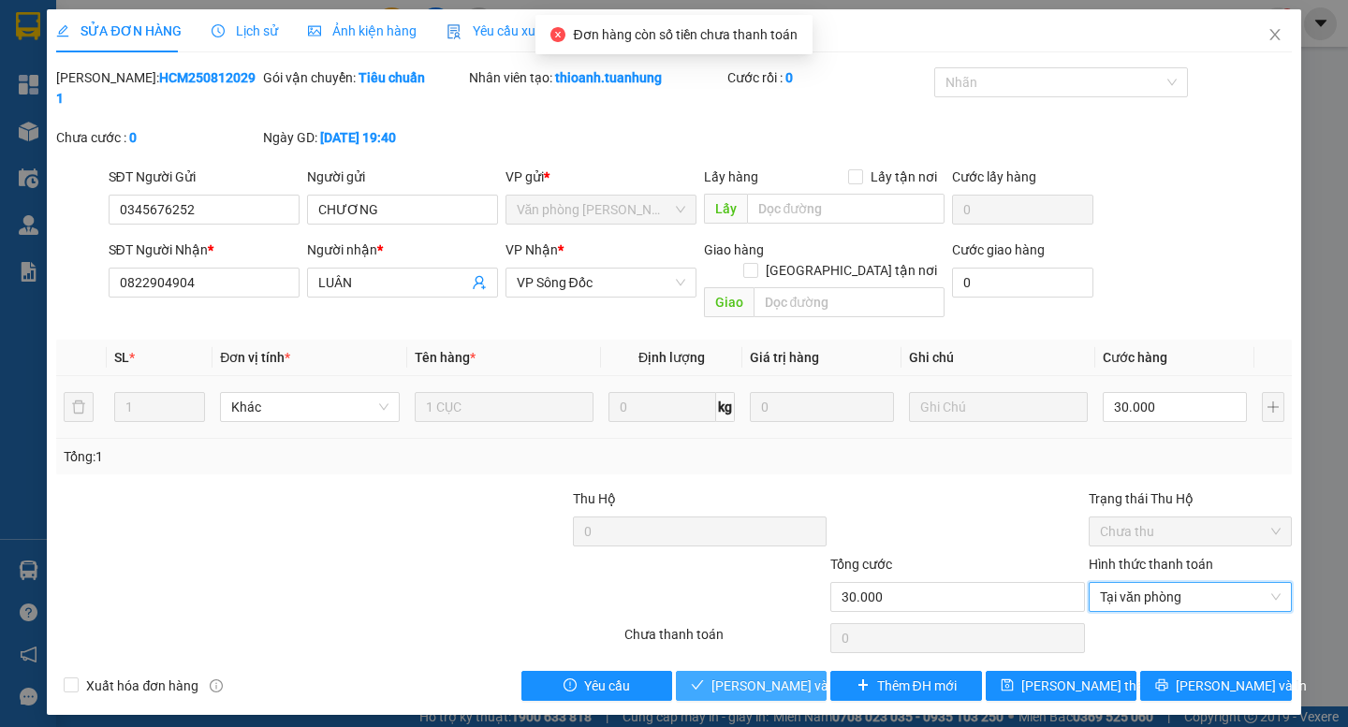
drag, startPoint x: 771, startPoint y: 648, endPoint x: 788, endPoint y: 629, distance: 25.2
click at [772, 676] on span "[PERSON_NAME] và Giao hàng" at bounding box center [801, 686] width 180 height 21
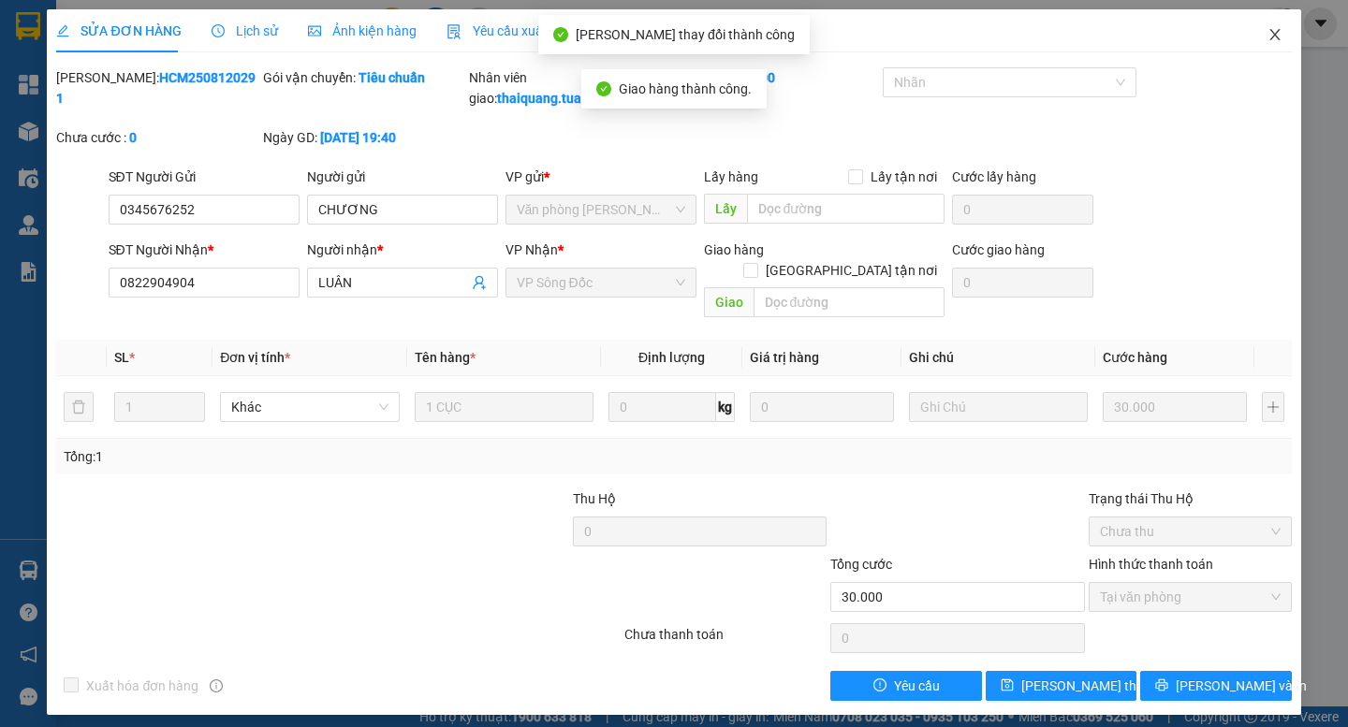
click at [1271, 37] on icon "close" at bounding box center [1274, 34] width 15 height 15
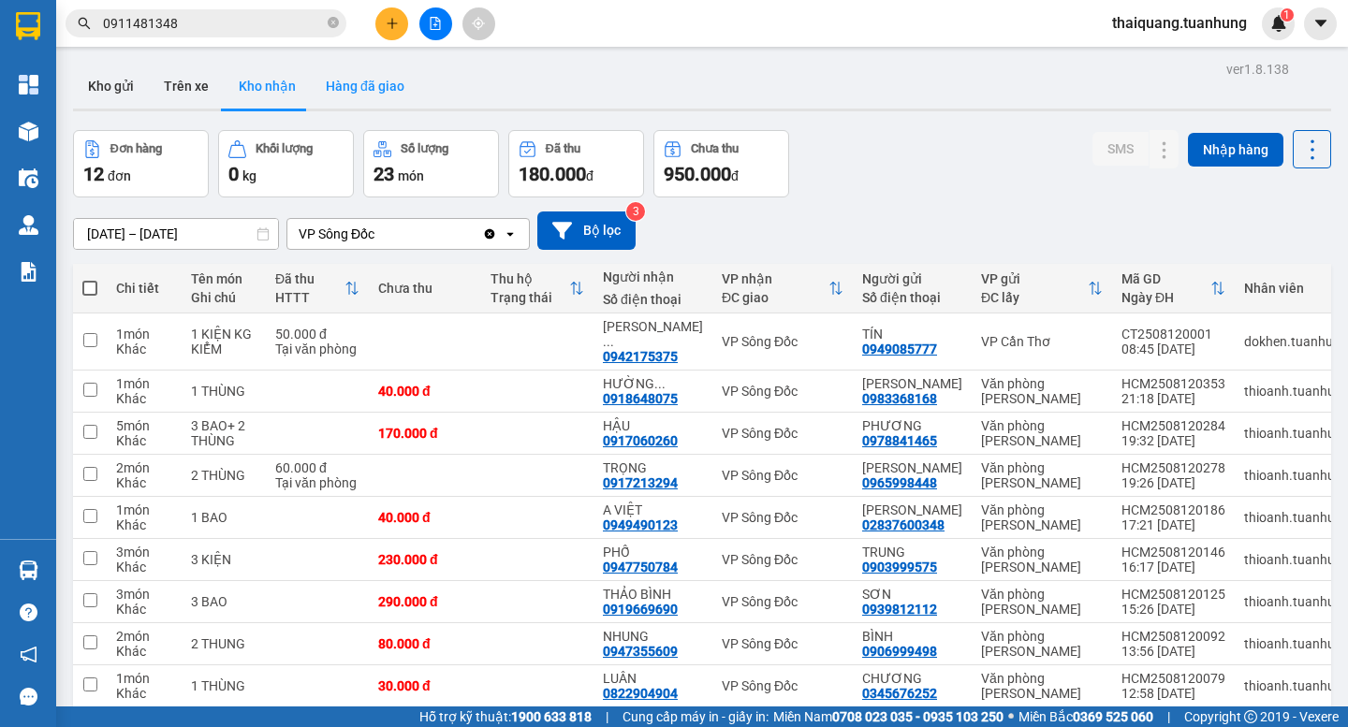
click at [356, 76] on button "Hàng đã giao" at bounding box center [365, 86] width 109 height 45
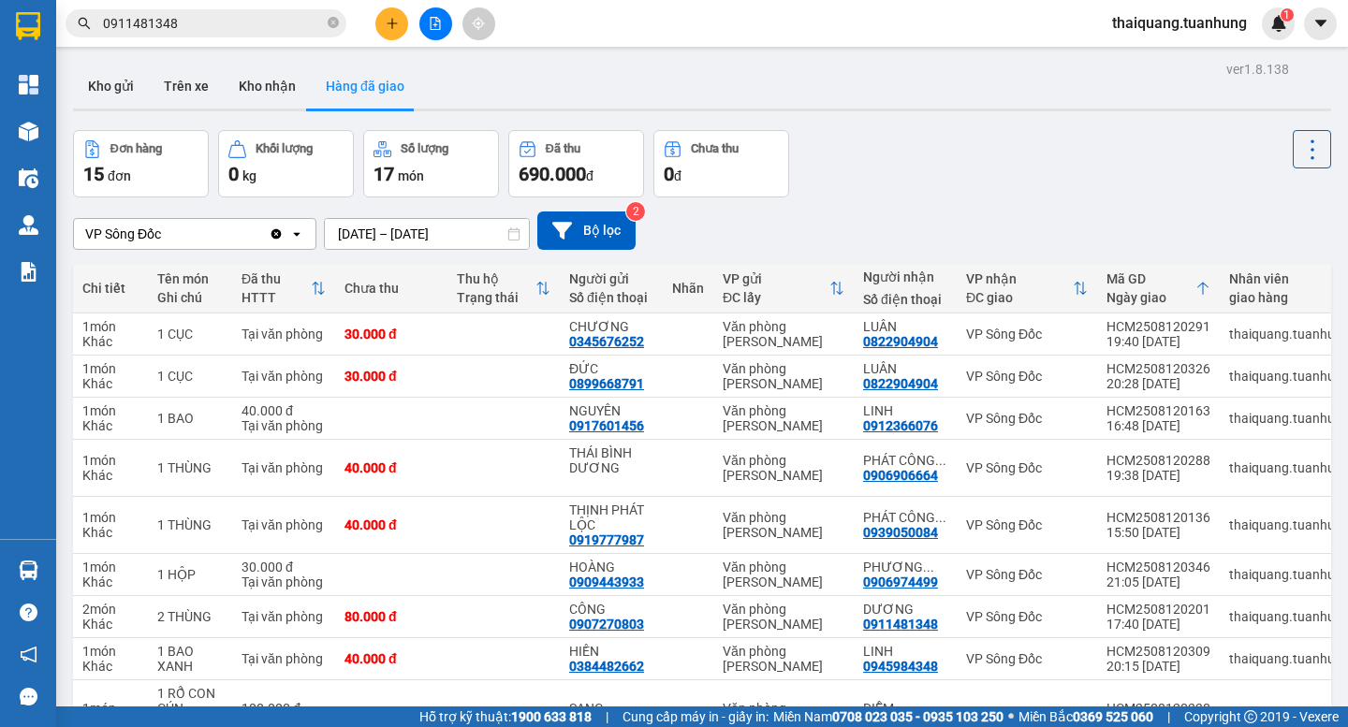
click at [930, 174] on div "Đơn hàng 15 đơn Khối lượng 0 kg Số lượng 17 món Đã thu 690.000 đ Chưa thu 0 đ" at bounding box center [702, 163] width 1258 height 67
click at [265, 77] on button "Kho nhận" at bounding box center [267, 86] width 87 height 45
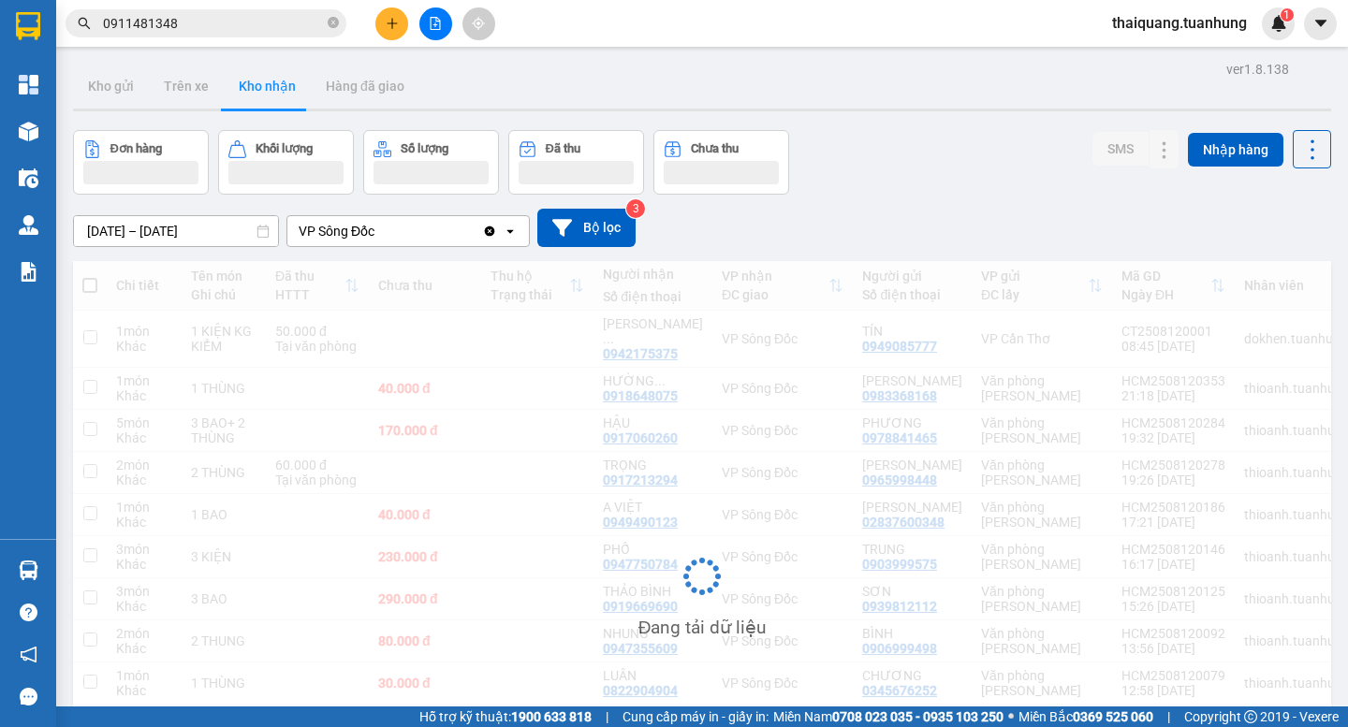
click at [885, 170] on div "Đơn hàng Khối lượng Số lượng Đã thu Chưa thu SMS Nhập hàng" at bounding box center [702, 162] width 1258 height 65
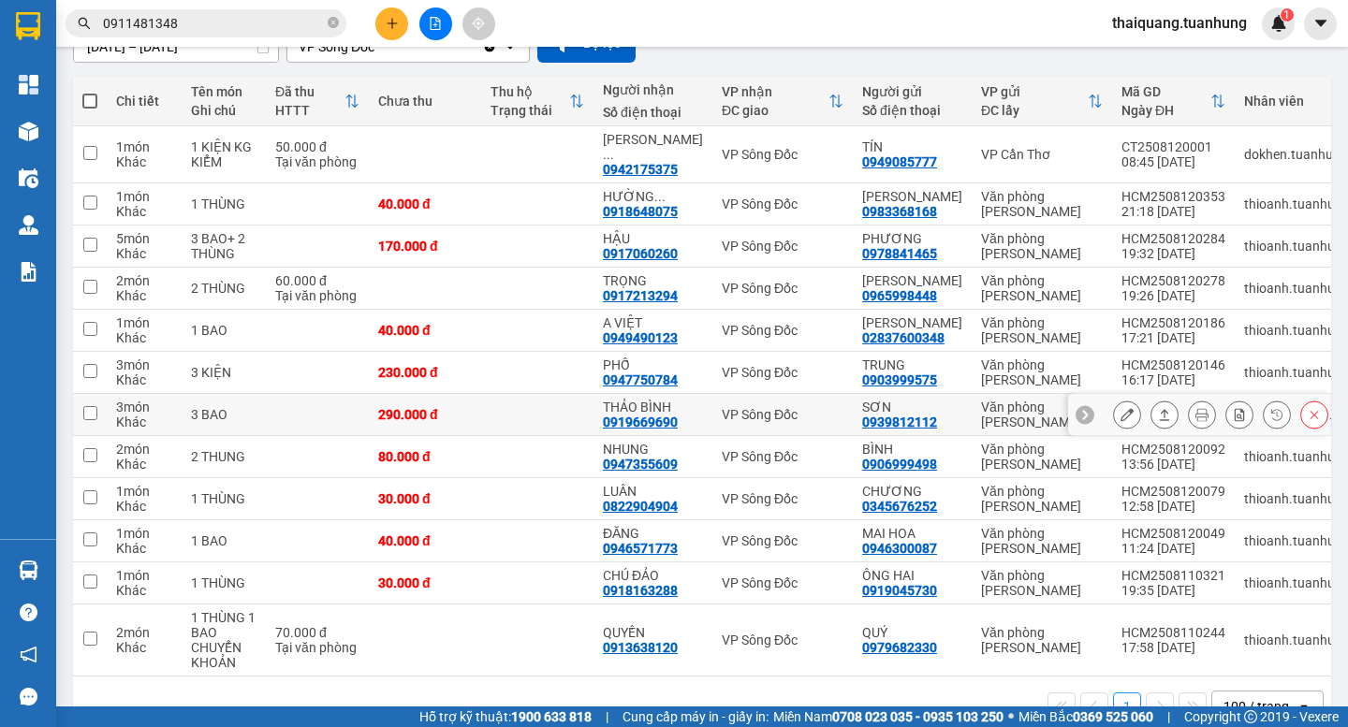
scroll to position [227, 0]
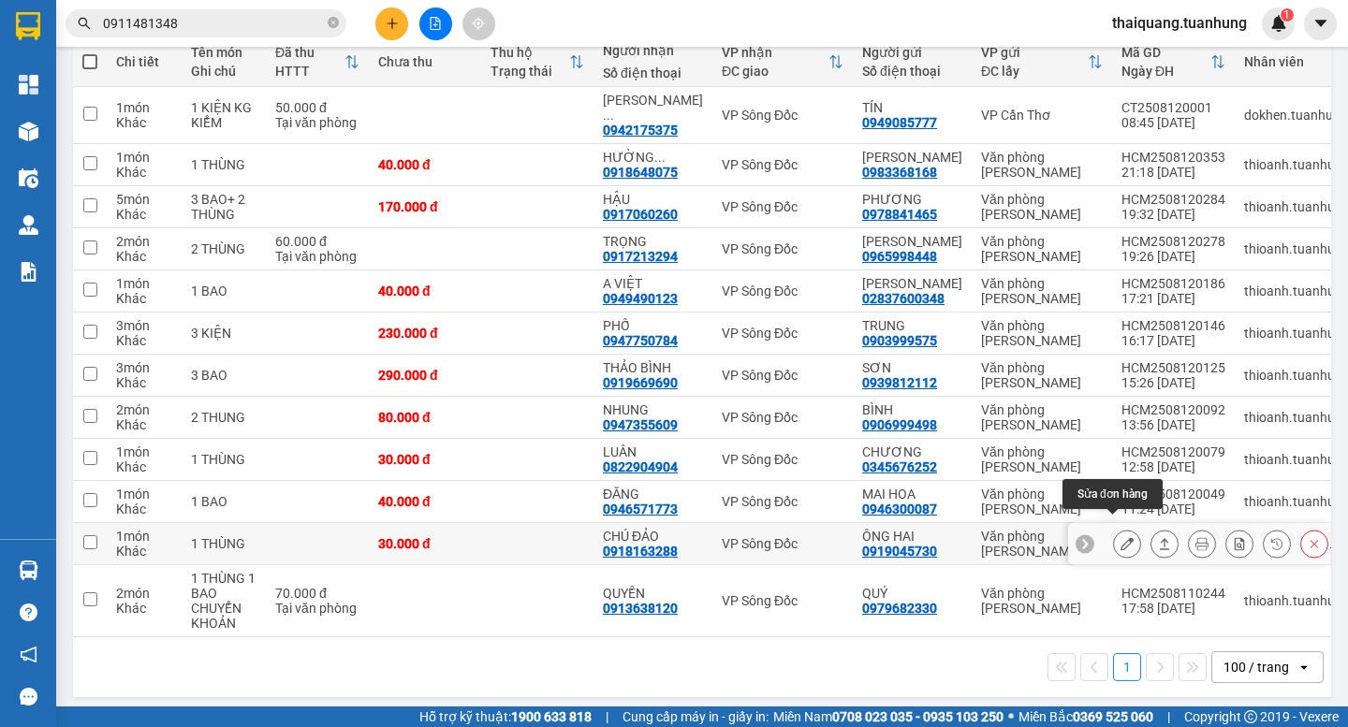
click at [1120, 537] on icon at bounding box center [1126, 543] width 13 height 13
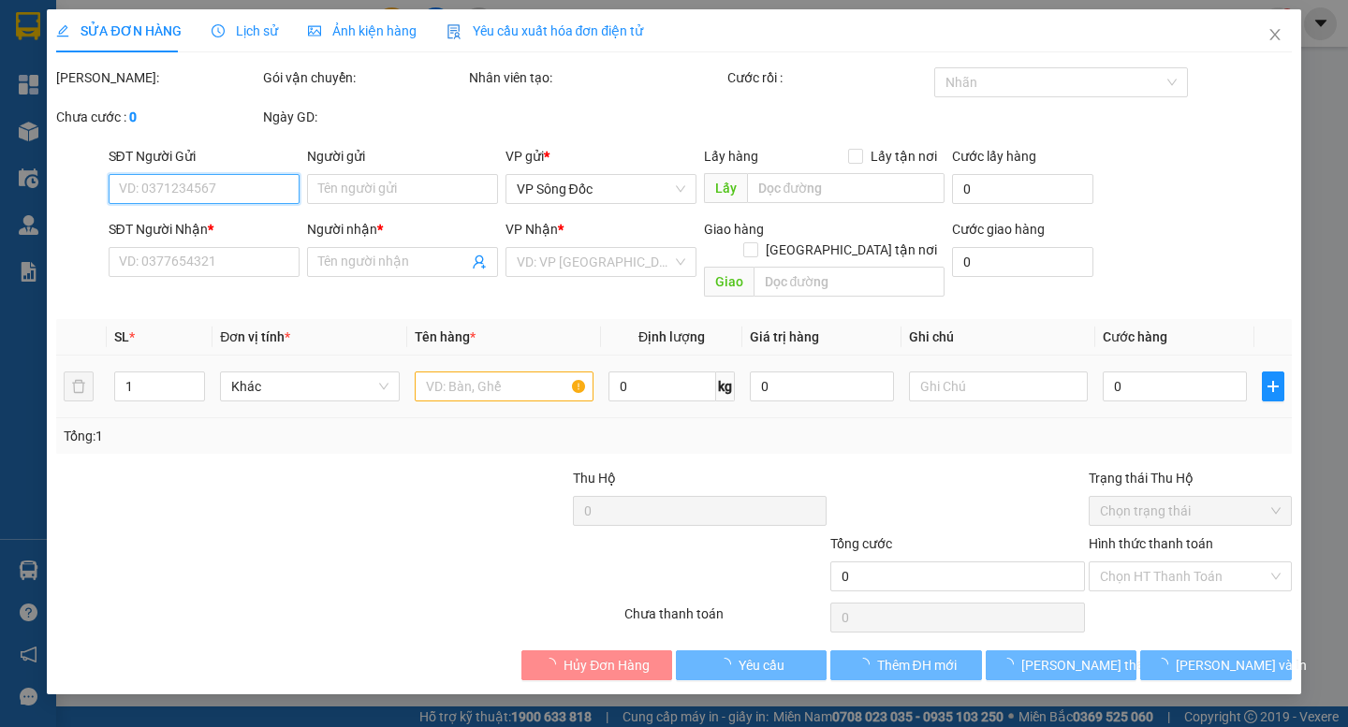
type input "0919045730"
type input "ÔNG HAI"
type input "0918163288"
type input "CHÚ ĐẢO"
type input "30.000"
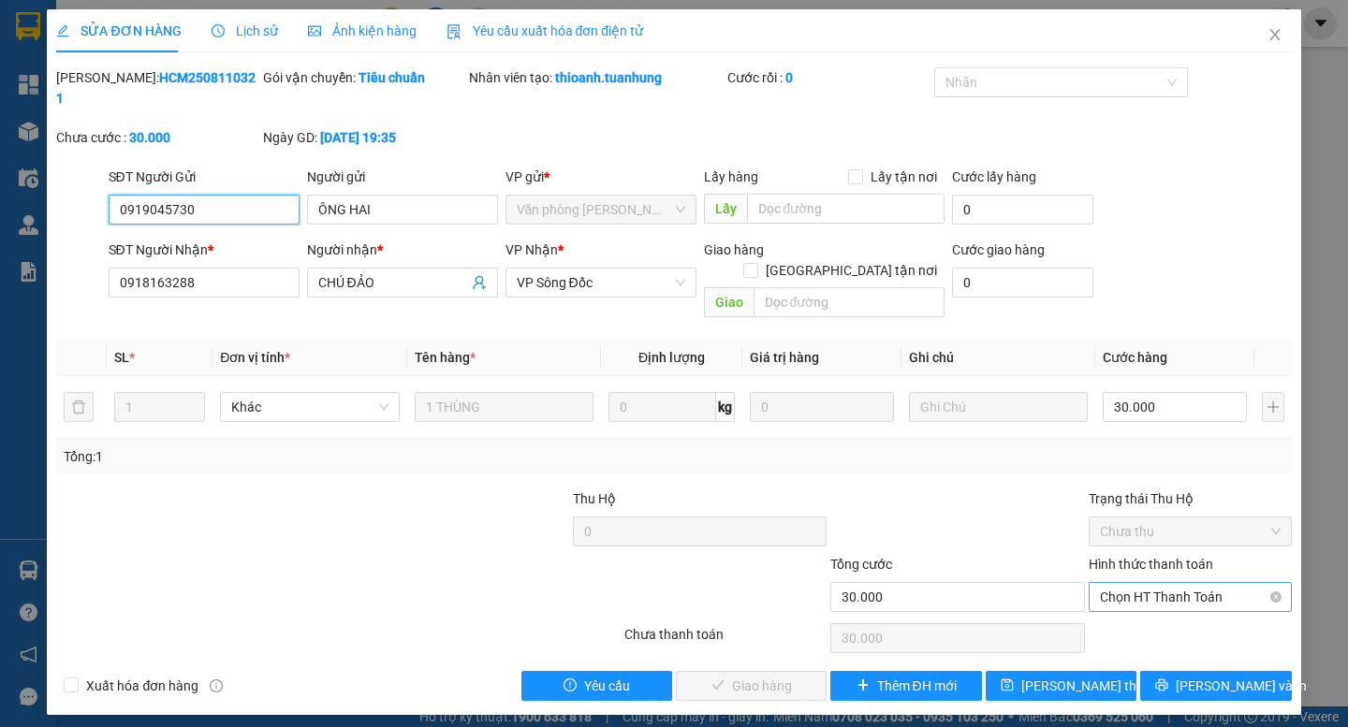
click at [1189, 583] on span "Chọn HT Thanh Toán" at bounding box center [1190, 597] width 181 height 28
click at [1153, 593] on div "Tại văn phòng" at bounding box center [1190, 593] width 181 height 21
type input "0"
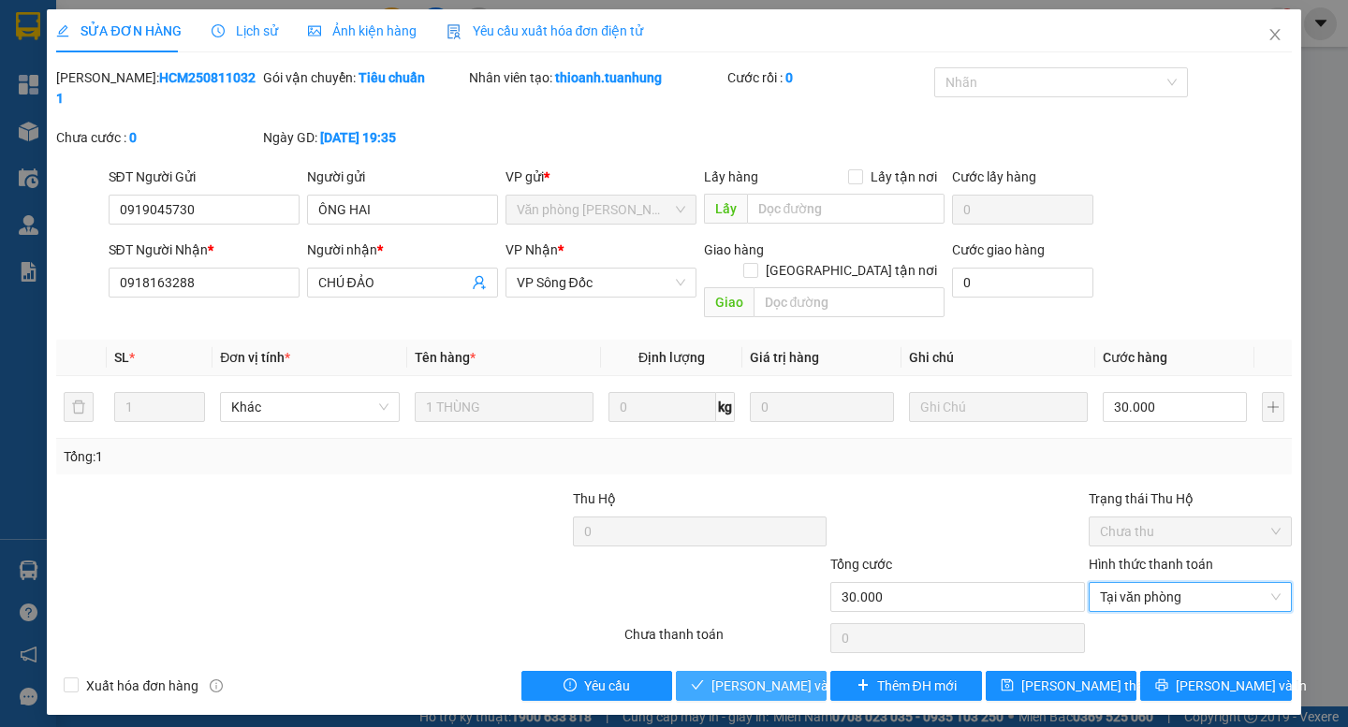
click at [780, 676] on span "[PERSON_NAME] và Giao hàng" at bounding box center [801, 686] width 180 height 21
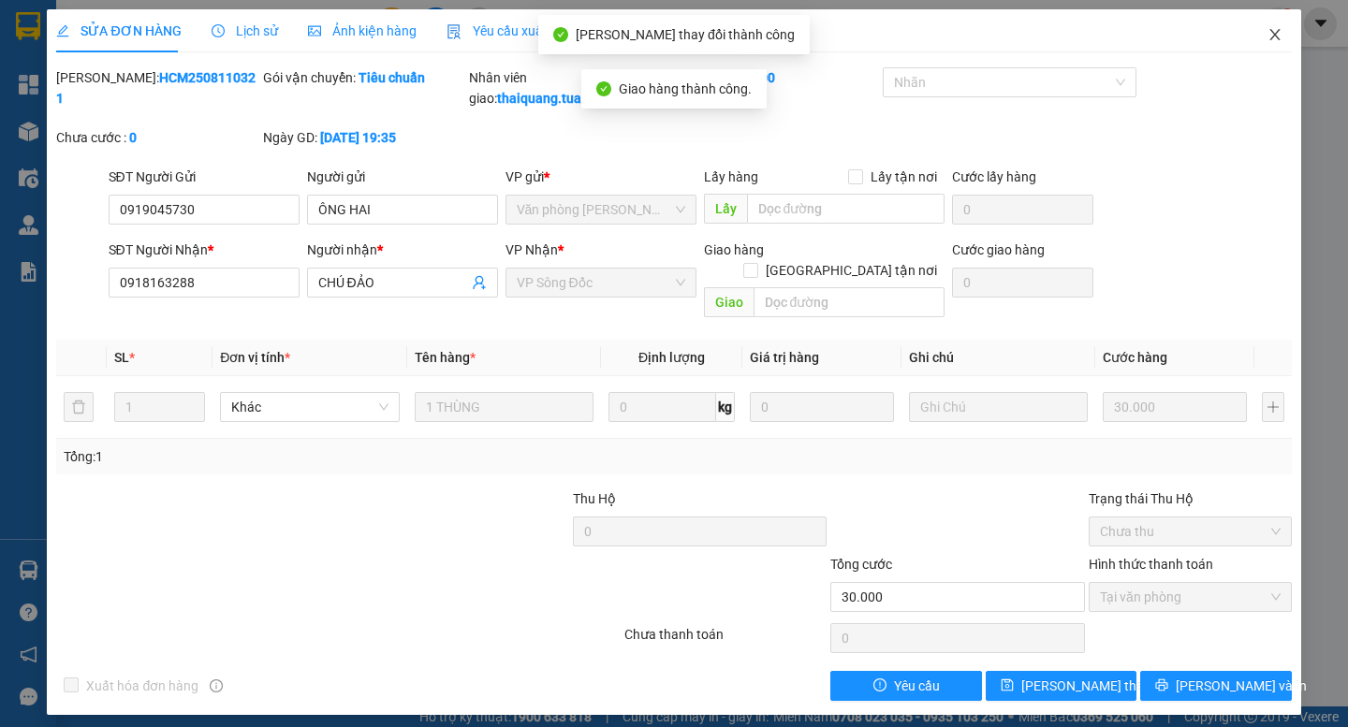
click at [1280, 42] on icon "close" at bounding box center [1274, 34] width 15 height 15
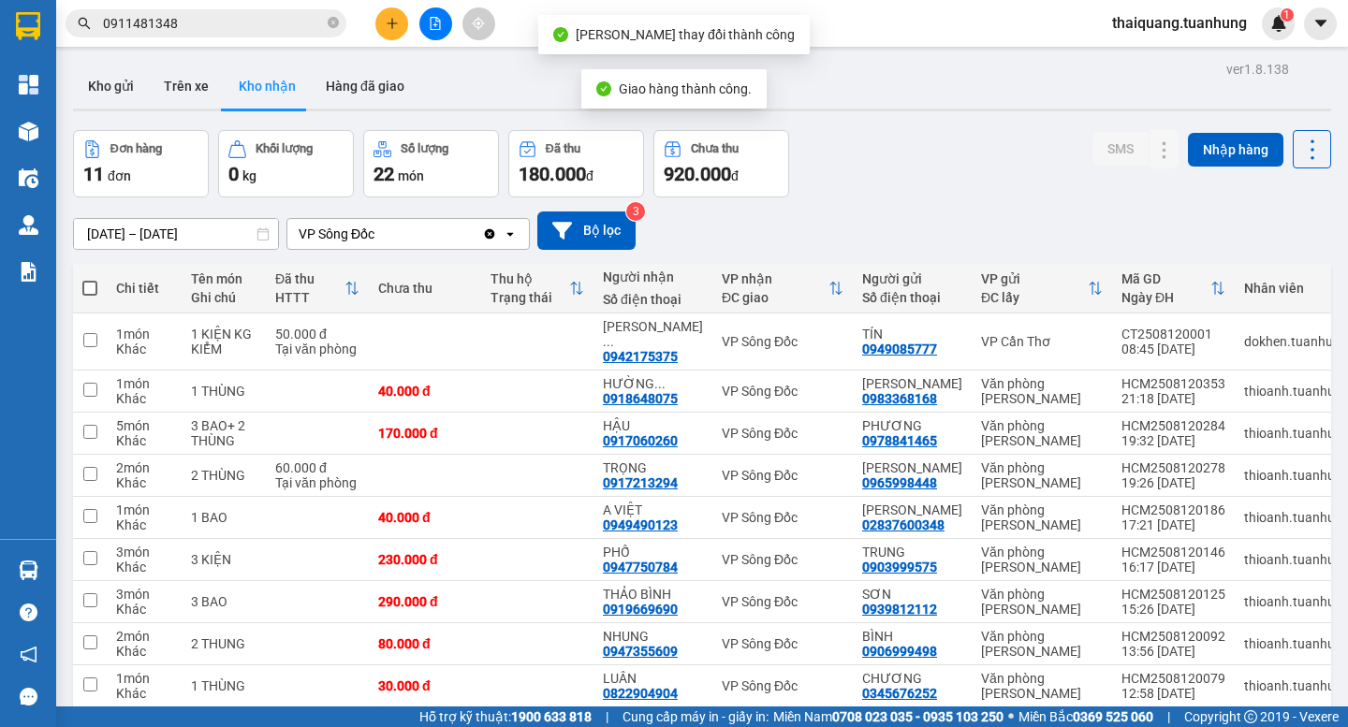
click at [881, 145] on div "Đơn hàng 11 đơn Khối lượng 0 kg Số lượng 22 món Đã thu 180.000 đ Chưa thu 920.0…" at bounding box center [702, 163] width 1258 height 67
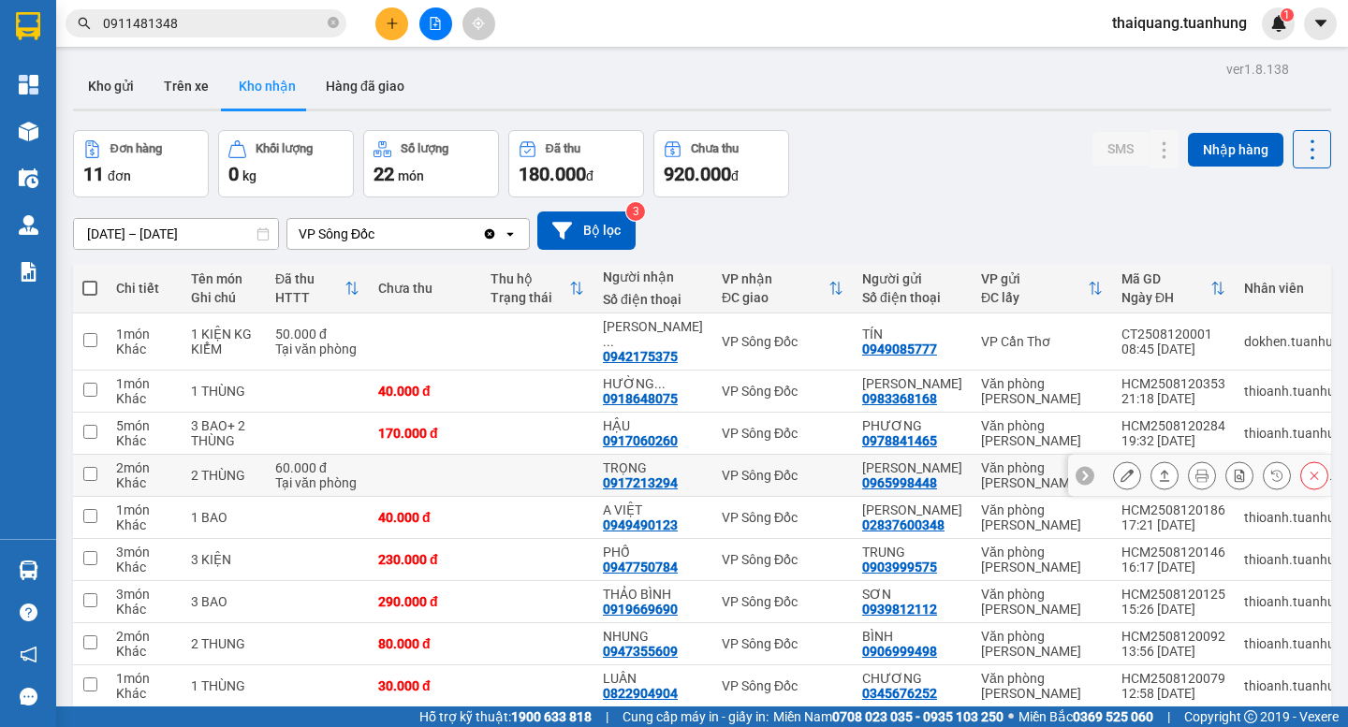
scroll to position [184, 0]
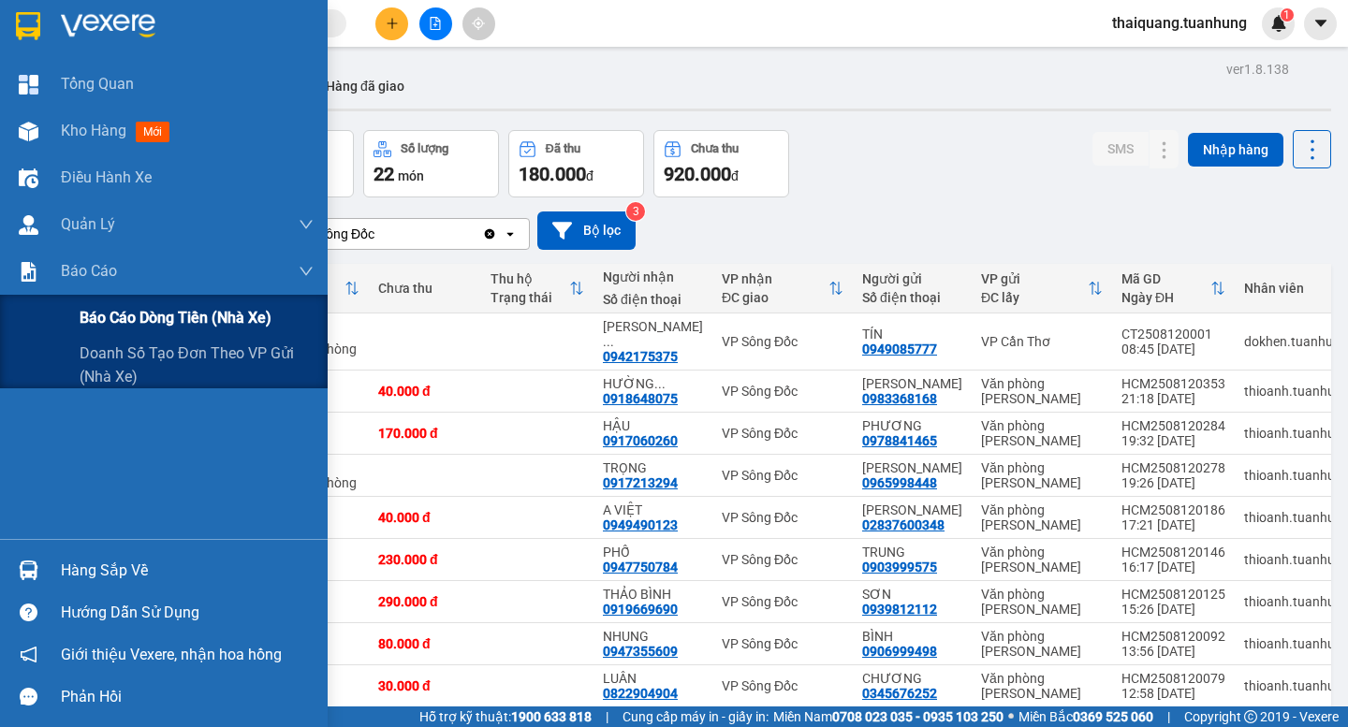
click at [207, 318] on span "Báo cáo dòng tiền (nhà xe)" at bounding box center [176, 317] width 192 height 23
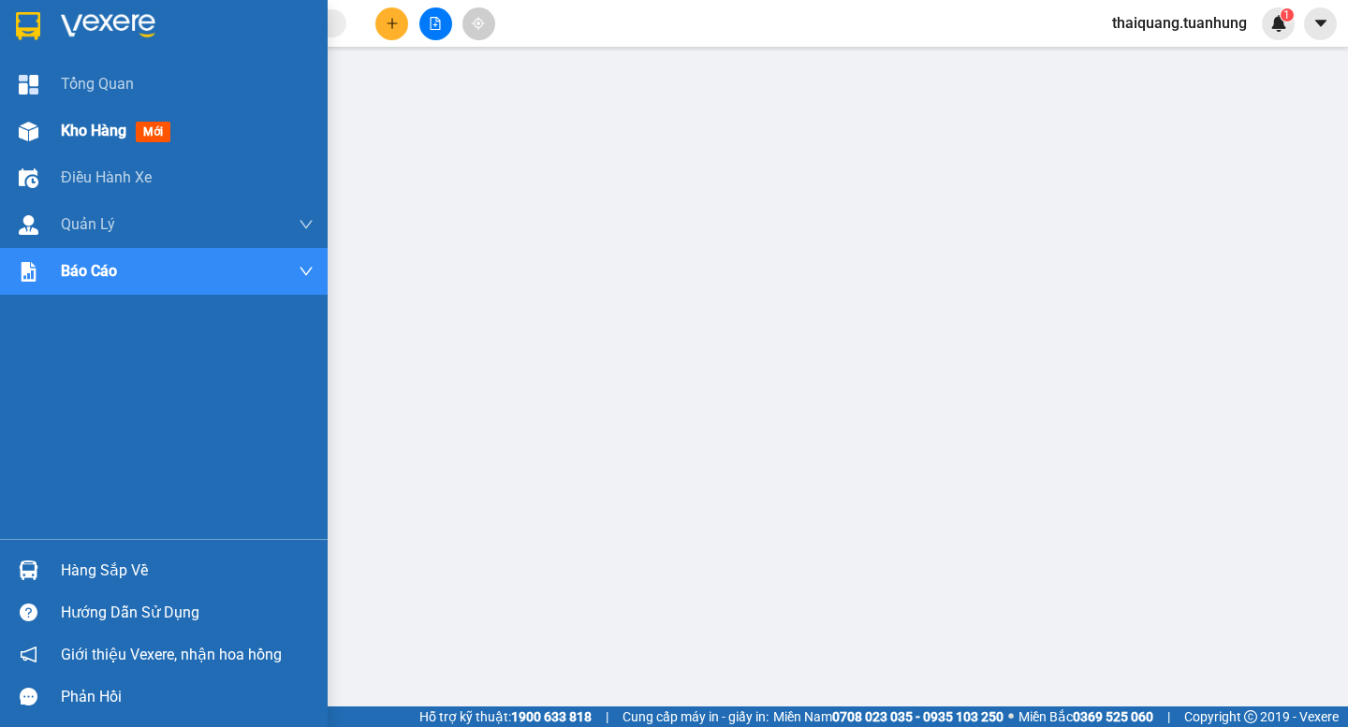
click at [58, 123] on div "Kho hàng mới" at bounding box center [164, 131] width 328 height 47
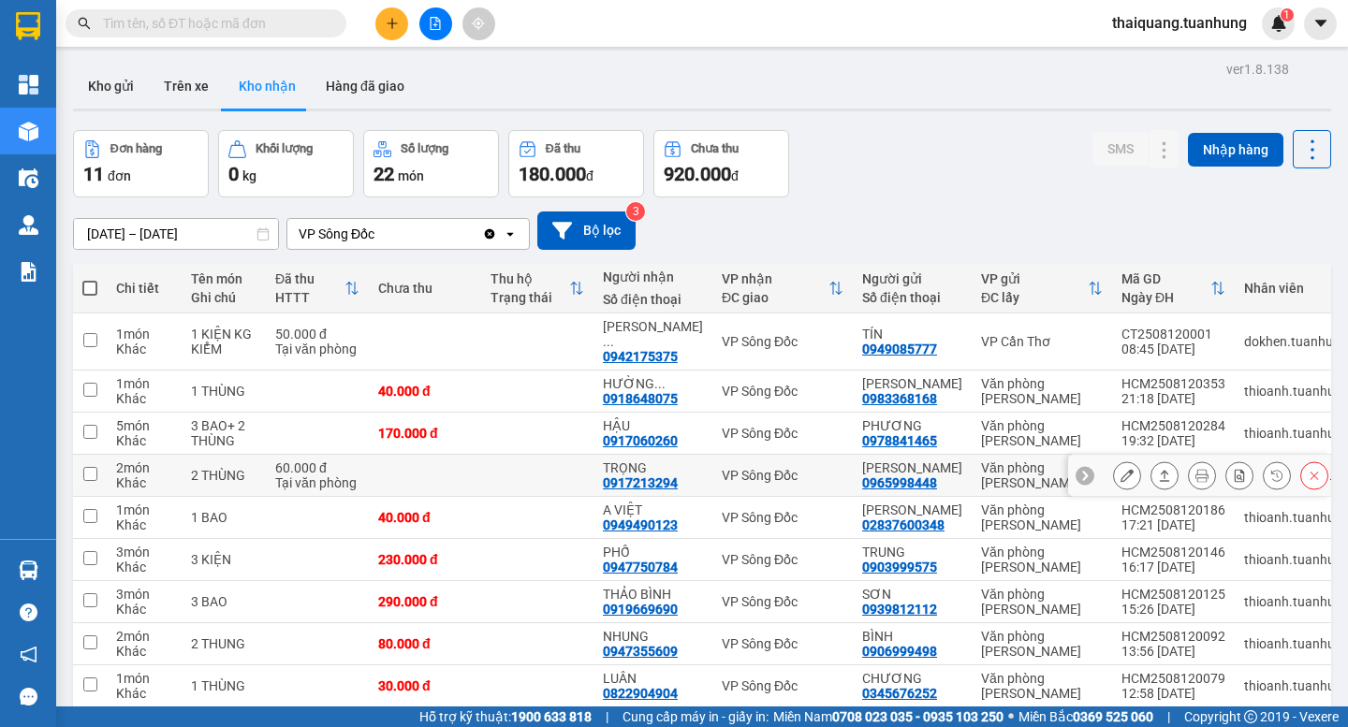
click at [1120, 469] on icon at bounding box center [1126, 475] width 13 height 13
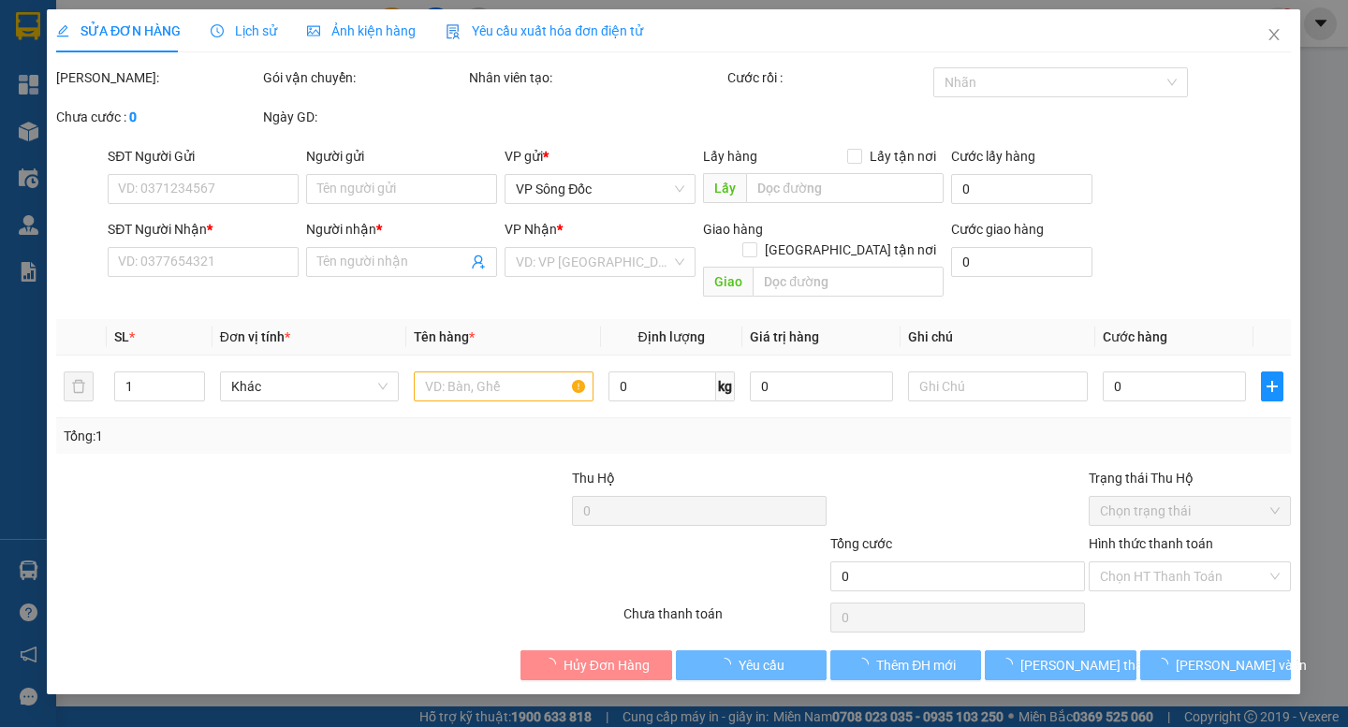
type input "0965998448"
type input "[PERSON_NAME]"
type input "0917213294"
type input "TRỌNG"
type input "60.000"
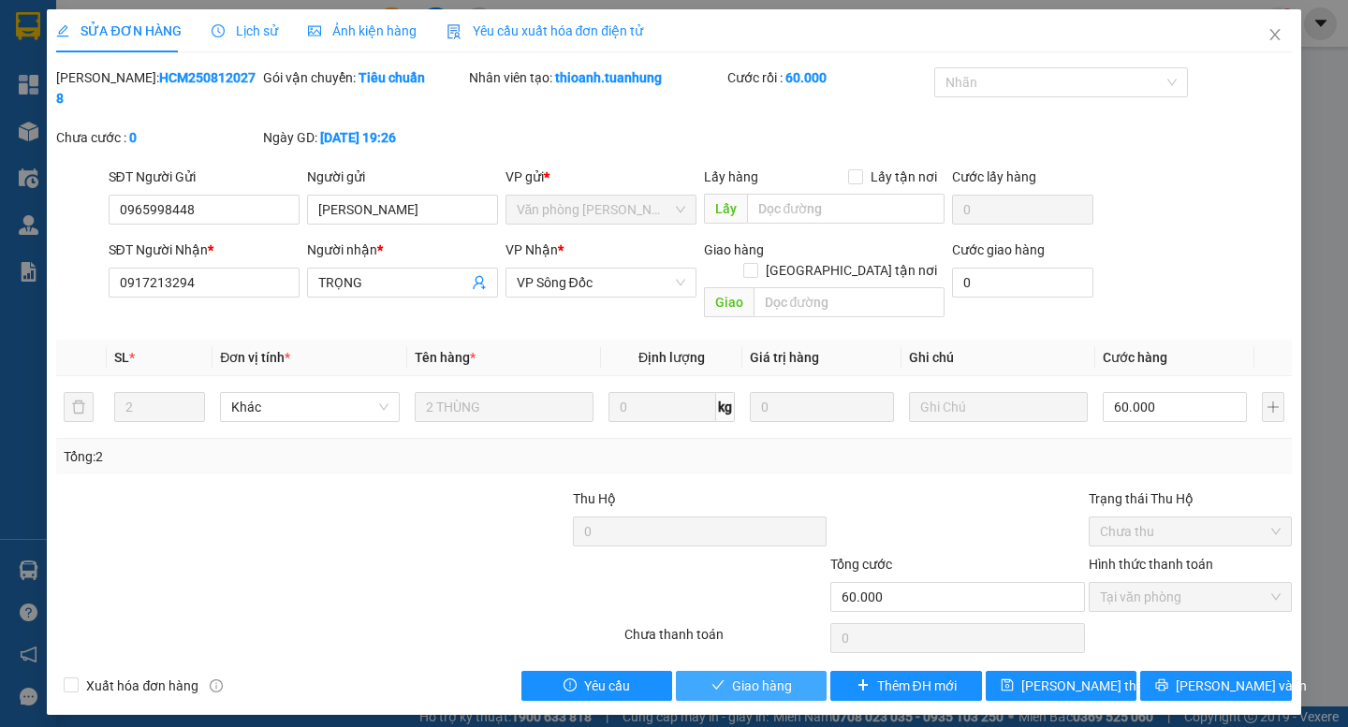
drag, startPoint x: 792, startPoint y: 651, endPoint x: 793, endPoint y: 637, distance: 14.1
click at [791, 671] on button "Giao hàng" at bounding box center [751, 686] width 151 height 30
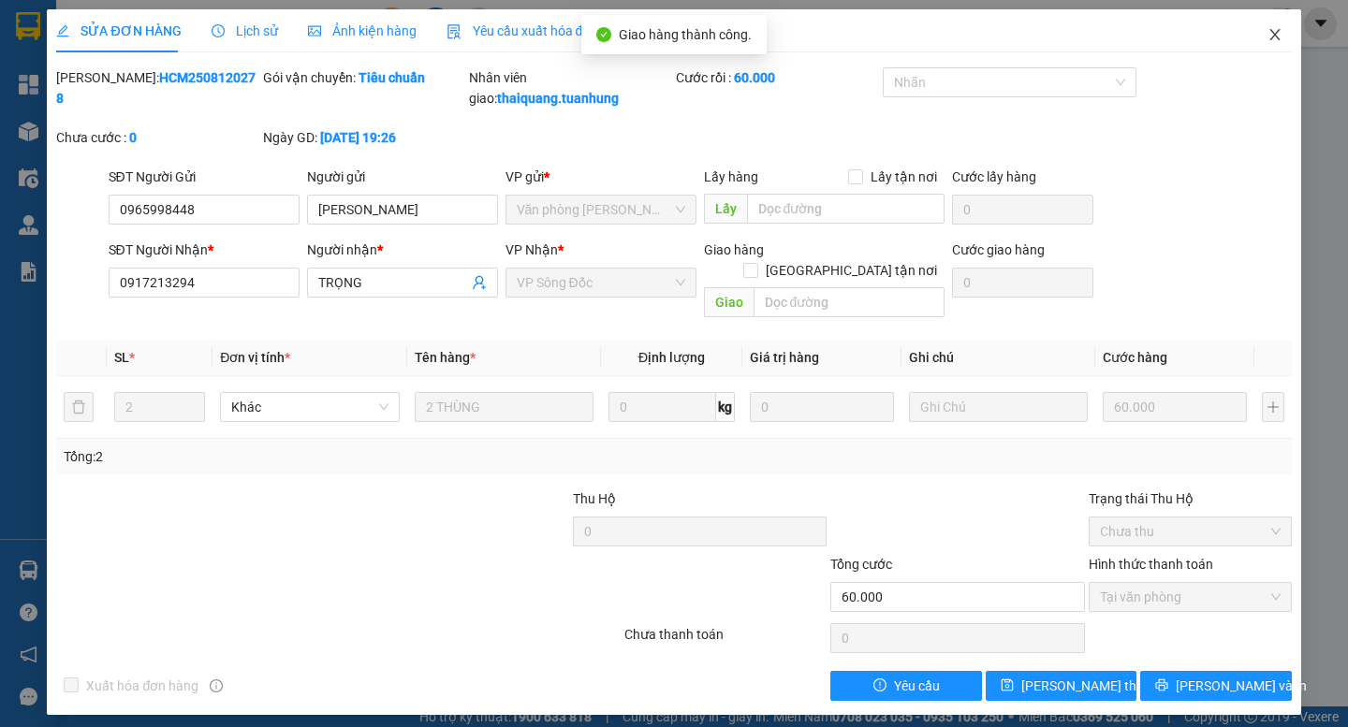
click at [1279, 32] on icon "close" at bounding box center [1274, 34] width 15 height 15
